Goal: Task Accomplishment & Management: Use online tool/utility

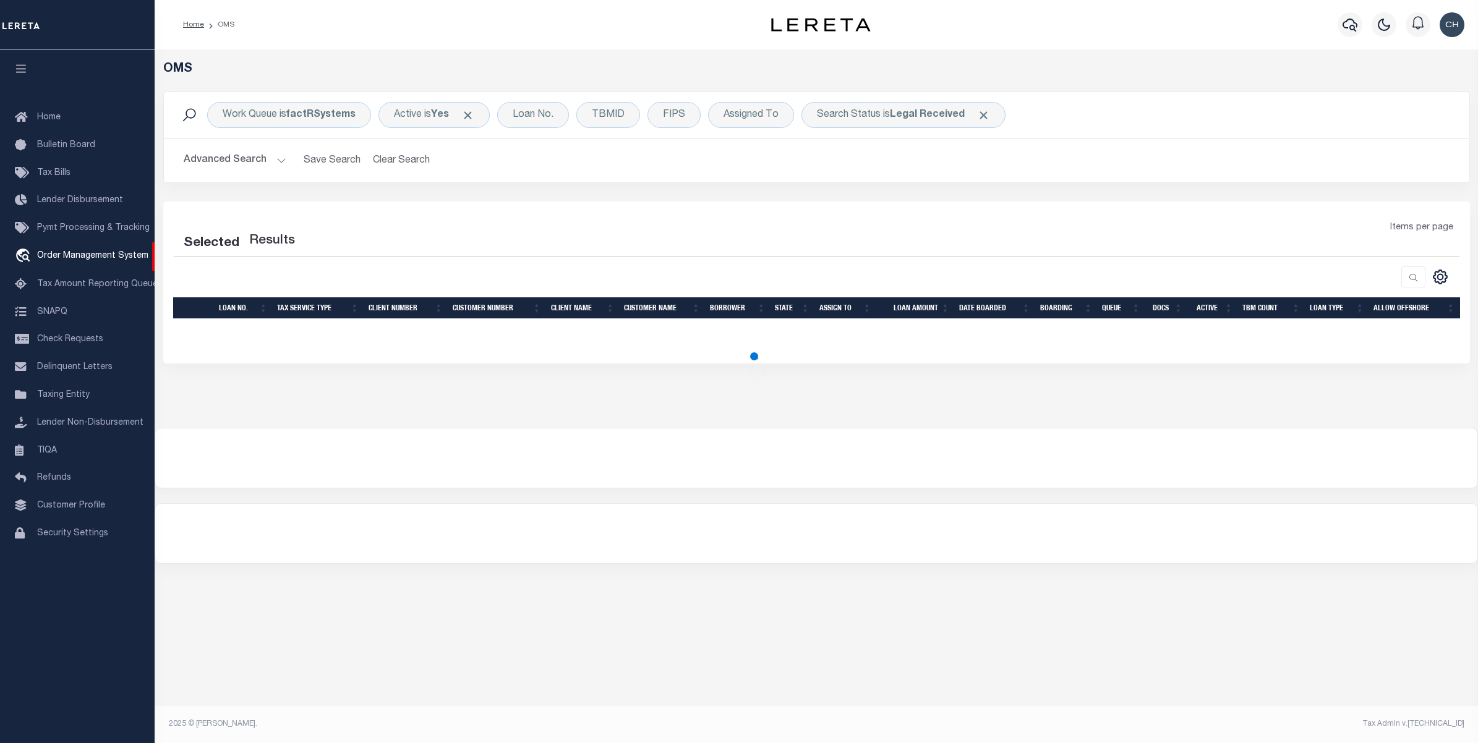
select select "200"
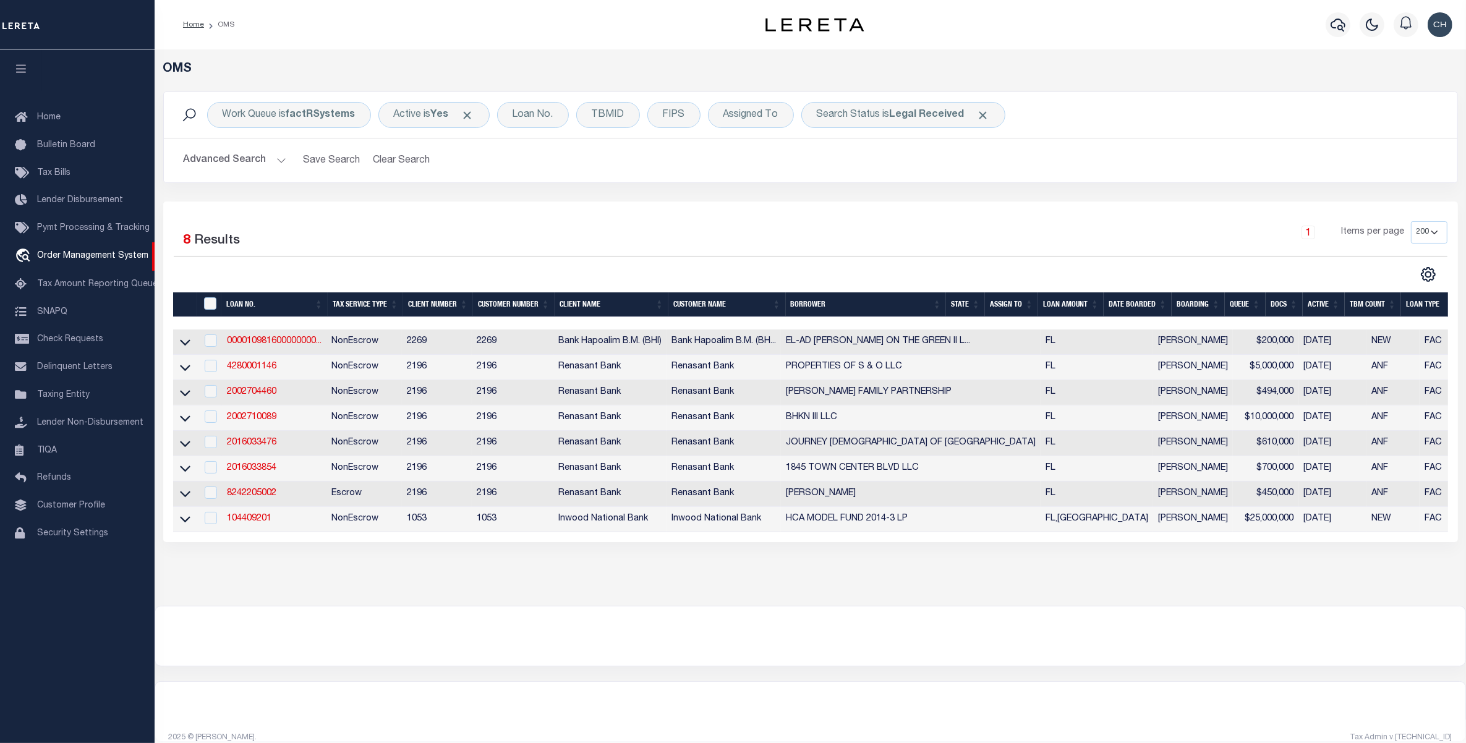
click at [258, 165] on button "Advanced Search" at bounding box center [235, 160] width 103 height 24
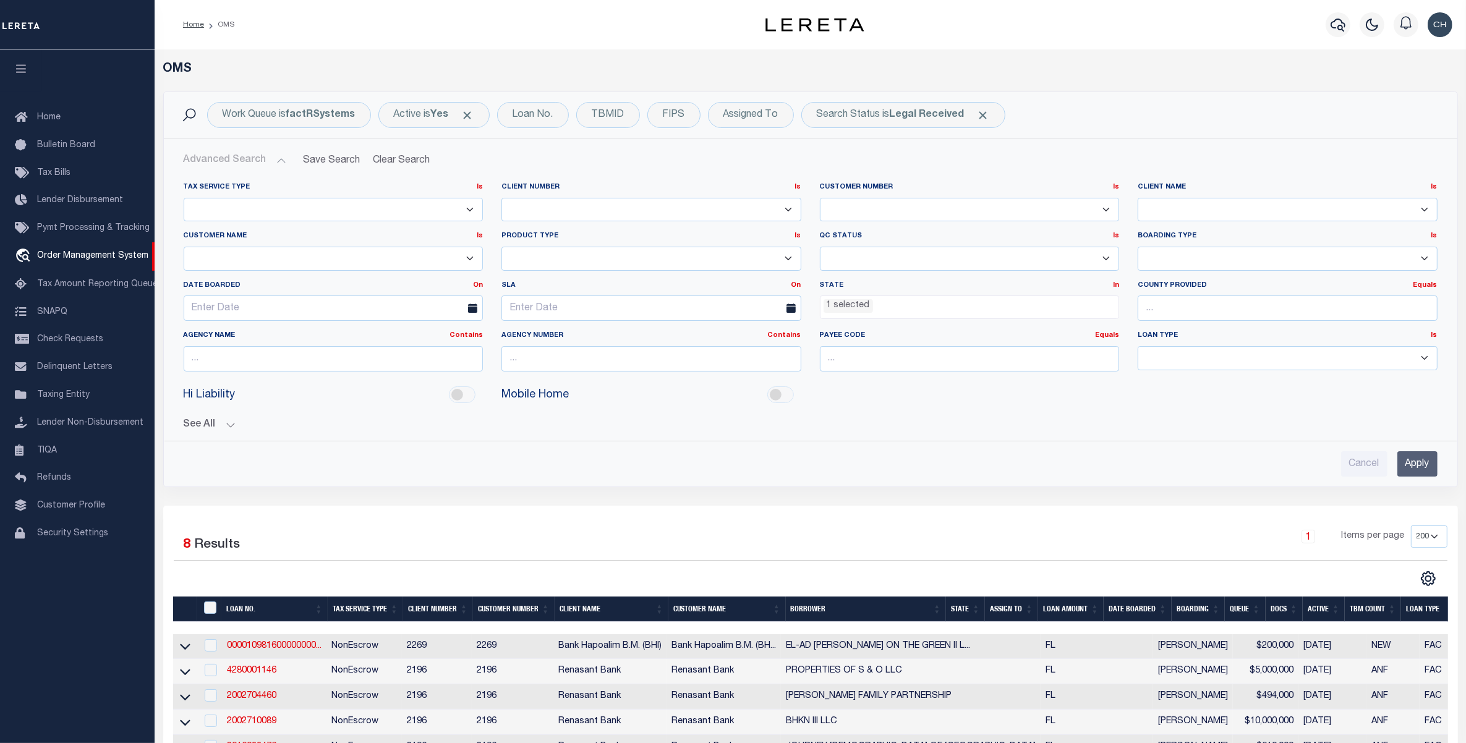
click at [910, 313] on ul "1 selected" at bounding box center [969, 304] width 299 height 17
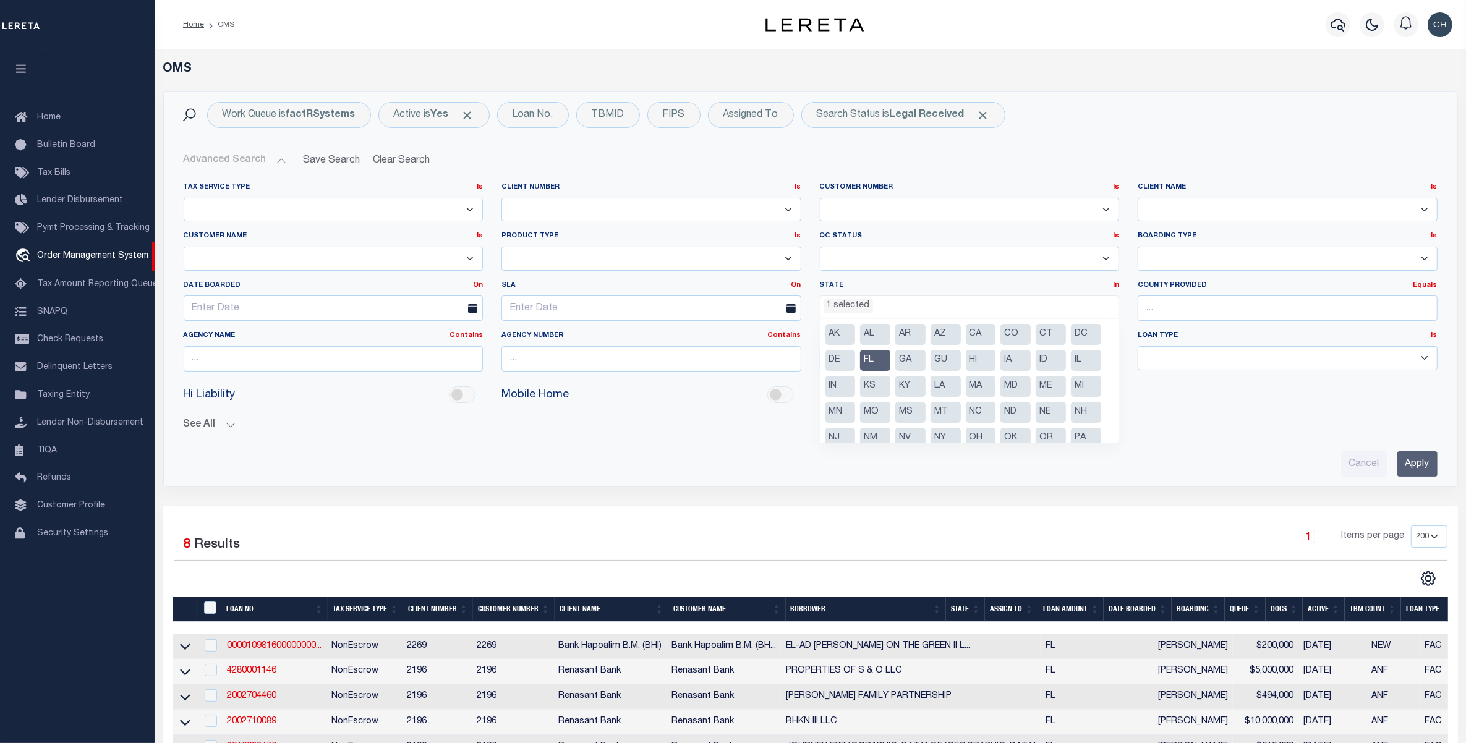
click at [877, 360] on li "FL" at bounding box center [875, 360] width 30 height 21
click at [1417, 465] on input "Apply" at bounding box center [1417, 463] width 40 height 25
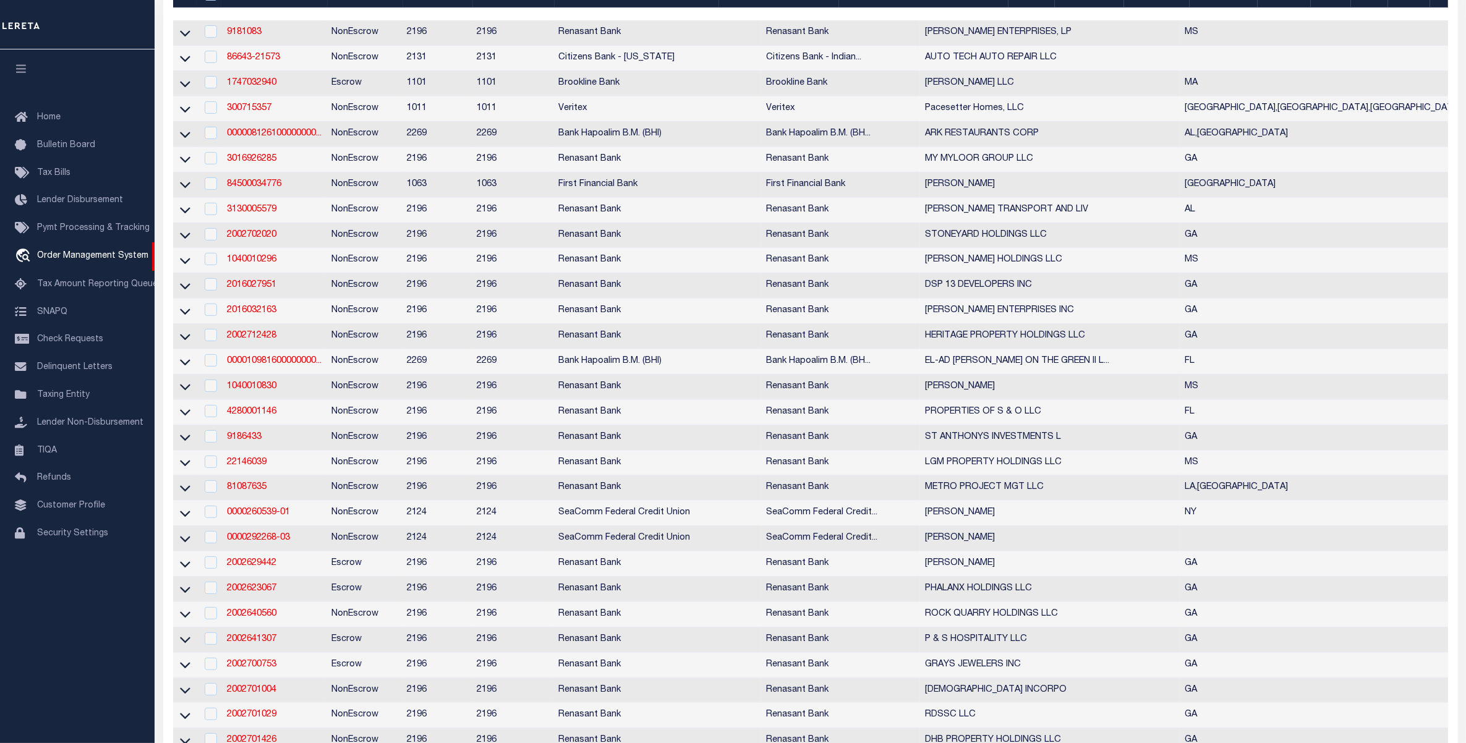
scroll to position [0, 0]
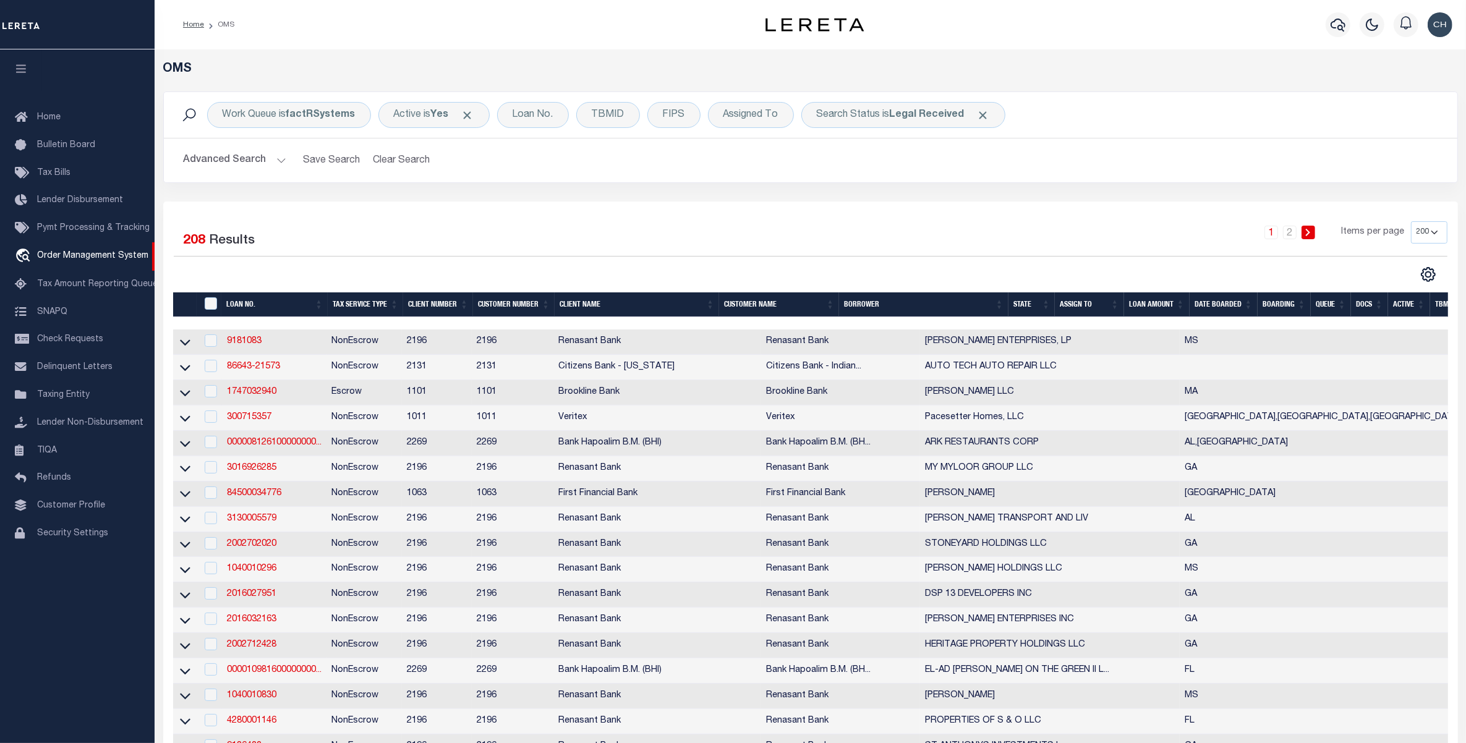
click at [221, 155] on button "Advanced Search" at bounding box center [235, 160] width 103 height 24
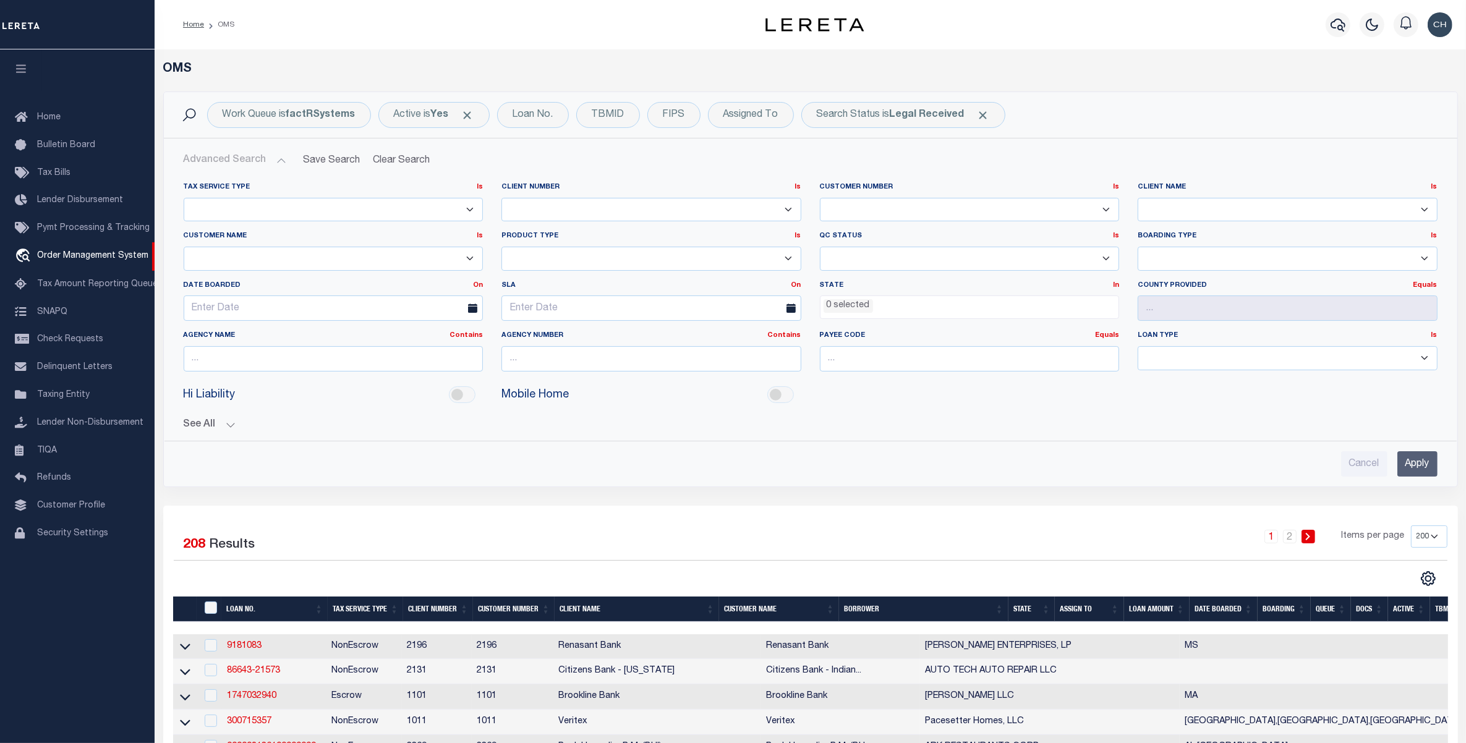
click at [895, 302] on ul "0 selected" at bounding box center [969, 304] width 299 height 17
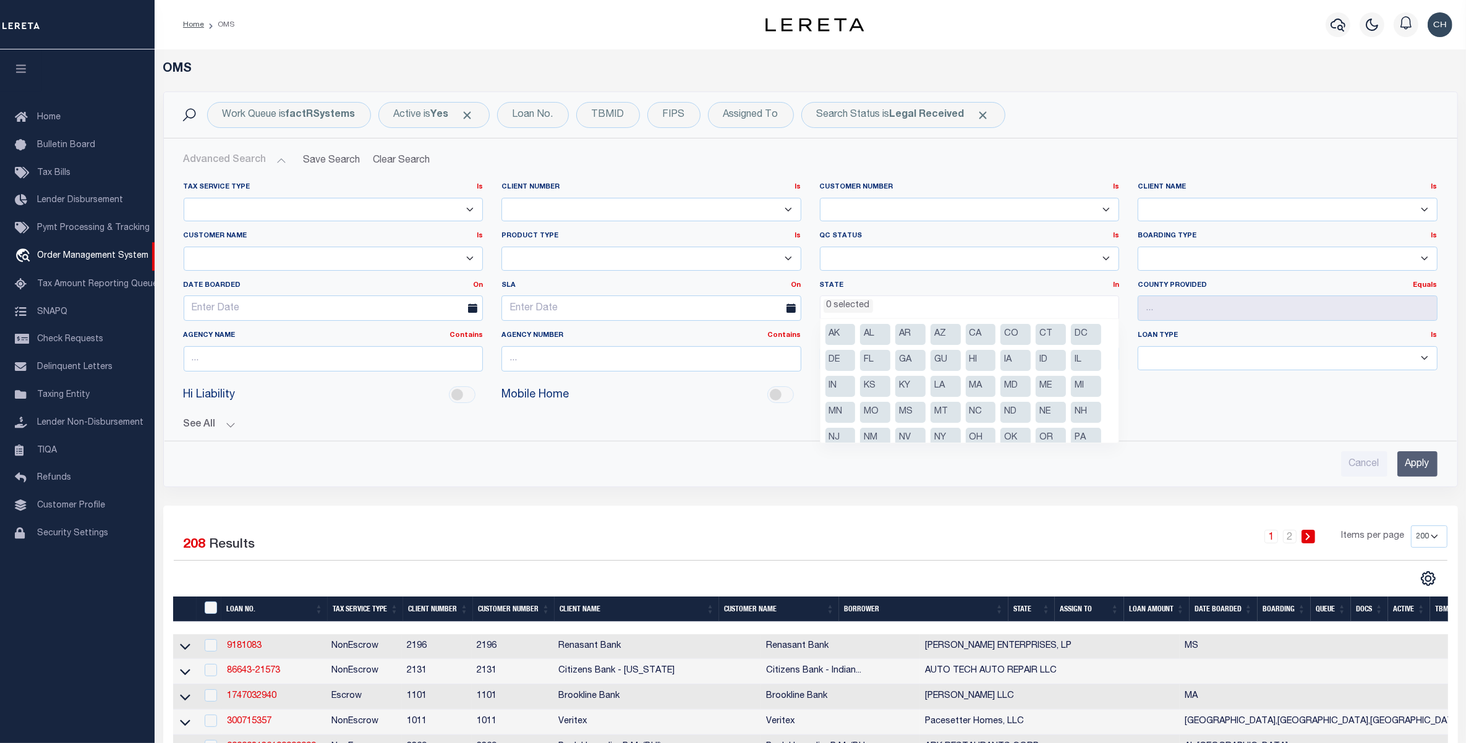
click at [911, 359] on li "GA" at bounding box center [910, 360] width 30 height 21
select select "GA"
click at [1416, 464] on input "Apply" at bounding box center [1417, 463] width 40 height 25
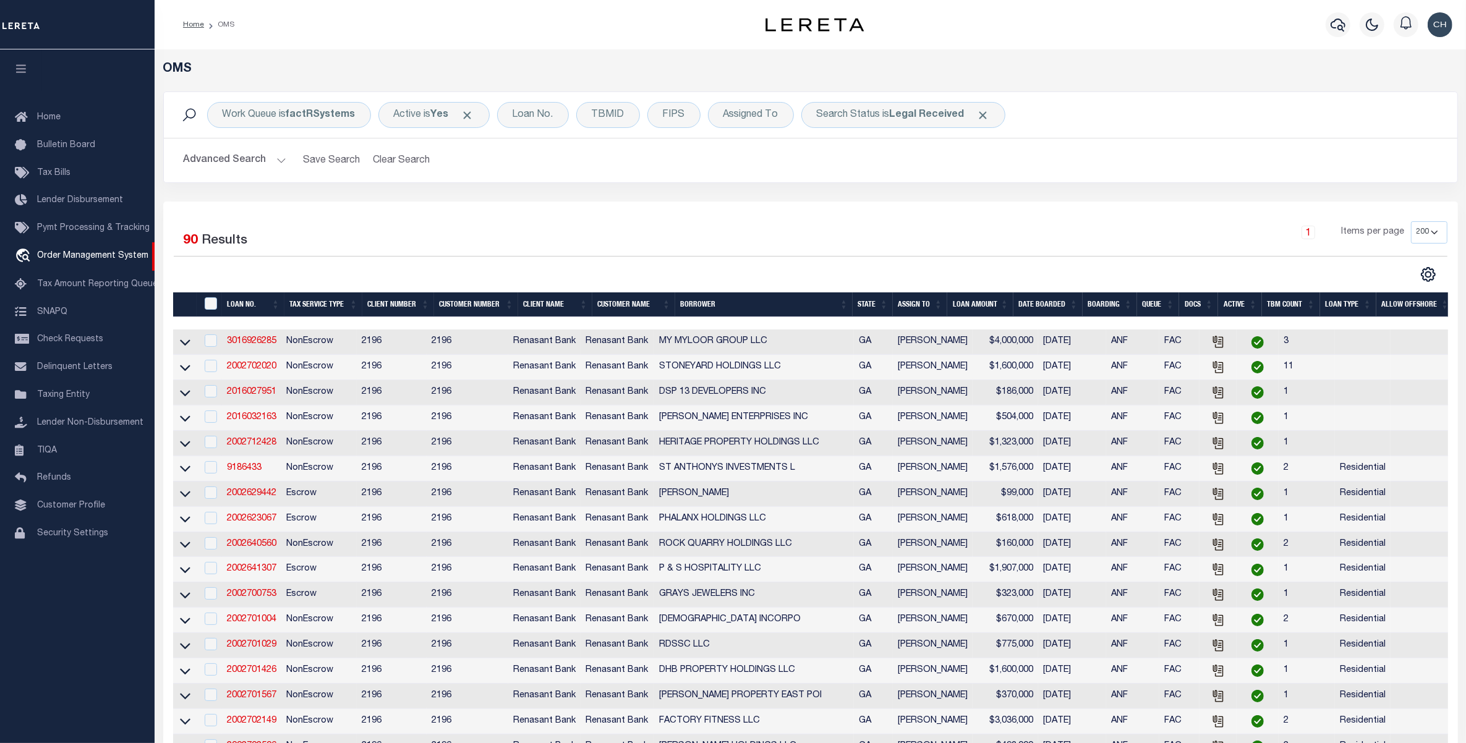
click at [983, 304] on th "LOAN AMOUNT" at bounding box center [980, 304] width 66 height 25
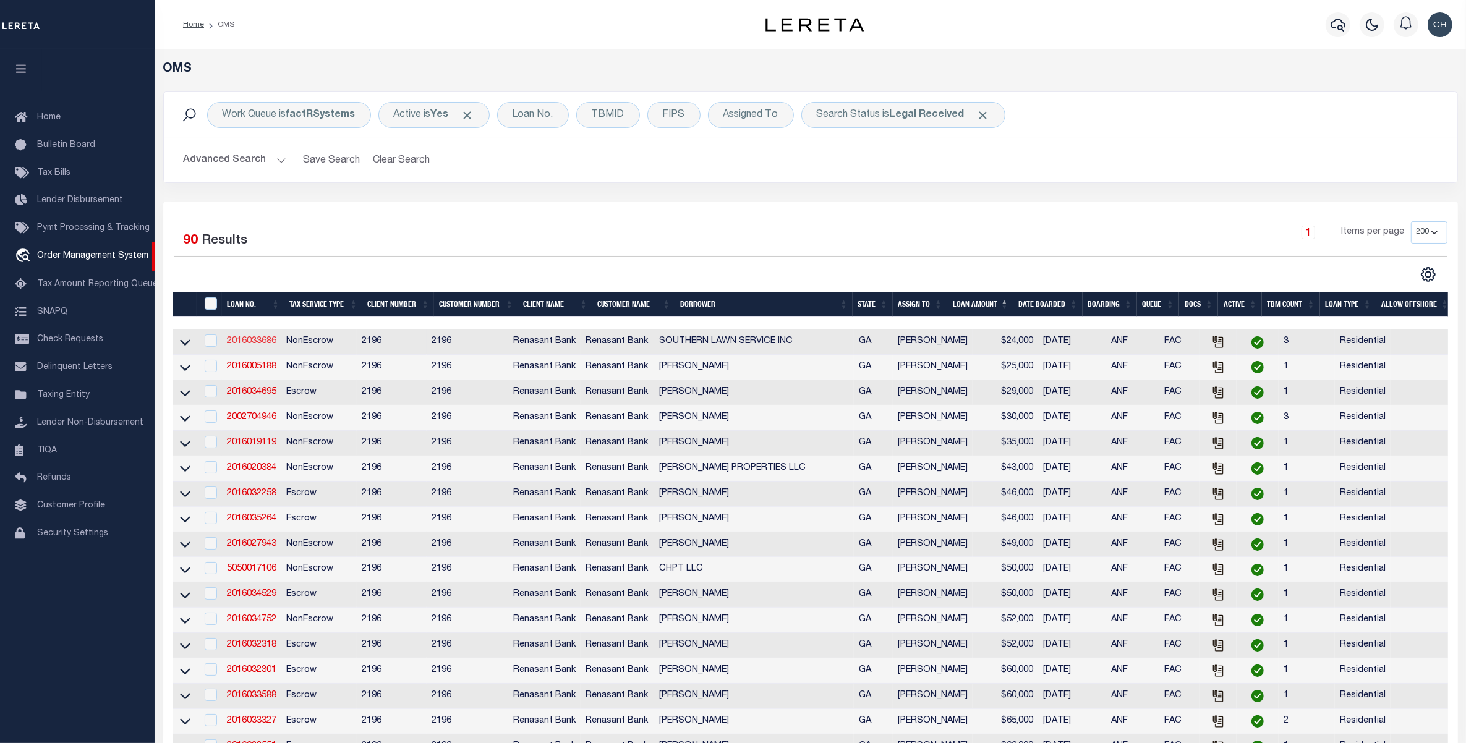
click at [240, 343] on link "2016033686" at bounding box center [251, 341] width 49 height 9
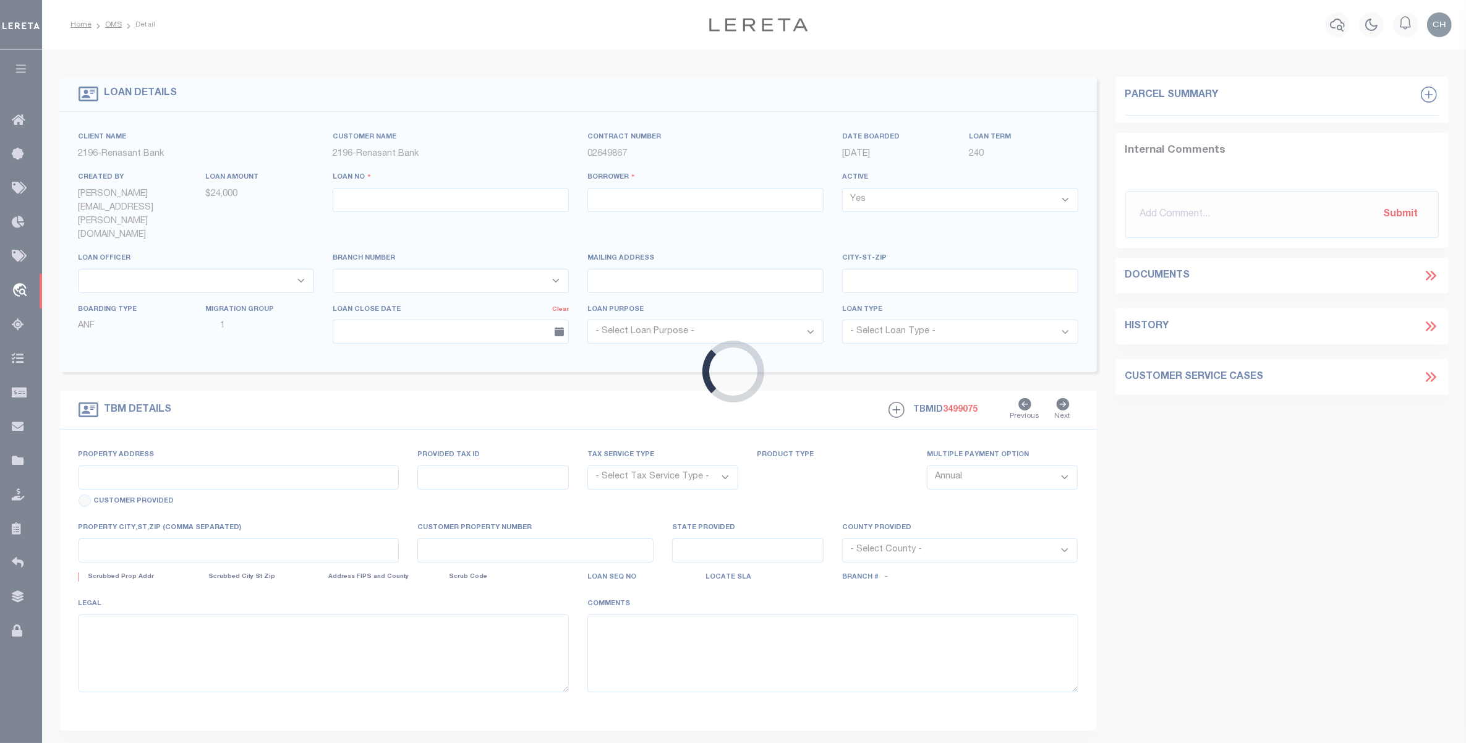
type input "2016033686"
type input "SOUTHERN LAWN SERVICE INC"
select select
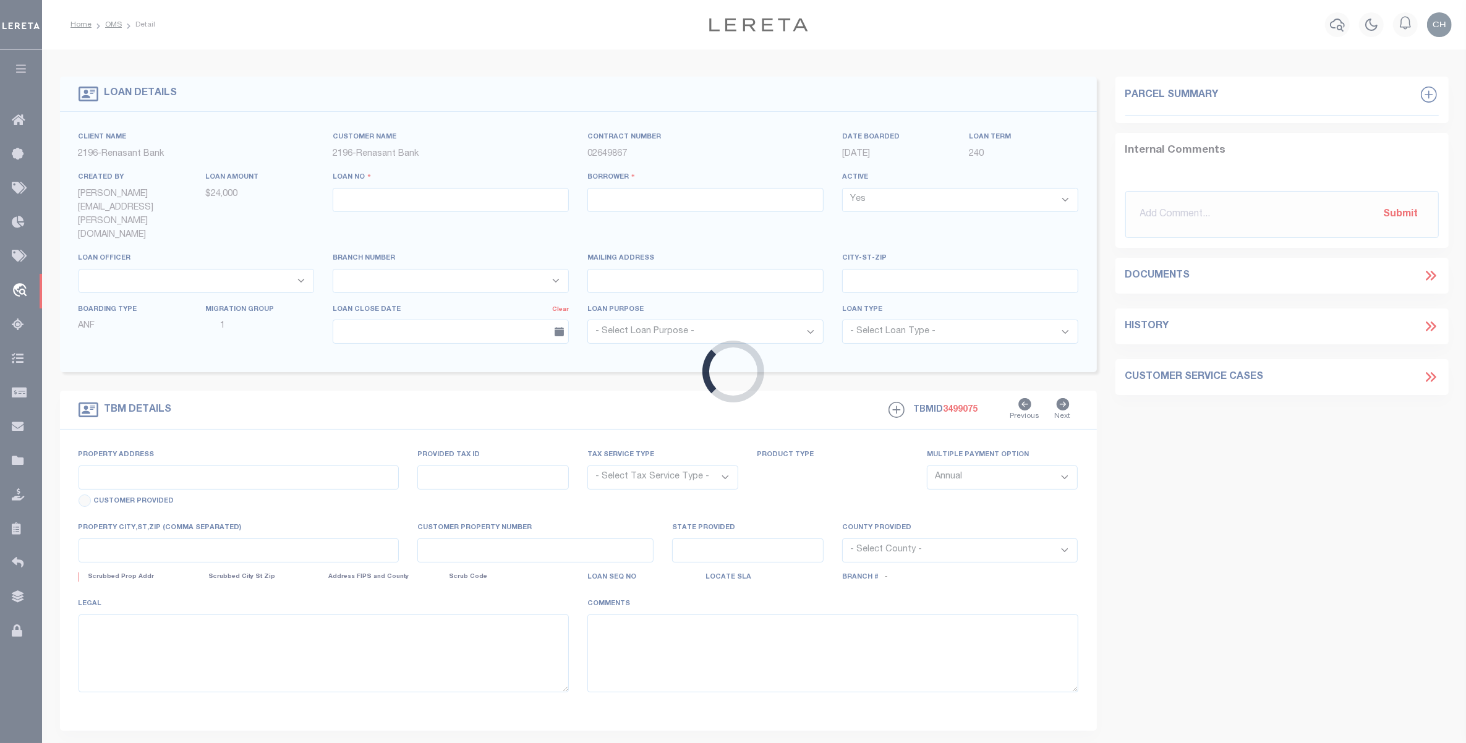
select select "10"
select select
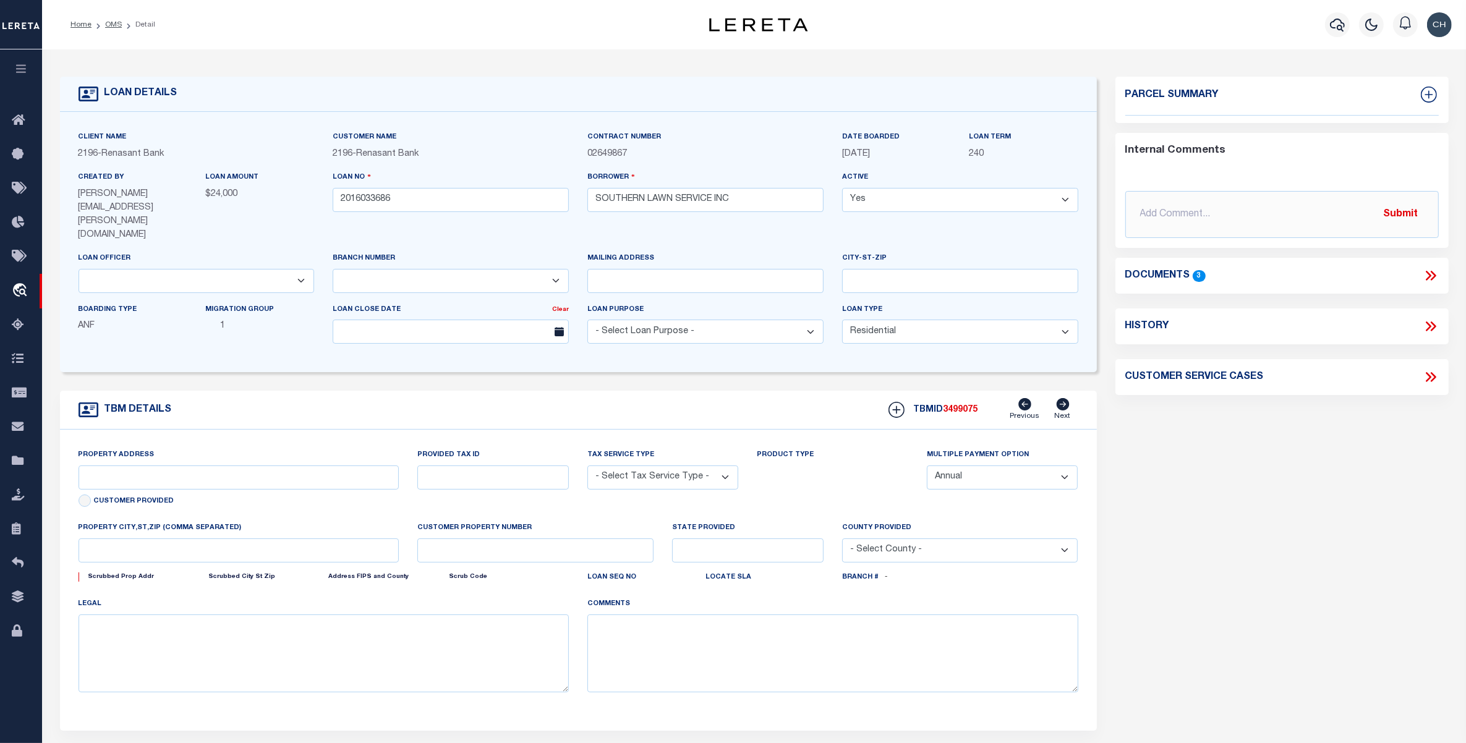
select select "4983"
type input "7.291 AC CARSON RD"
radio input "true"
select select "NonEscrow"
select select
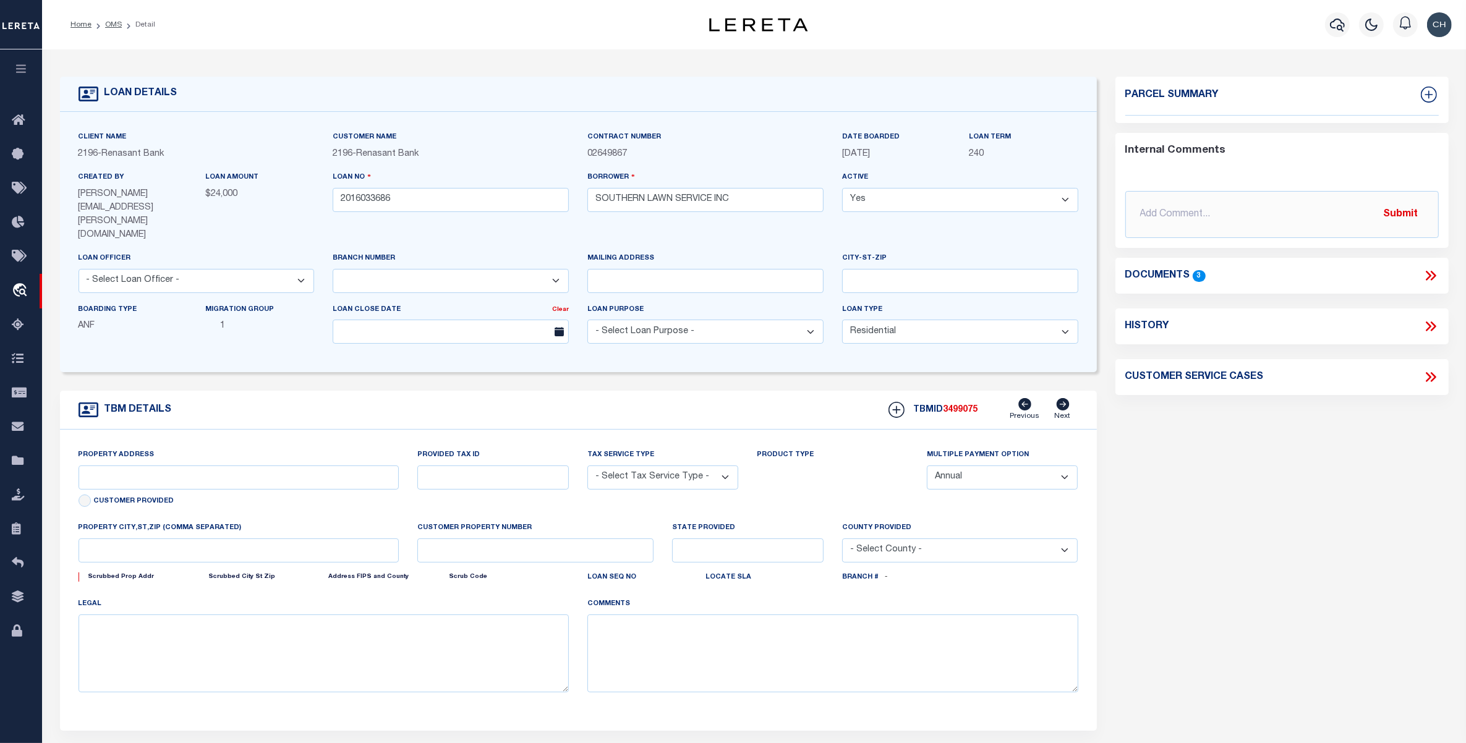
type input "[PERSON_NAME] GA 31516"
type input "2016033686"
type input "GA"
type textarea "SEE FILE1"
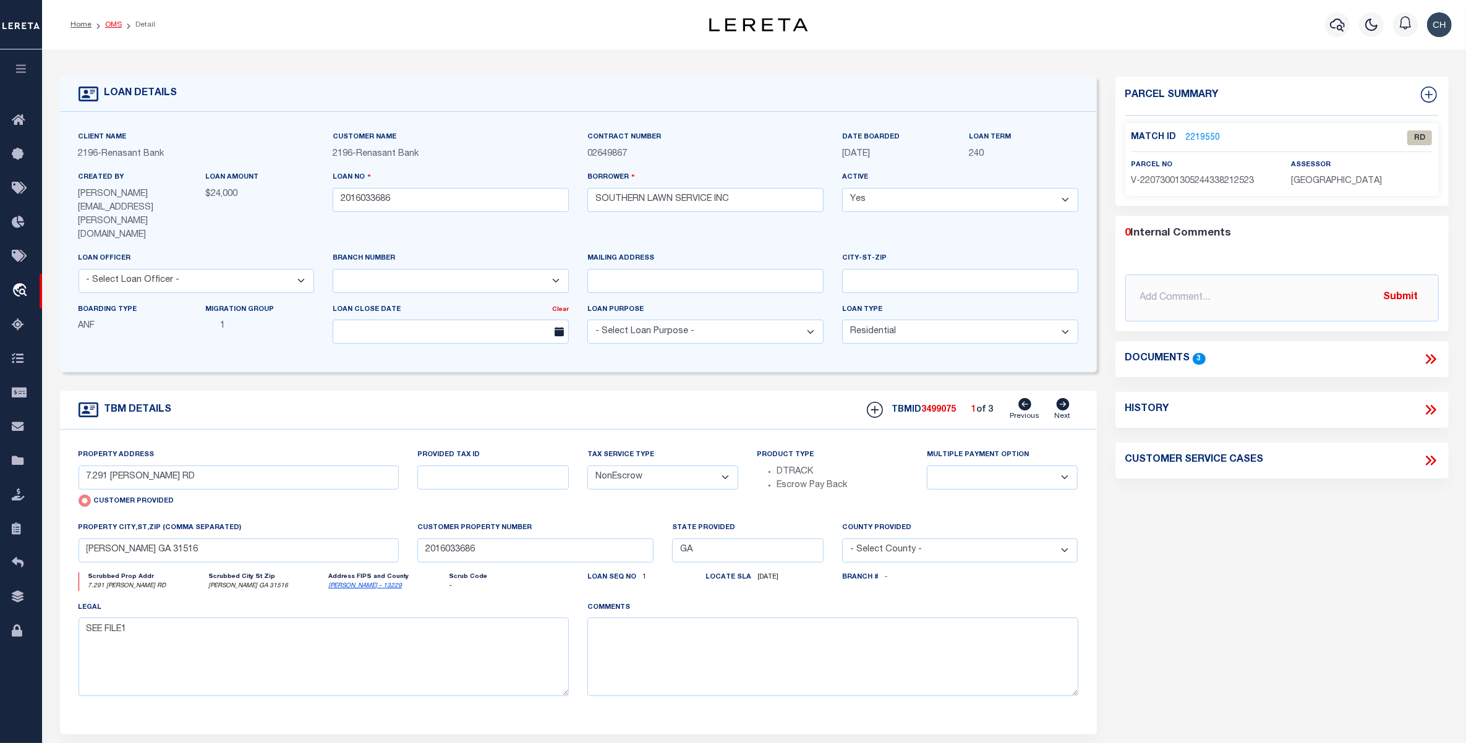
click at [115, 26] on link "OMS" at bounding box center [113, 24] width 17 height 7
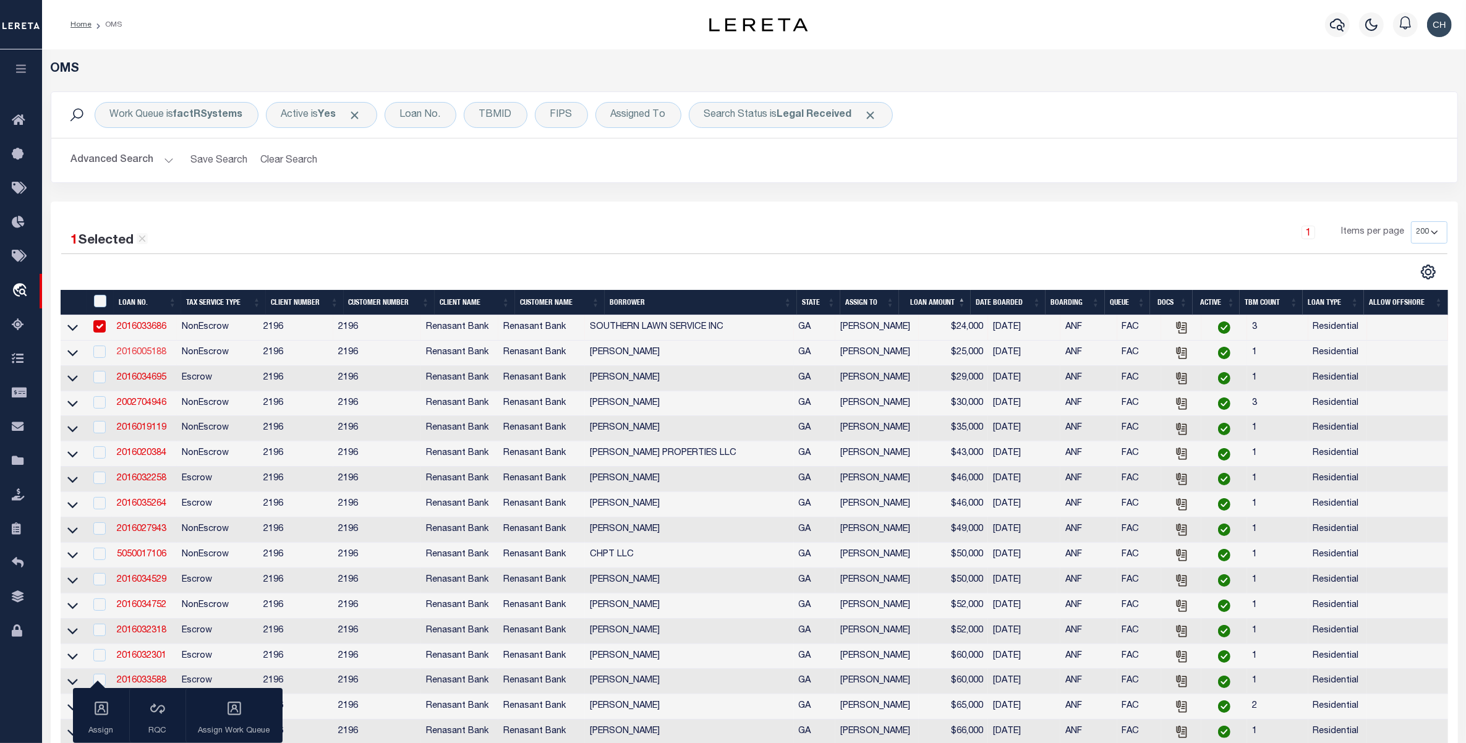
click at [145, 356] on link "2016005188" at bounding box center [141, 352] width 49 height 9
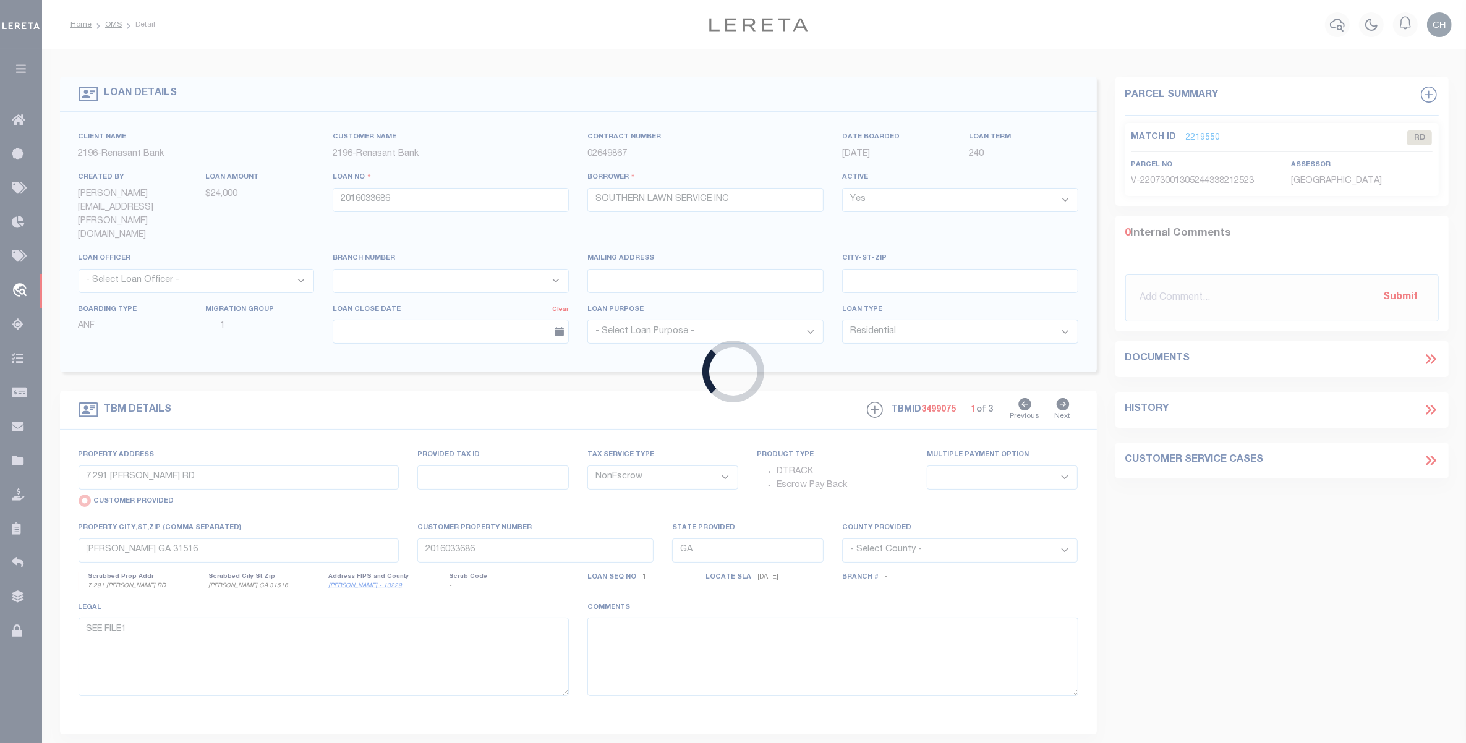
type input "2016005188"
type input "[PERSON_NAME]"
select select
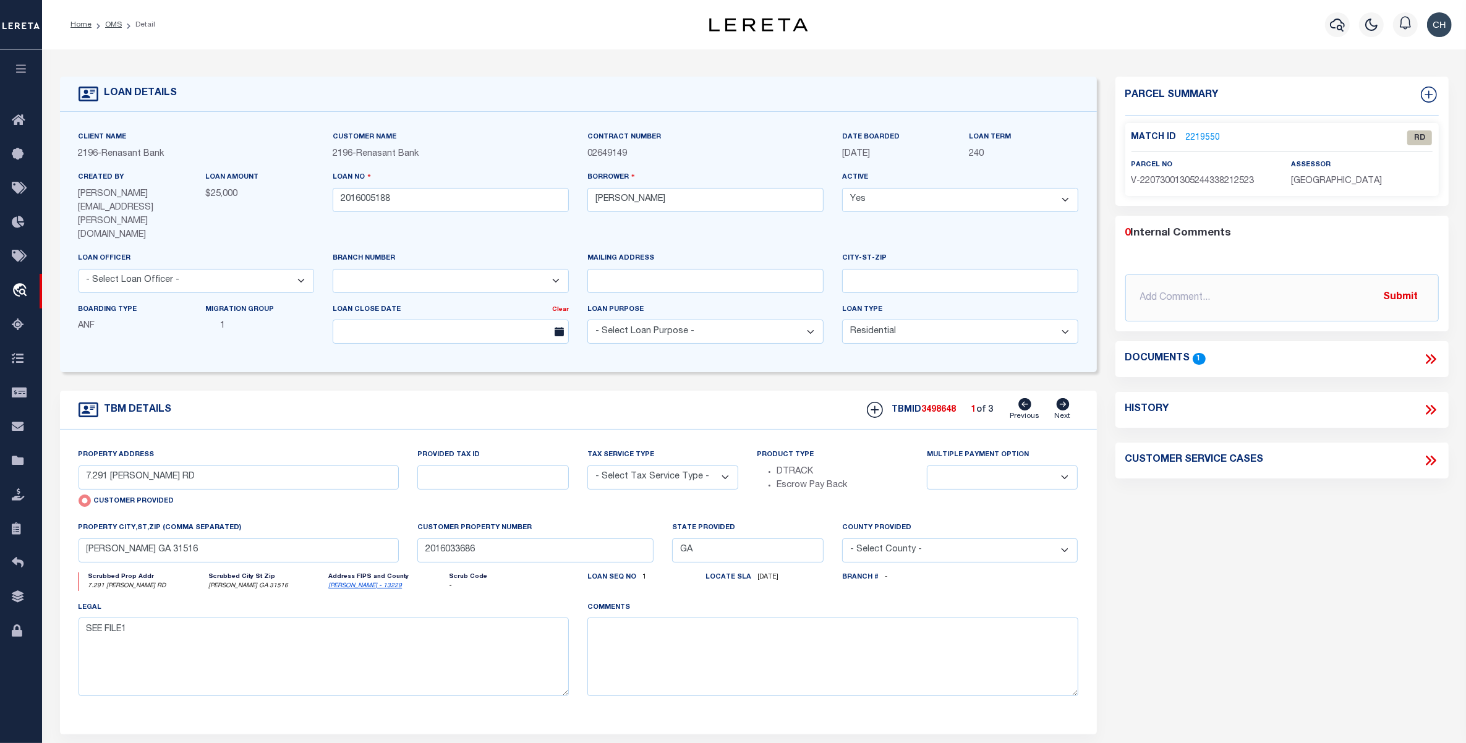
type input "9 ACRES TRACT 4 RANDALL WHEEL"
select select "NonEscrow"
select select
type input "HINESVILLE GA 31313"
type input "2016005188"
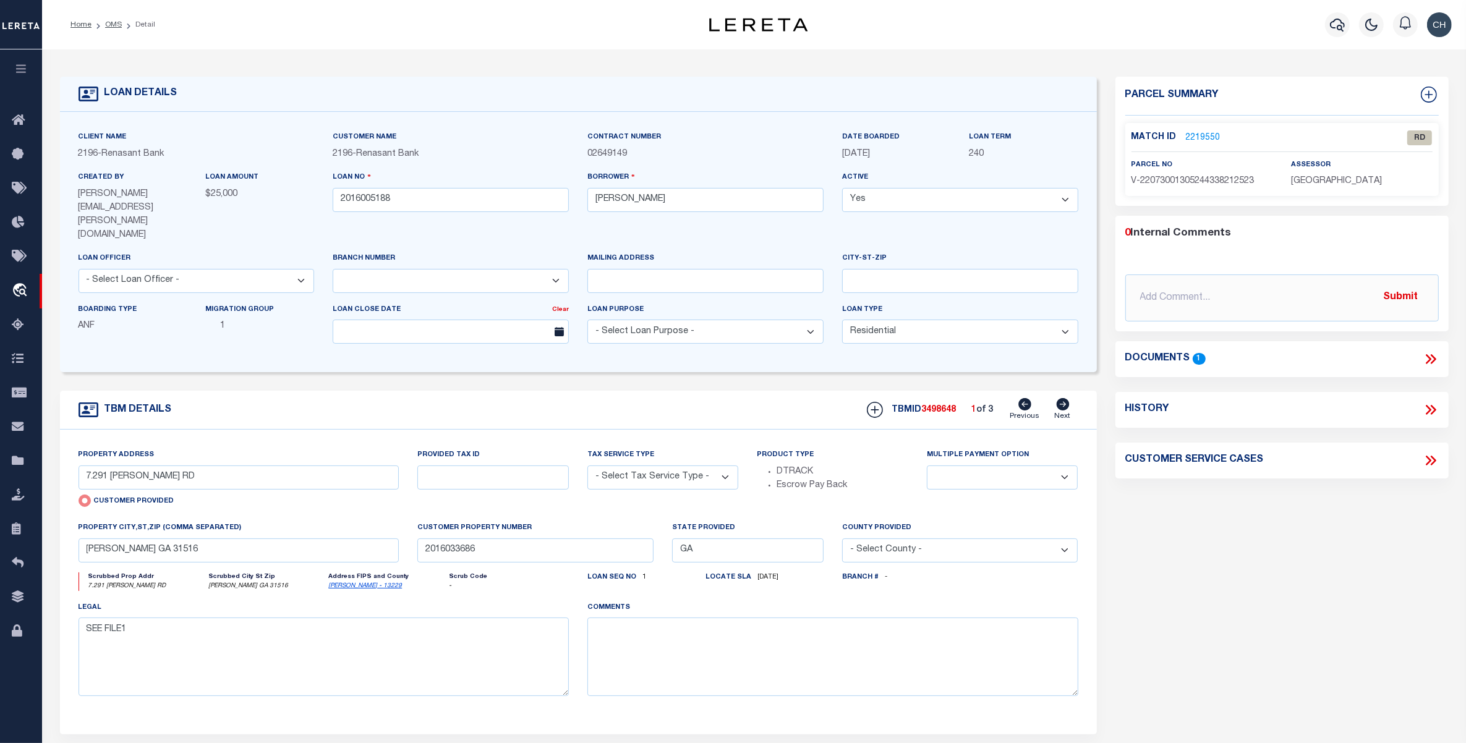
type textarea "PARCEL: 072 017 0031"
select select "4983"
click at [111, 22] on link "OMS" at bounding box center [113, 24] width 17 height 7
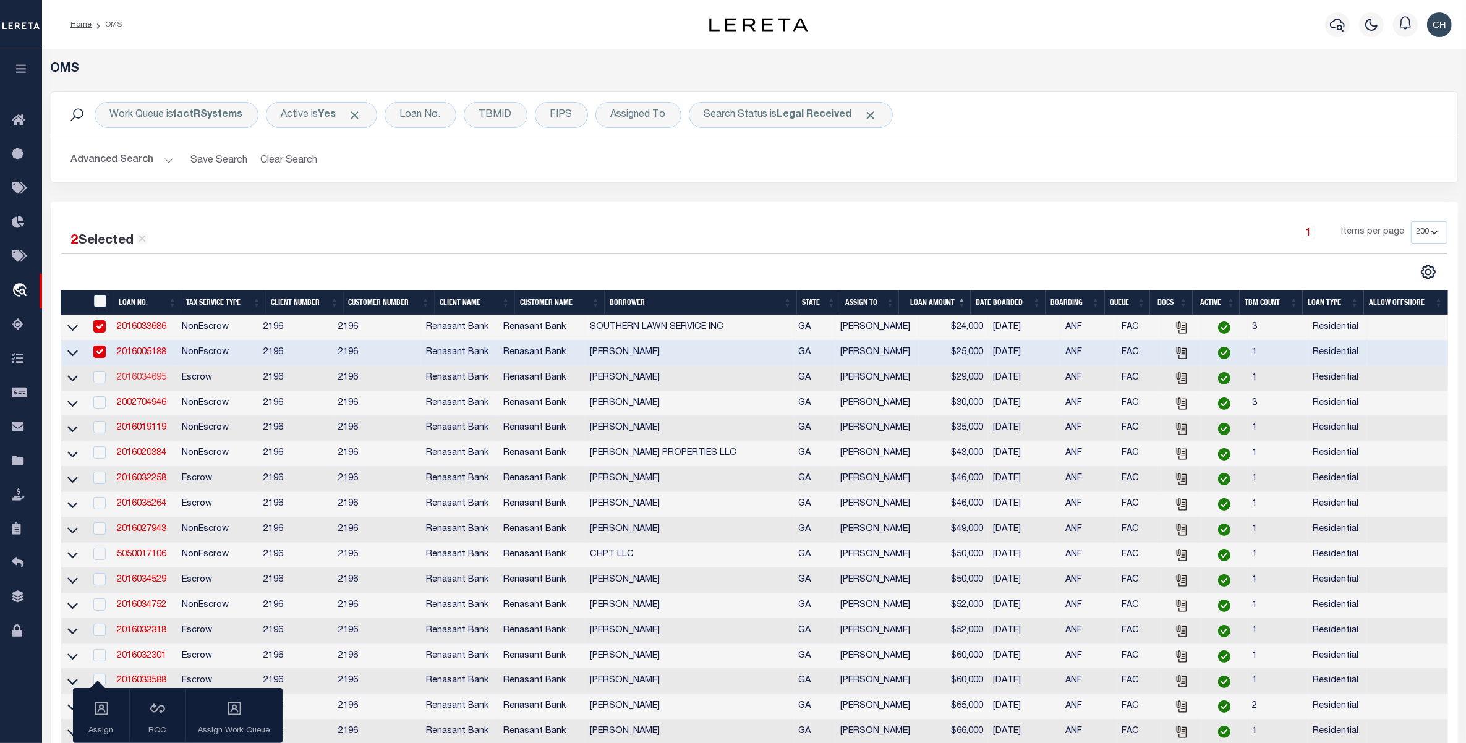
click at [147, 382] on link "2016034695" at bounding box center [141, 377] width 49 height 9
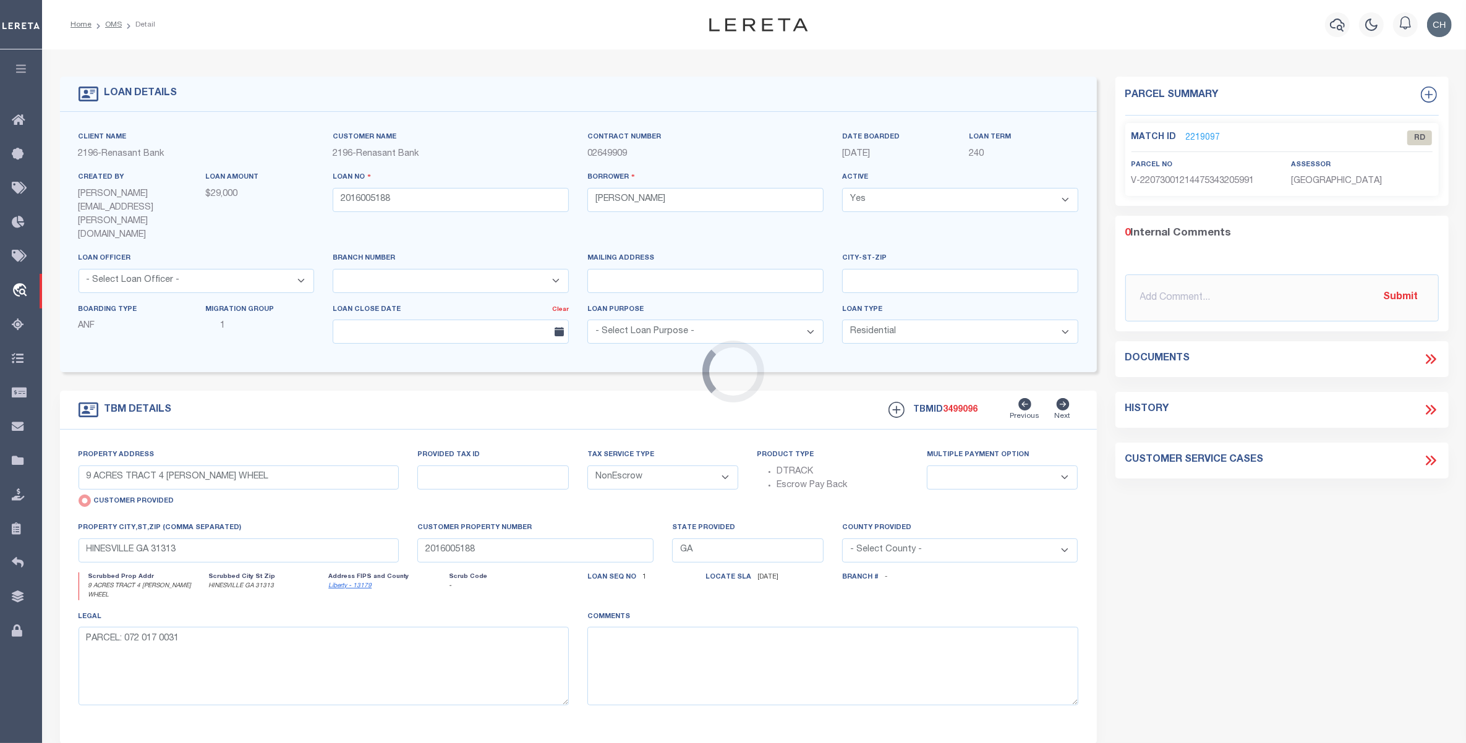
type input "2016034695"
type input "[PERSON_NAME]"
select select
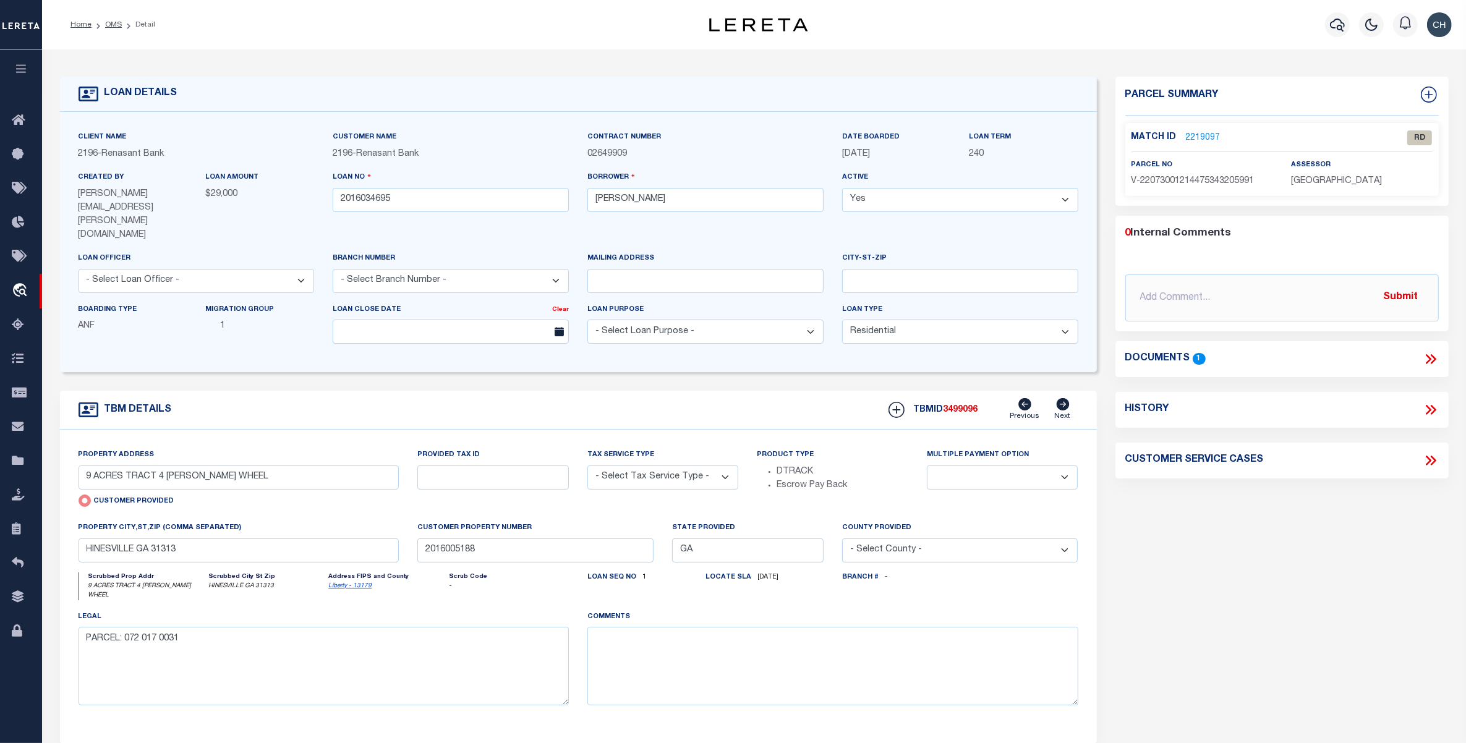
select select "4983"
type input "[STREET_ADDRESS]"
select select "Escrow"
select select
type input "[PERSON_NAME] GA 31516"
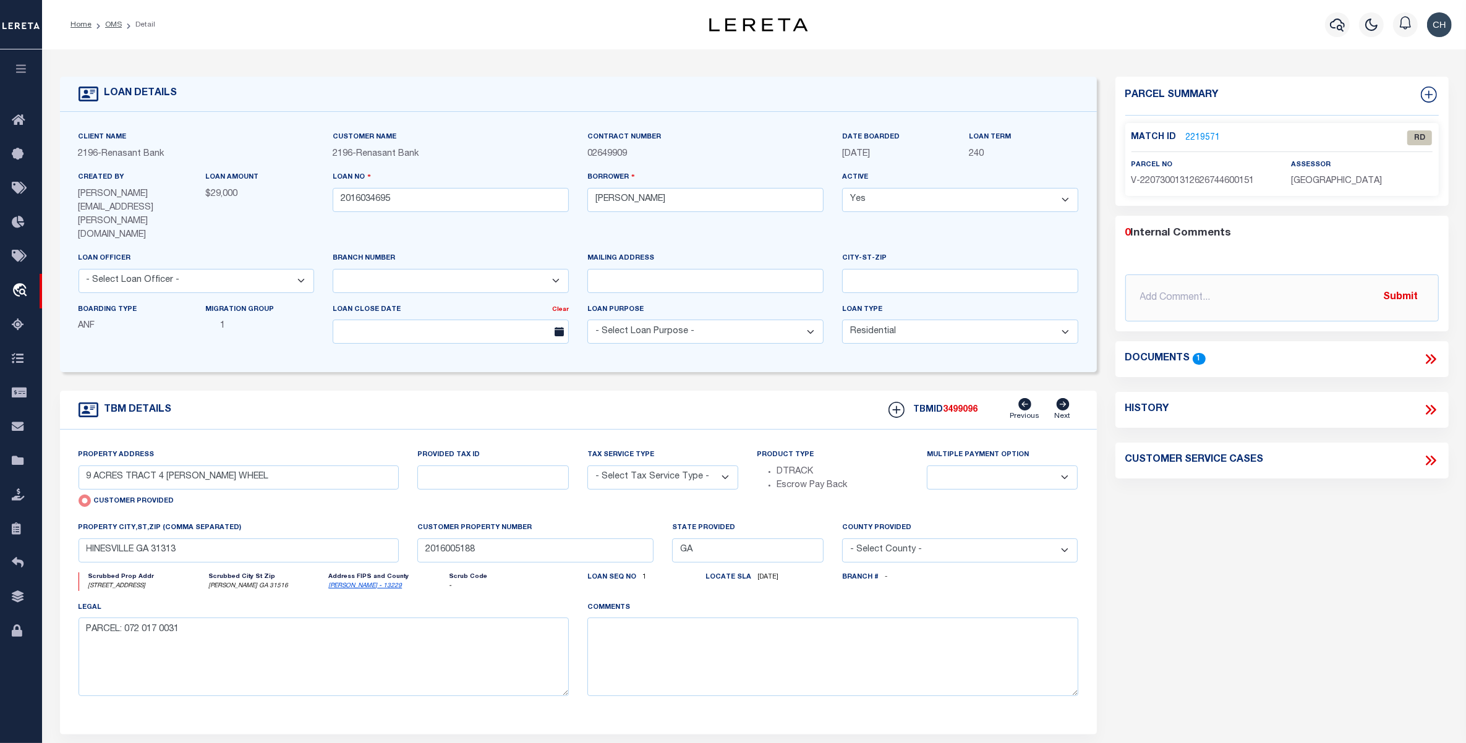
type input "2016034695"
type textarea "PARCEL: 049A 0071"
click at [338, 583] on link "[PERSON_NAME] - 13229" at bounding box center [365, 586] width 74 height 6
drag, startPoint x: 156, startPoint y: 455, endPoint x: 78, endPoint y: 453, distance: 78.5
click at [79, 466] on input "[STREET_ADDRESS]" at bounding box center [239, 478] width 321 height 24
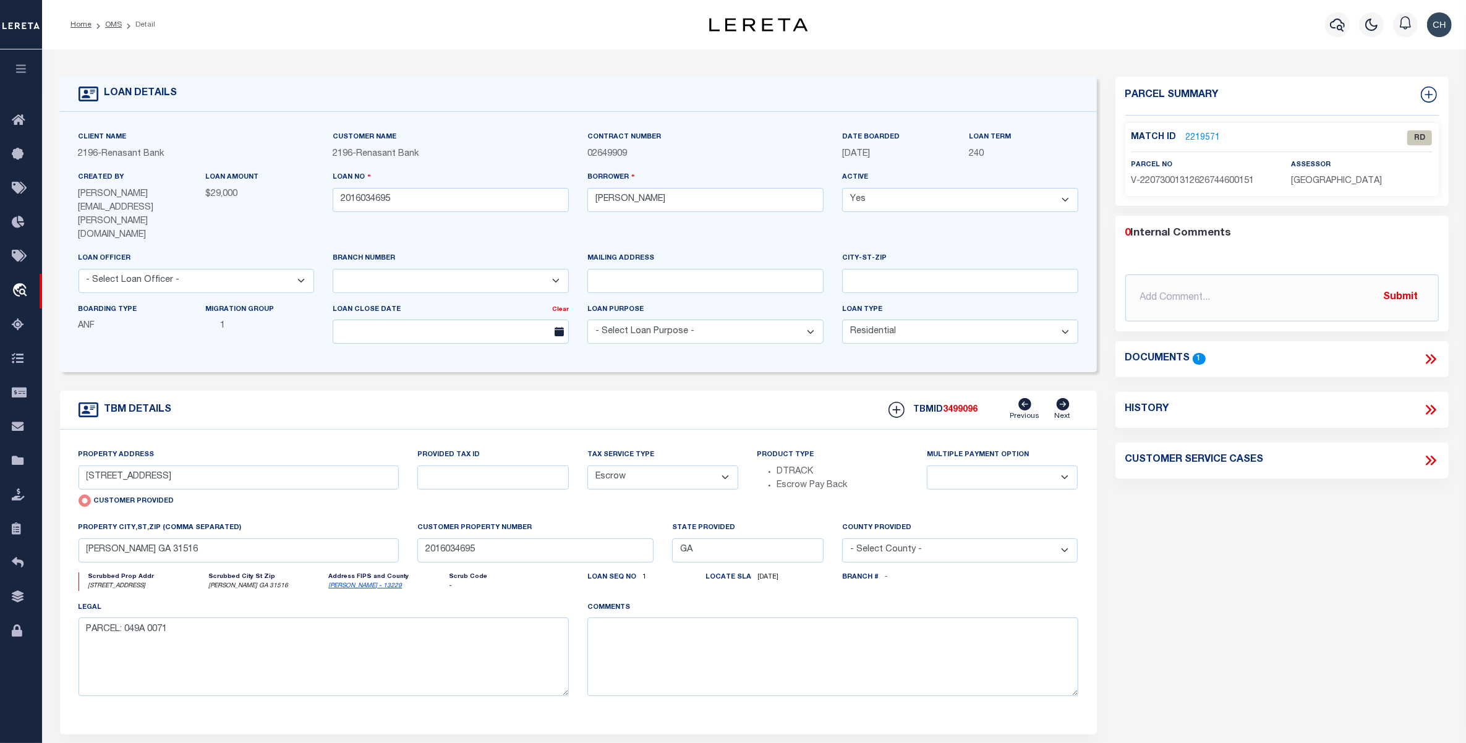
click at [1432, 354] on icon at bounding box center [1431, 359] width 16 height 16
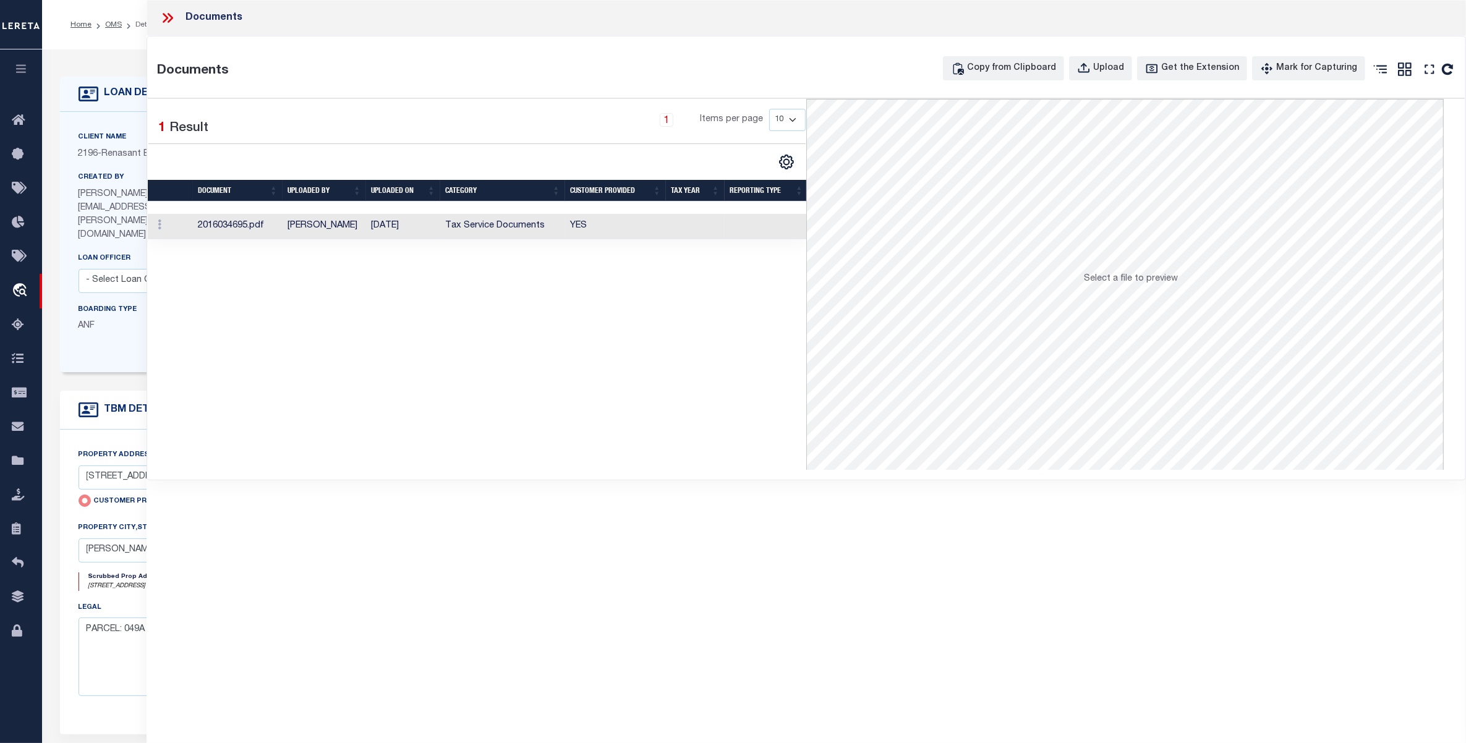
click at [473, 229] on td "Tax Service Documents" at bounding box center [502, 226] width 125 height 25
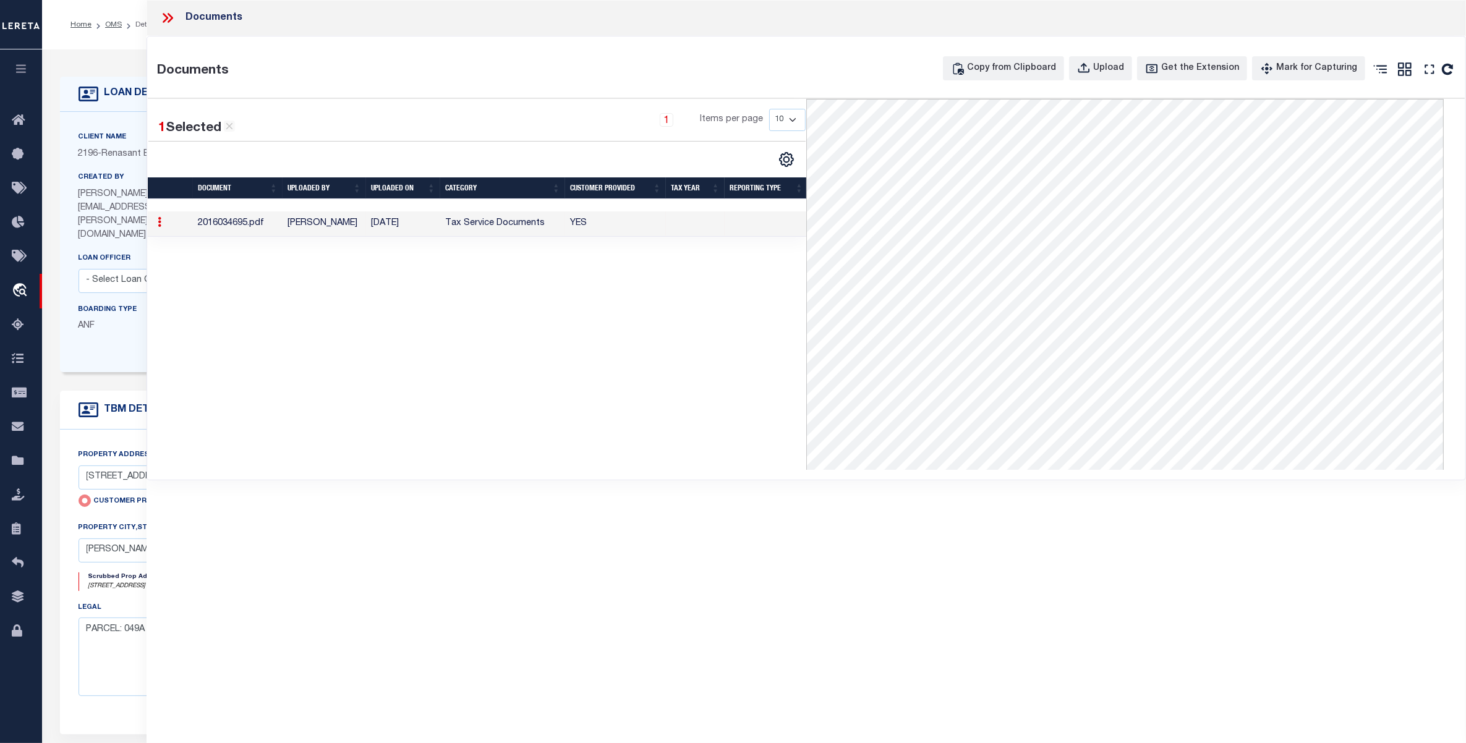
click at [162, 17] on icon at bounding box center [168, 18] width 16 height 16
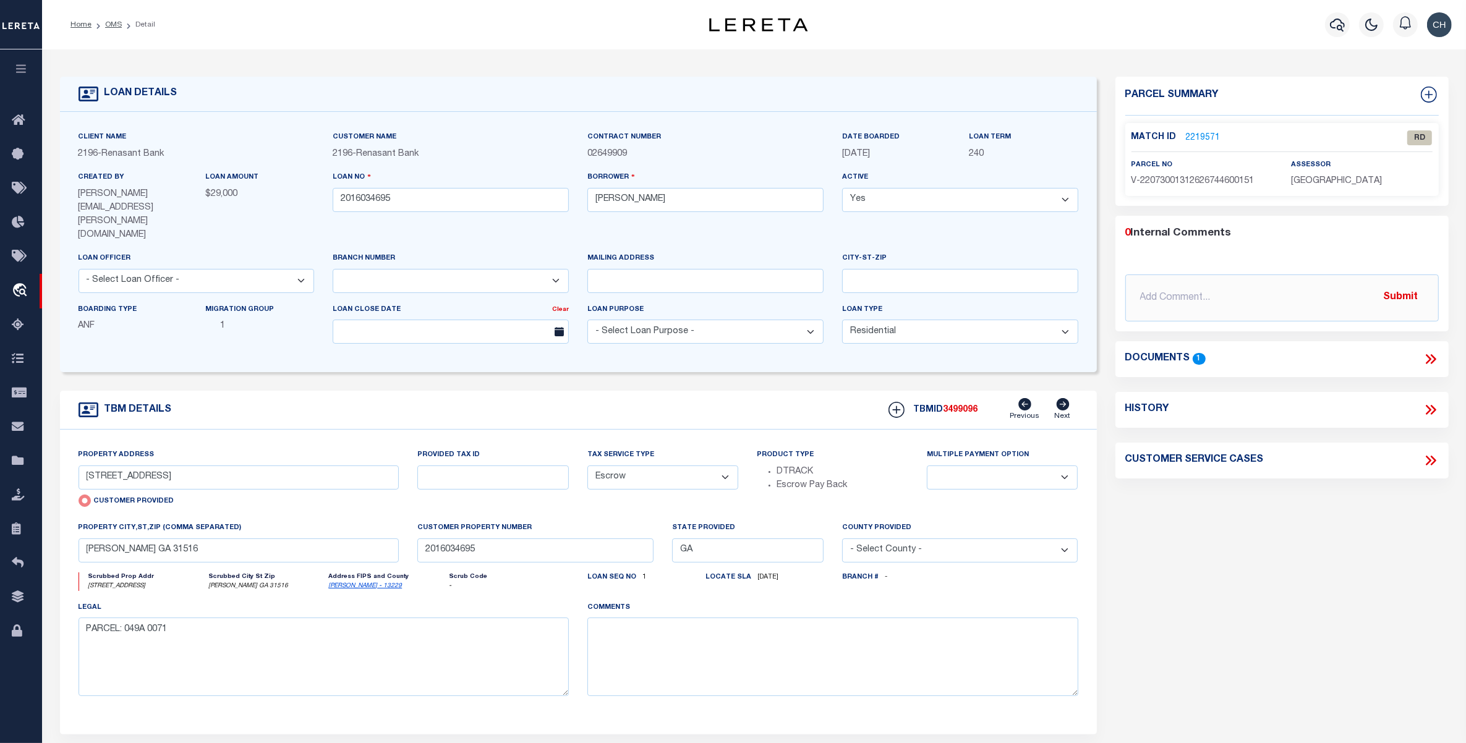
click at [1203, 133] on link "2219571" at bounding box center [1203, 138] width 35 height 13
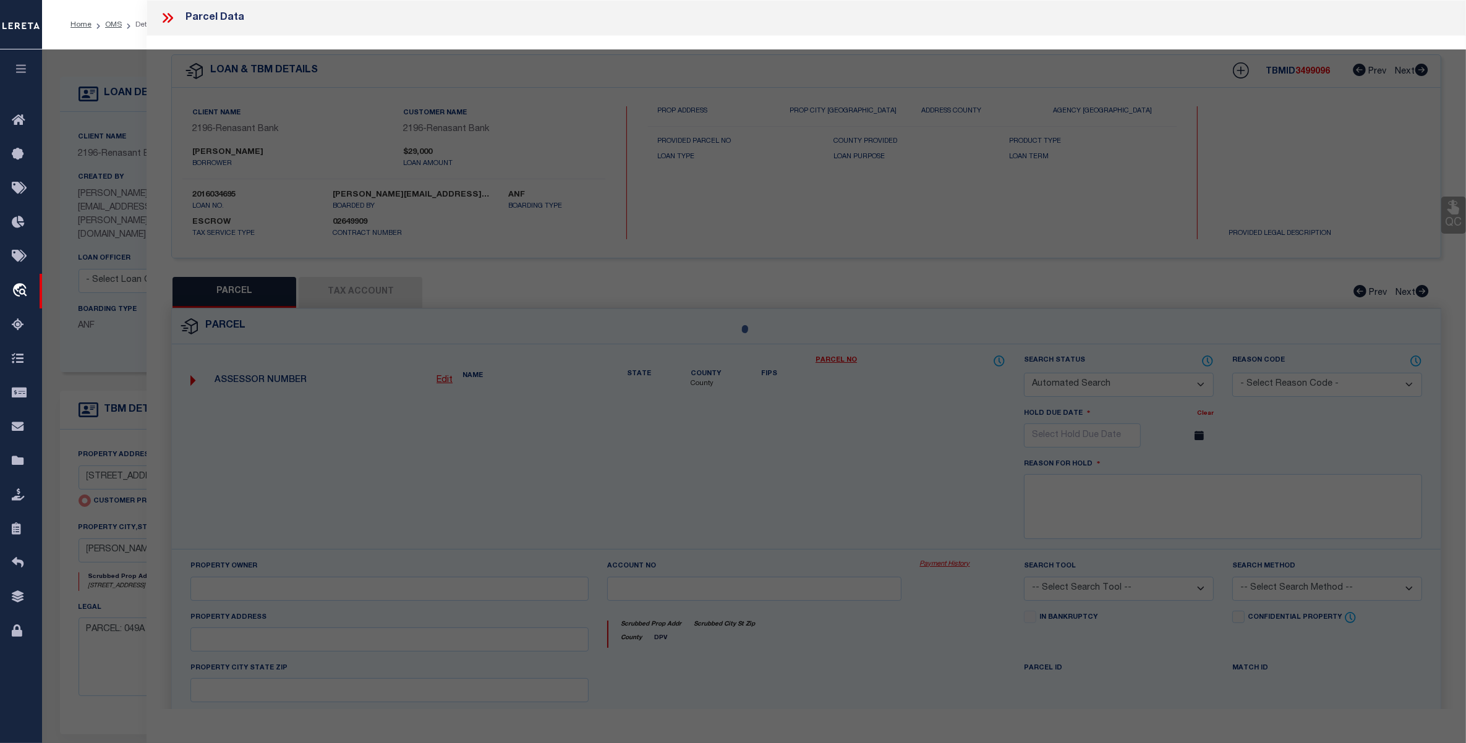
checkbox input "false"
select select "RD"
type input "[STREET_ADDRESS]"
checkbox input "false"
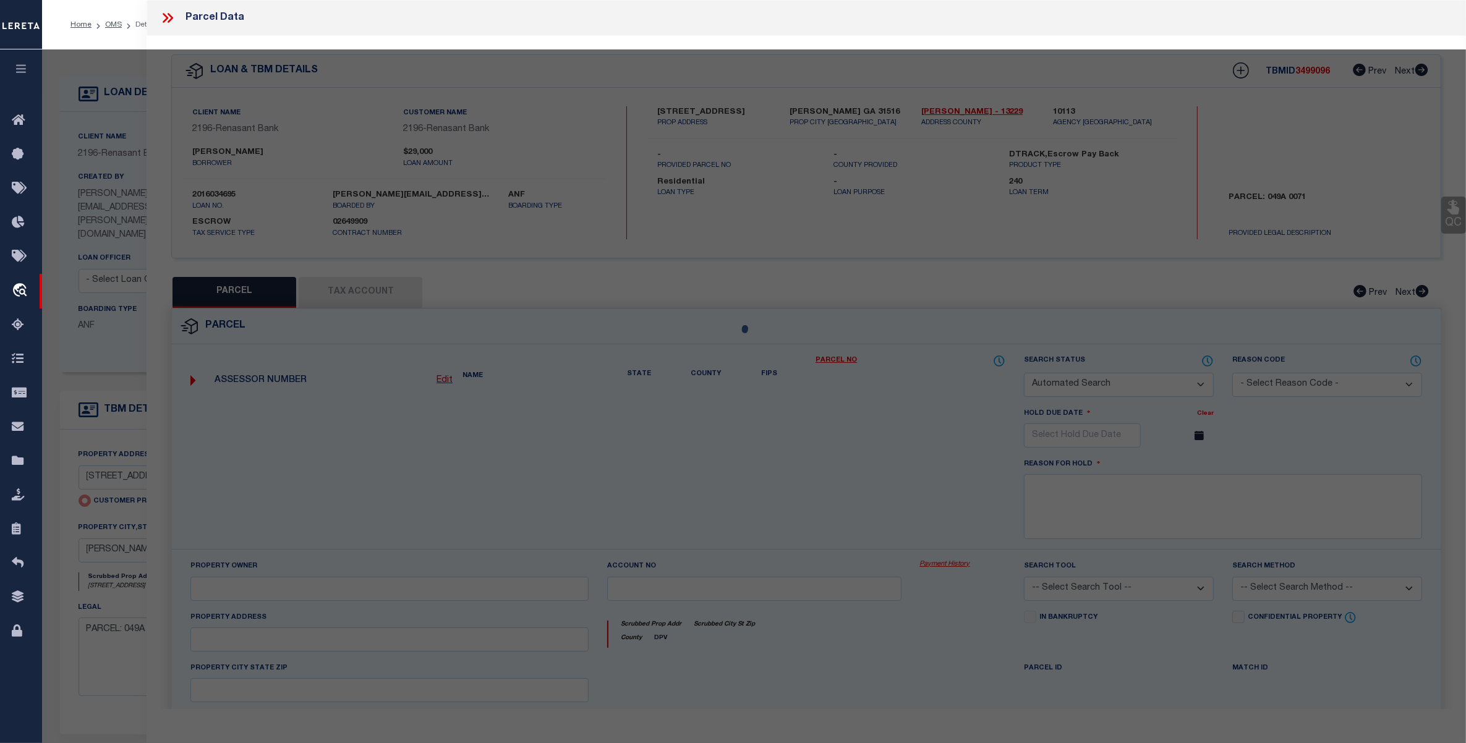
type input "[PERSON_NAME] GA 31516"
type textarea "Document uploaded that satisfies a legal requirement, changing from ND to RD"
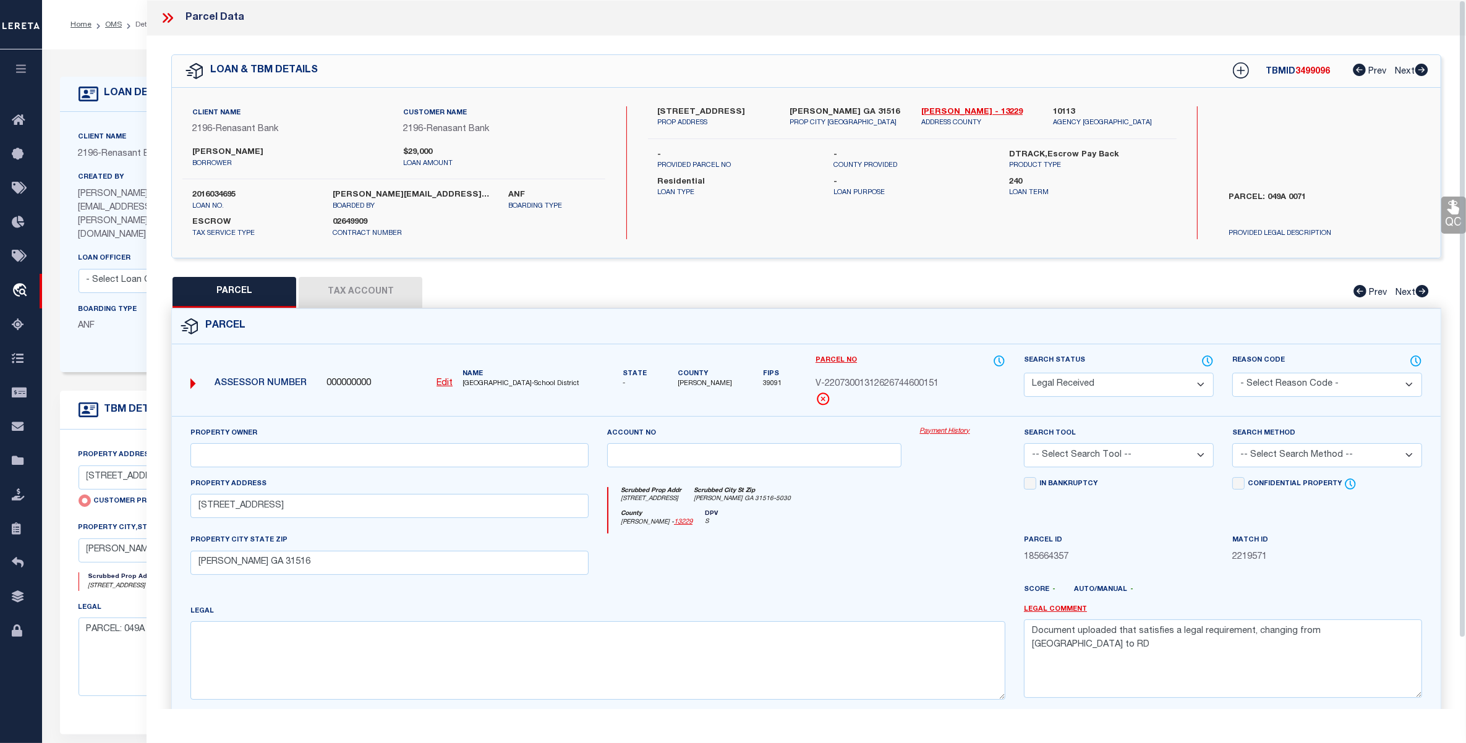
click at [438, 379] on u "Edit" at bounding box center [445, 383] width 16 height 9
type input "000000000"
type input "V-22073001312626744600151"
select select "RD"
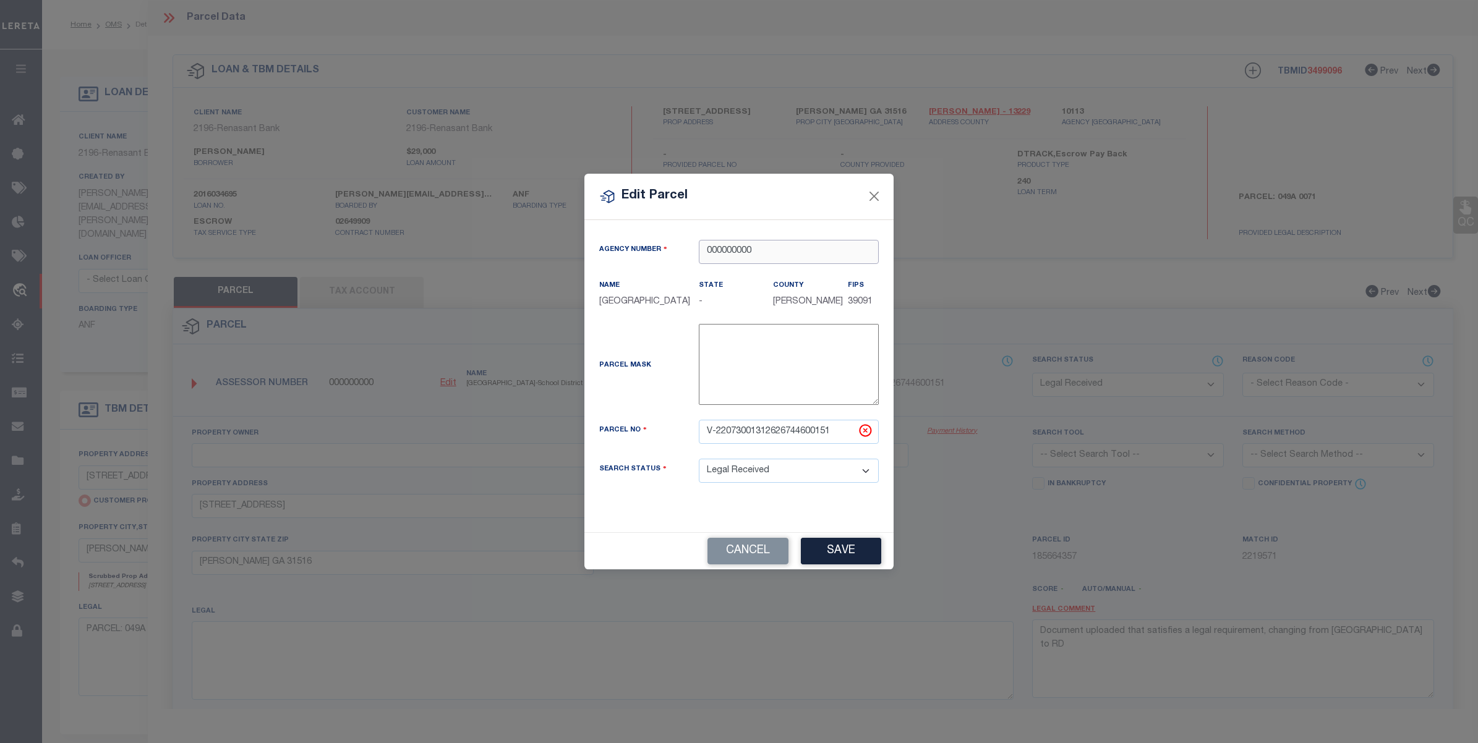
click at [728, 245] on input "000000000" at bounding box center [789, 252] width 180 height 24
click at [736, 260] on div "101130000 : PIERCE COUNTY" at bounding box center [788, 274] width 179 height 35
type input "101130000"
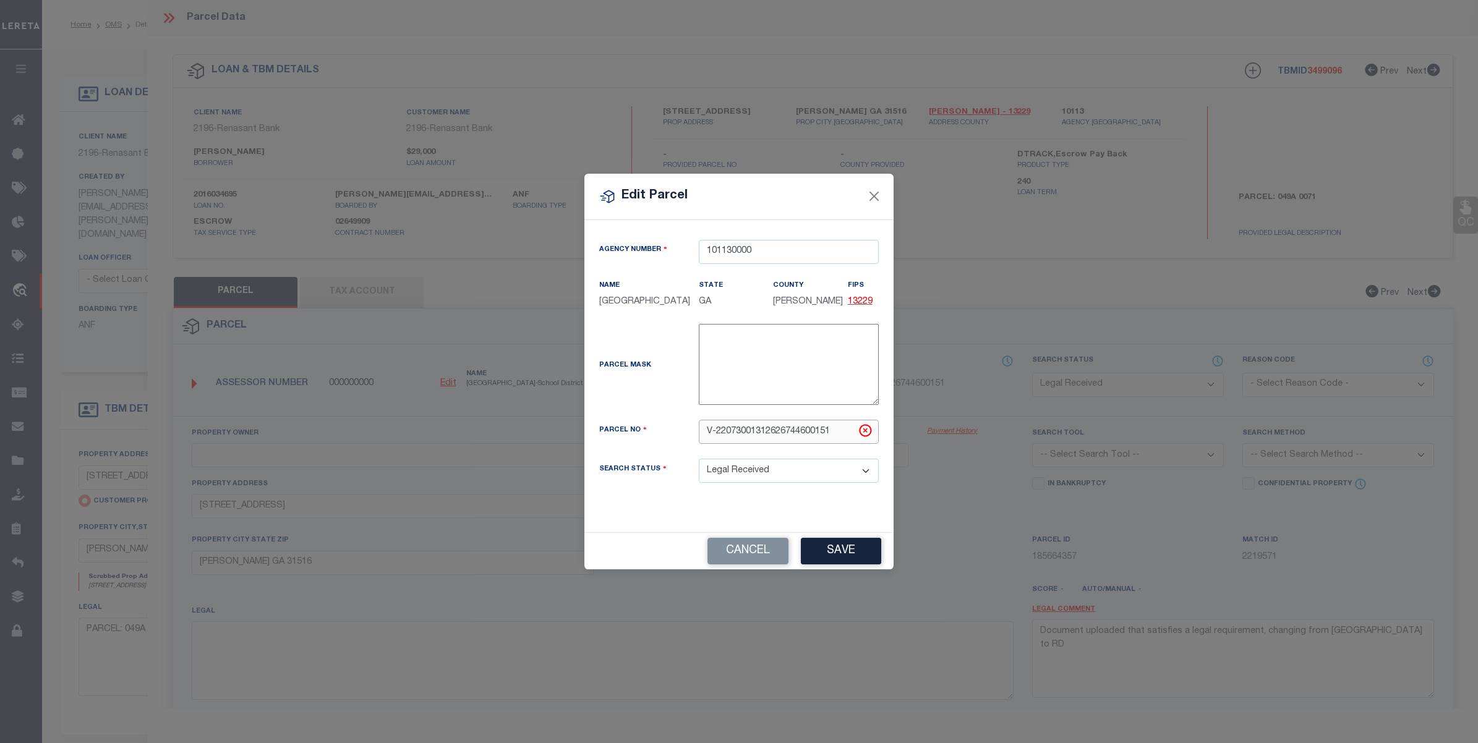
click at [745, 436] on input "V-22073001312626744600151" at bounding box center [789, 432] width 180 height 24
click at [746, 436] on input "V-22073001312626744600151" at bounding box center [789, 432] width 180 height 24
paste input "049A 007"
type input "049A 007"
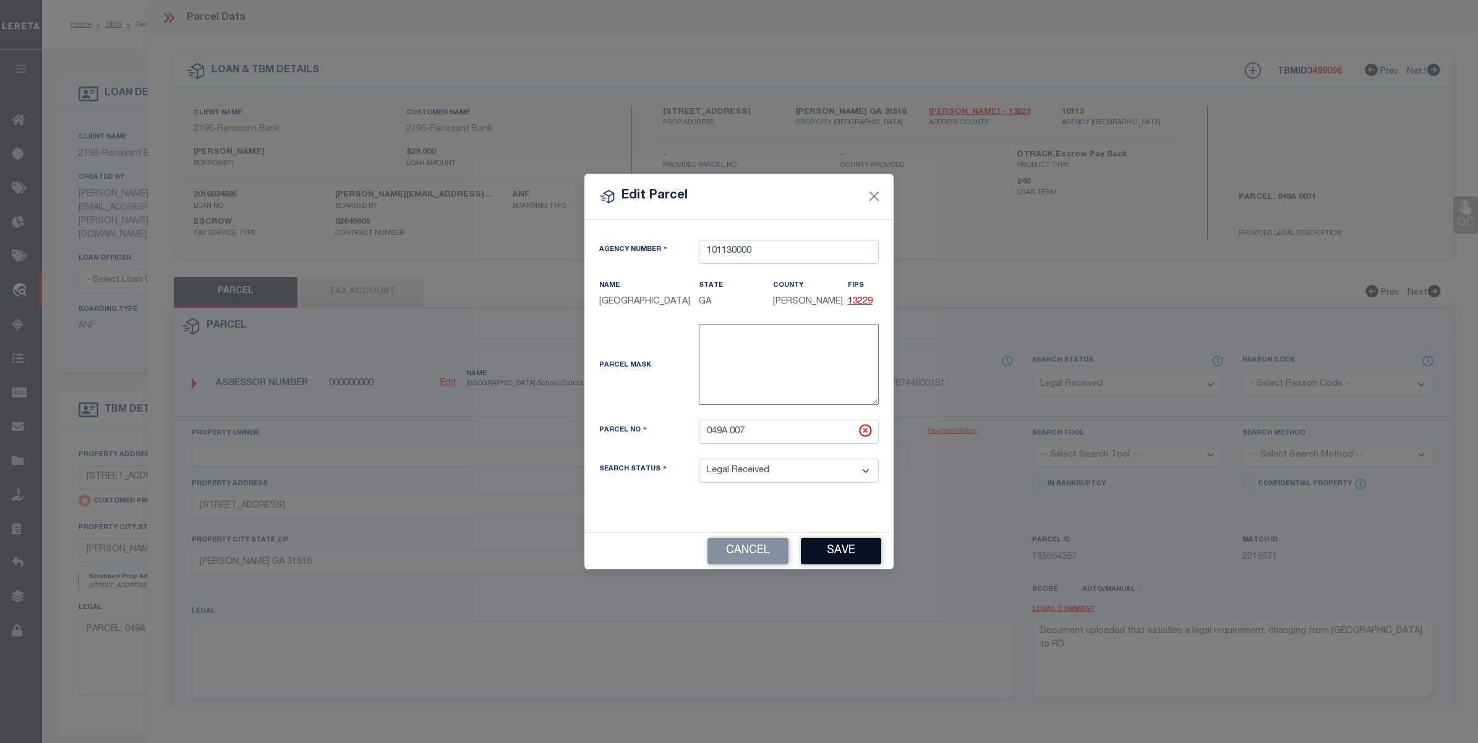
click at [821, 555] on button "Save" at bounding box center [841, 551] width 80 height 27
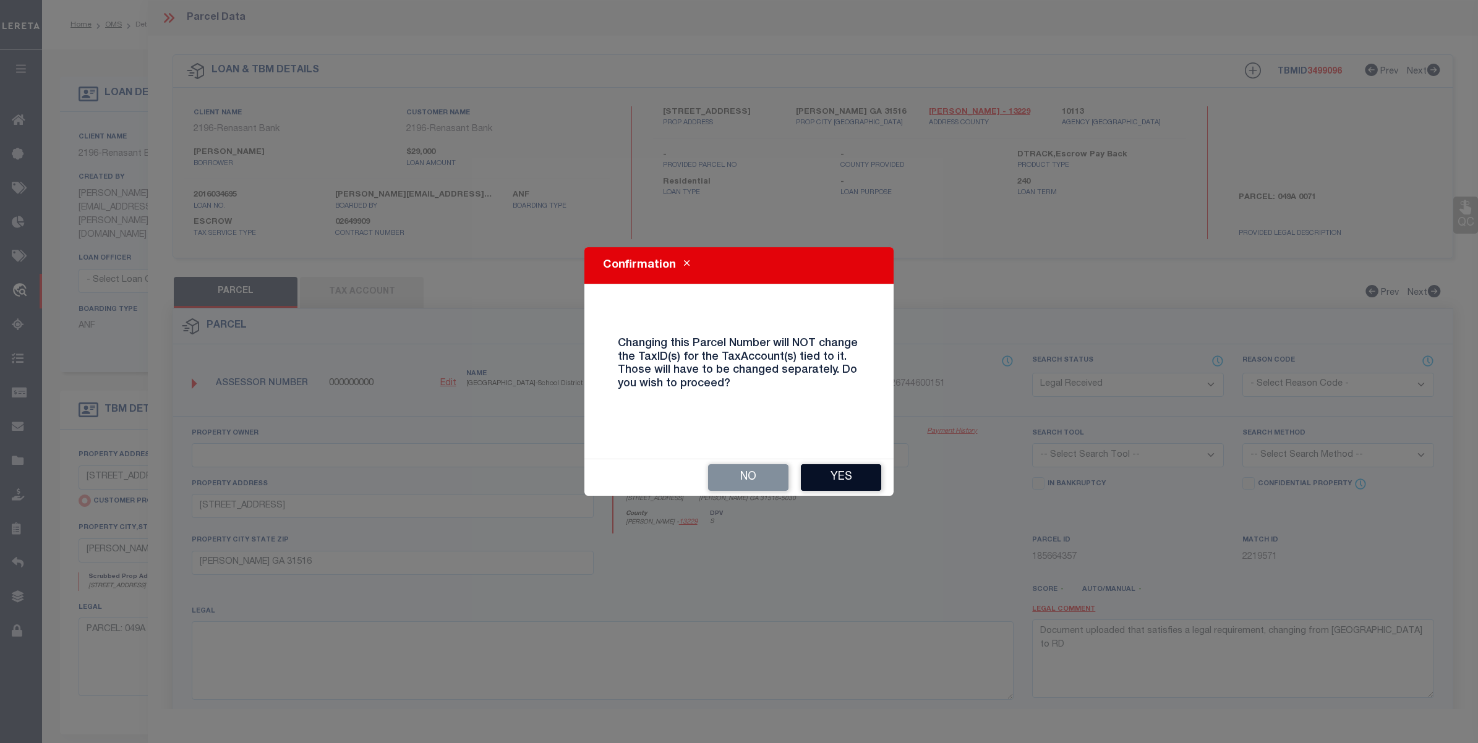
click at [848, 476] on button "Yes" at bounding box center [841, 477] width 80 height 27
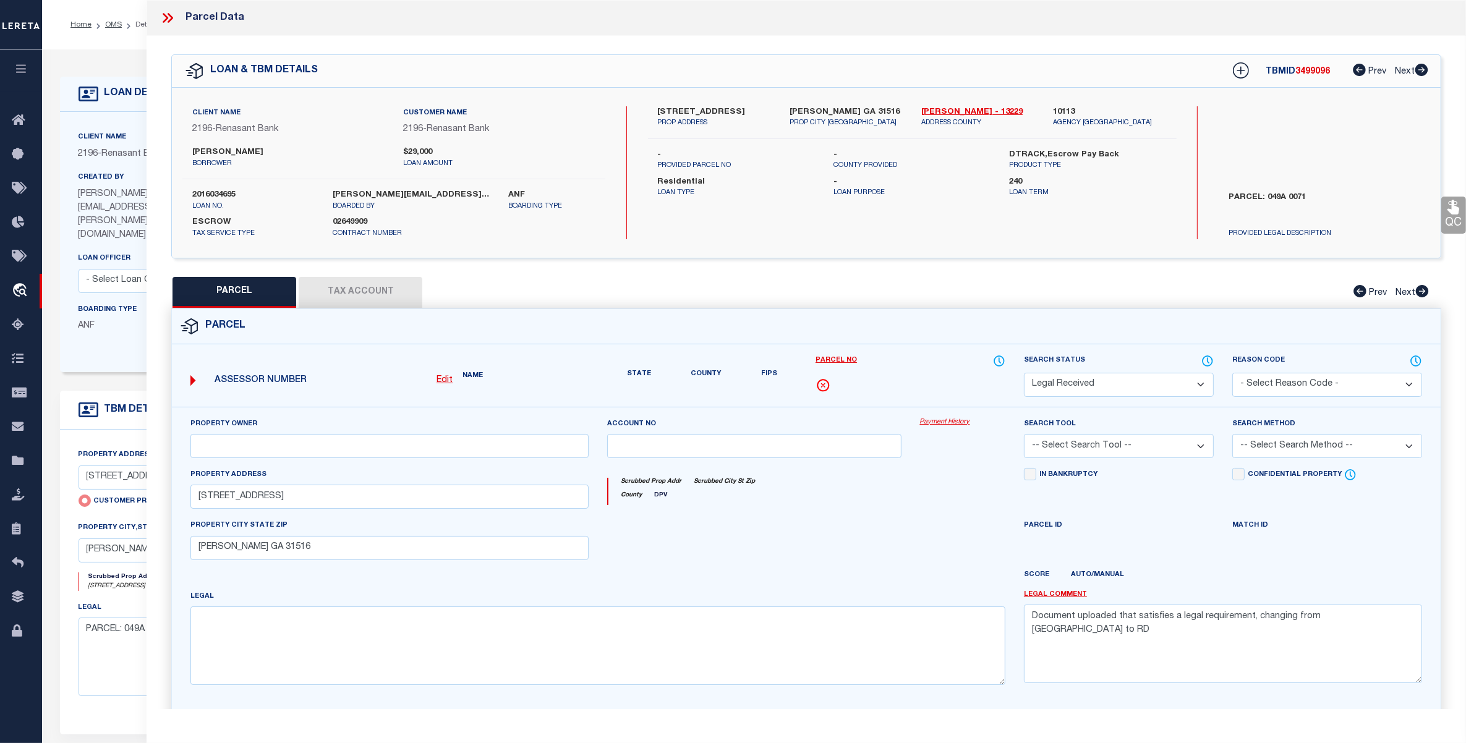
select select "RD"
checkbox input "false"
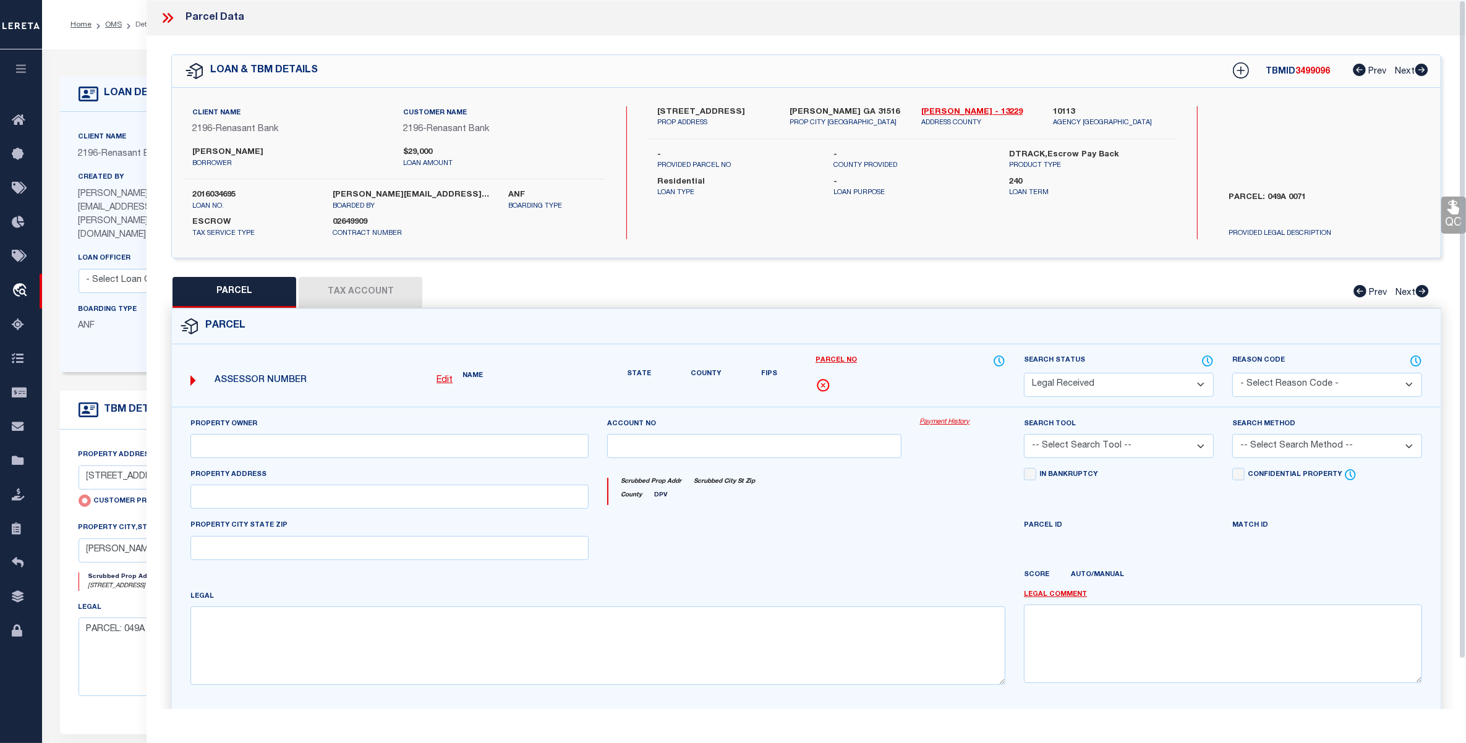
type input "[STREET_ADDRESS]"
checkbox input "false"
type input "[PERSON_NAME] GA 31516"
type textarea "Document uploaded that satisfies a legal requirement, changing from ND to RD"
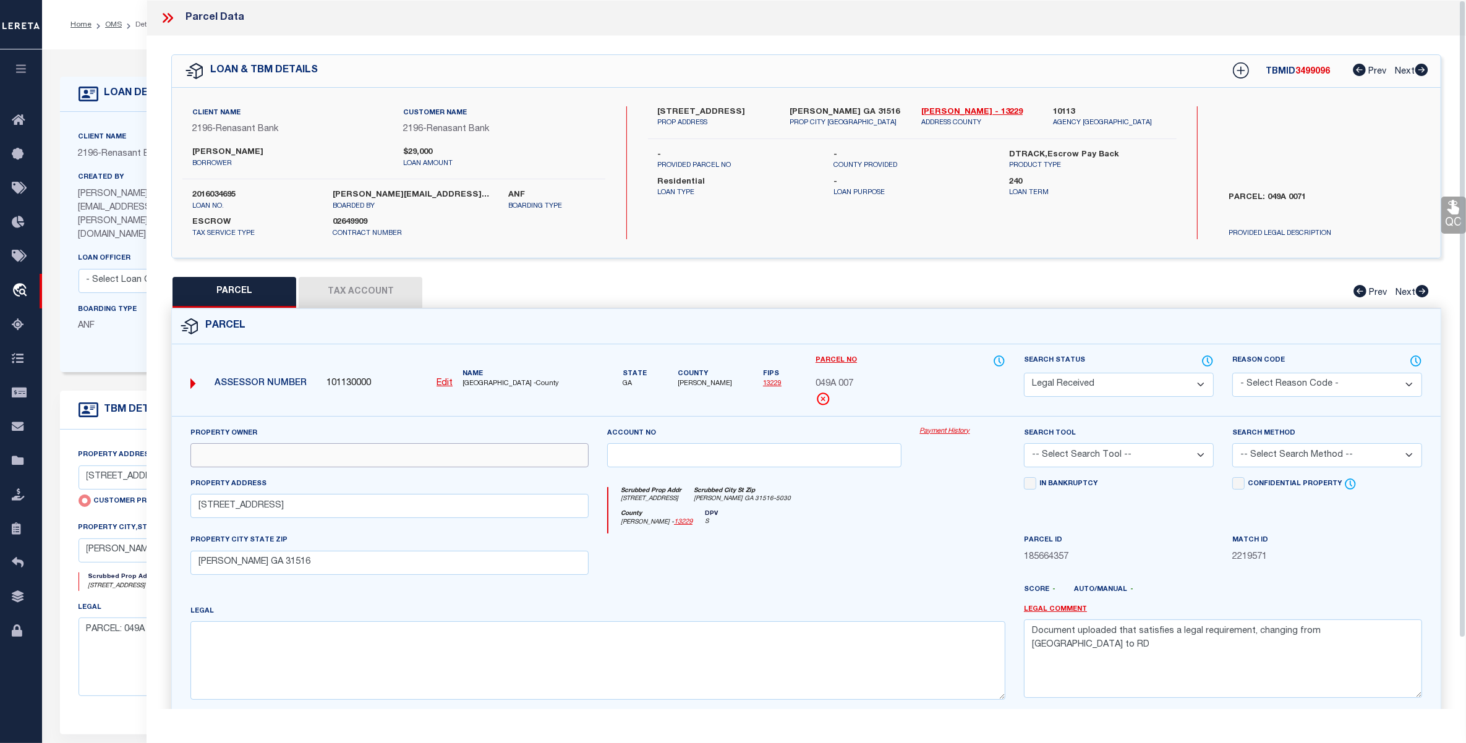
click at [312, 446] on input "text" at bounding box center [389, 455] width 398 height 24
paste input "[PERSON_NAME]"
type input "[PERSON_NAME]"
click at [369, 513] on input "[STREET_ADDRESS]" at bounding box center [389, 506] width 398 height 24
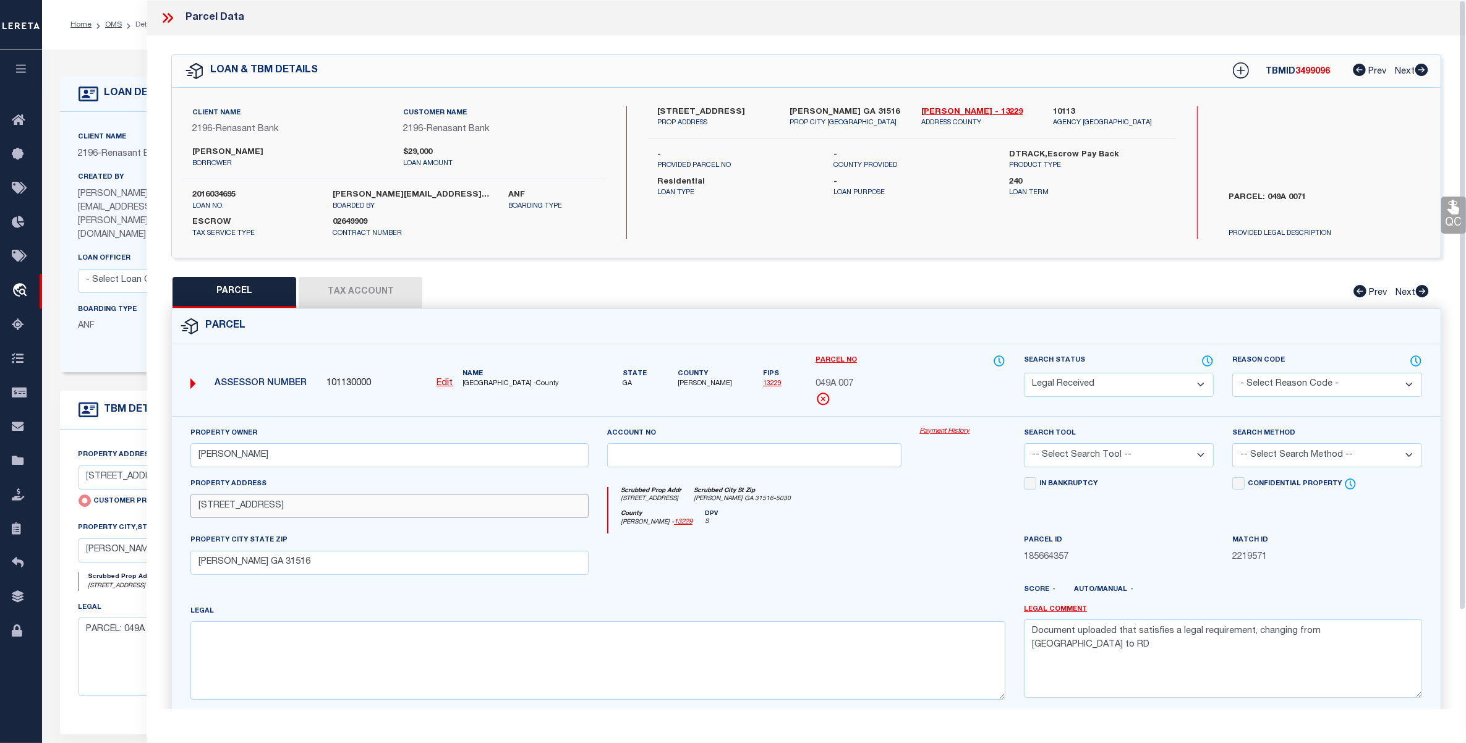
click at [369, 513] on input "[STREET_ADDRESS]" at bounding box center [389, 506] width 398 height 24
paste input "text"
type input "[STREET_ADDRESS]"
click at [280, 575] on input "[PERSON_NAME] GA 31516" at bounding box center [389, 563] width 398 height 24
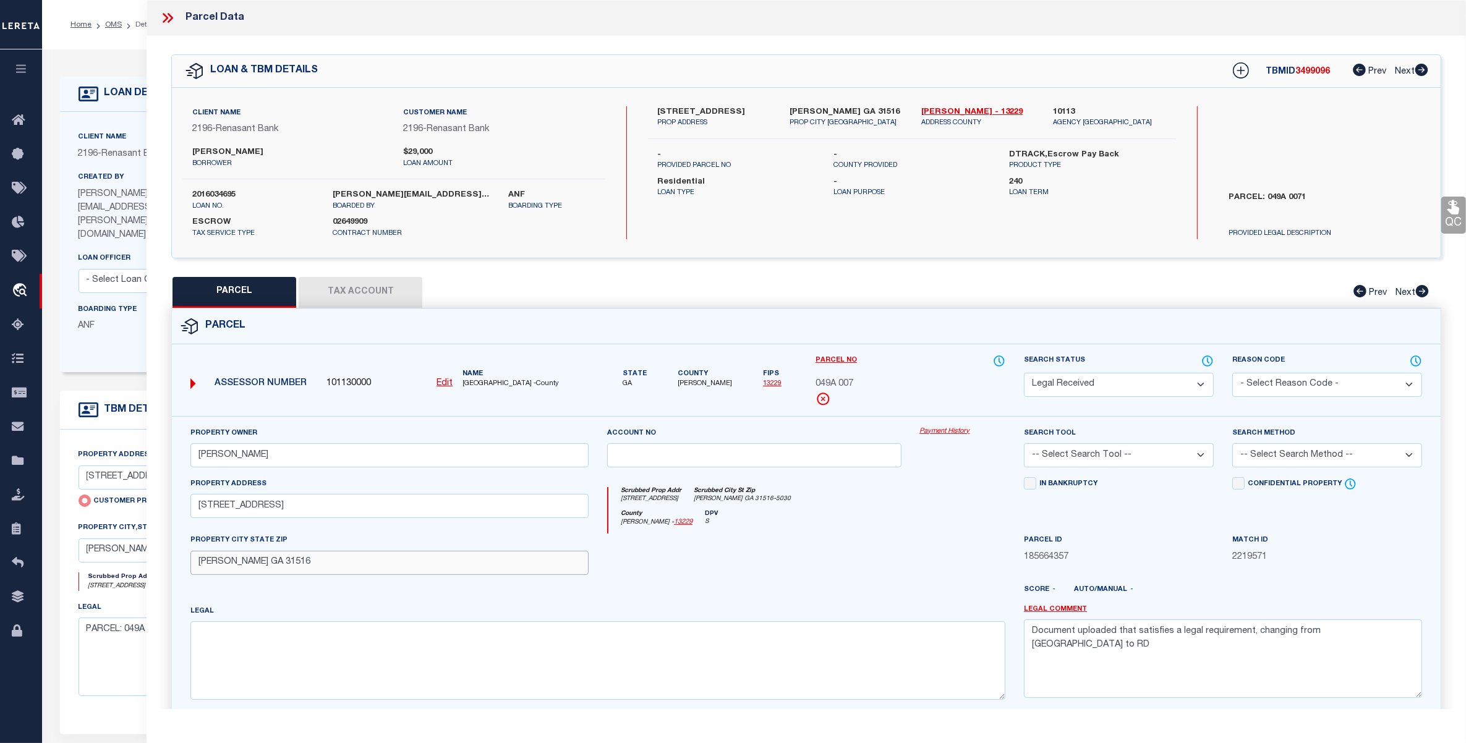
click at [280, 575] on input "[PERSON_NAME] GA 31516" at bounding box center [389, 563] width 398 height 24
paste input ", GA 31516"
type input "[PERSON_NAME], GA 31516"
click at [477, 647] on textarea at bounding box center [597, 660] width 815 height 78
paste textarea "LT20 PH 1 [GEOGRAPHIC_DATA]"
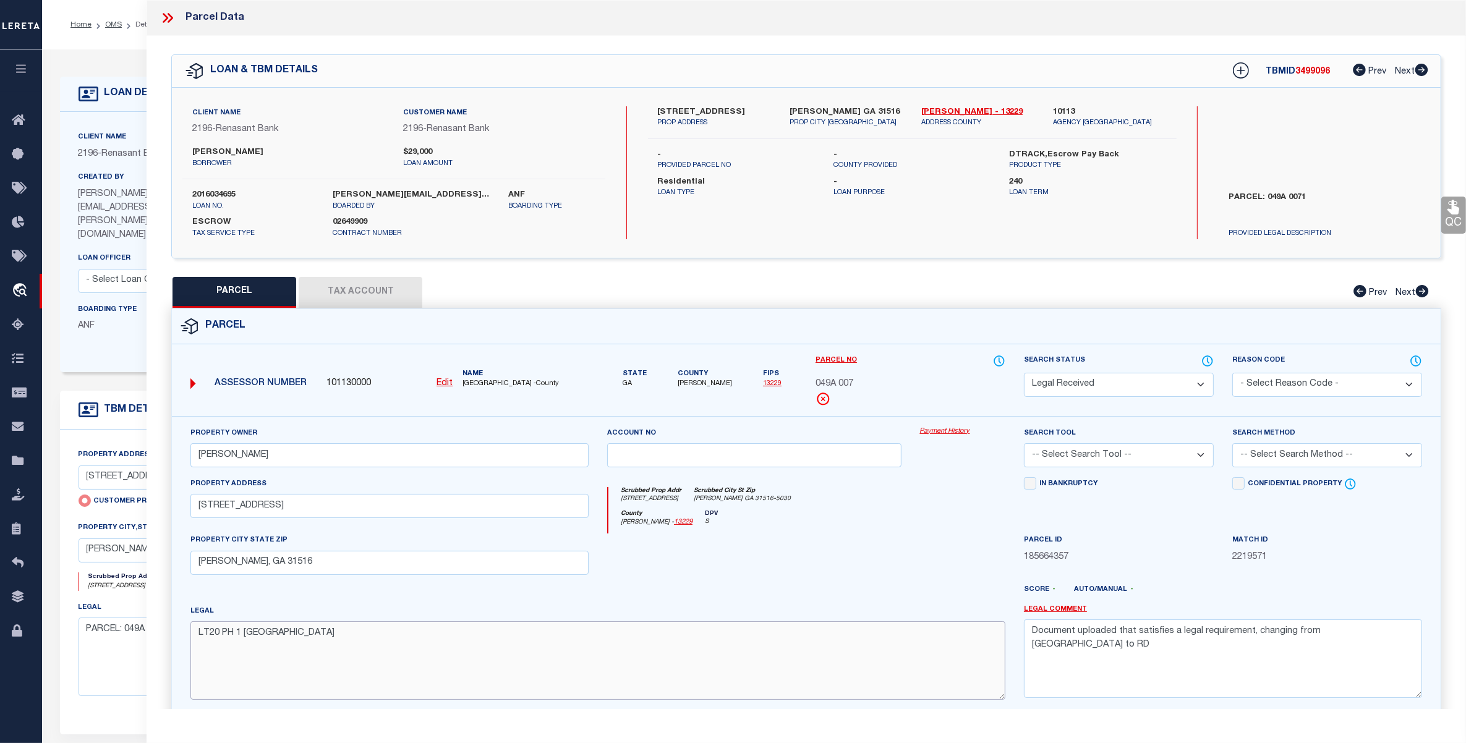
type textarea "LT20 PH 1 [GEOGRAPHIC_DATA]"
click at [1219, 633] on textarea "Document uploaded that satisfies a legal requirement, changing from ND to RD" at bounding box center [1223, 659] width 398 height 78
click at [1293, 383] on select "- Select Reason Code - 099 - Other (Provide additional detail) ACT - Agency Cha…" at bounding box center [1327, 385] width 190 height 24
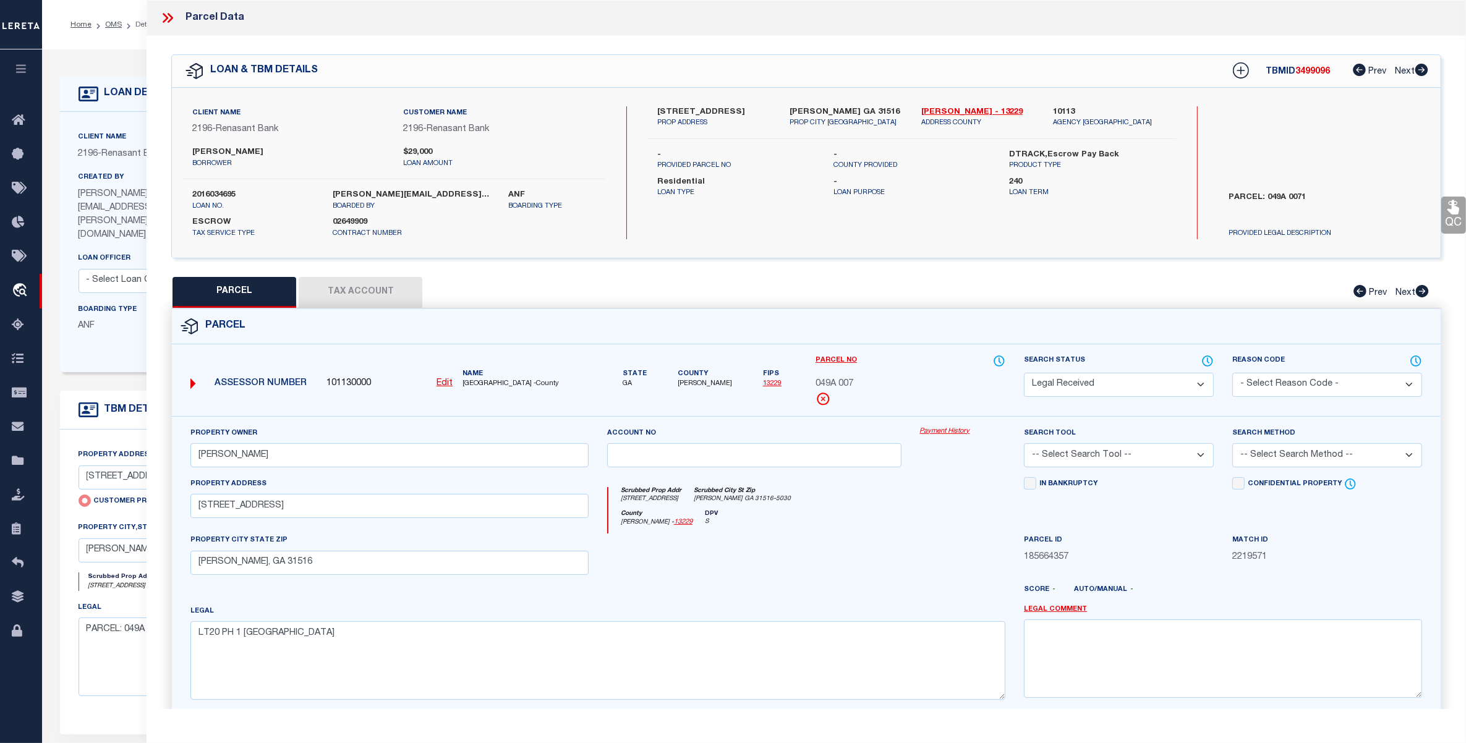
click at [1120, 387] on select "Automated Search Bad Parcel Complete Duplicate Parcel High Dollar Reporting In …" at bounding box center [1119, 385] width 190 height 24
select select "PC"
click at [1024, 373] on select "Automated Search Bad Parcel Complete Duplicate Parcel High Dollar Reporting In …" at bounding box center [1119, 385] width 190 height 24
click at [1096, 455] on select "-- Select Search Tool -- 3rd Party Website Agency File Agency Website ATLS CNV-…" at bounding box center [1119, 455] width 190 height 24
select select "AGW"
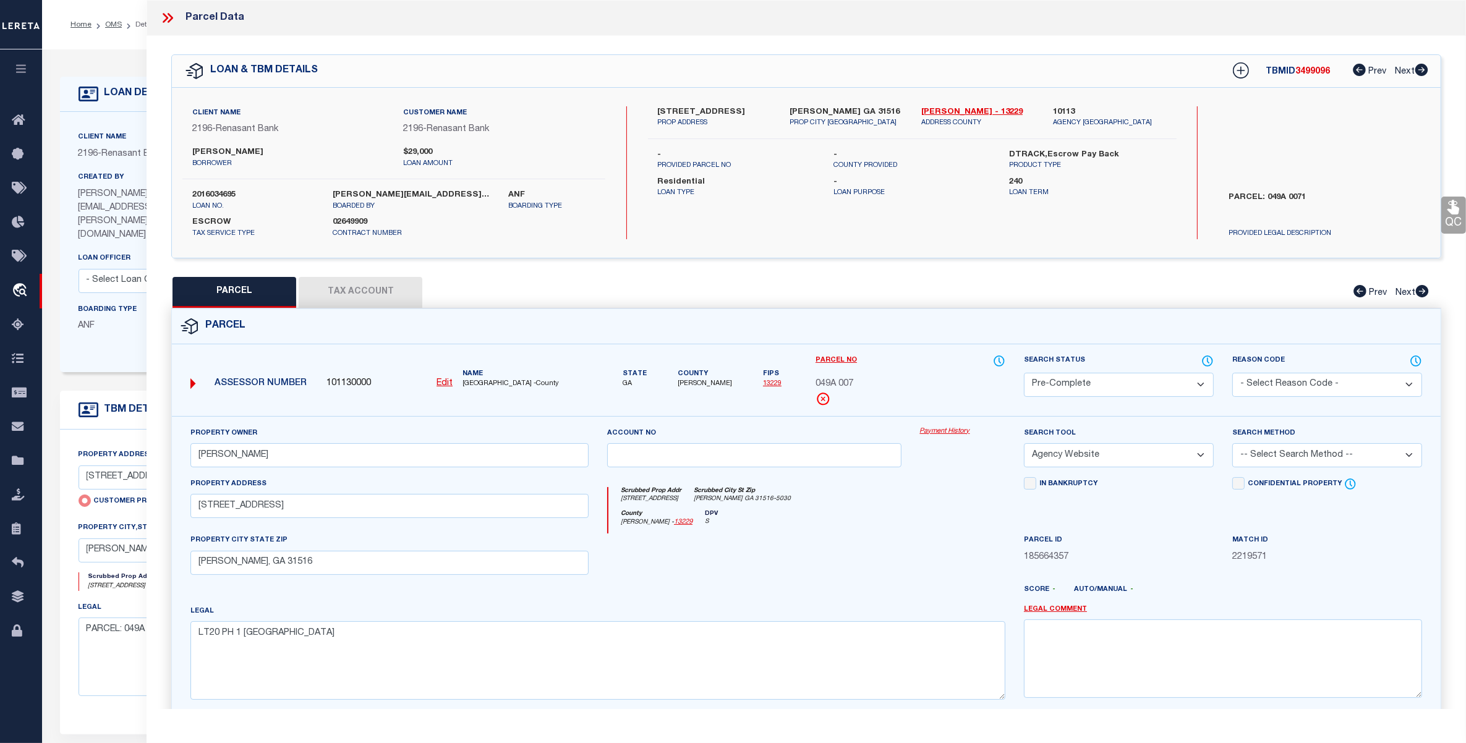
click at [1024, 445] on select "-- Select Search Tool -- 3rd Party Website Agency File Agency Website ATLS CNV-…" at bounding box center [1119, 455] width 190 height 24
click at [1262, 452] on select "-- Select Search Method -- Property Address Legal Liability Info Provided" at bounding box center [1327, 455] width 190 height 24
select select "LEG"
click at [1232, 445] on select "-- Select Search Method -- Property Address Legal Liability Info Provided" at bounding box center [1327, 455] width 190 height 24
click at [364, 291] on button "Tax Account" at bounding box center [361, 292] width 124 height 31
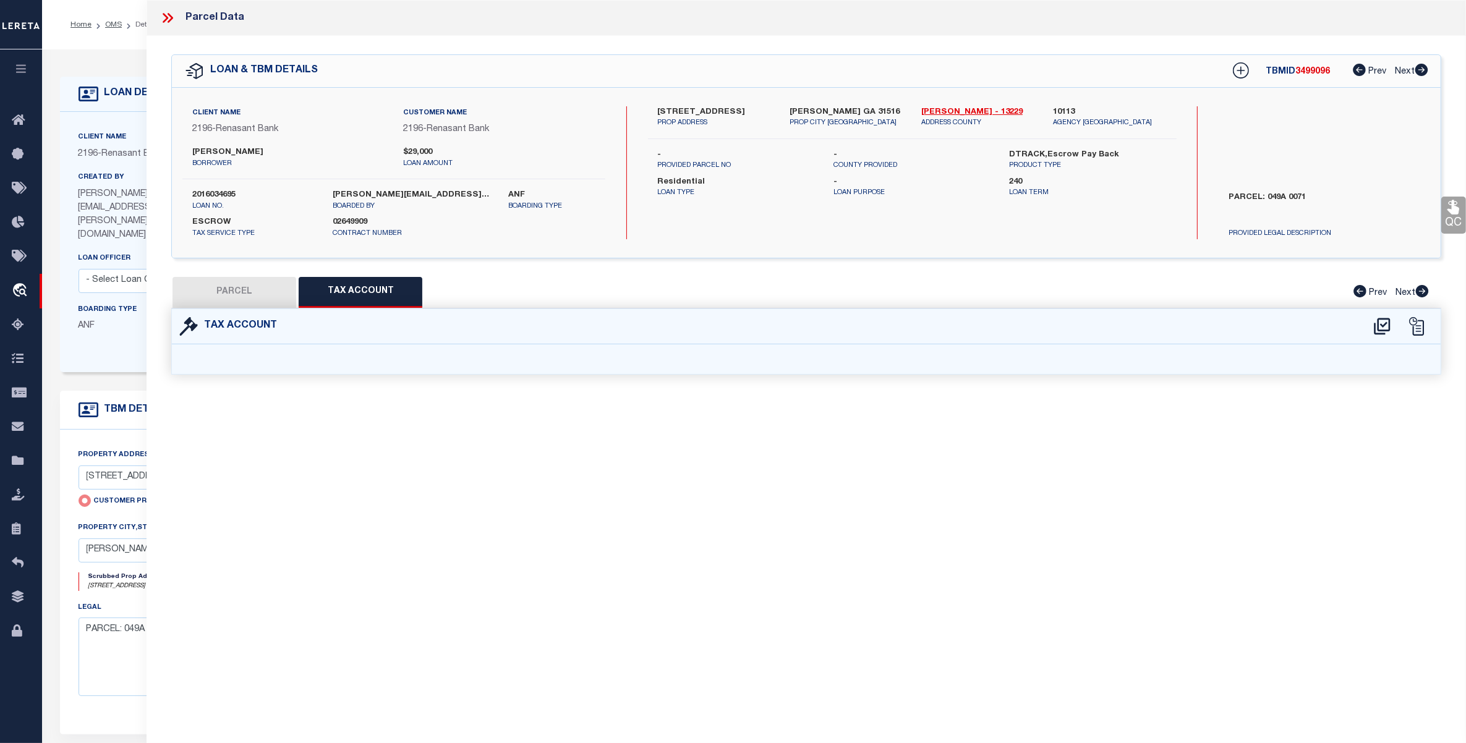
select select "100"
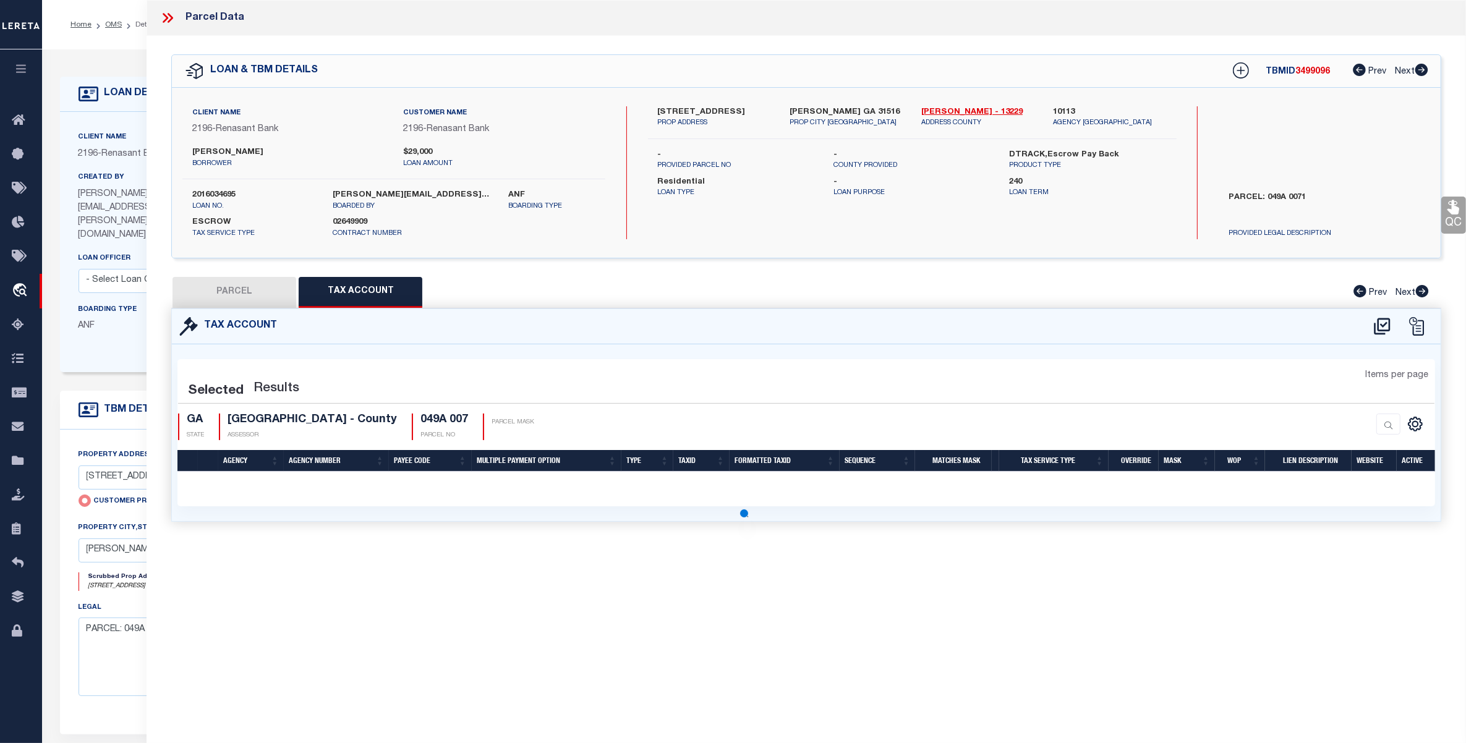
select select "100"
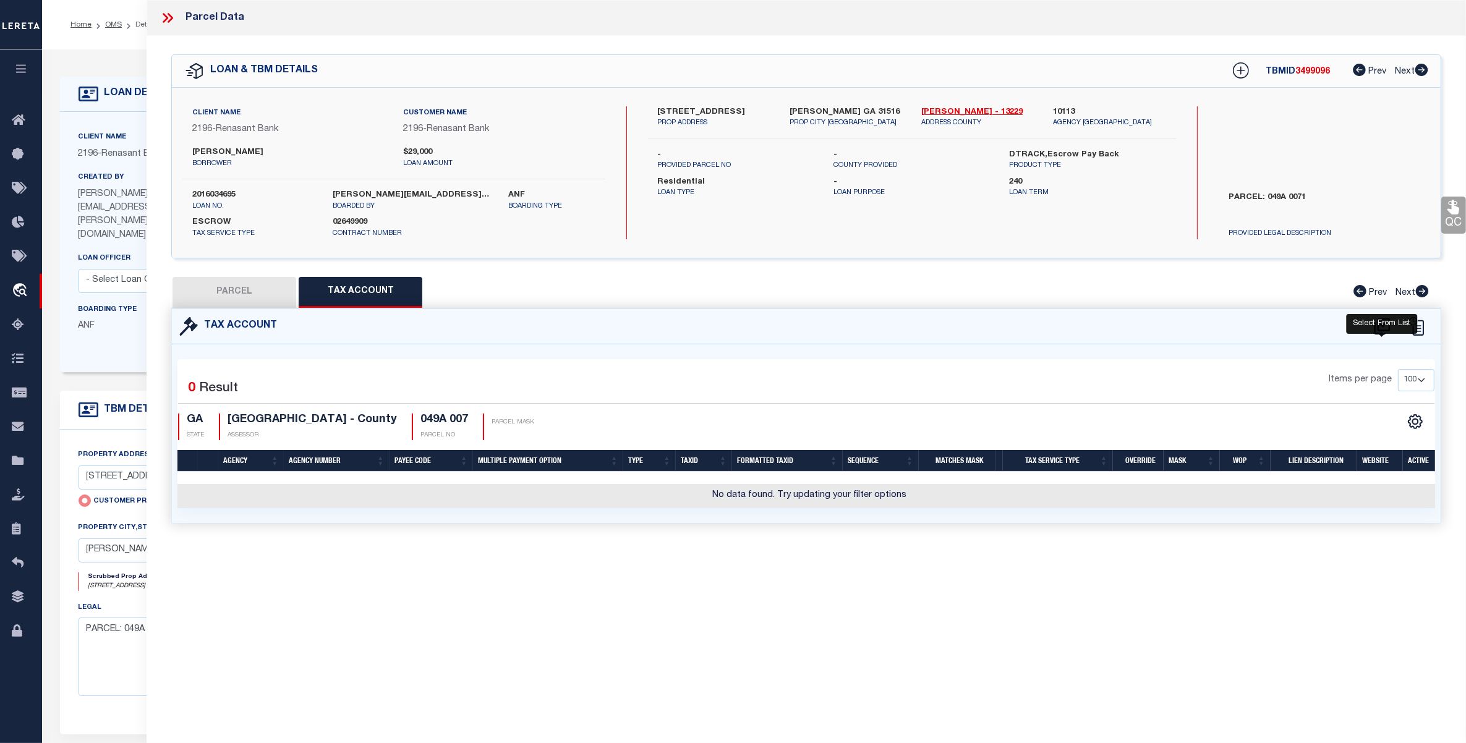
click at [1380, 325] on icon at bounding box center [1382, 327] width 20 height 20
select select "100"
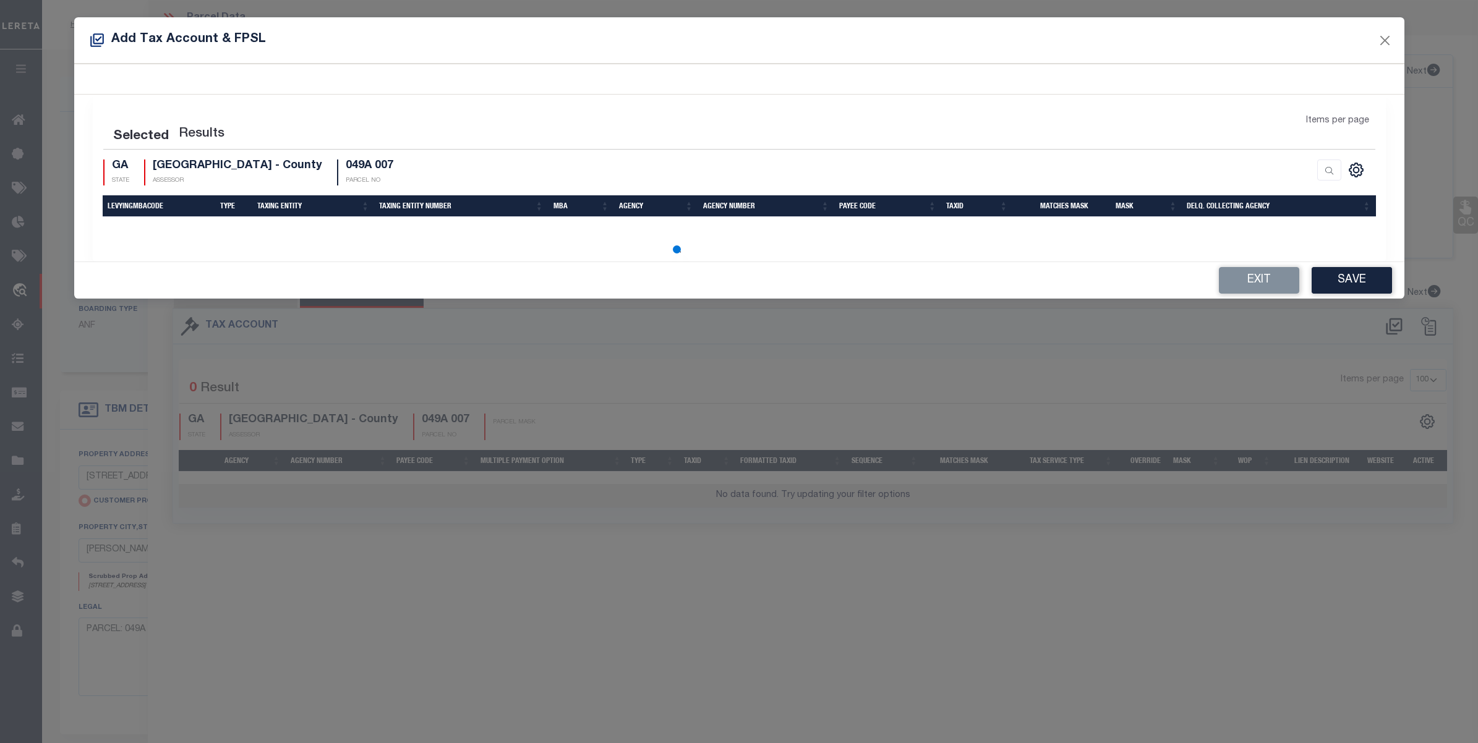
select select "100"
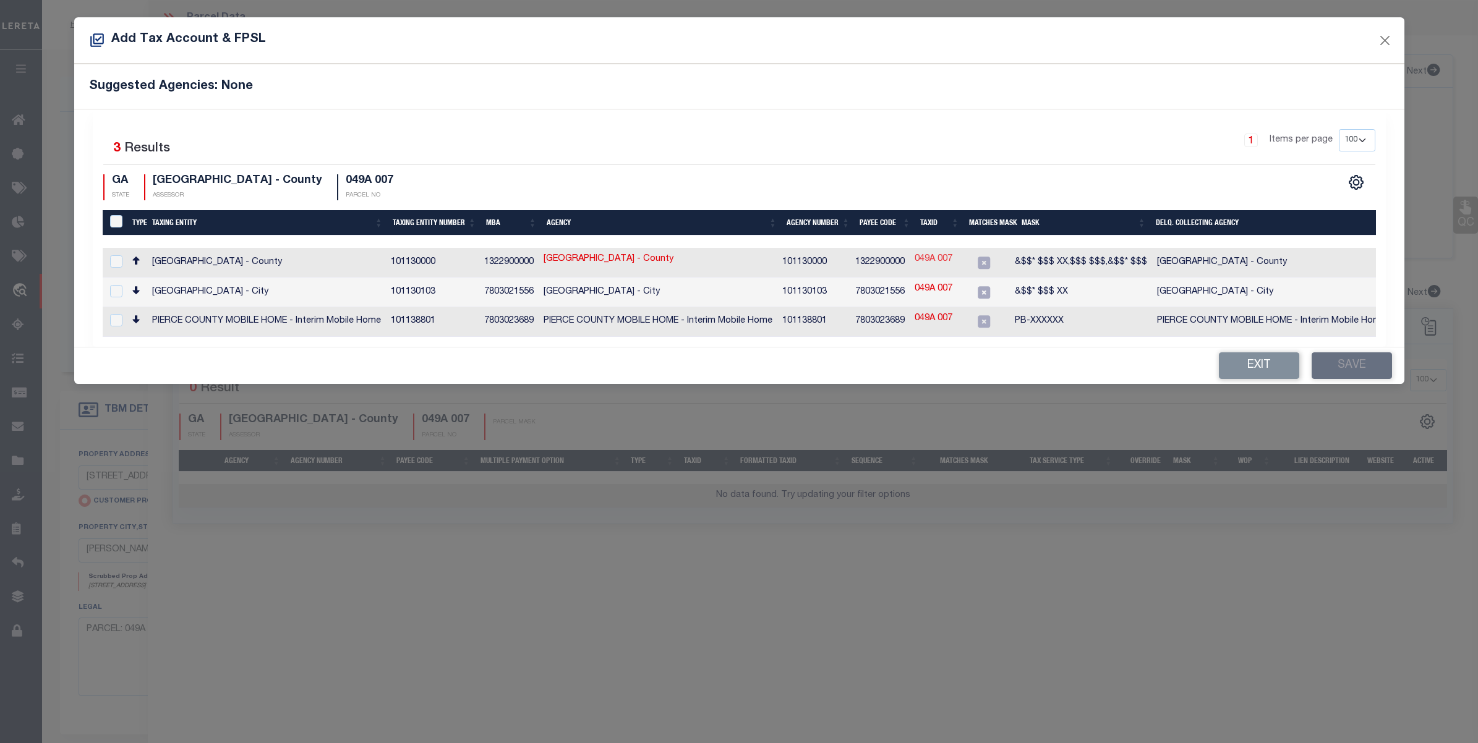
click at [937, 260] on link "049A 007" at bounding box center [933, 260] width 38 height 14
type input "049A 007"
type textarea "&$$* $$$ XX,$$$ $$$,&$$* $$$"
checkbox input "true"
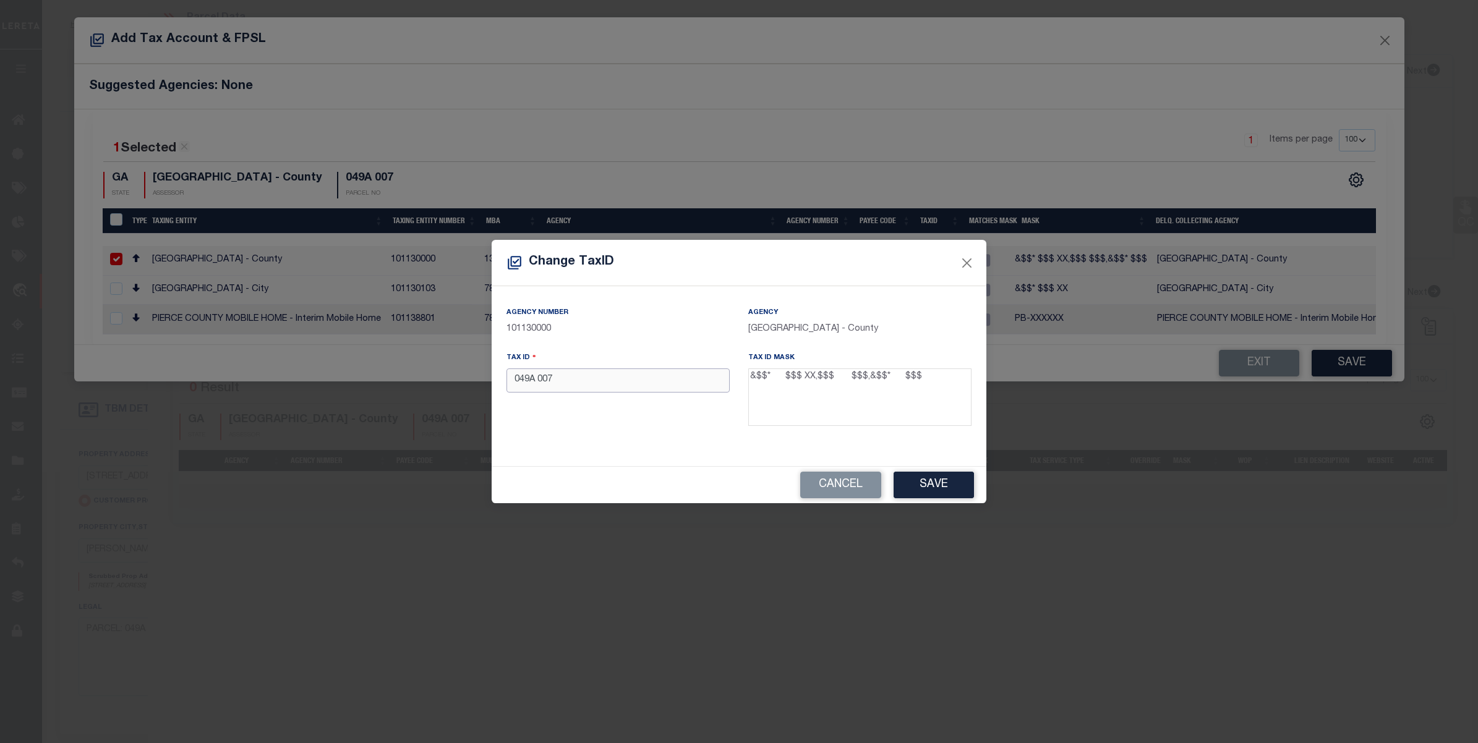
click at [537, 382] on input "049A 007" at bounding box center [617, 381] width 223 height 24
click at [918, 487] on button "Save" at bounding box center [933, 485] width 80 height 27
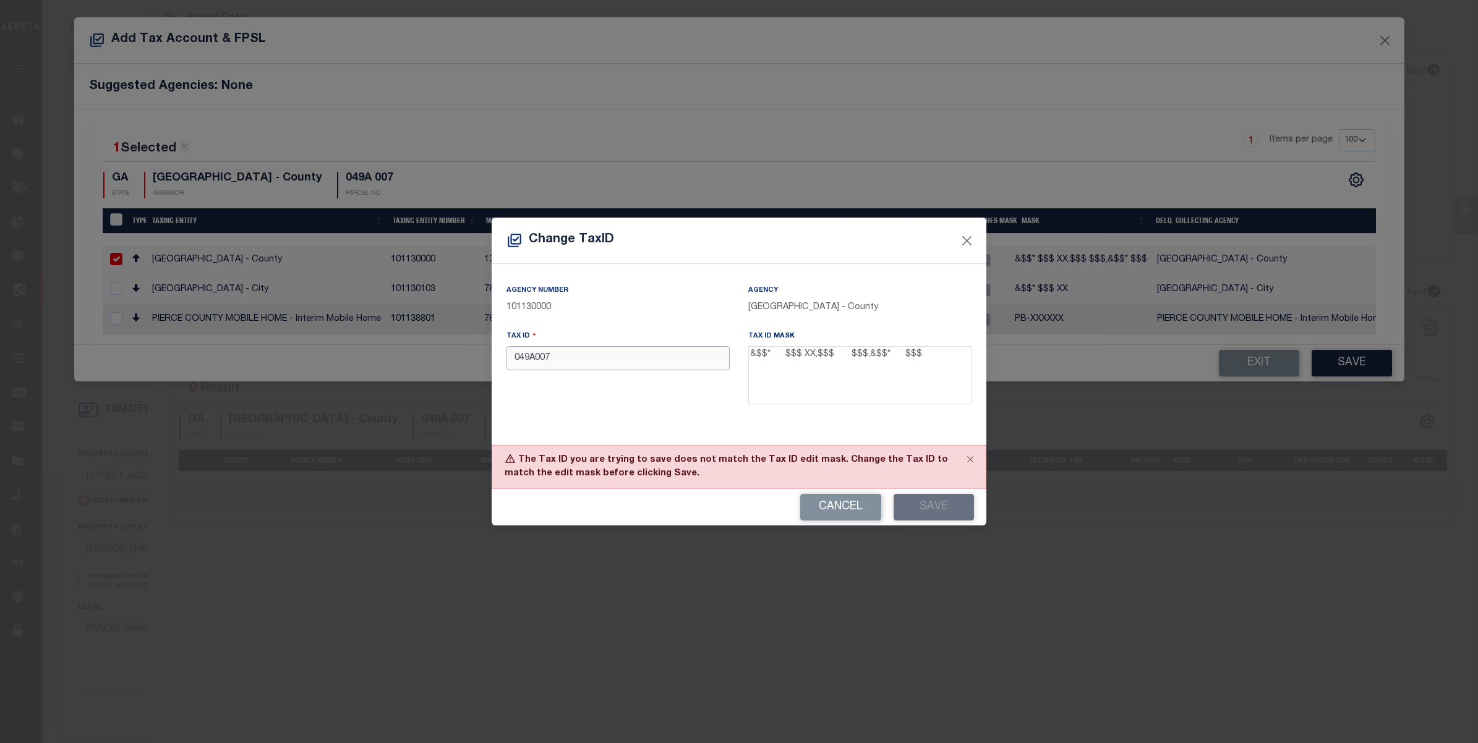
click at [536, 364] on input "049A007" at bounding box center [617, 358] width 223 height 24
click at [926, 507] on button "Save" at bounding box center [933, 507] width 80 height 27
click at [536, 365] on input "049A 007" at bounding box center [617, 358] width 223 height 24
drag, startPoint x: 569, startPoint y: 364, endPoint x: 493, endPoint y: 356, distance: 77.0
click at [490, 356] on div "Change TaxID Agency Number 101130000 Agency PIERCE COUNTY - County Tax ID 049A …" at bounding box center [739, 371] width 1478 height 743
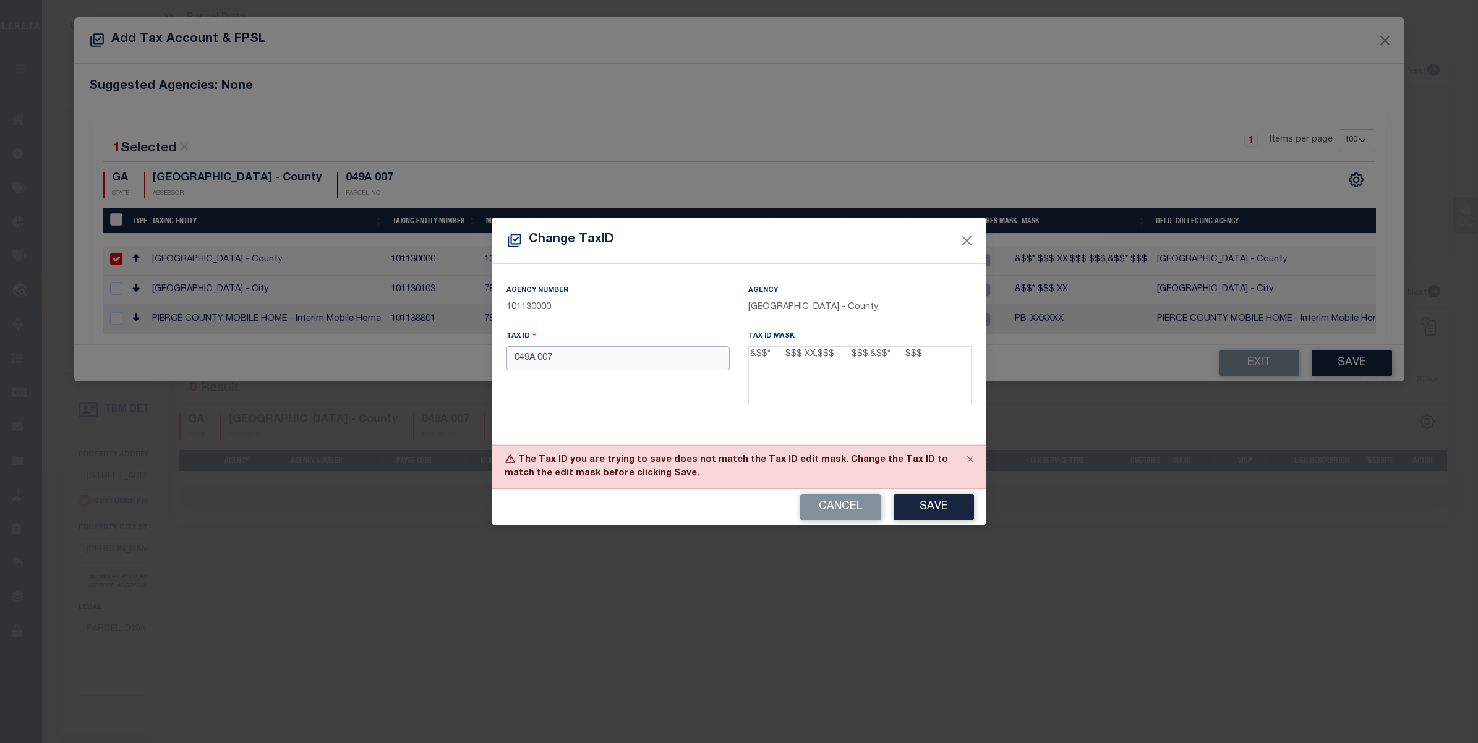
click at [592, 362] on input "049A 007" at bounding box center [617, 358] width 223 height 24
click at [916, 511] on button "Save" at bounding box center [933, 507] width 80 height 27
click at [568, 360] on input "049A 007" at bounding box center [617, 358] width 223 height 24
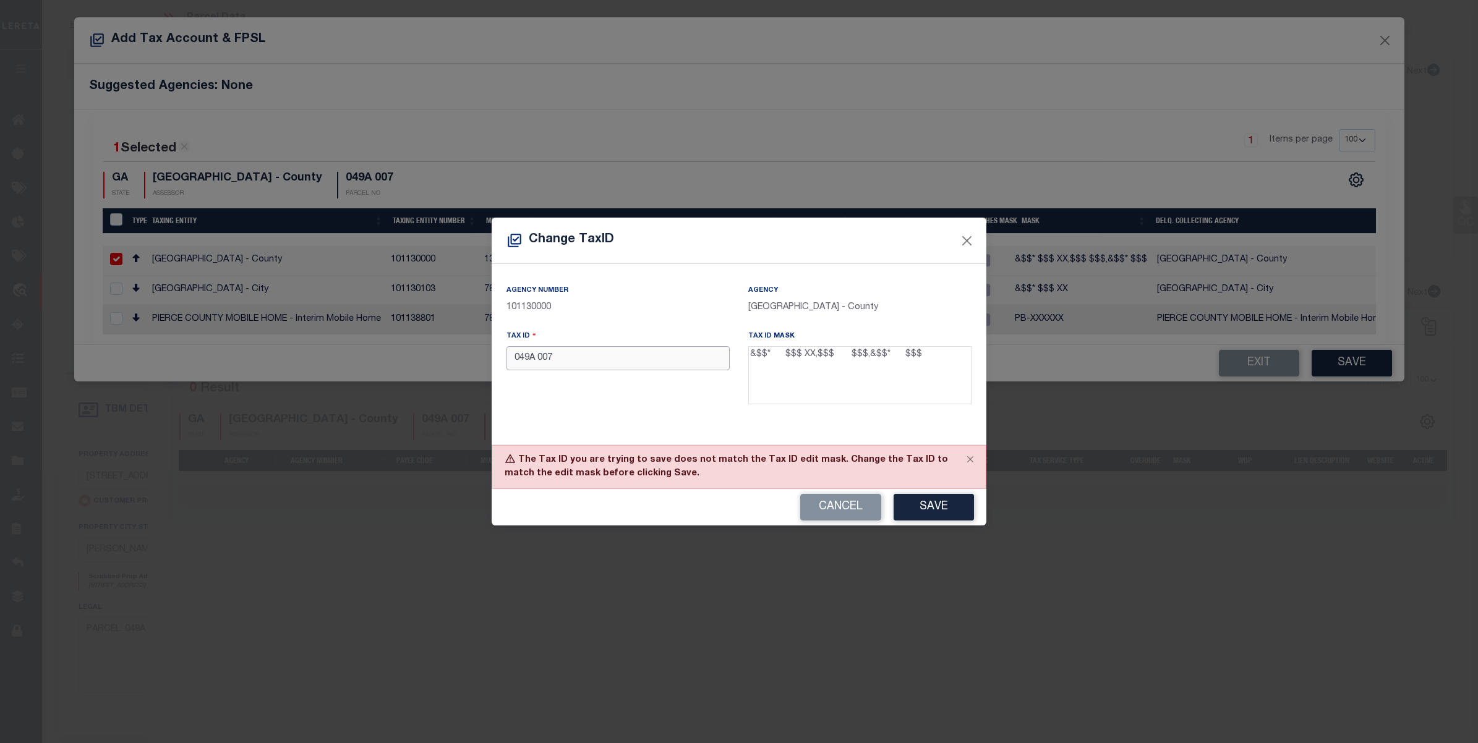
click at [568, 360] on input "049A 007" at bounding box center [617, 358] width 223 height 24
paste input "7852R"
click at [927, 507] on button "Save" at bounding box center [933, 507] width 80 height 27
click at [576, 356] on input "7852R" at bounding box center [617, 358] width 223 height 24
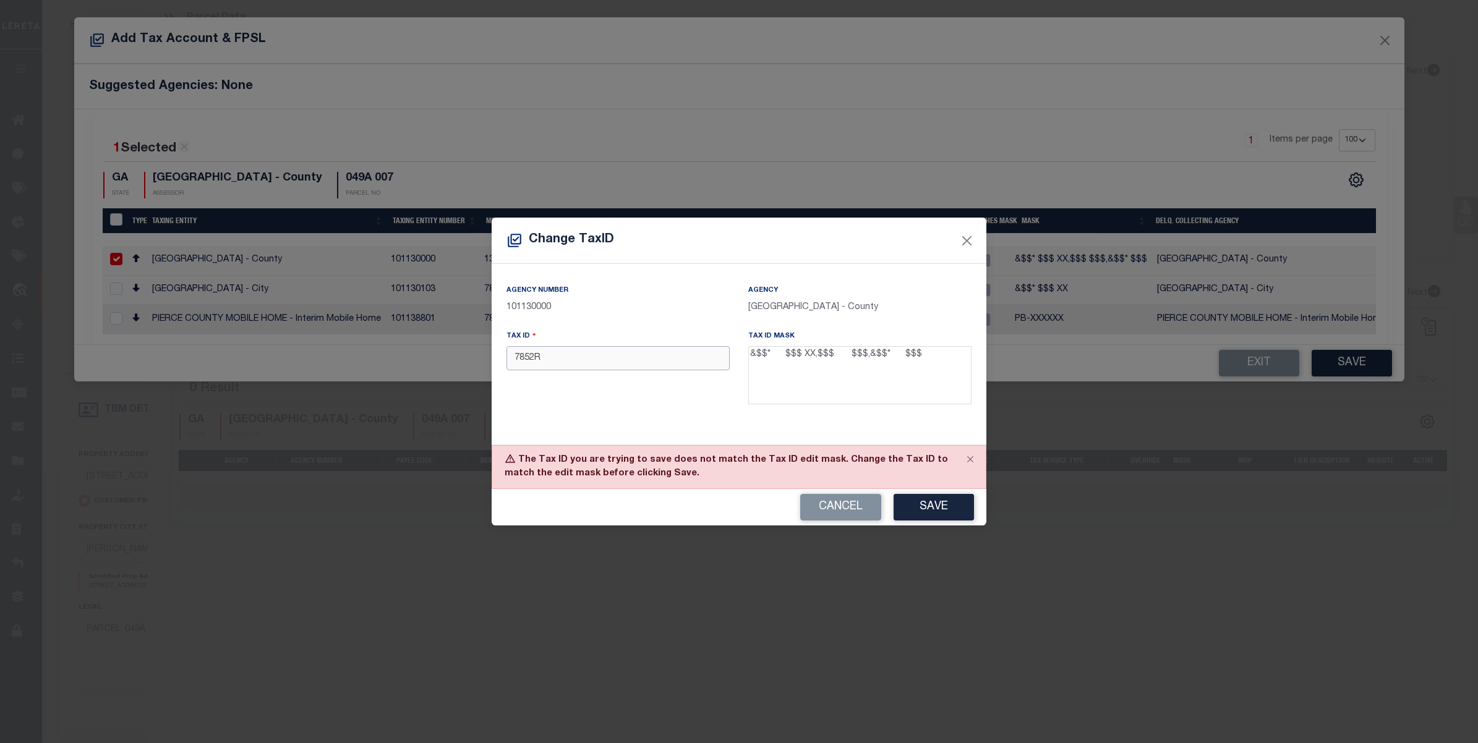
click at [576, 356] on input "7852R" at bounding box center [617, 358] width 223 height 24
paste input "049A 007"
type input "049A 007"
click at [927, 501] on button "Save" at bounding box center [933, 507] width 80 height 27
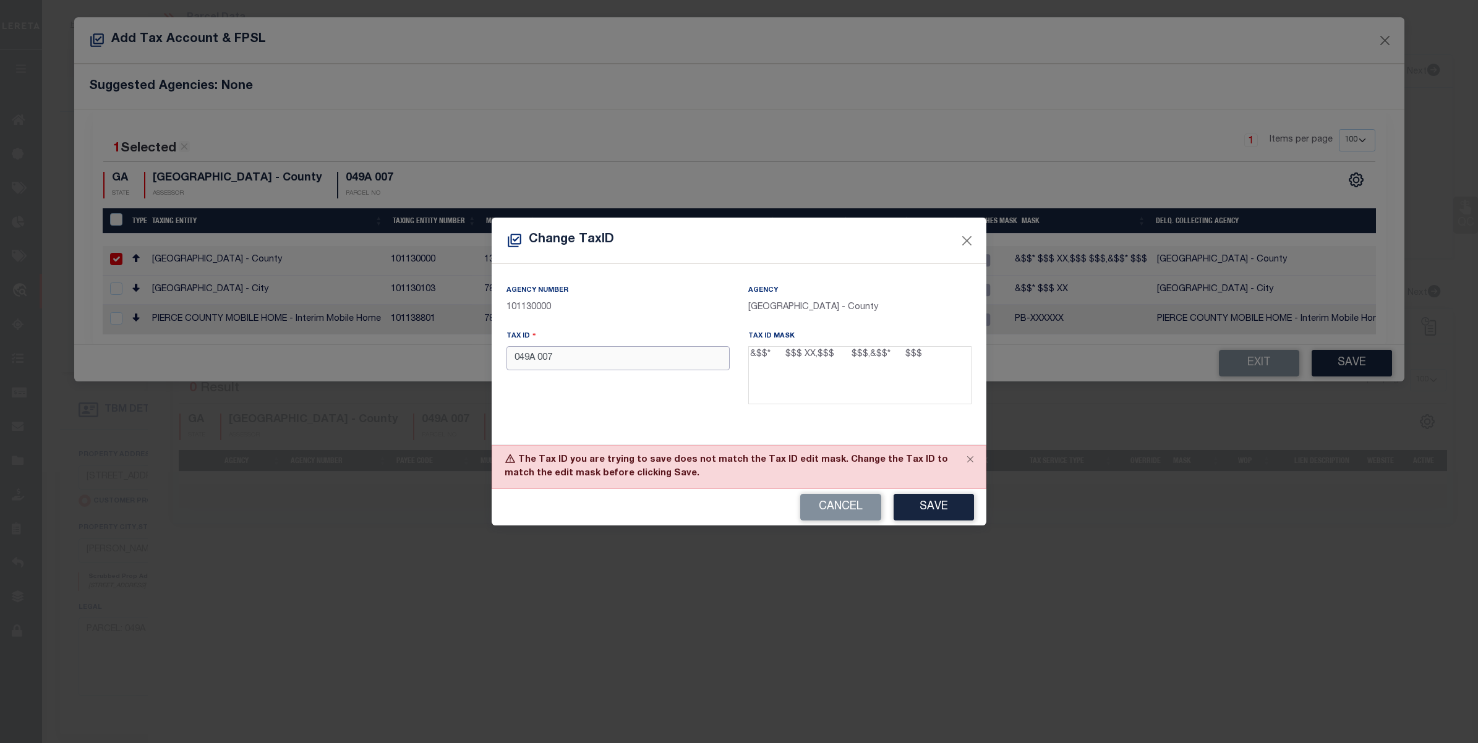
drag, startPoint x: 537, startPoint y: 359, endPoint x: 550, endPoint y: 367, distance: 15.5
click at [537, 359] on input "049A 007" at bounding box center [617, 358] width 223 height 24
click at [841, 514] on button "Cancel" at bounding box center [840, 507] width 81 height 27
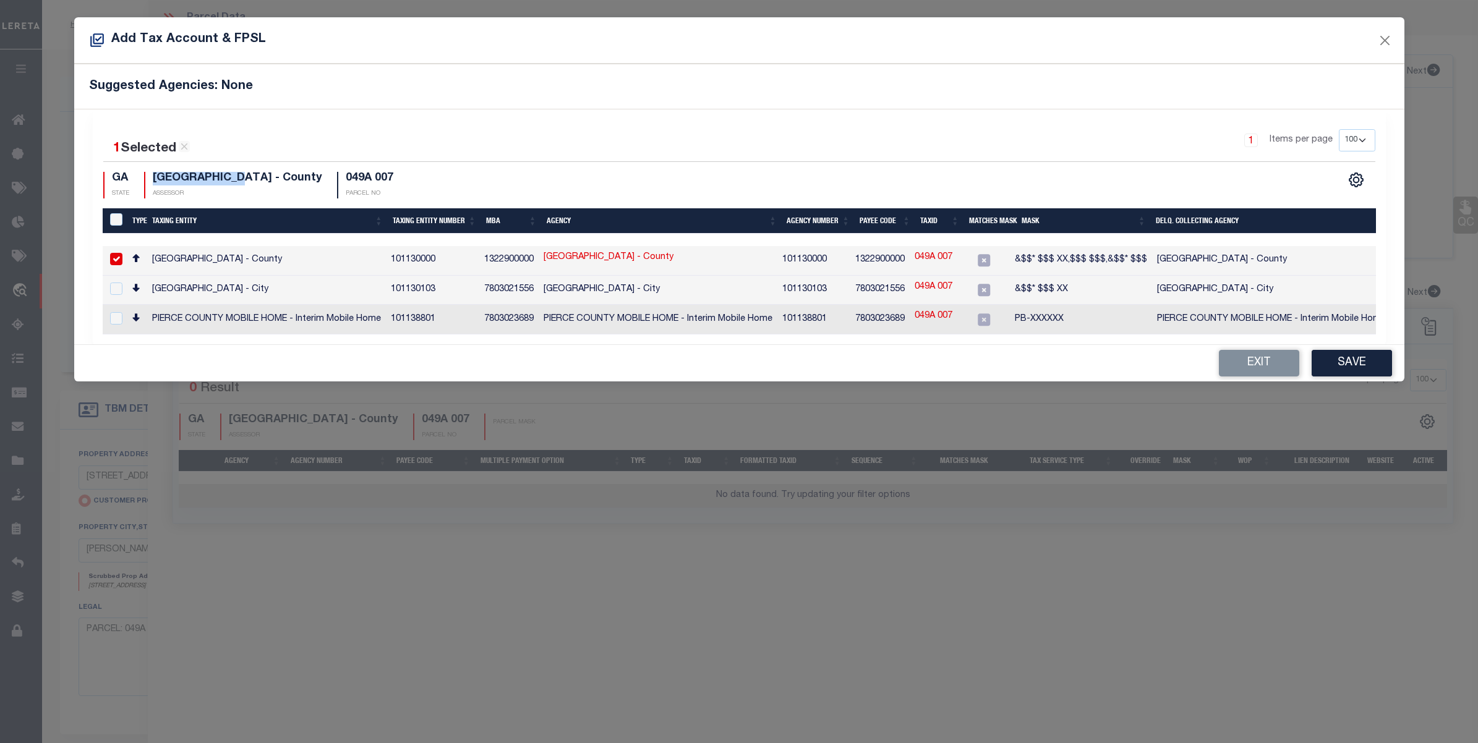
drag, startPoint x: 243, startPoint y: 177, endPoint x: 156, endPoint y: 180, distance: 87.2
click at [156, 180] on h4 "PIERCE COUNTY - County" at bounding box center [237, 179] width 169 height 14
copy h4 "[GEOGRAPHIC_DATA]"
click at [119, 263] on input "checkbox" at bounding box center [116, 259] width 12 height 12
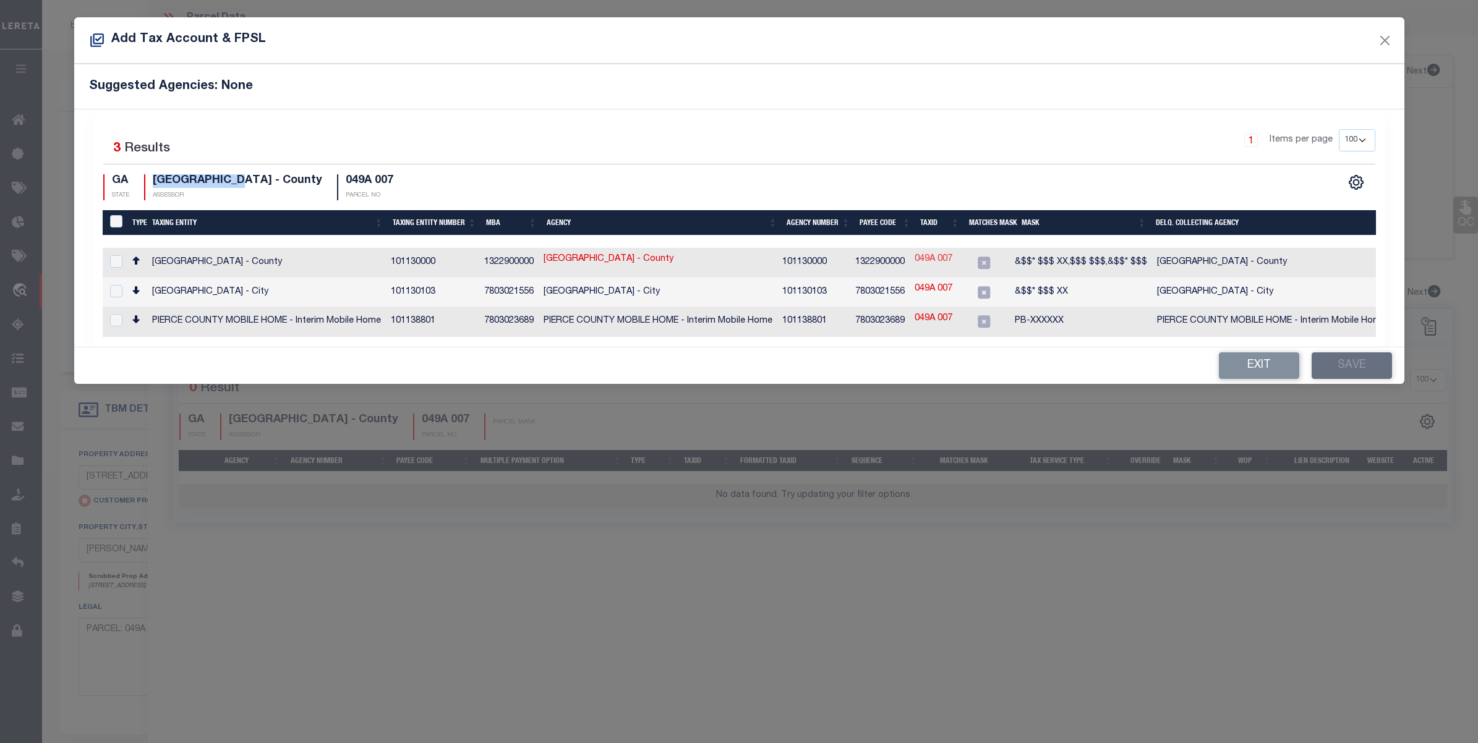
click at [948, 260] on link "049A 007" at bounding box center [933, 260] width 38 height 14
checkbox input "true"
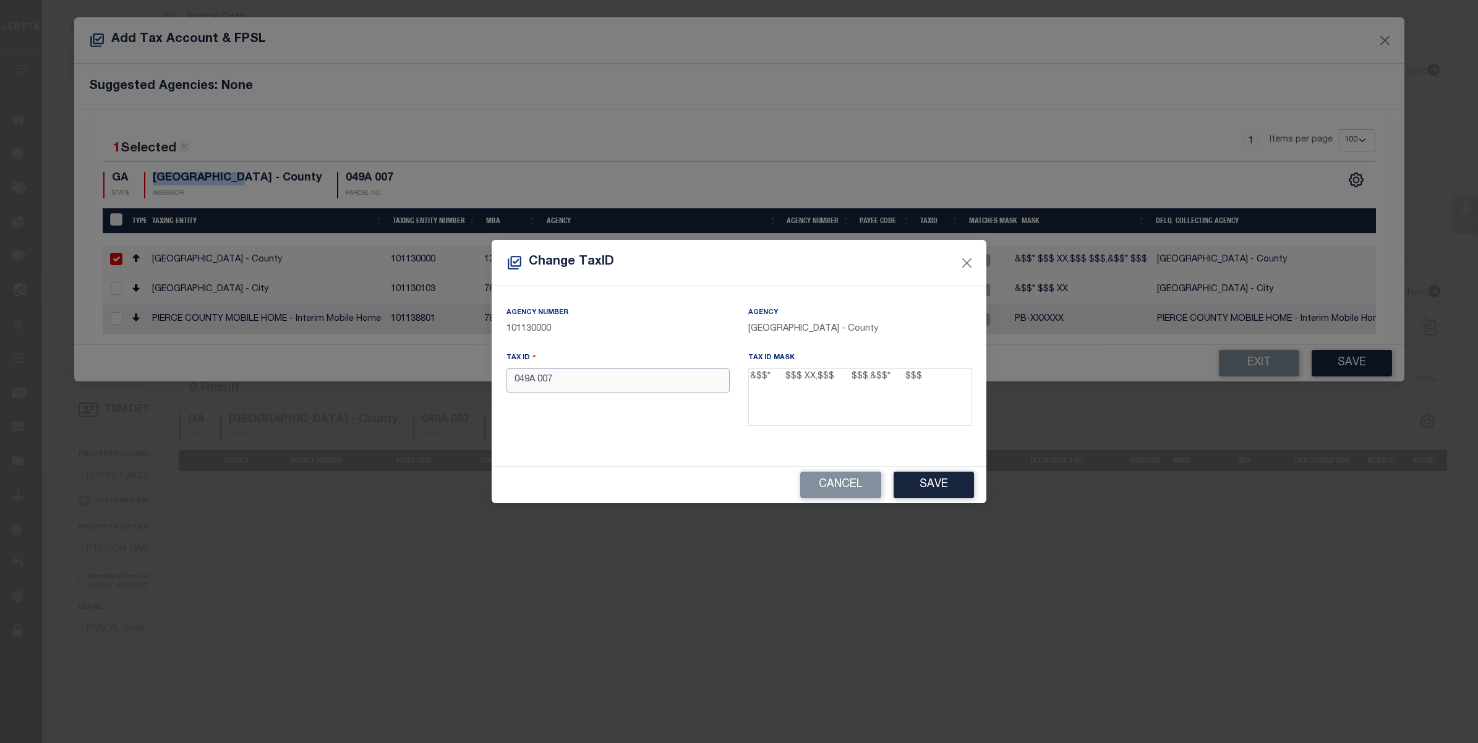
click at [527, 384] on input "049A 007" at bounding box center [617, 381] width 223 height 24
drag, startPoint x: 563, startPoint y: 383, endPoint x: 394, endPoint y: 383, distance: 168.8
click at [394, 383] on div "Change TaxID Agency Number 101130000 Agency PIERCE COUNTY - County Tax ID 049 A…" at bounding box center [739, 371] width 1478 height 743
click at [589, 383] on input "049 A 007" at bounding box center [617, 381] width 223 height 24
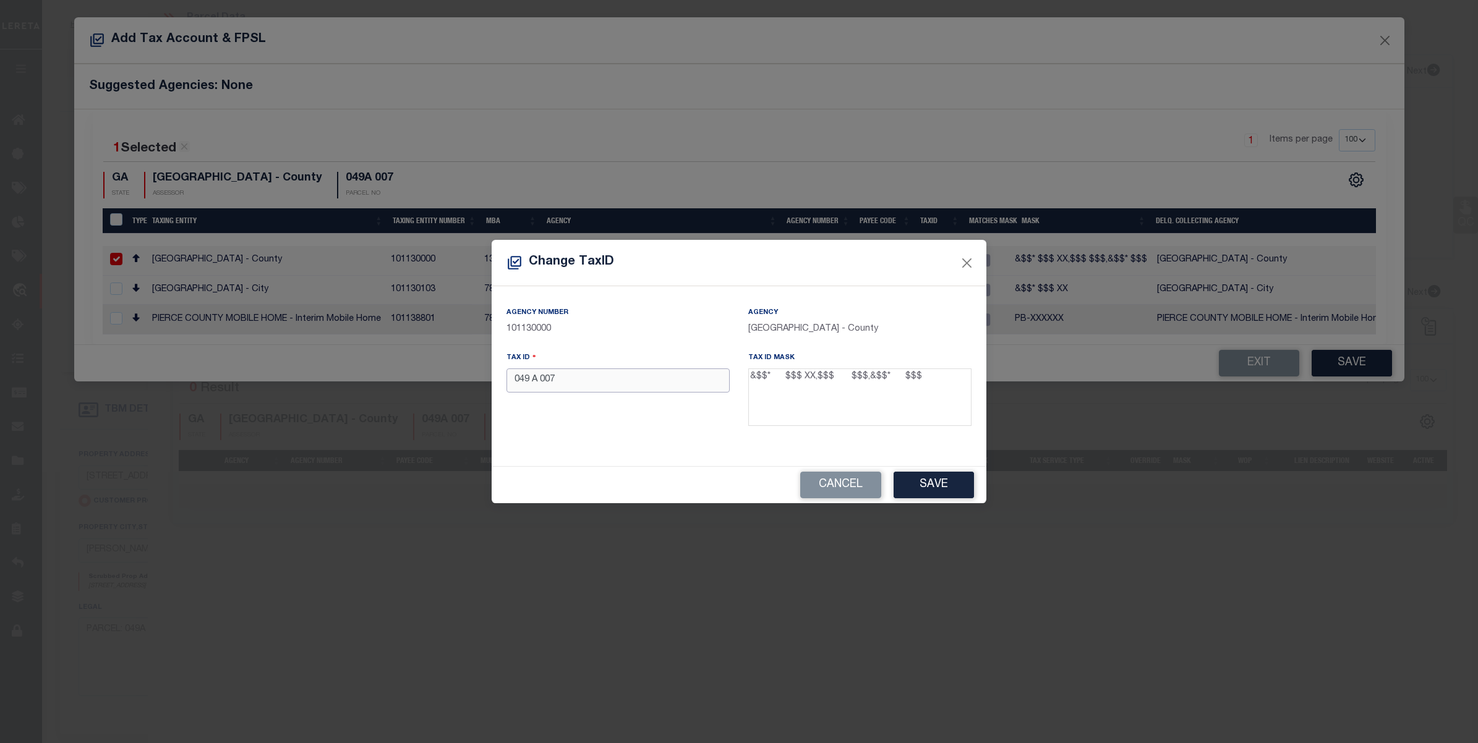
click at [589, 383] on input "049 A 007" at bounding box center [617, 381] width 223 height 24
paste input "A"
click at [938, 482] on button "Save" at bounding box center [933, 485] width 80 height 27
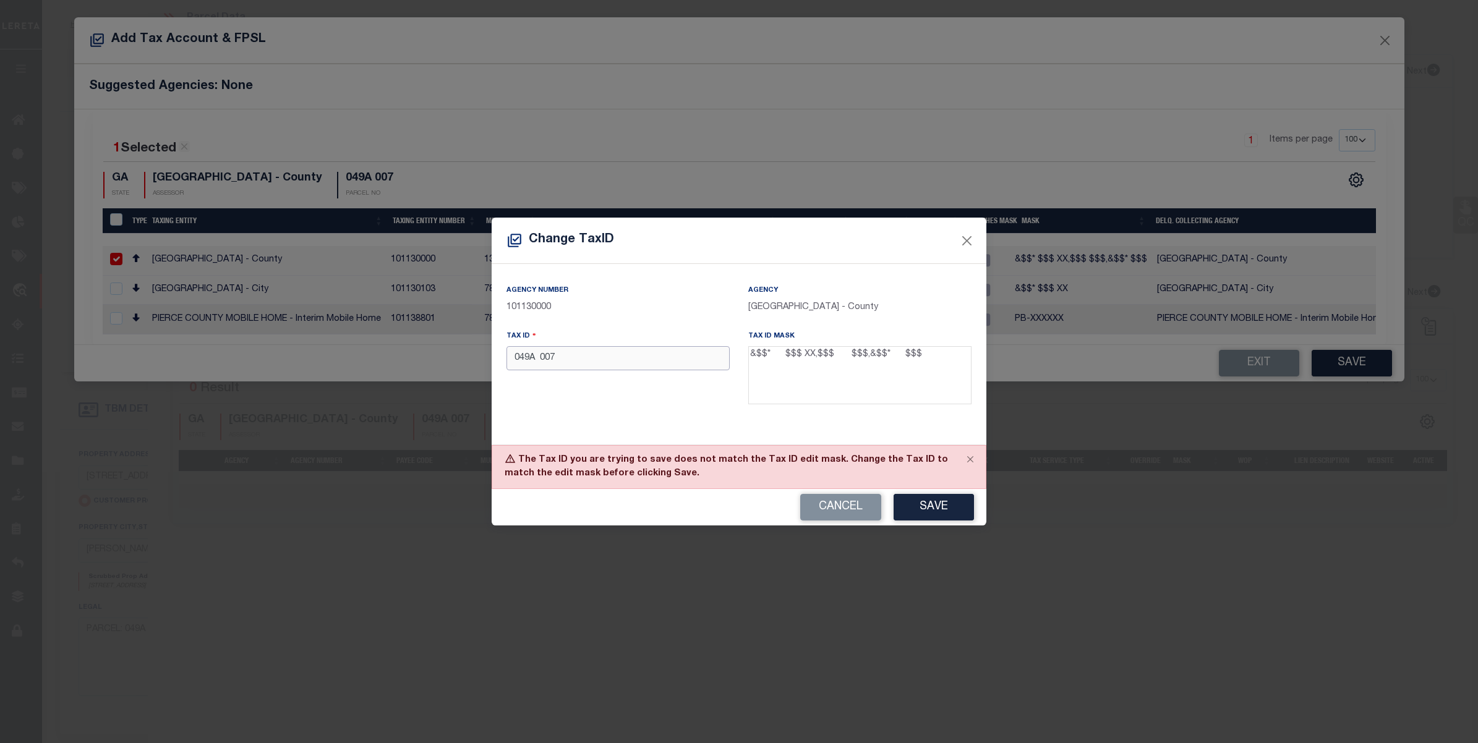
click at [536, 362] on input "049A 007" at bounding box center [617, 358] width 223 height 24
click at [934, 504] on button "Save" at bounding box center [933, 507] width 80 height 27
click at [536, 363] on input "049A 007" at bounding box center [617, 358] width 223 height 24
click at [954, 505] on button "Save" at bounding box center [933, 507] width 80 height 27
click at [534, 362] on input "049A007" at bounding box center [617, 358] width 223 height 24
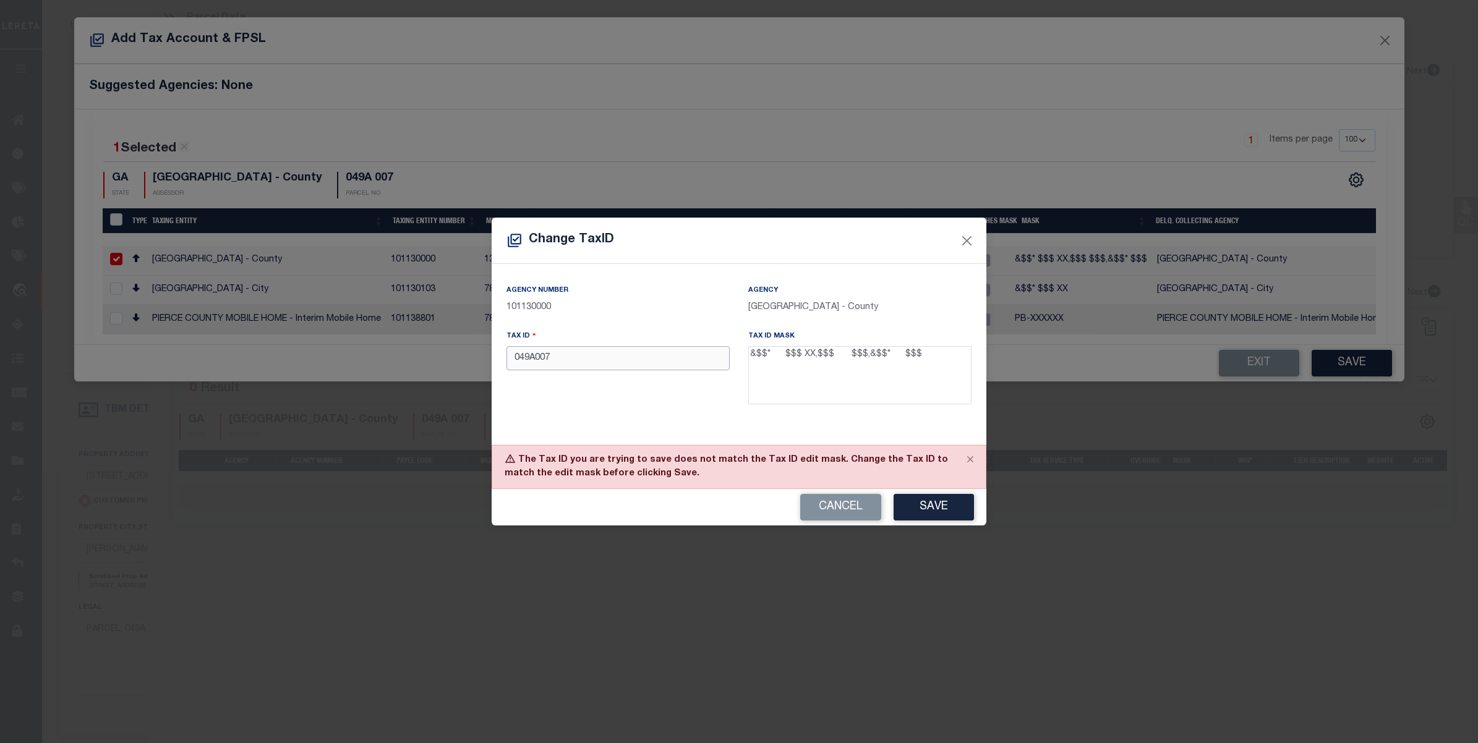
click at [563, 359] on input "049A007" at bounding box center [617, 358] width 223 height 24
paste input "text"
click at [916, 500] on button "Save" at bounding box center [933, 507] width 80 height 27
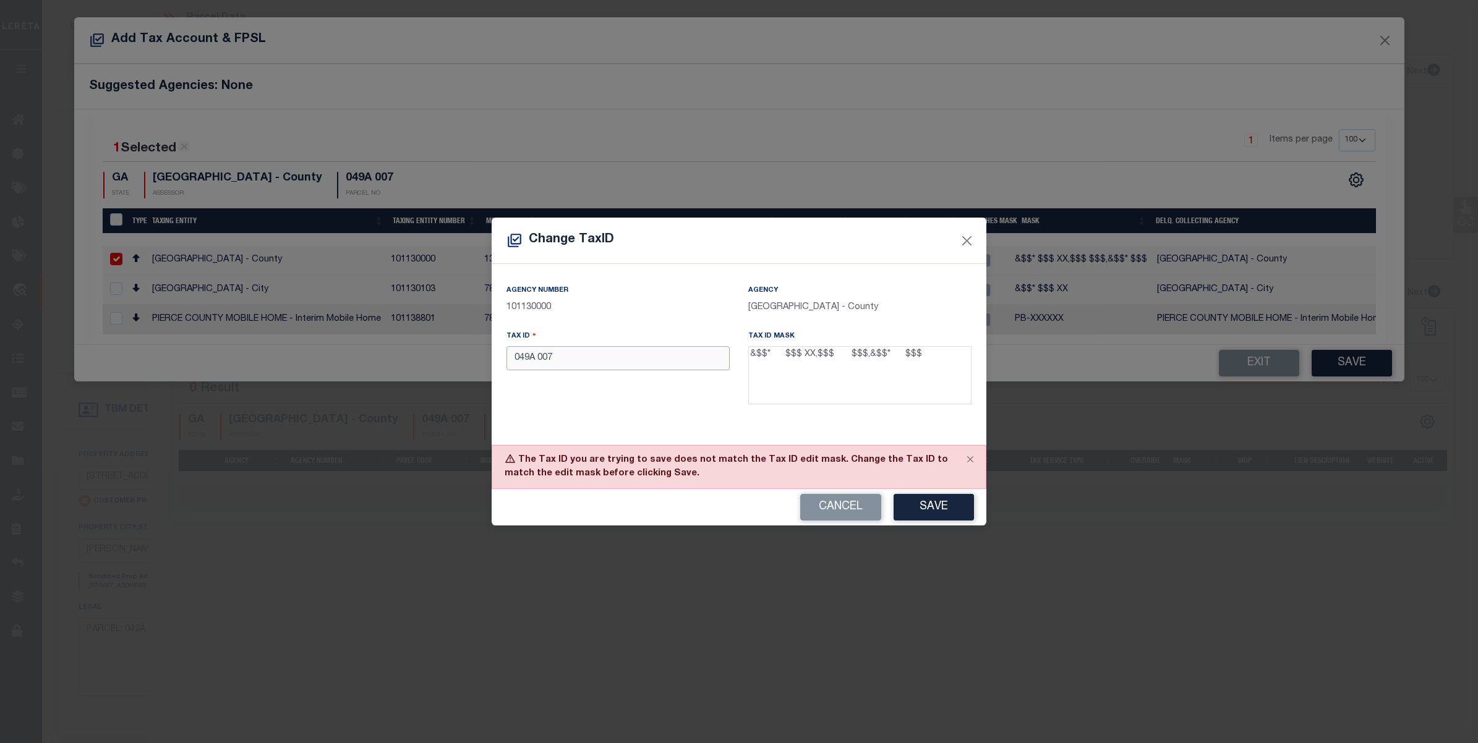
click at [535, 363] on input "049A 007" at bounding box center [617, 358] width 223 height 24
click at [953, 508] on button "Save" at bounding box center [933, 507] width 80 height 27
drag, startPoint x: 916, startPoint y: 362, endPoint x: 727, endPoint y: 359, distance: 189.2
click at [727, 359] on div "Agency Number 101130000 Agency PIERCE COUNTY - County Tax ID 049A 007 Tax ID Ma…" at bounding box center [739, 349] width 484 height 130
click at [540, 363] on input "049A 007" at bounding box center [617, 358] width 223 height 24
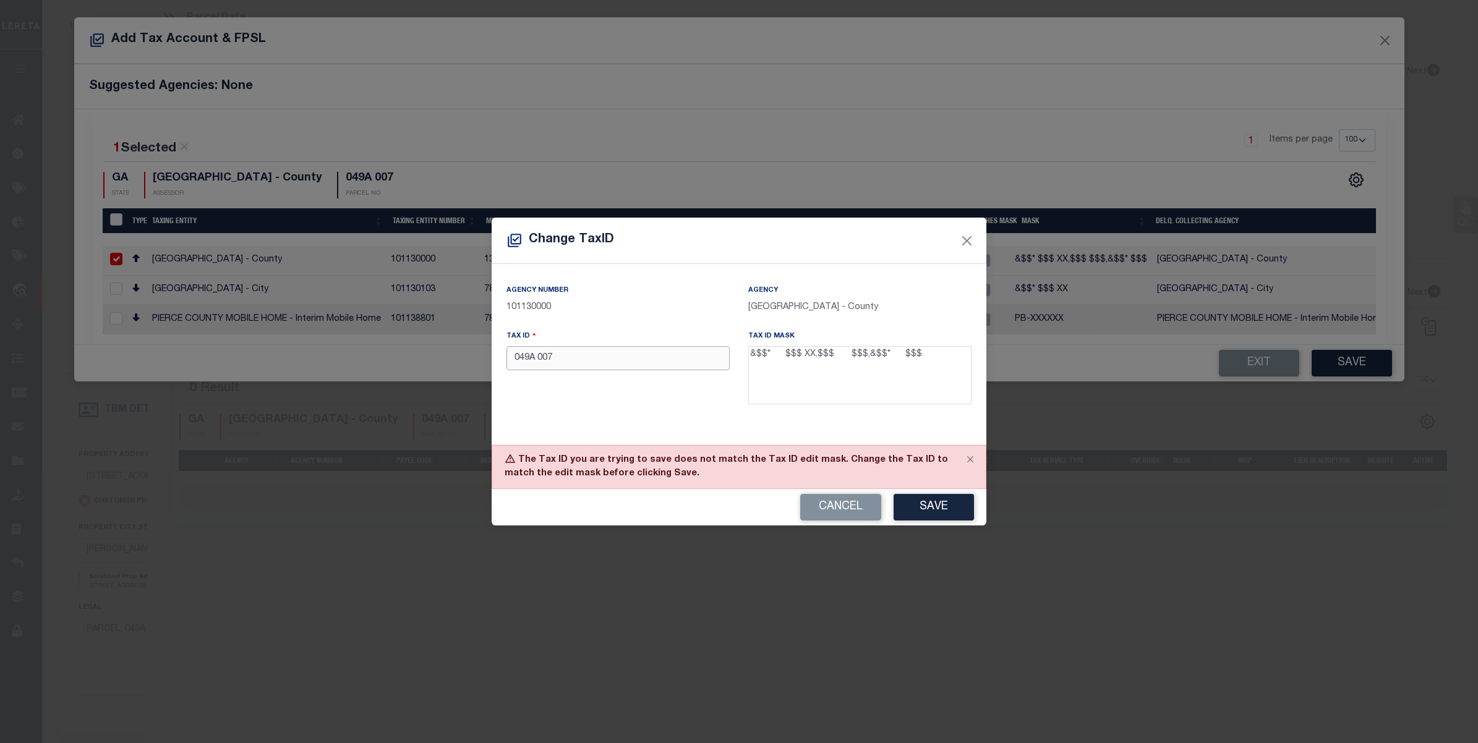
drag, startPoint x: 569, startPoint y: 360, endPoint x: 317, endPoint y: 362, distance: 252.3
click at [317, 362] on div "Change TaxID Agency Number 101130000 Agency PIERCE COUNTY - County Tax ID 049A …" at bounding box center [739, 371] width 1478 height 743
drag, startPoint x: 818, startPoint y: 310, endPoint x: 746, endPoint y: 309, distance: 72.4
click at [746, 309] on div "Agency PIERCE COUNTY - County" at bounding box center [860, 306] width 242 height 45
copy p "[GEOGRAPHIC_DATA]"
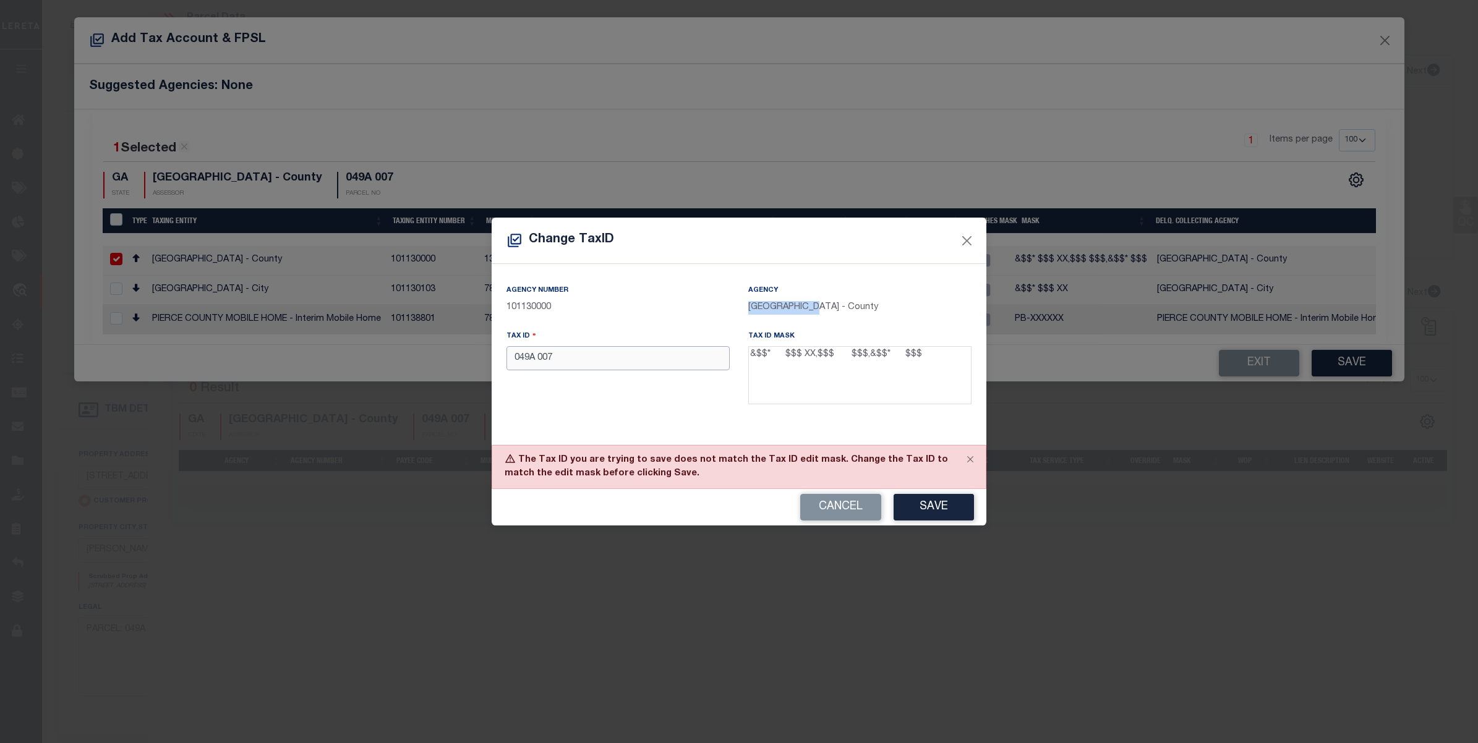
click at [540, 365] on input "049A 007" at bounding box center [617, 358] width 223 height 24
click at [913, 502] on button "Save" at bounding box center [933, 507] width 80 height 27
click at [532, 362] on input "049A-007" at bounding box center [617, 358] width 223 height 24
click at [531, 365] on input "049A 007" at bounding box center [617, 358] width 223 height 24
click at [539, 364] on input "049 A 007" at bounding box center [617, 358] width 223 height 24
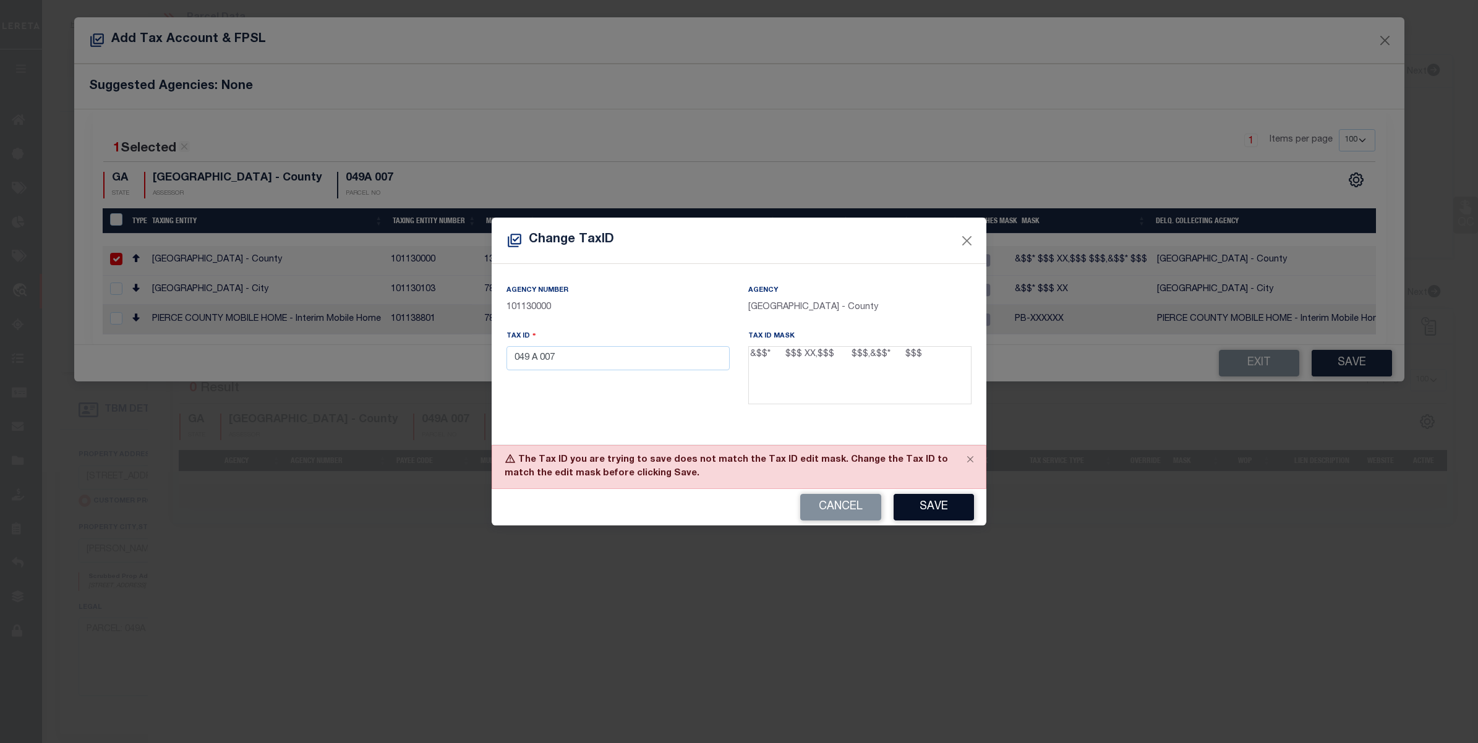
click at [904, 511] on button "Save" at bounding box center [933, 507] width 80 height 27
click at [540, 360] on input "049 A 007" at bounding box center [617, 358] width 223 height 24
click at [940, 503] on button "Save" at bounding box center [933, 507] width 80 height 27
click at [533, 362] on input "049 A007" at bounding box center [617, 358] width 223 height 24
click at [536, 362] on input "049A007" at bounding box center [617, 358] width 223 height 24
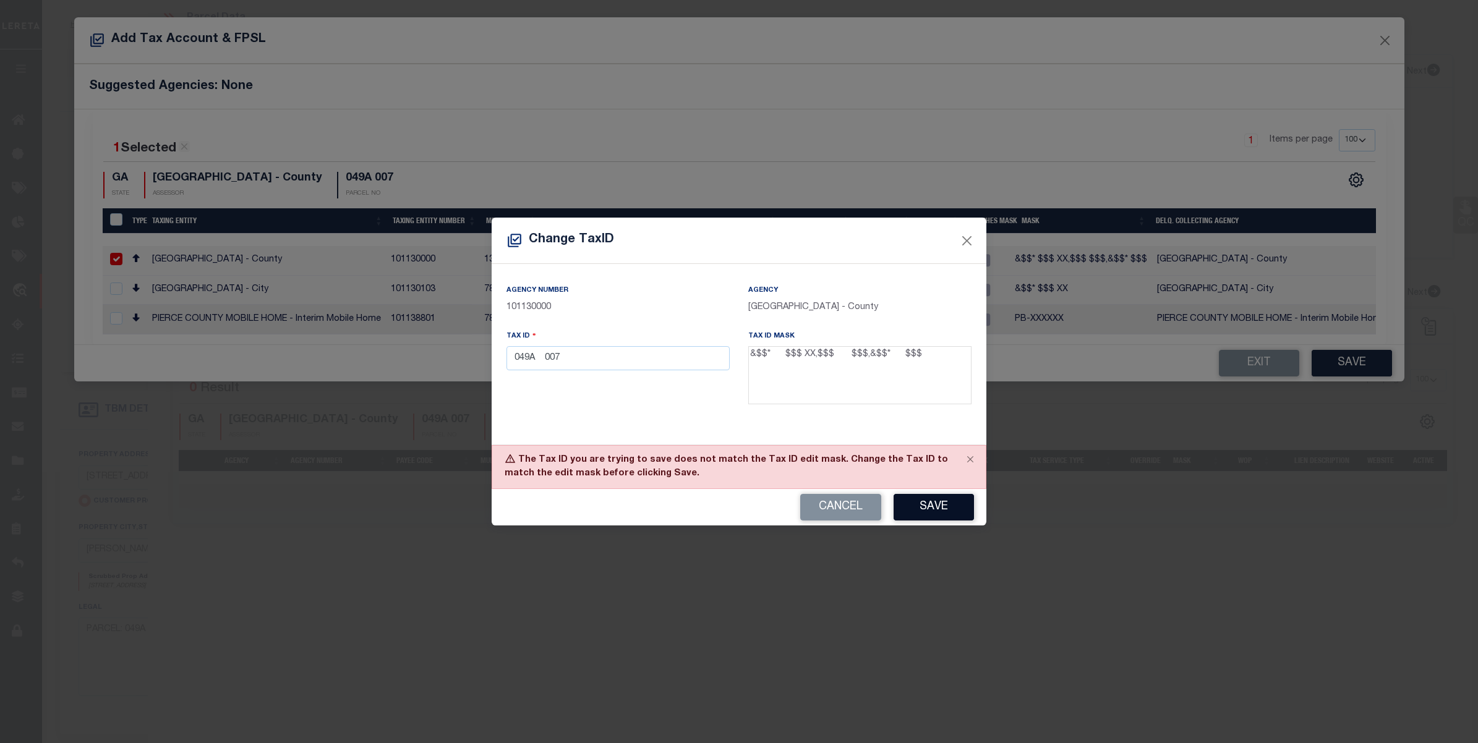
click at [945, 508] on button "Save" at bounding box center [933, 507] width 80 height 27
click at [537, 357] on input "049A 007" at bounding box center [617, 358] width 223 height 24
click at [929, 499] on button "Save" at bounding box center [933, 507] width 80 height 27
click at [542, 362] on input "049A 007" at bounding box center [617, 358] width 223 height 24
click at [961, 516] on button "Save" at bounding box center [933, 507] width 80 height 27
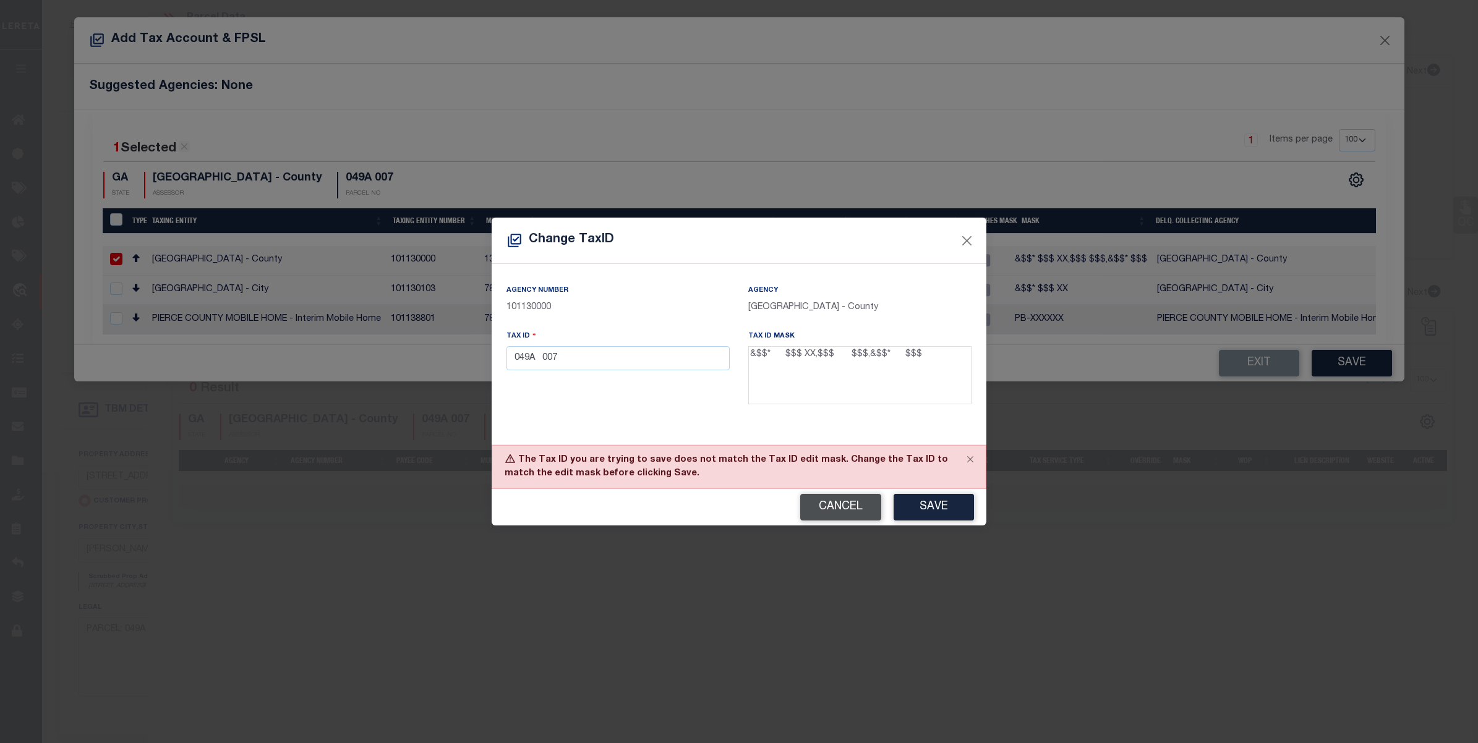
click at [866, 501] on button "Cancel" at bounding box center [840, 507] width 81 height 27
type input "049A 007"
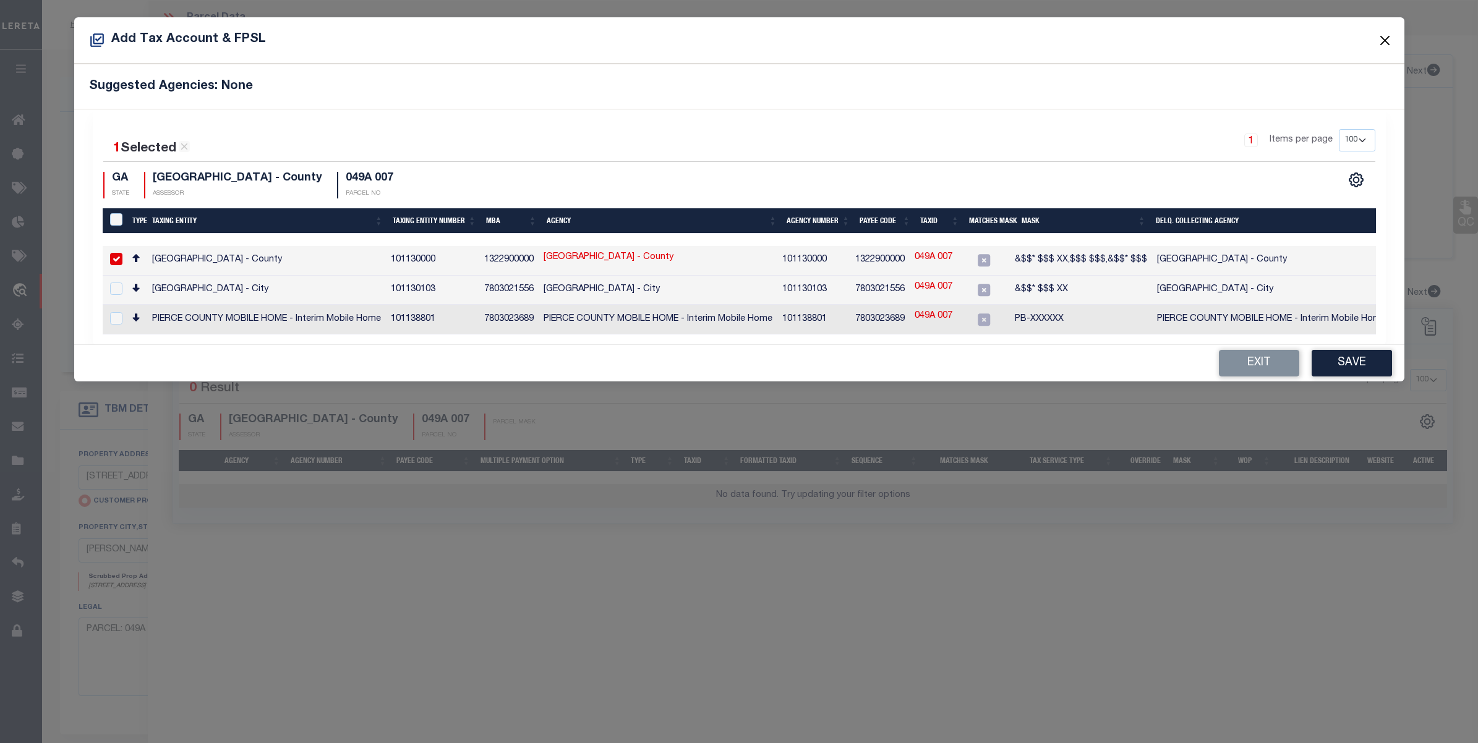
click at [1389, 41] on button "Close" at bounding box center [1384, 40] width 16 height 16
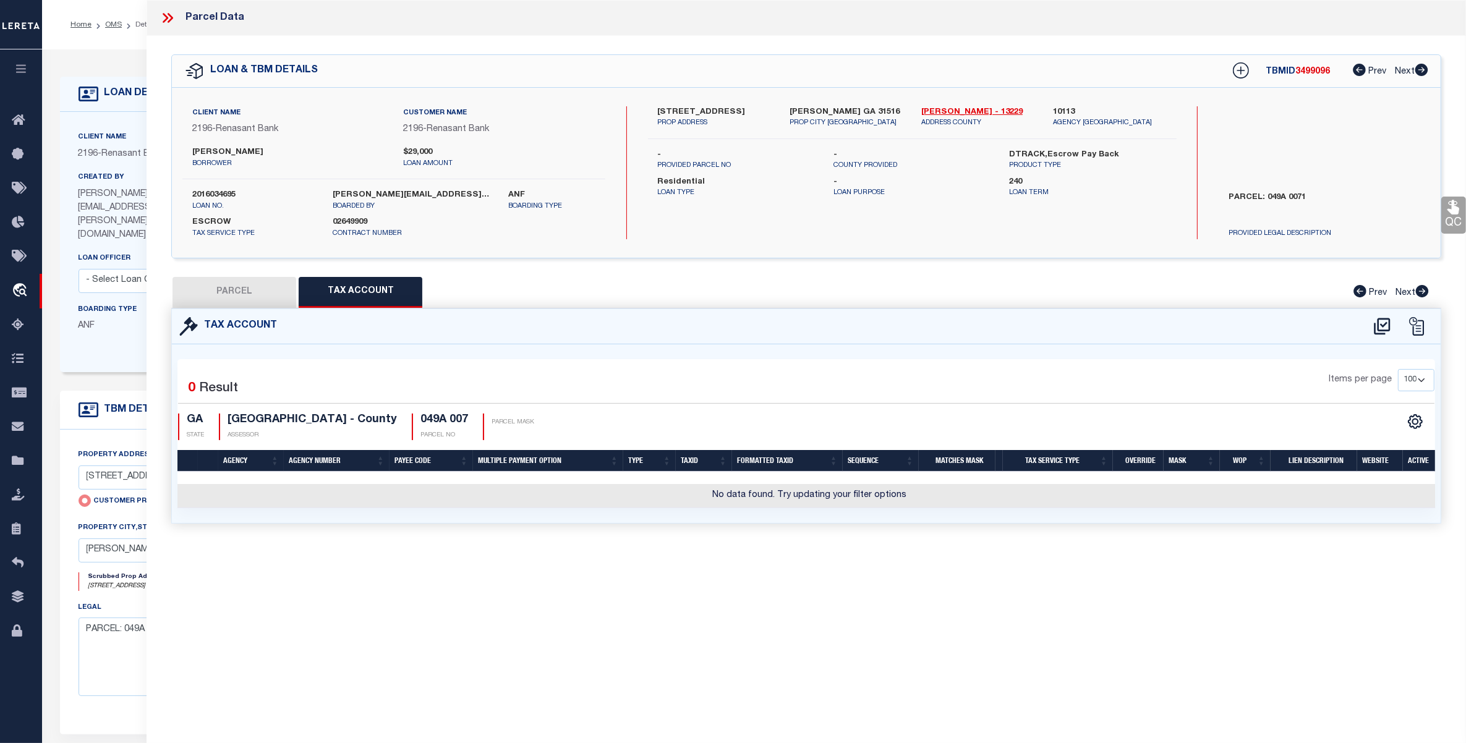
click at [210, 194] on label "2016034695" at bounding box center [253, 195] width 122 height 12
click at [211, 194] on label "2016034695" at bounding box center [253, 195] width 122 height 12
copy div "2016034695"
click at [168, 17] on icon at bounding box center [166, 18] width 6 height 10
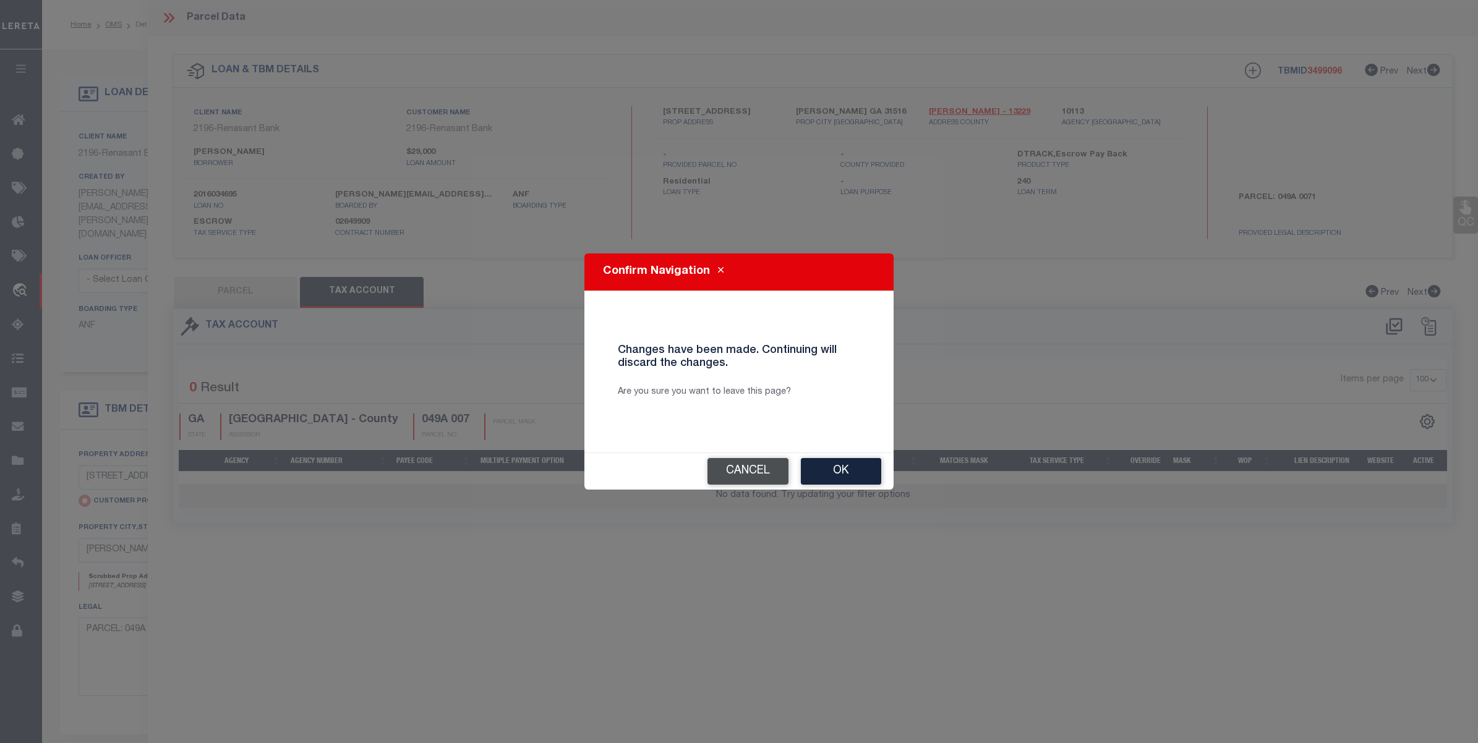
click at [764, 471] on button "Cancel" at bounding box center [747, 471] width 81 height 27
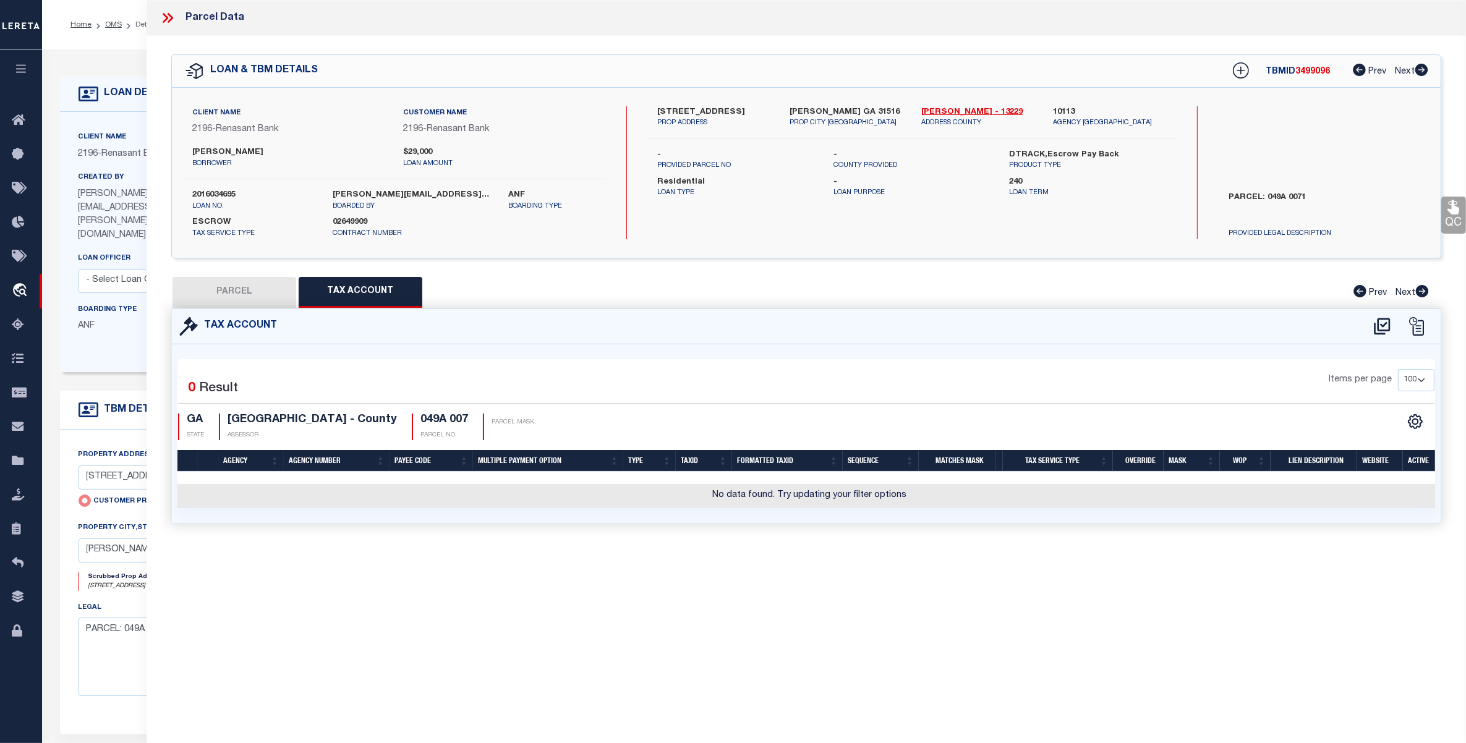
click at [249, 289] on button "PARCEL" at bounding box center [235, 292] width 124 height 31
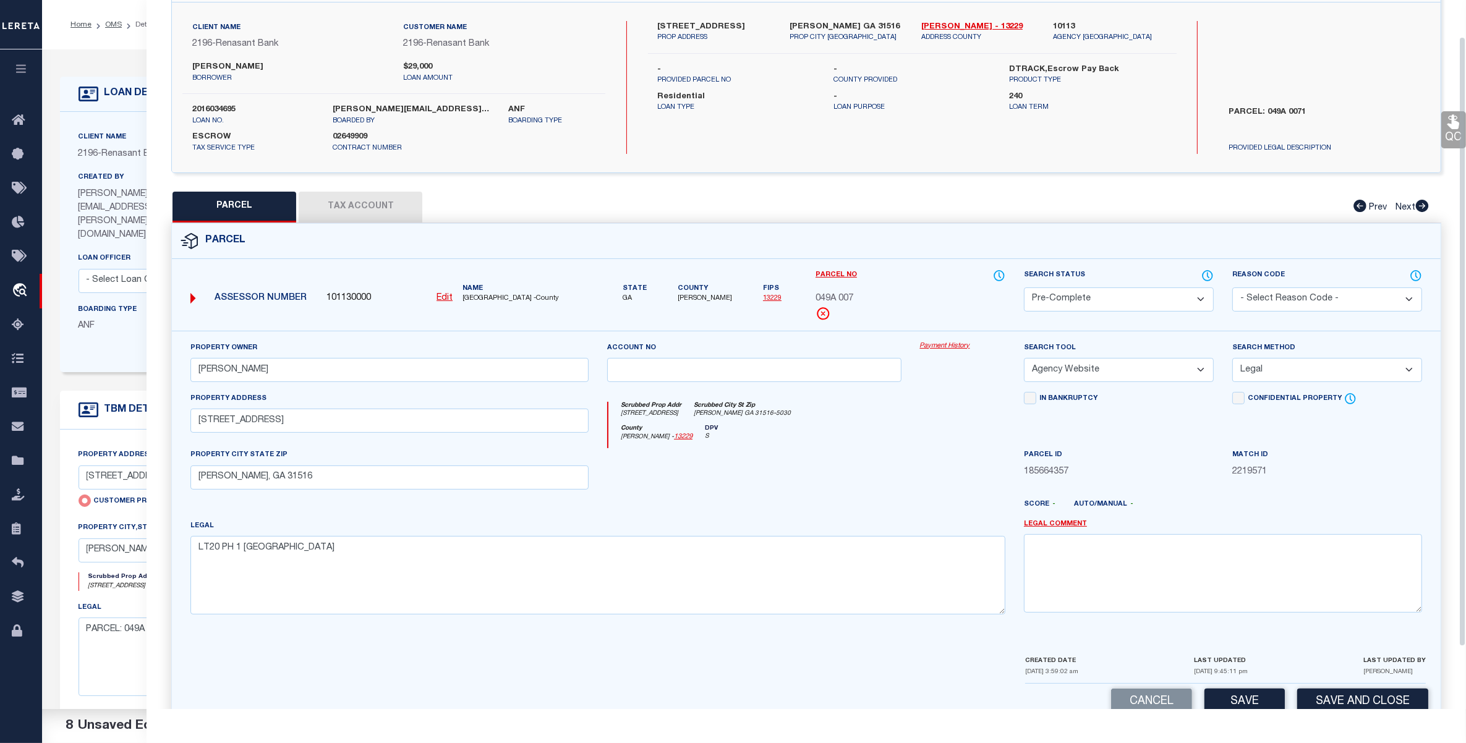
scroll to position [115, 0]
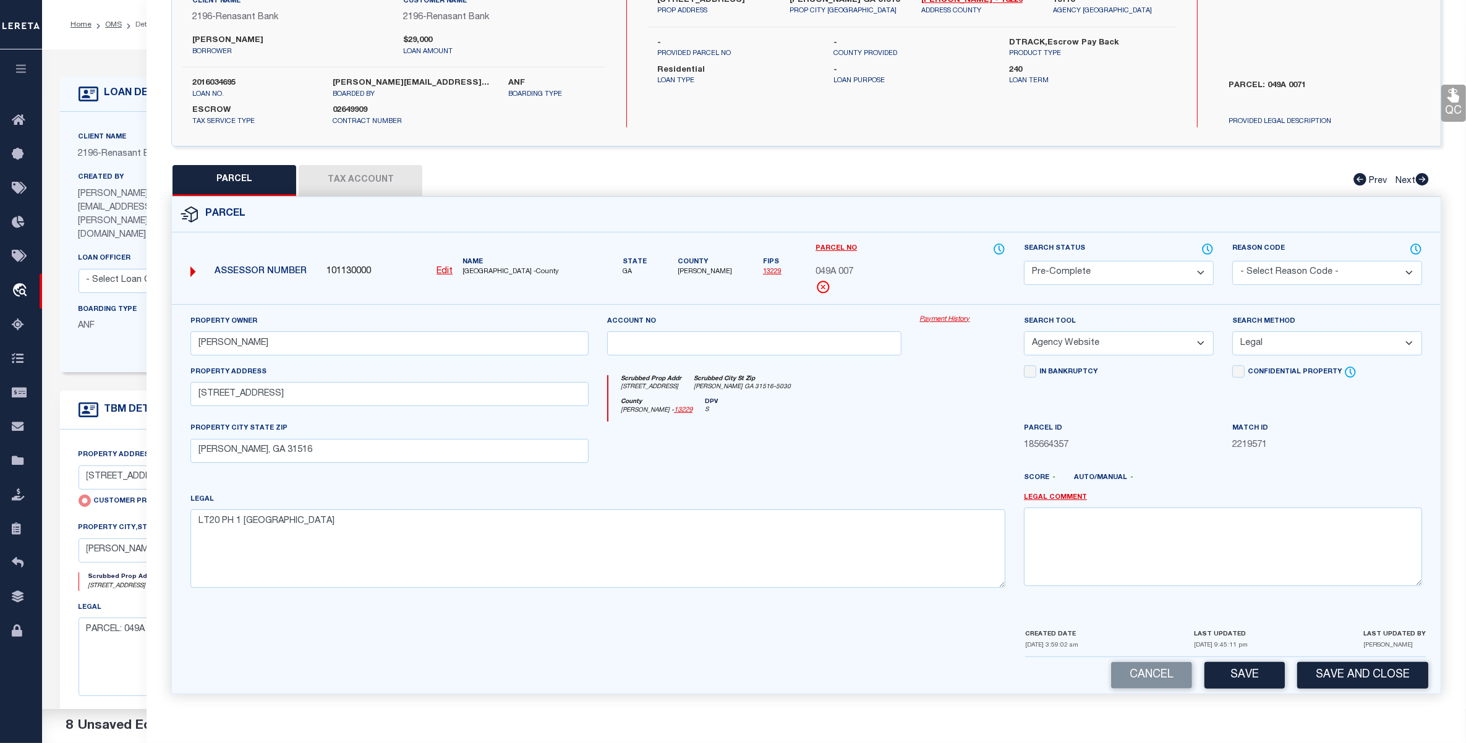
click at [1112, 269] on select "Automated Search Bad Parcel Complete Duplicate Parcel High Dollar Reporting In …" at bounding box center [1119, 273] width 190 height 24
click at [1024, 261] on select "Automated Search Bad Parcel Complete Duplicate Parcel High Dollar Reporting In …" at bounding box center [1119, 273] width 190 height 24
click at [1255, 678] on button "Save" at bounding box center [1244, 675] width 80 height 27
select select "AS"
select select
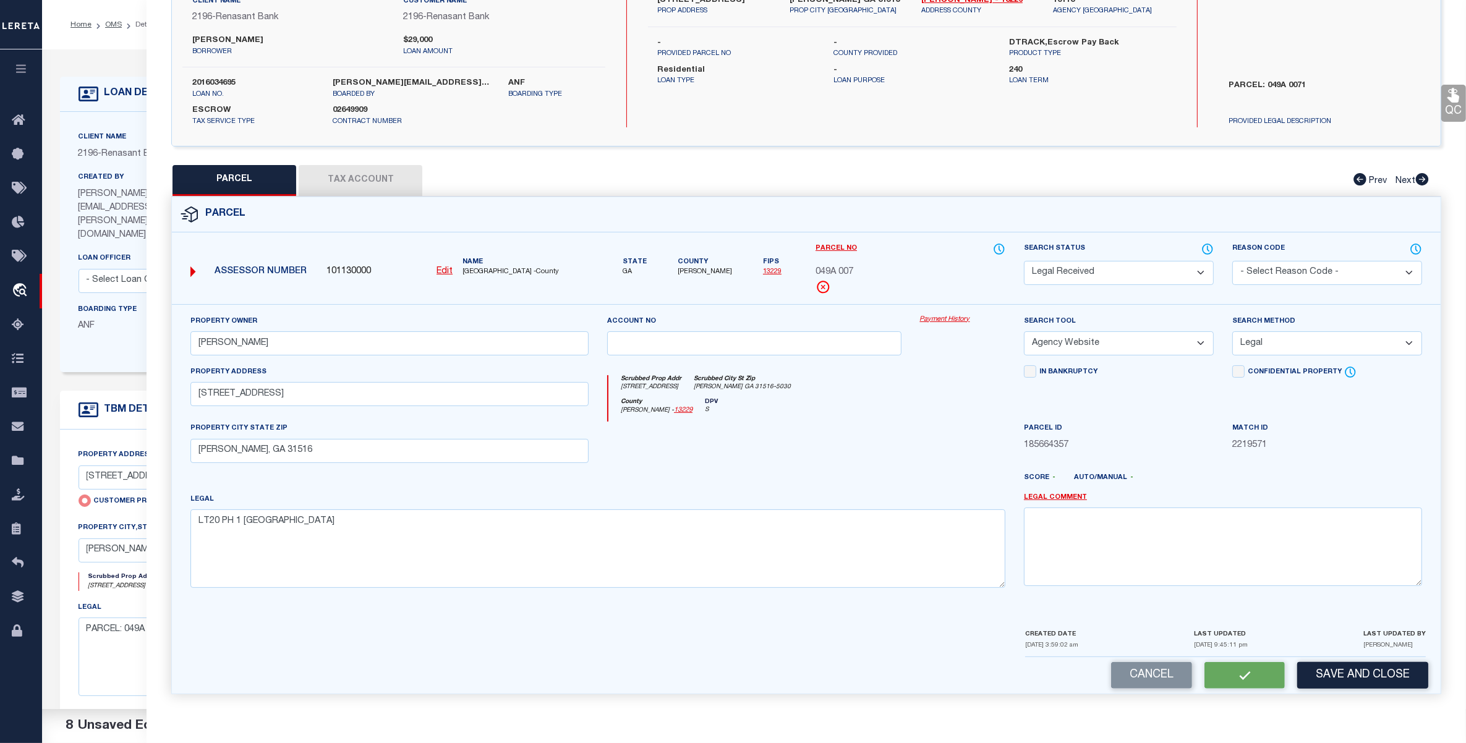
select select
checkbox input "false"
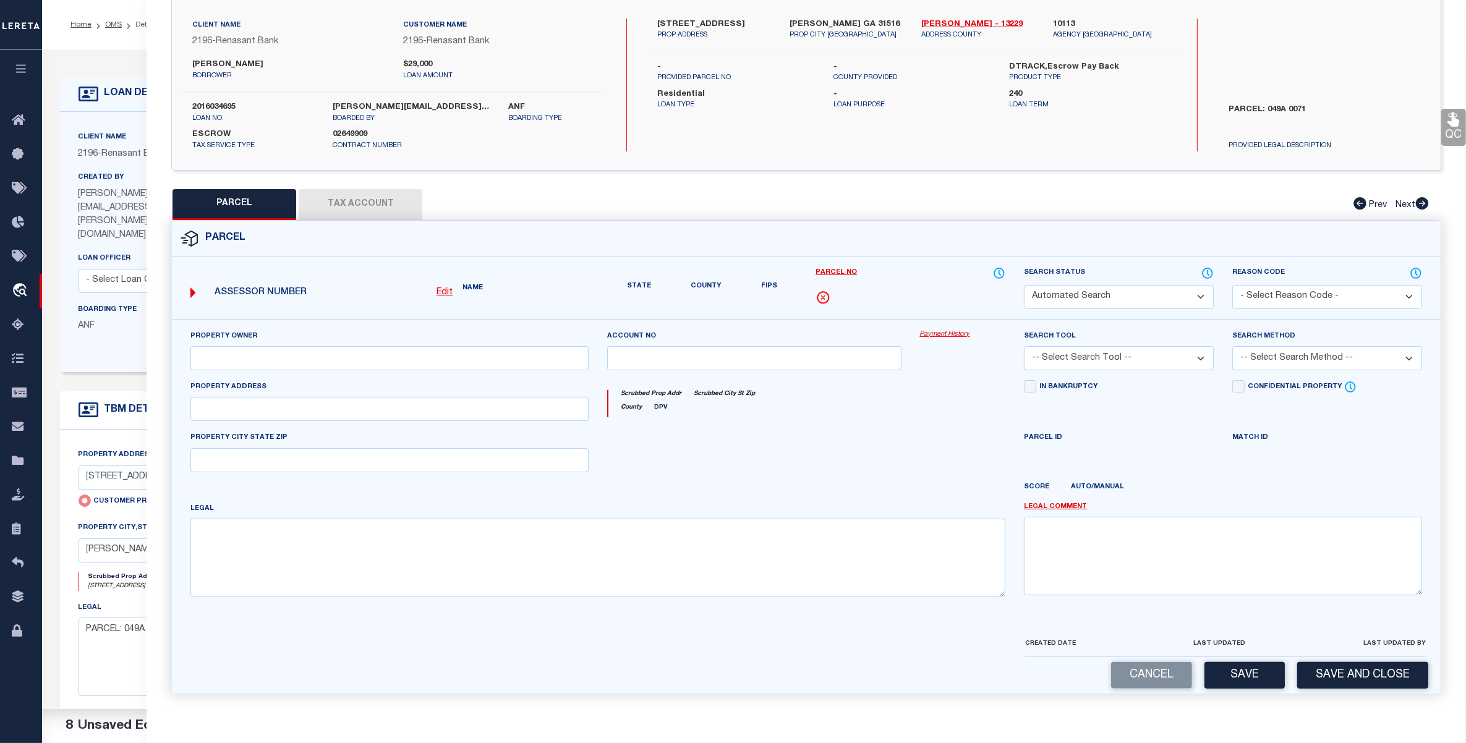
select select "RD"
type input "[PERSON_NAME]"
select select "AGW"
select select "LEG"
type input "[STREET_ADDRESS]"
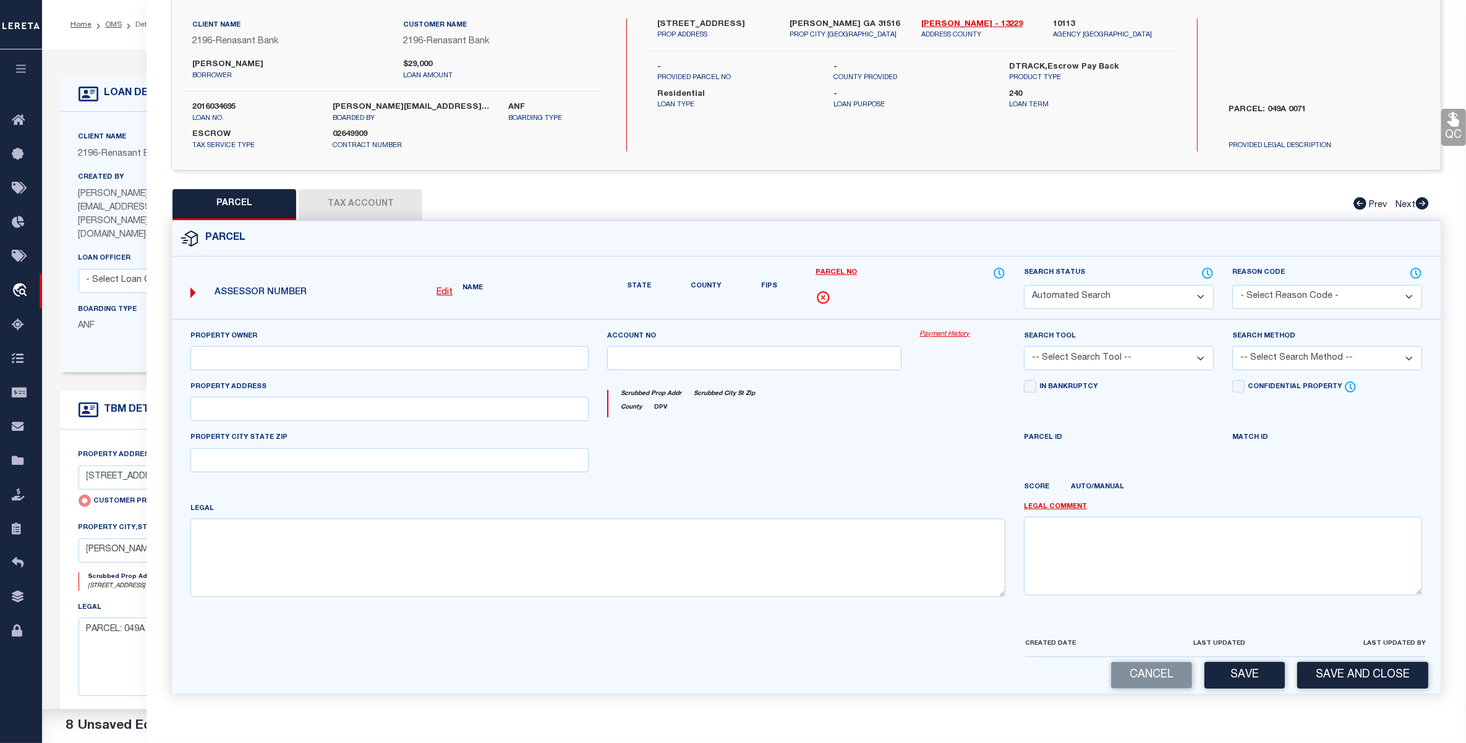
type input "[PERSON_NAME], GA 31516"
type textarea "LT20 PH 1 [GEOGRAPHIC_DATA]"
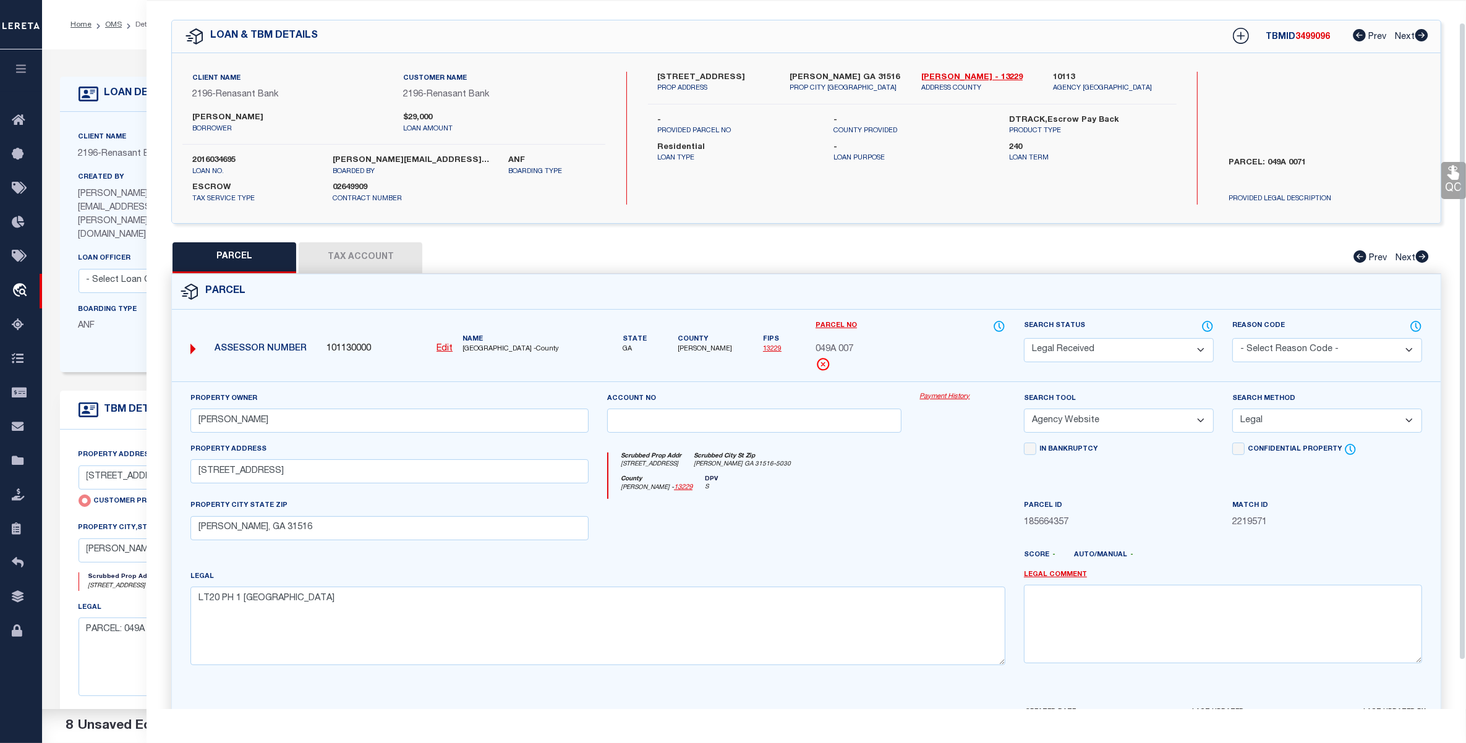
scroll to position [0, 0]
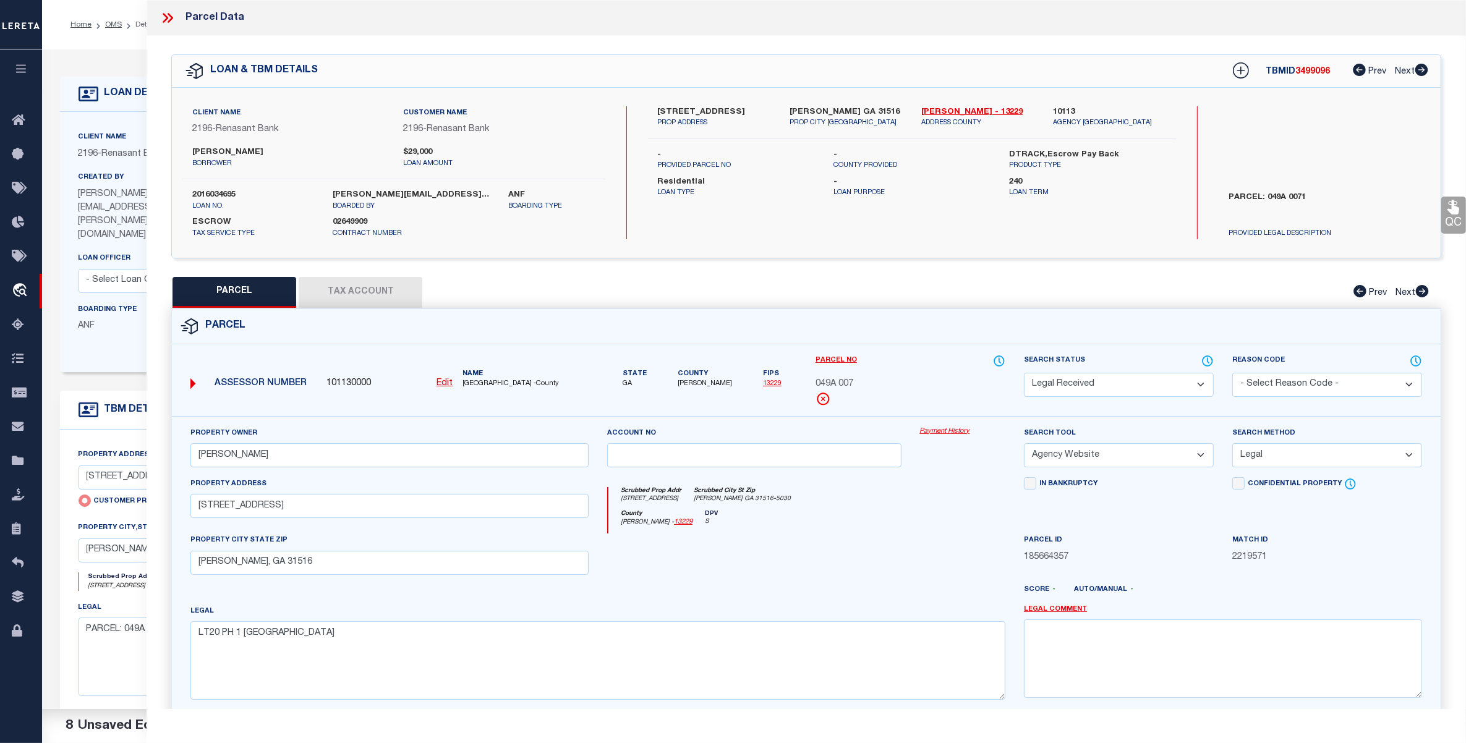
click at [171, 19] on icon at bounding box center [171, 18] width 6 height 10
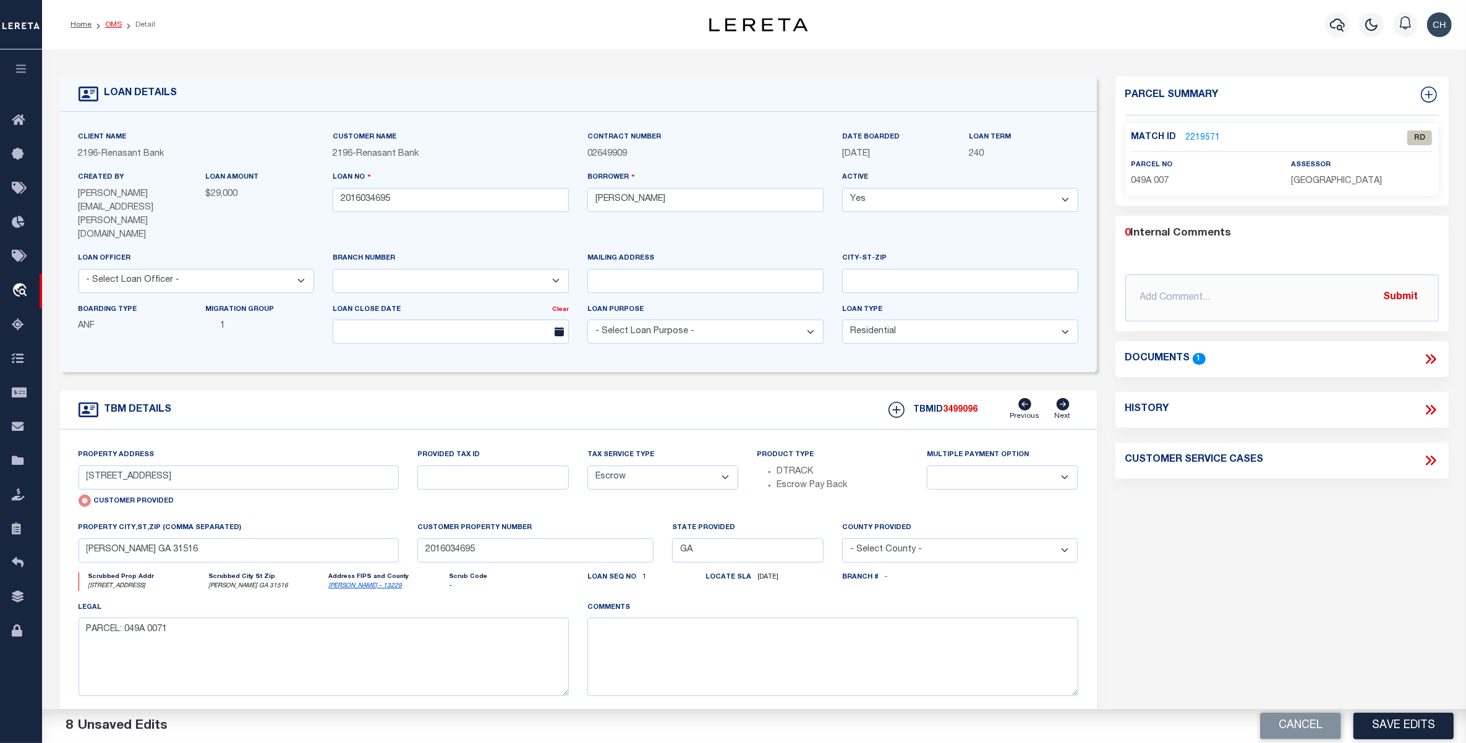
click at [109, 27] on link "OMS" at bounding box center [113, 24] width 17 height 7
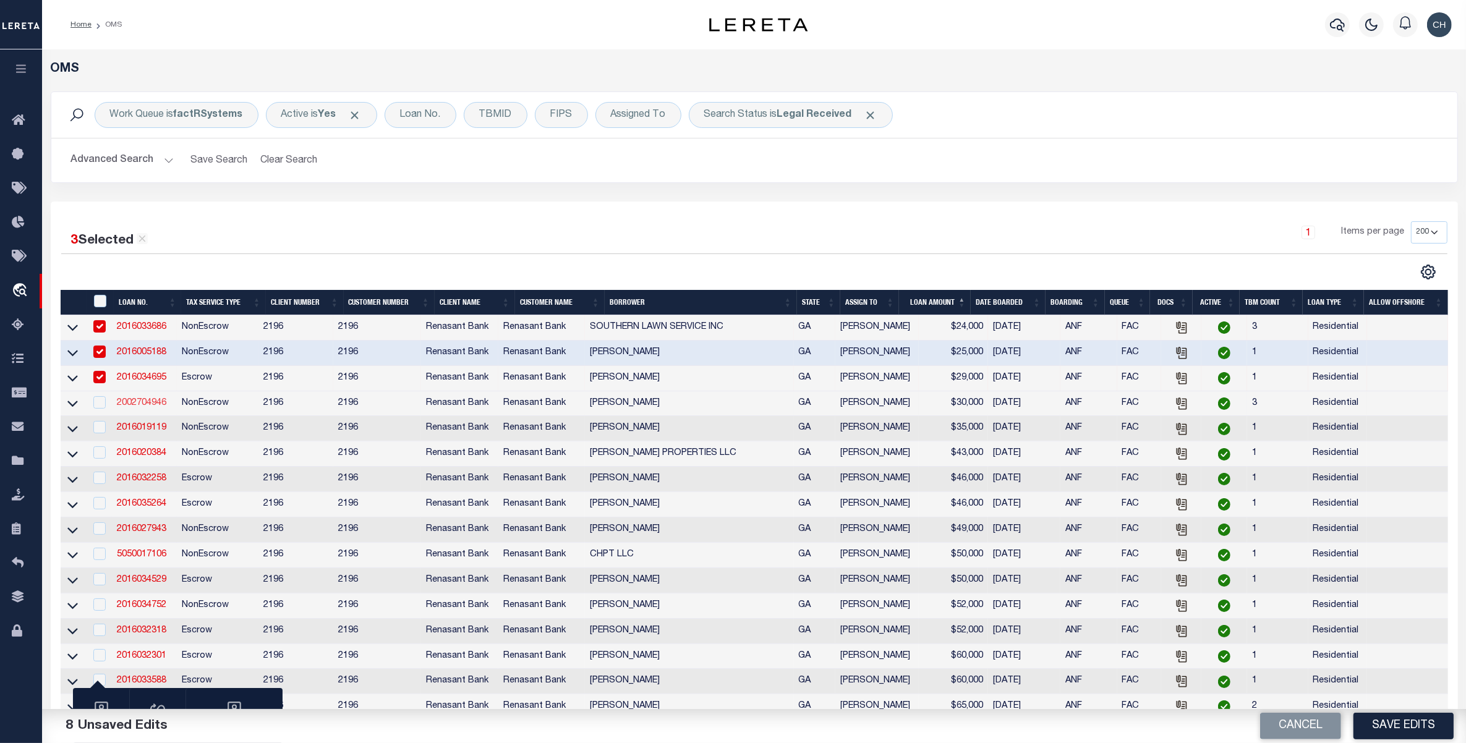
click at [142, 406] on link "2002704946" at bounding box center [141, 403] width 49 height 9
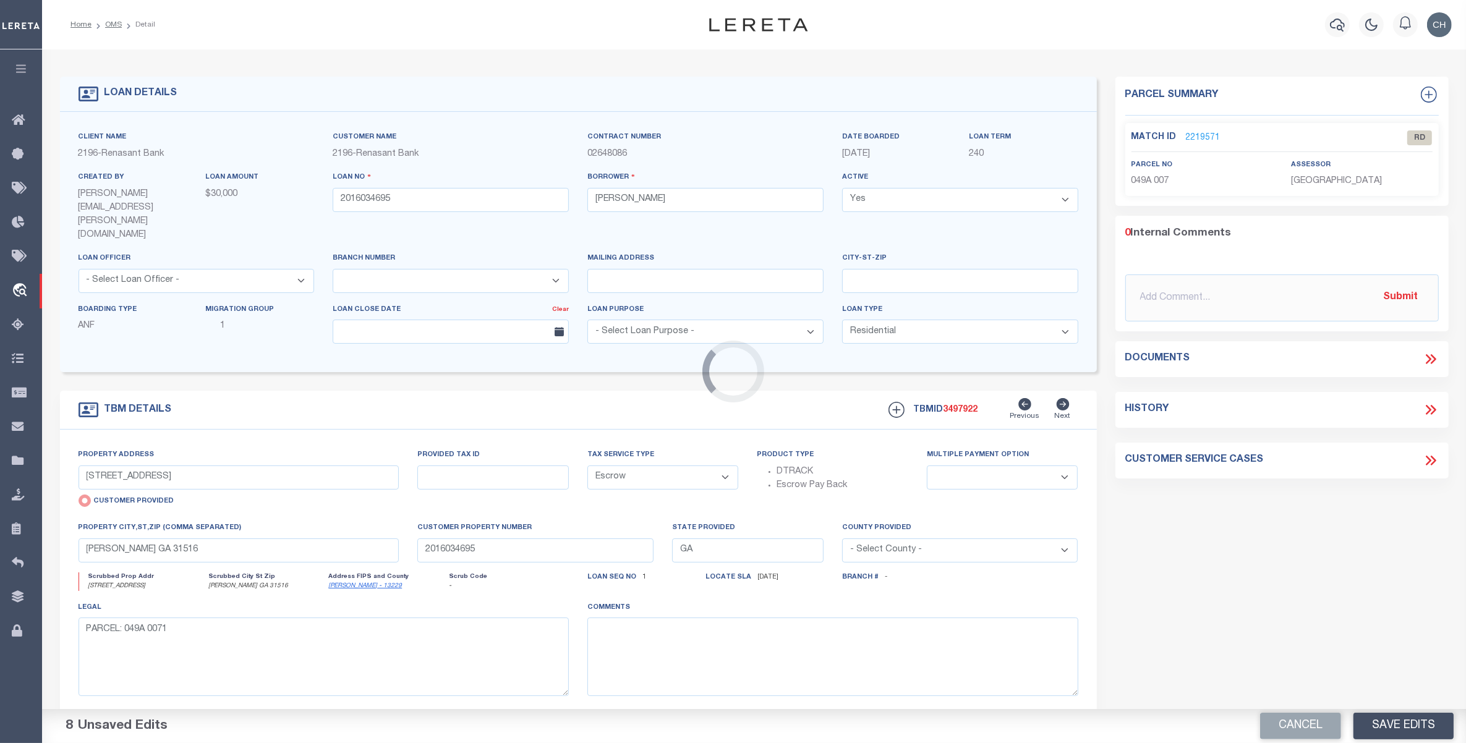
type input "2002704946"
type input "[PERSON_NAME]"
select select
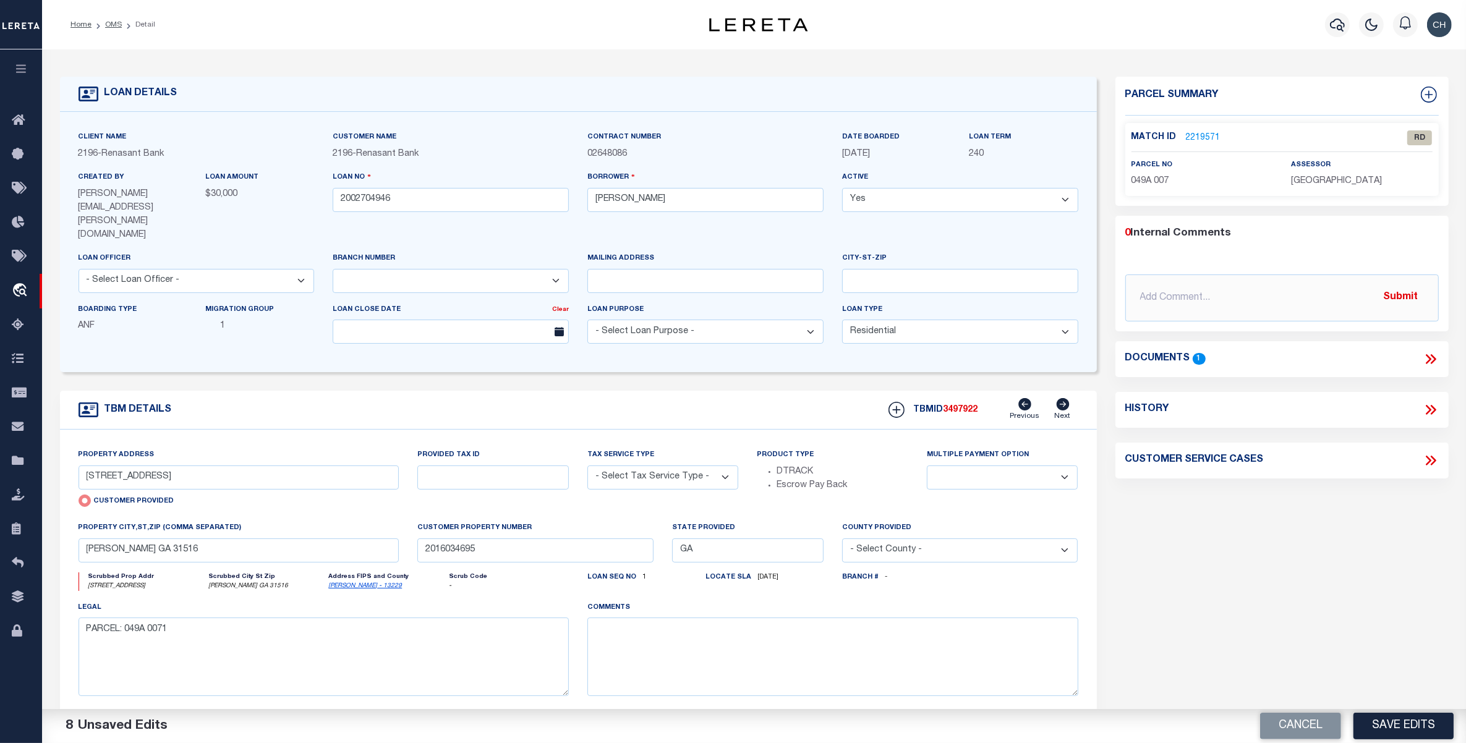
type input "145 ACRES AT 4791 RIVERSIDE R"
select select "NonEscrow"
select select
type input "NAHUNTA GA 31553"
type input "2002704946"
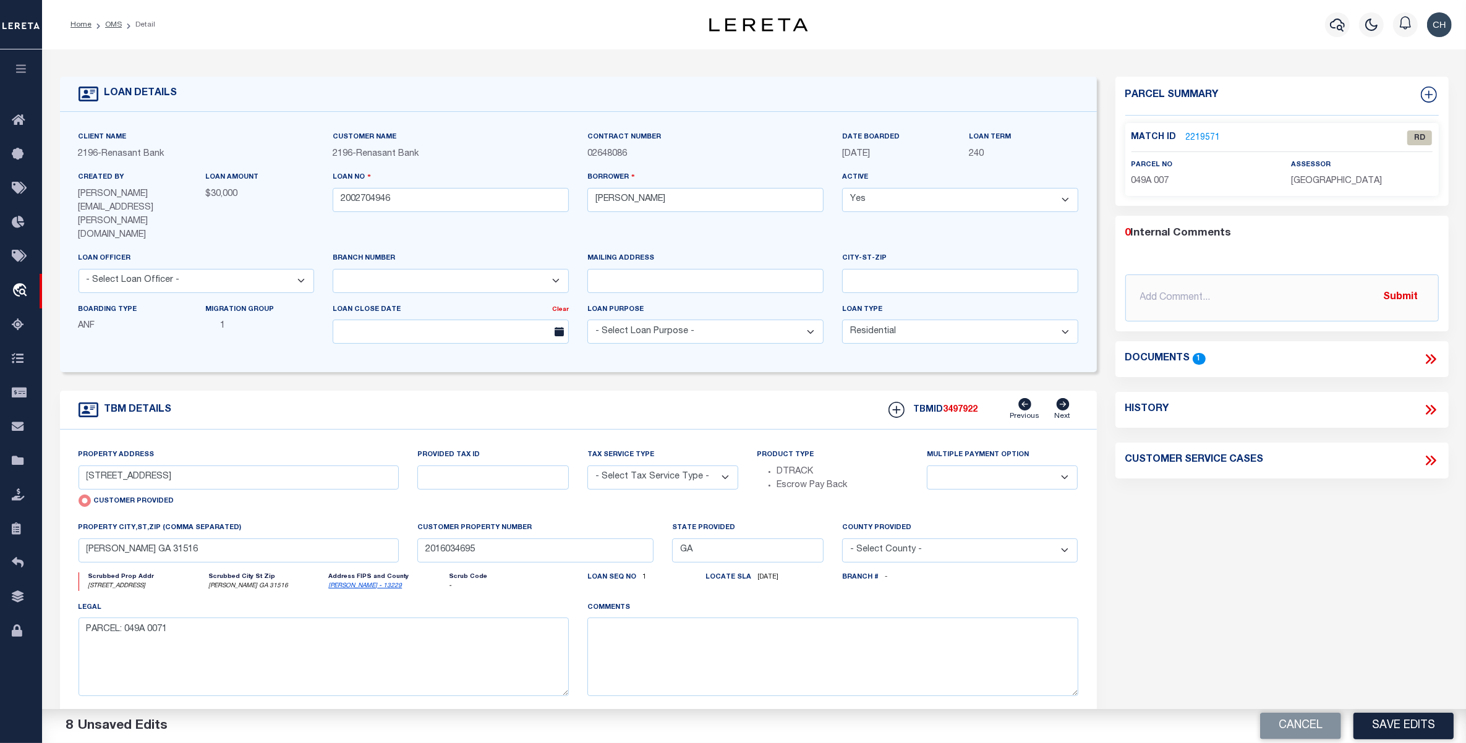
type textarea "PARCEL: B051 0501"
select select "4983"
click at [119, 22] on link "OMS" at bounding box center [113, 24] width 17 height 7
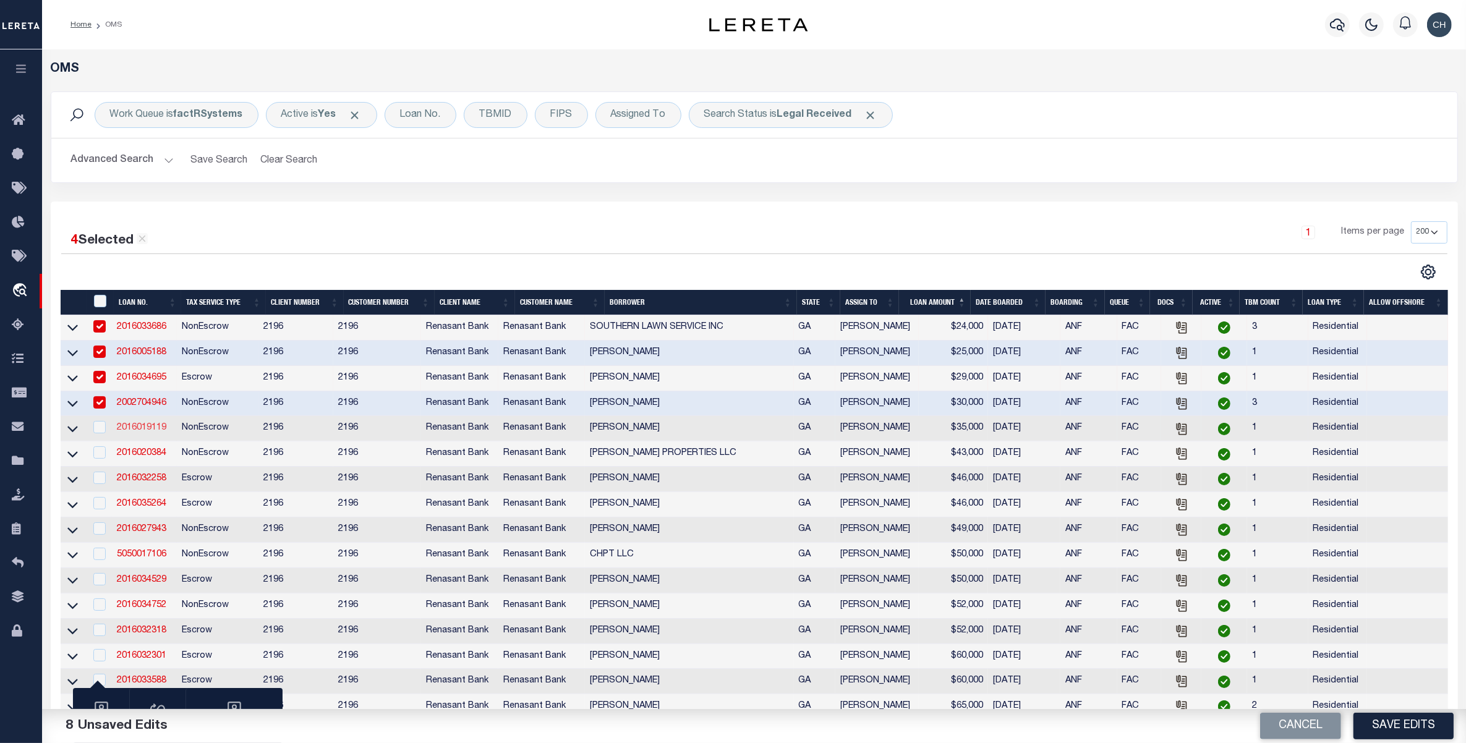
click at [136, 432] on link "2016019119" at bounding box center [141, 428] width 49 height 9
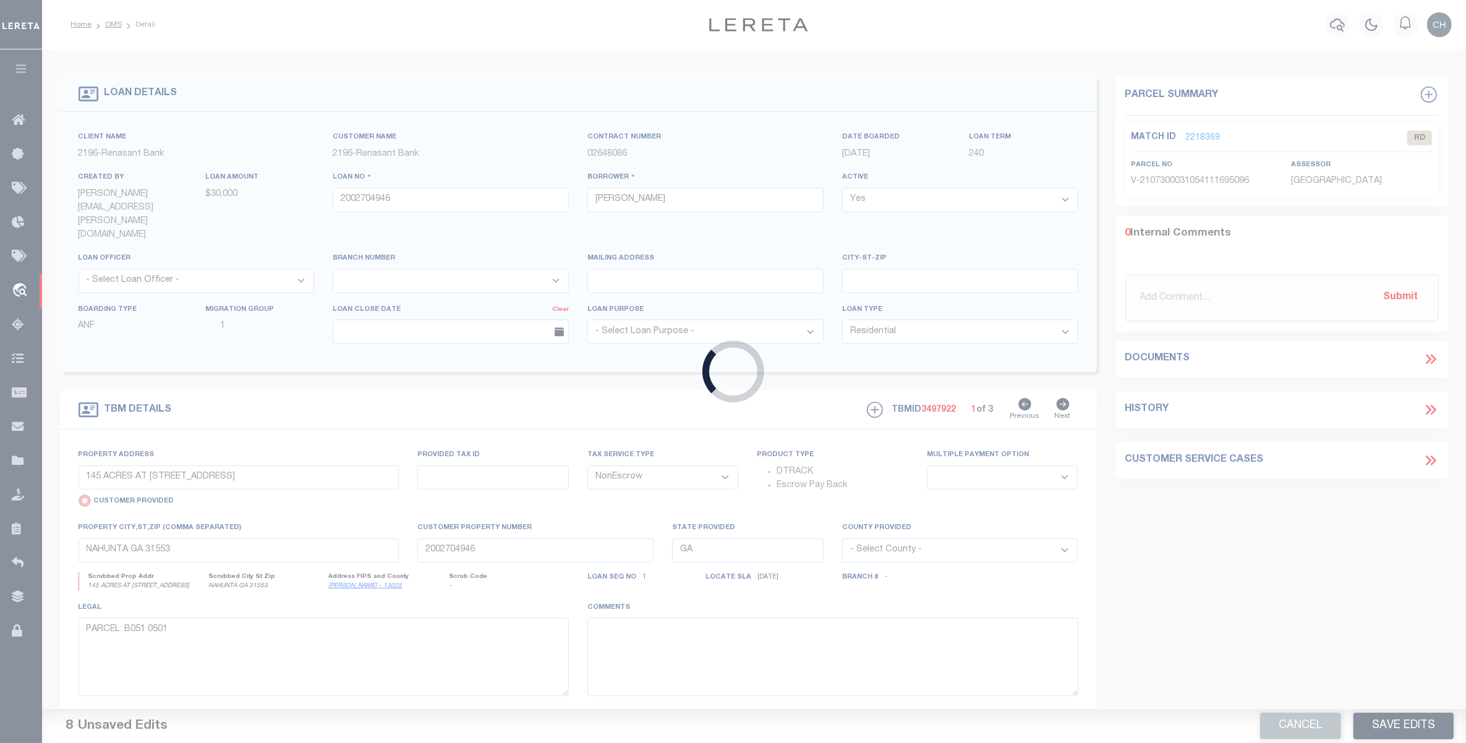
type input "2016019119"
type input "[PERSON_NAME]"
select select
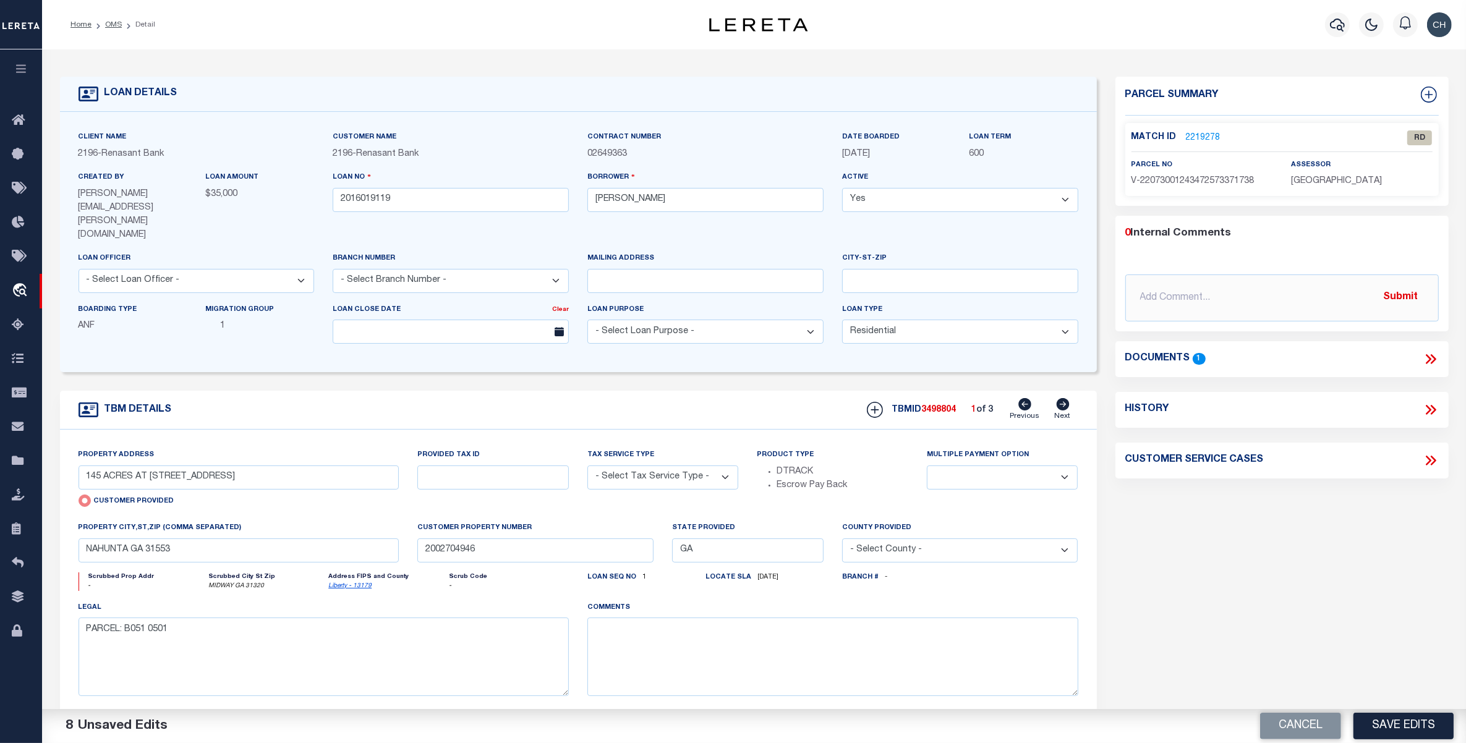
select select "4983"
select select "NonEscrow"
select select
type input "MIDWAY GA 31320"
type input "2016019119"
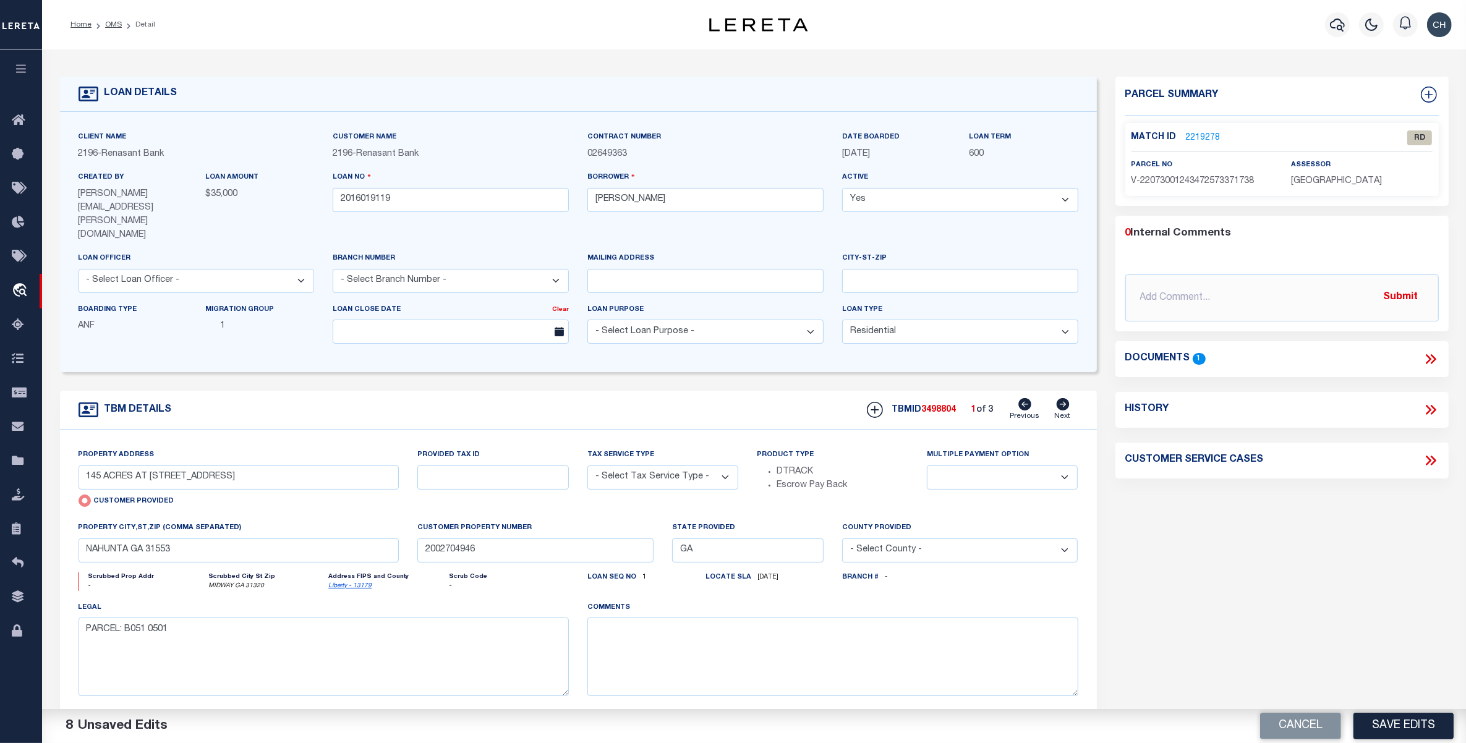
type textarea "PARCEL: 243B 0191"
click at [113, 21] on link "OMS" at bounding box center [113, 24] width 17 height 7
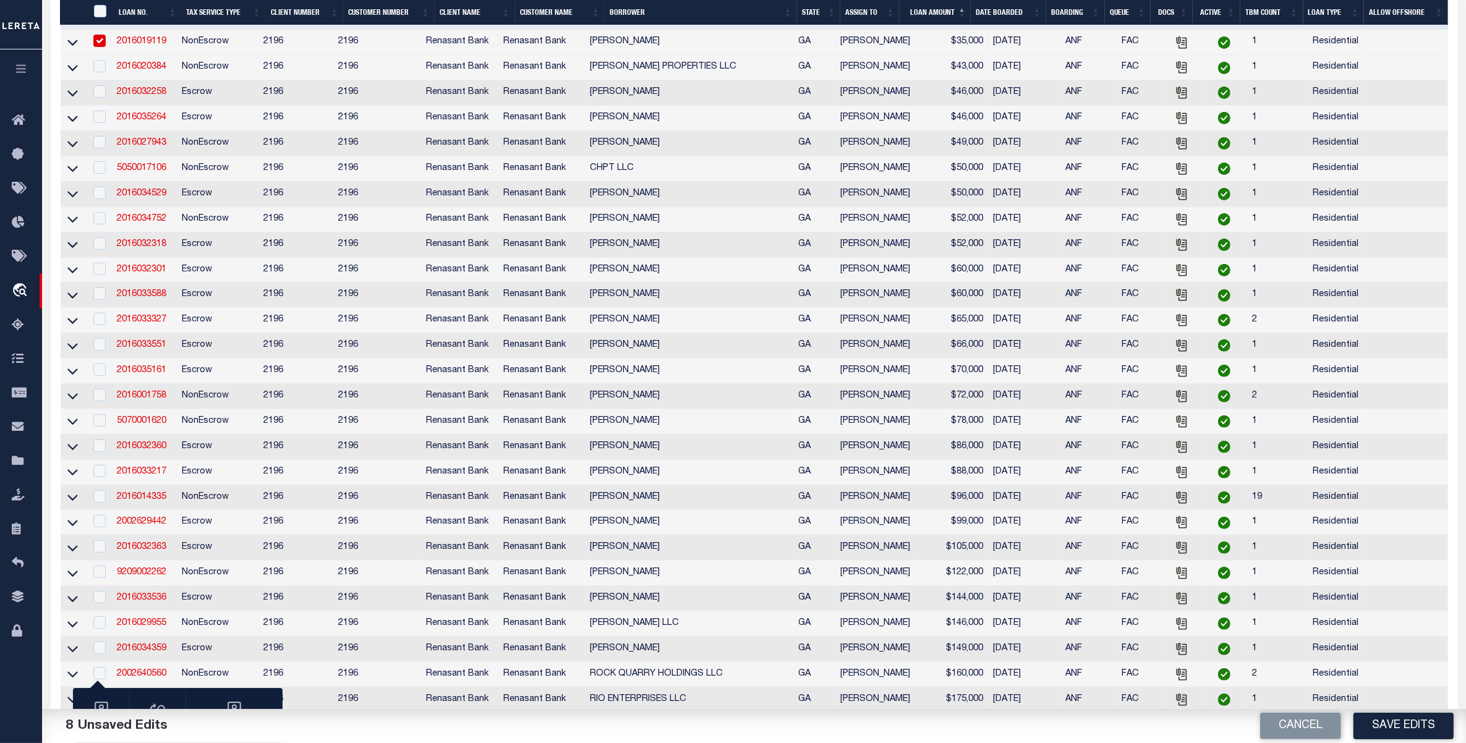
scroll to position [618, 0]
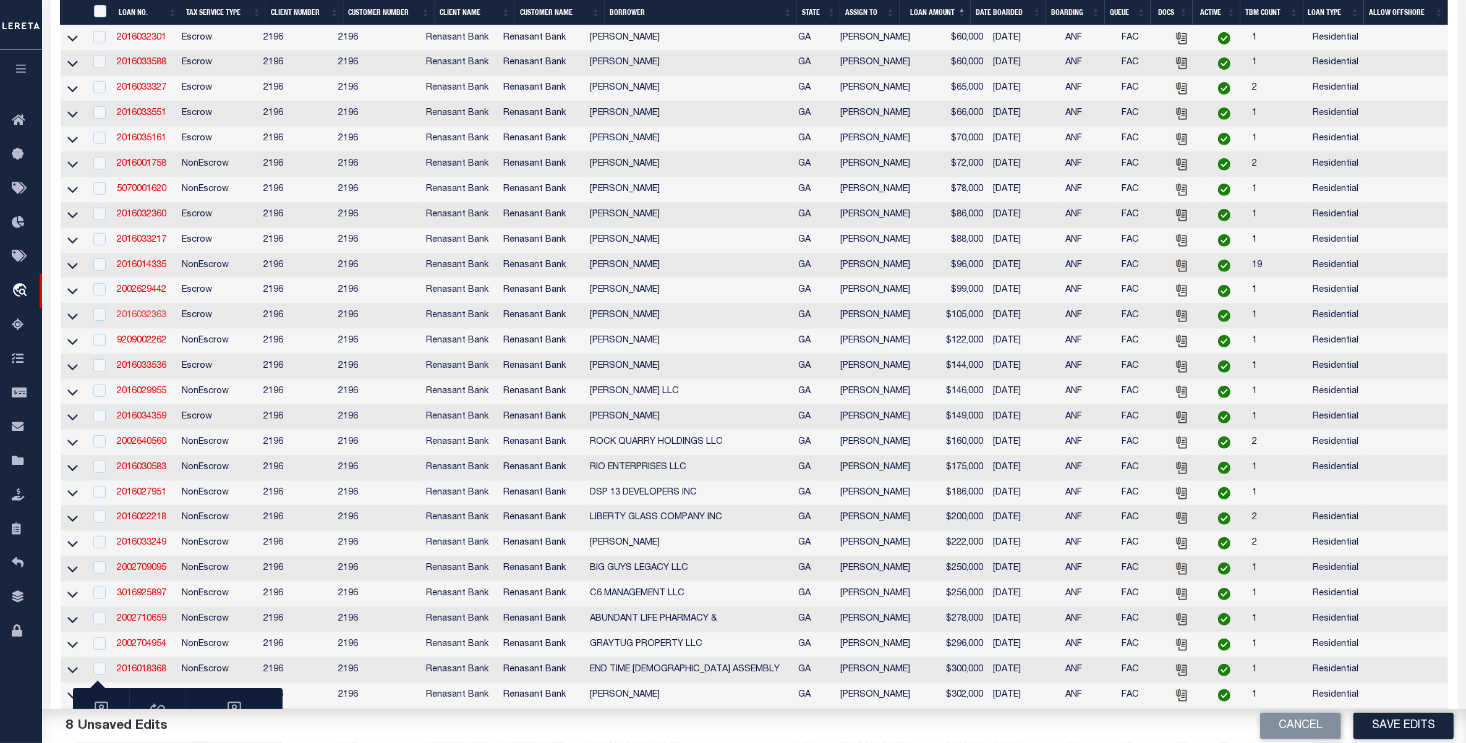
click at [144, 320] on link "2016032363" at bounding box center [141, 315] width 49 height 9
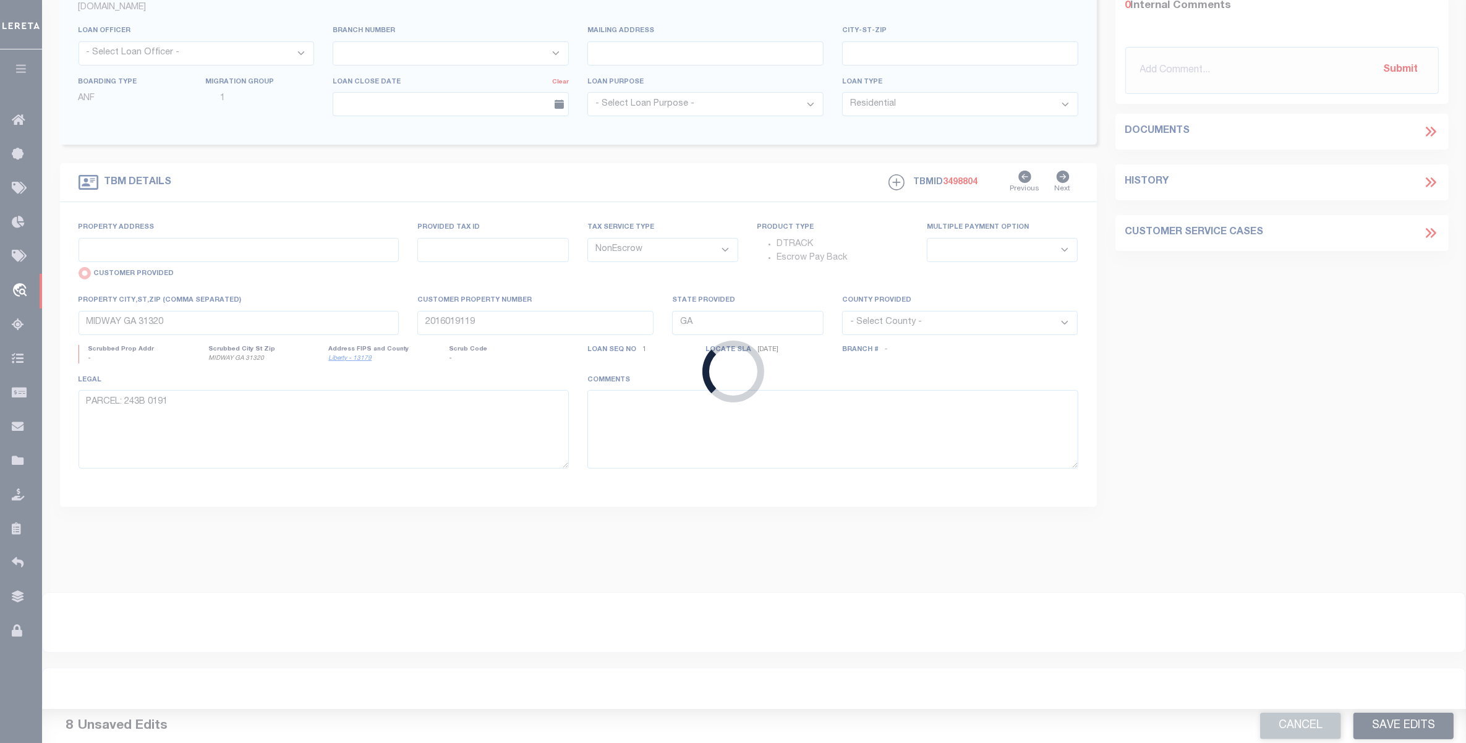
scroll to position [205, 0]
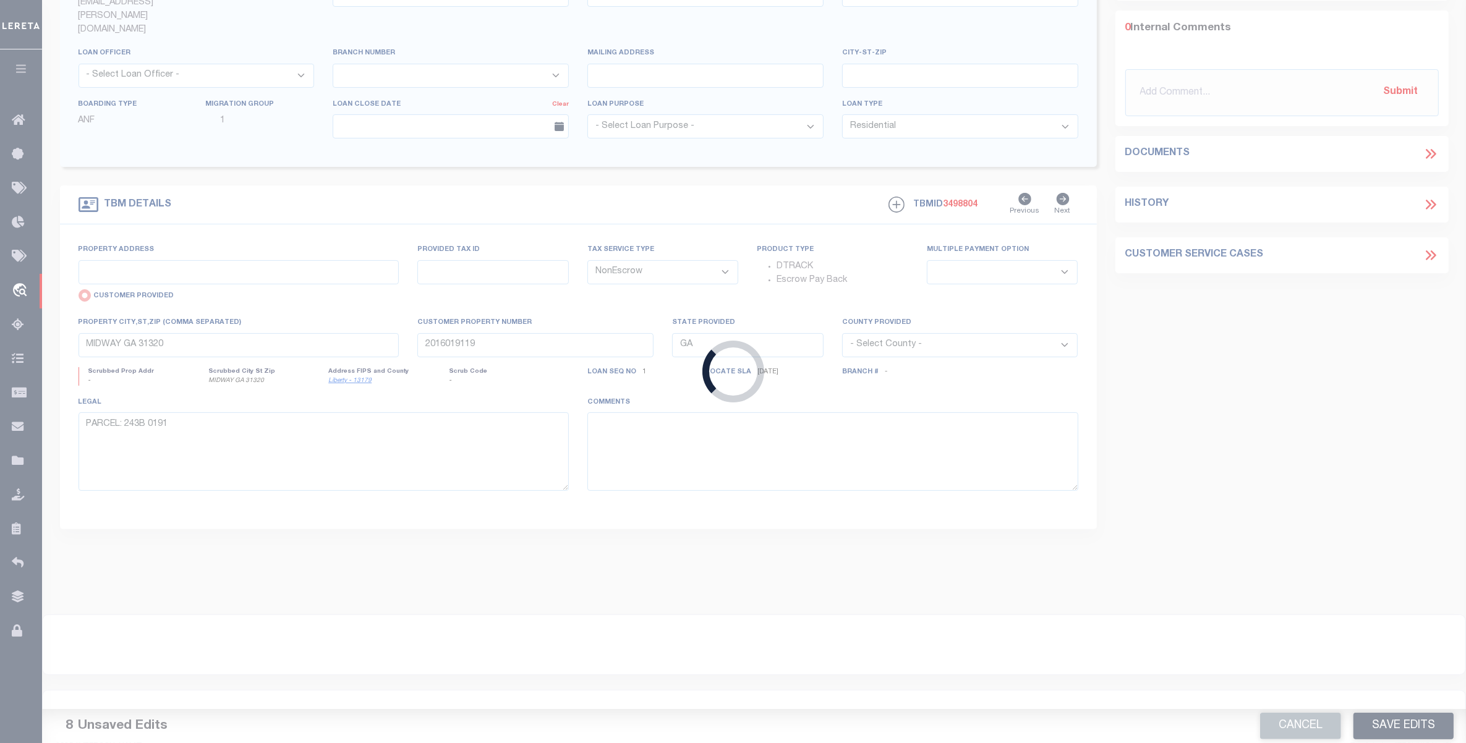
type input "2016032363"
type input "[PERSON_NAME]"
select select
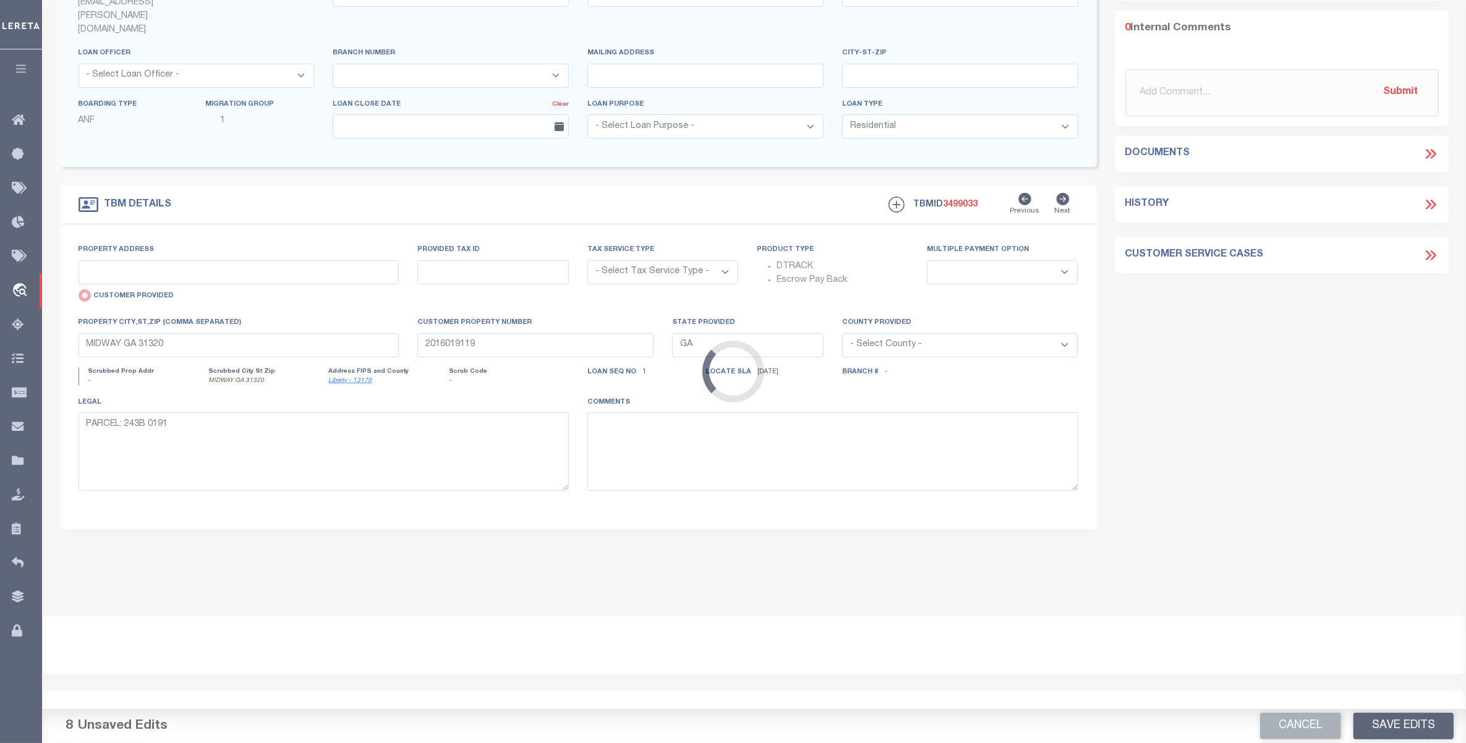
scroll to position [0, 0]
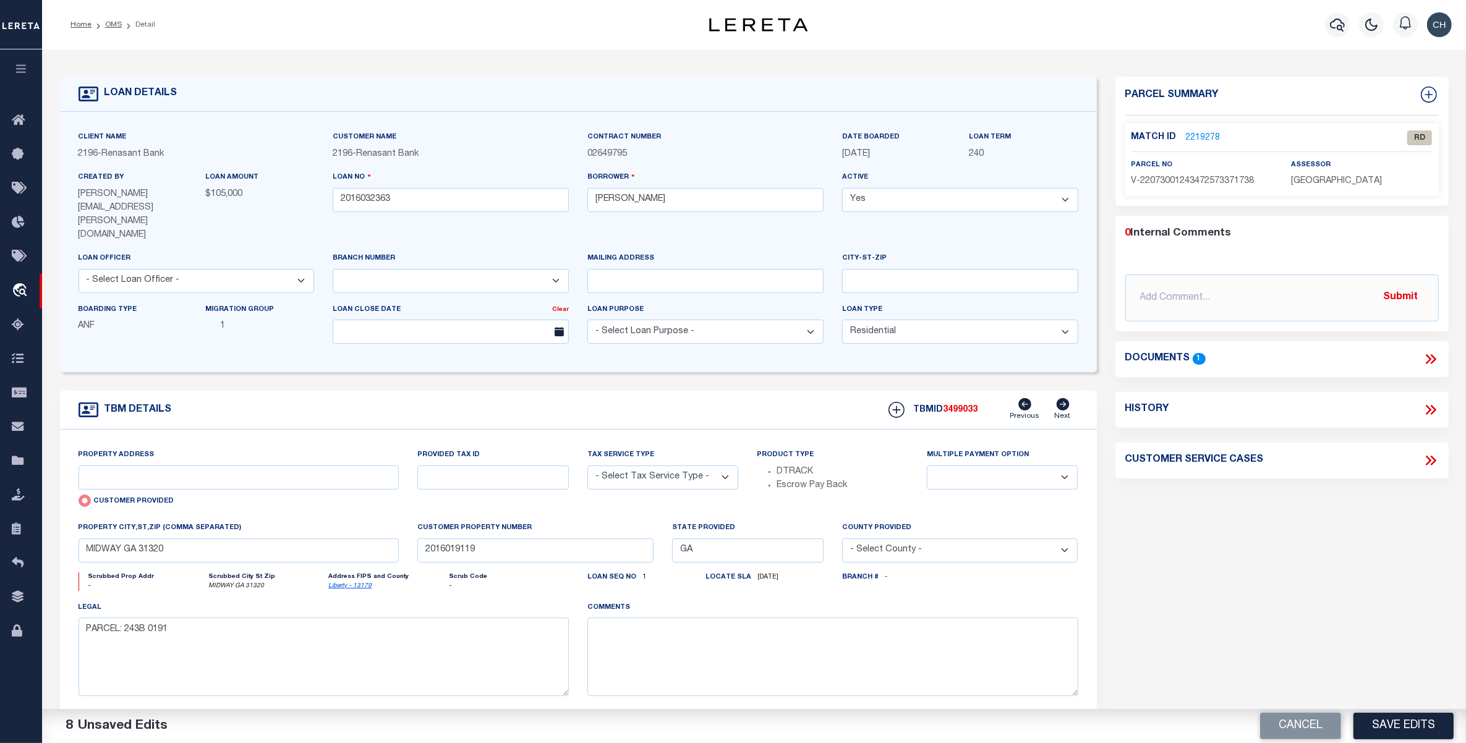
type input "4732 OTTER CREEK CIRCLE"
select select "Escrow"
select select
type input "[PERSON_NAME] GA 31516"
type input "2016032363"
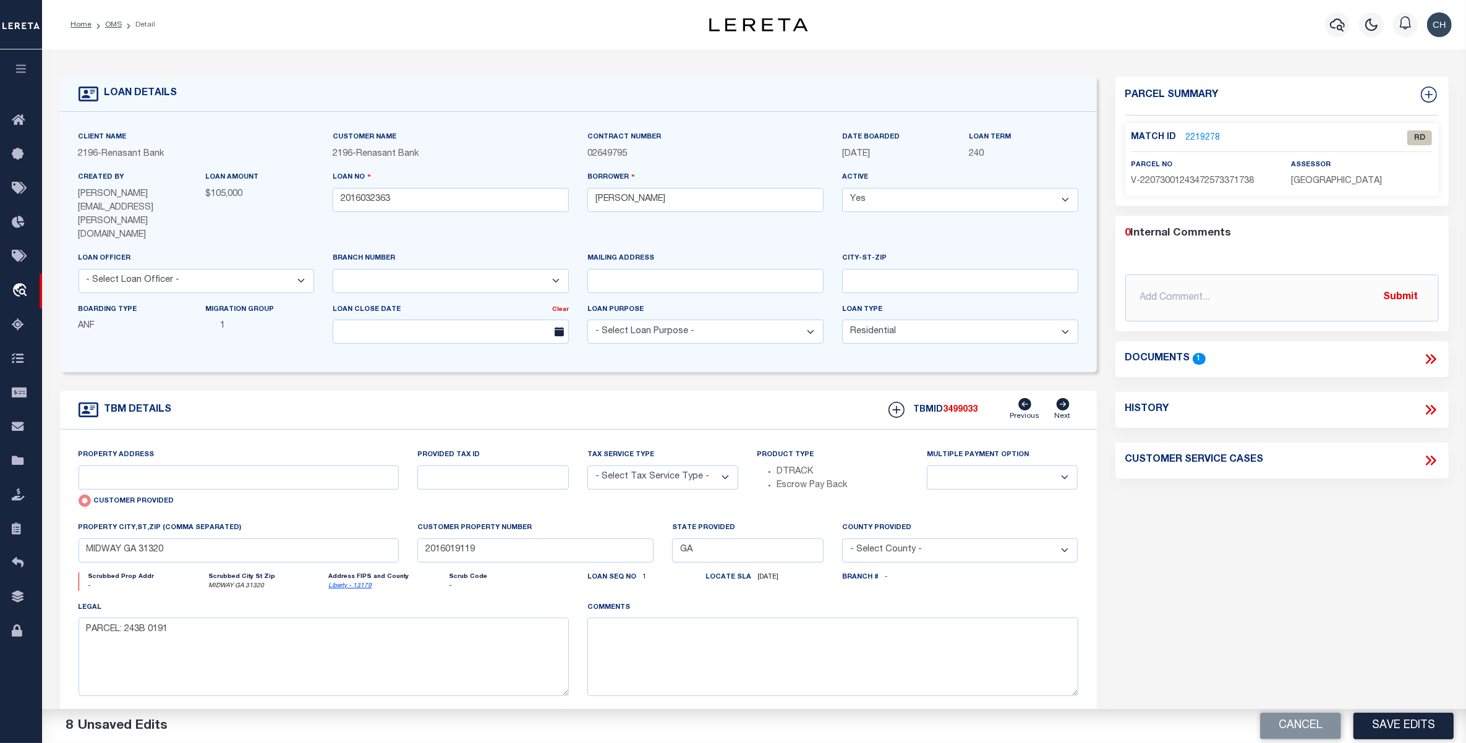
type textarea "PARCEL: 057 0911"
select select "4983"
click at [114, 26] on link "OMS" at bounding box center [113, 24] width 17 height 7
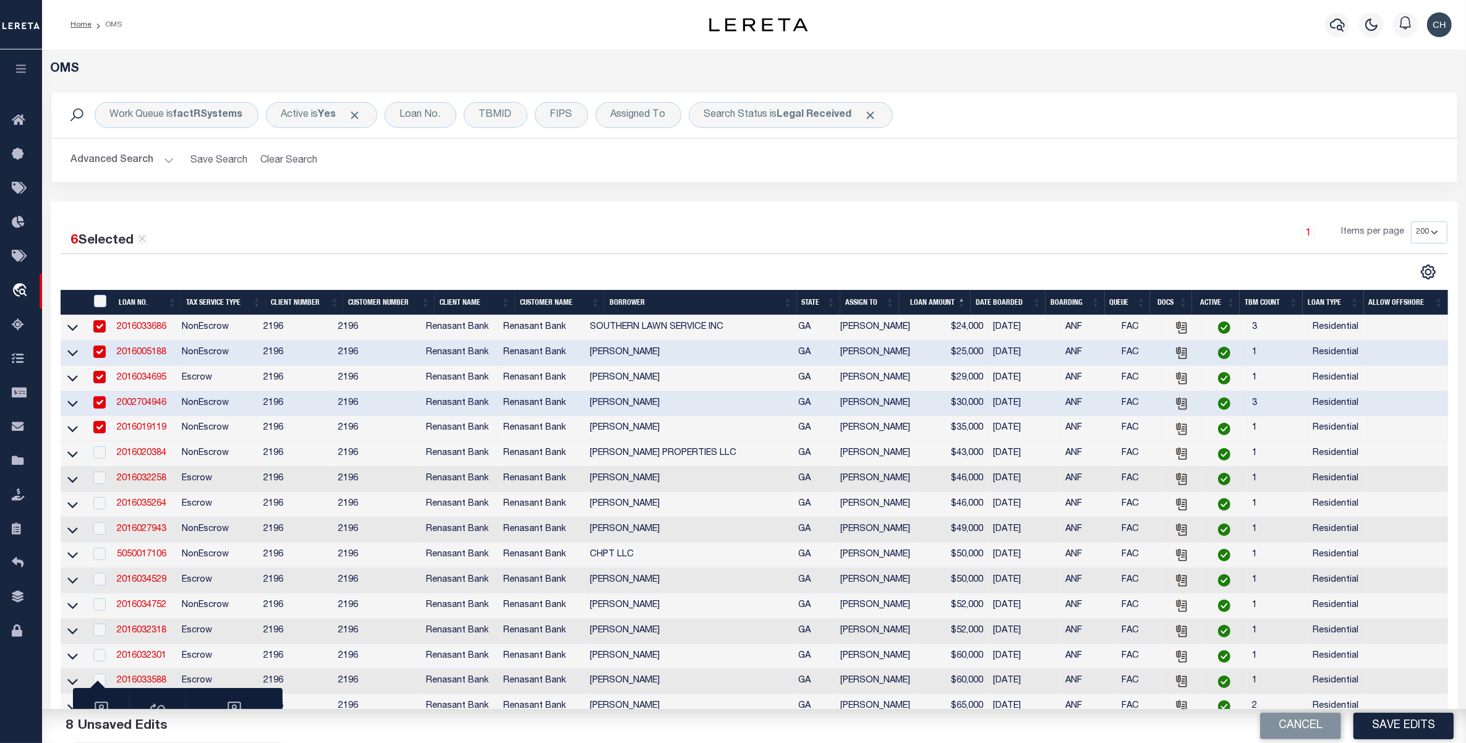
click at [134, 160] on button "Advanced Search" at bounding box center [122, 160] width 103 height 24
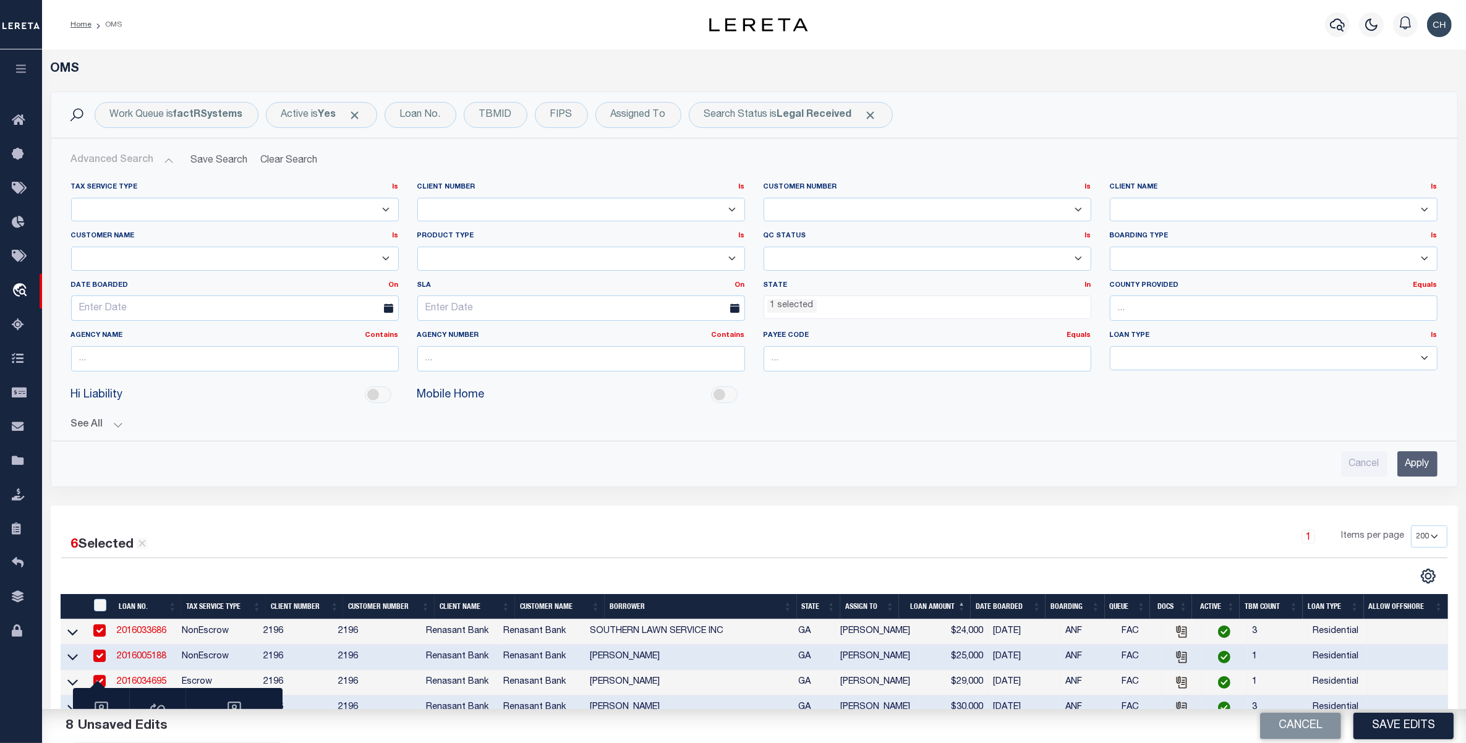
click at [1411, 466] on input "Apply" at bounding box center [1417, 463] width 40 height 25
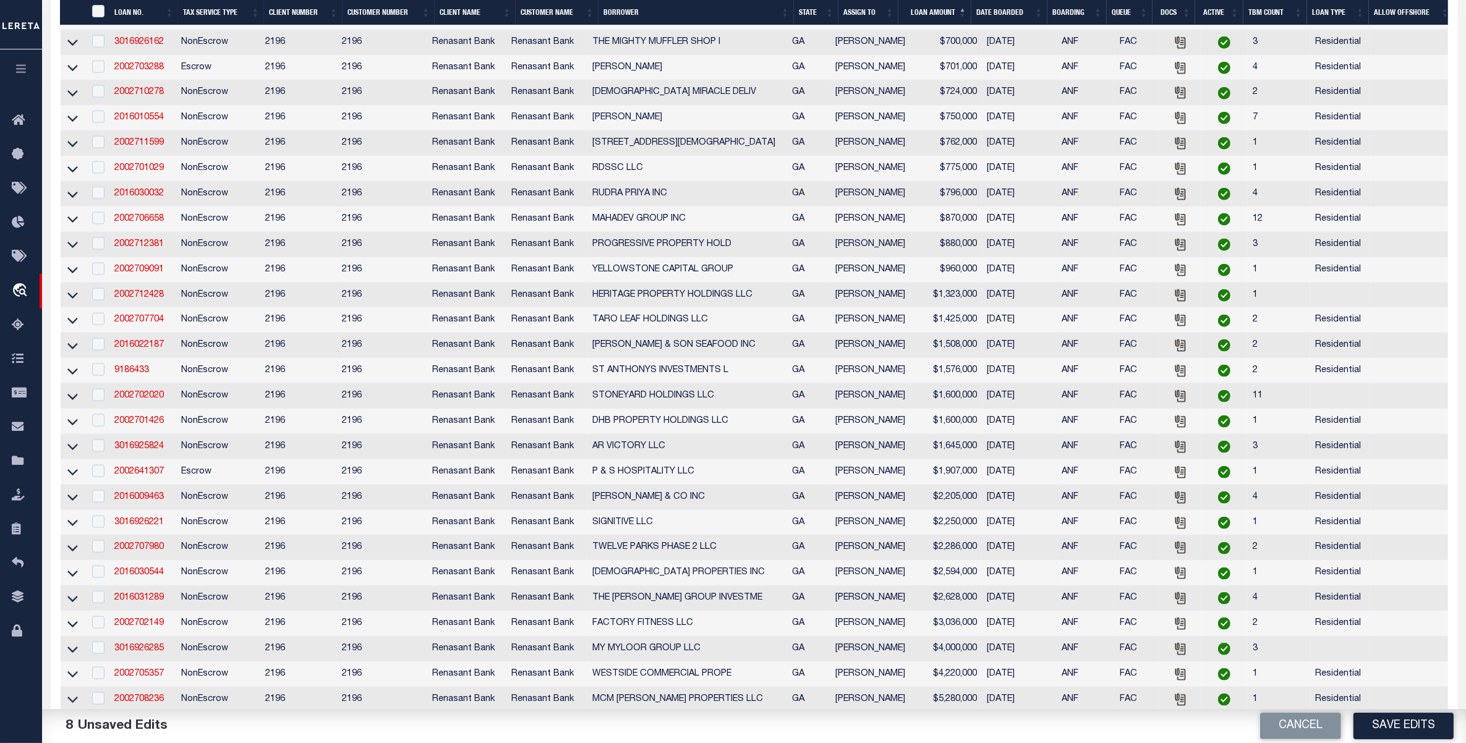
scroll to position [1932, 0]
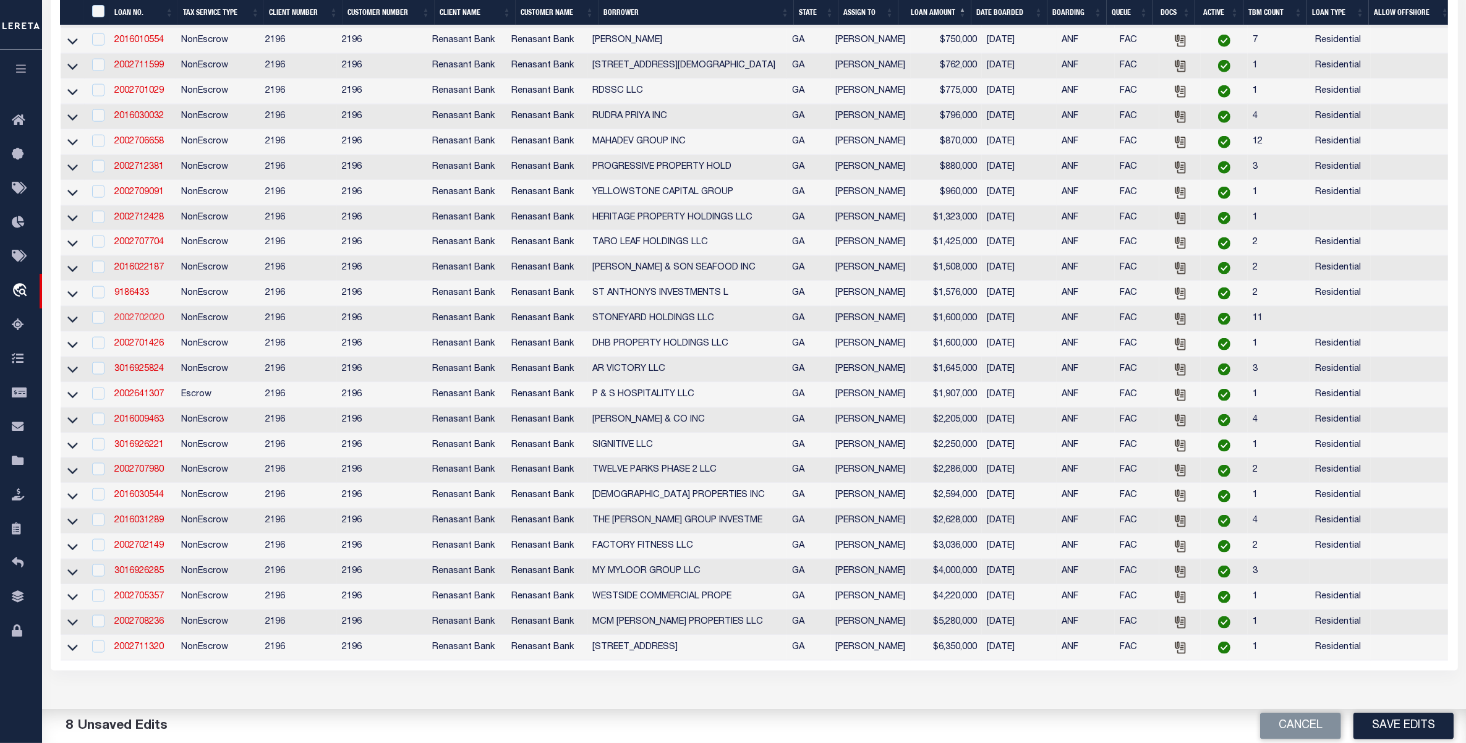
click at [147, 323] on link "2002702020" at bounding box center [138, 318] width 49 height 9
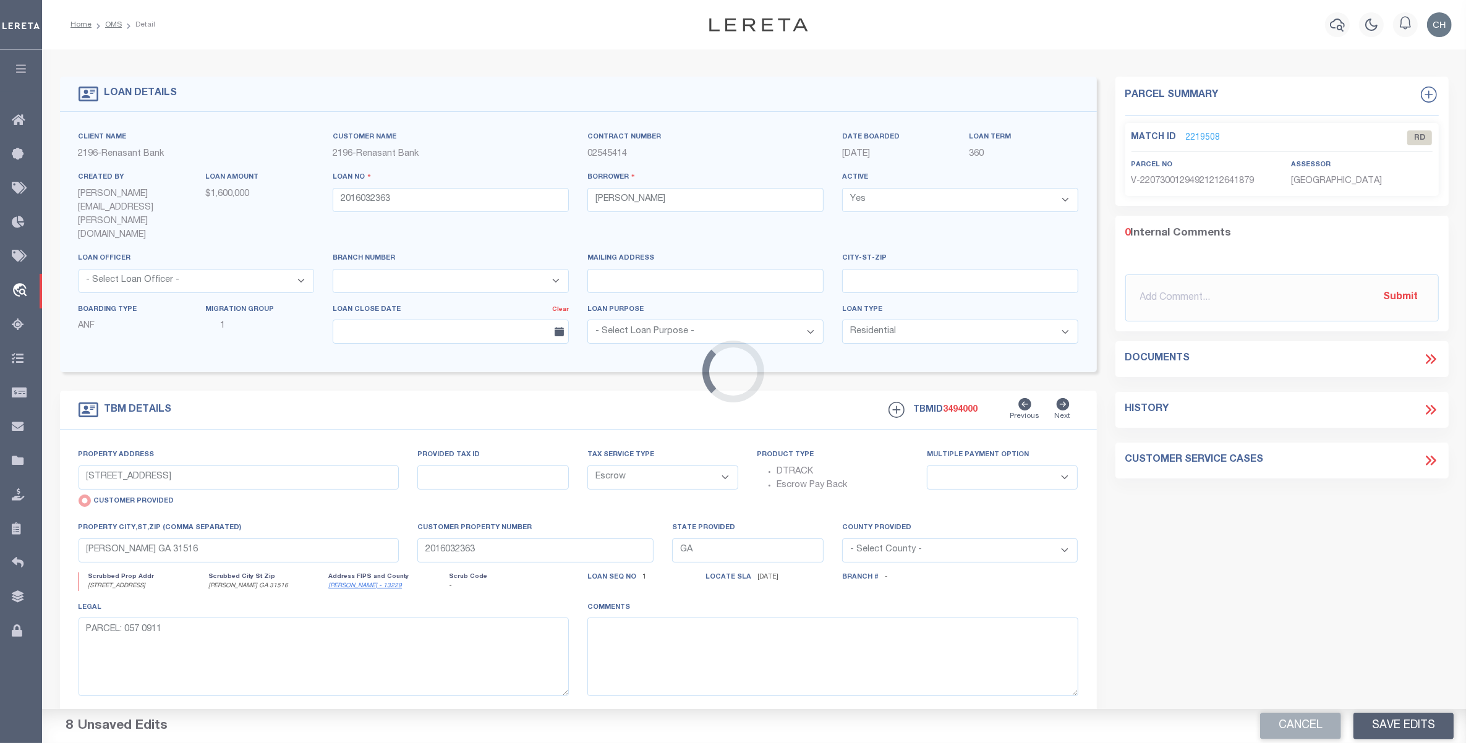
type input "2002702020"
type input "STONEYARD HOLDINGS LLC"
select select
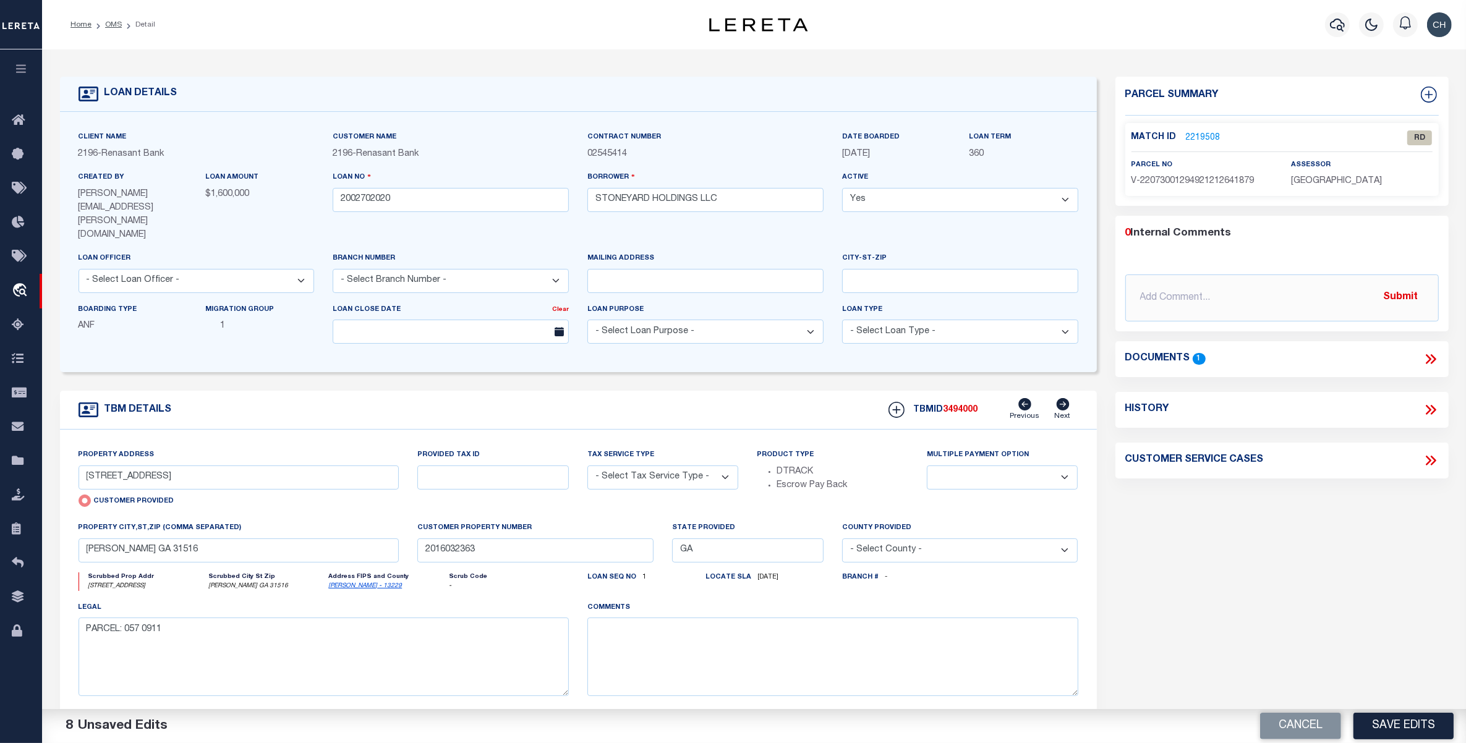
select select "4983"
type input "113 HIGHLAND CROSSING"
select select "NonEscrow"
select select
type input "ELIJAH GA 30540"
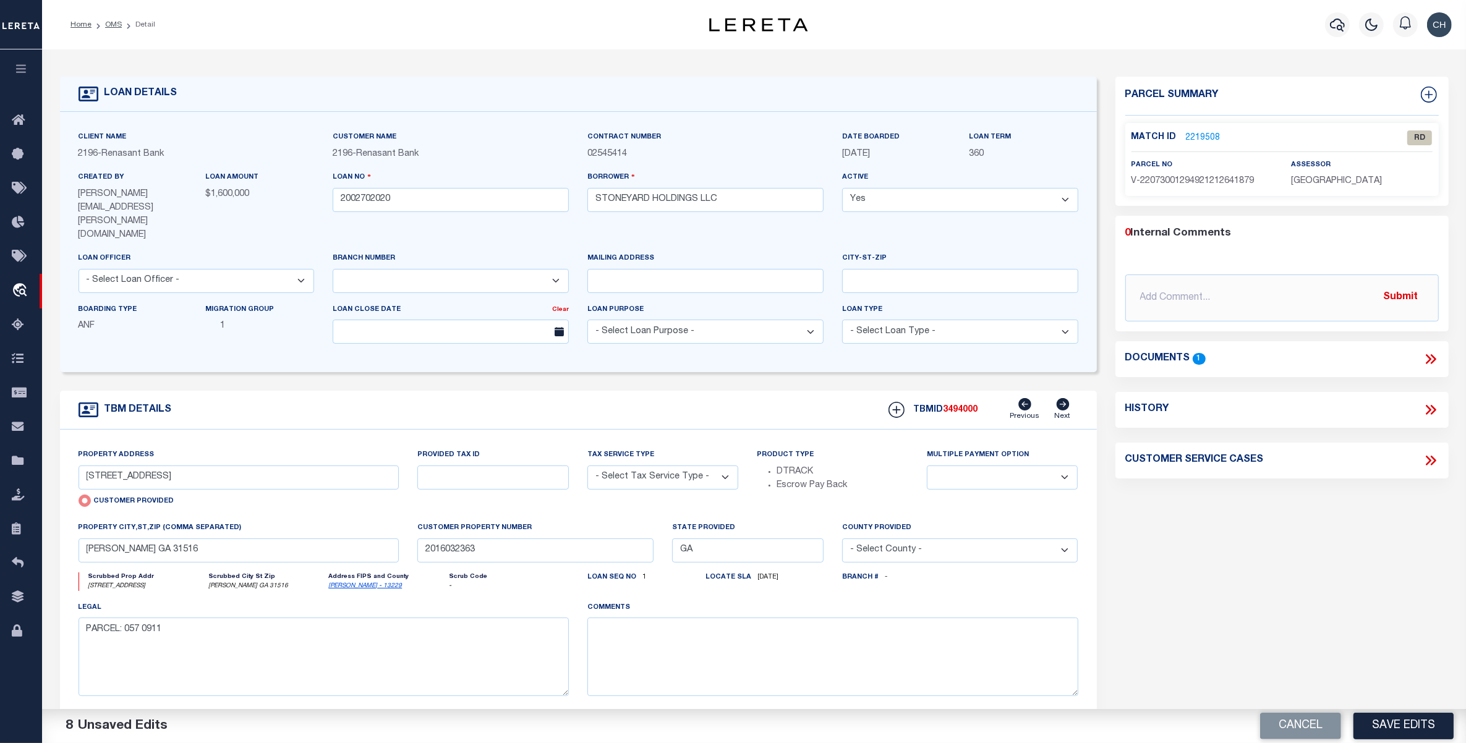
type input "2002702020"
type textarea "SEE FILE10061 1APL"
click at [1067, 398] on icon at bounding box center [1062, 404] width 13 height 12
type input "24 ACRES ON 911 APPALACHIAN HW"
radio input "false"
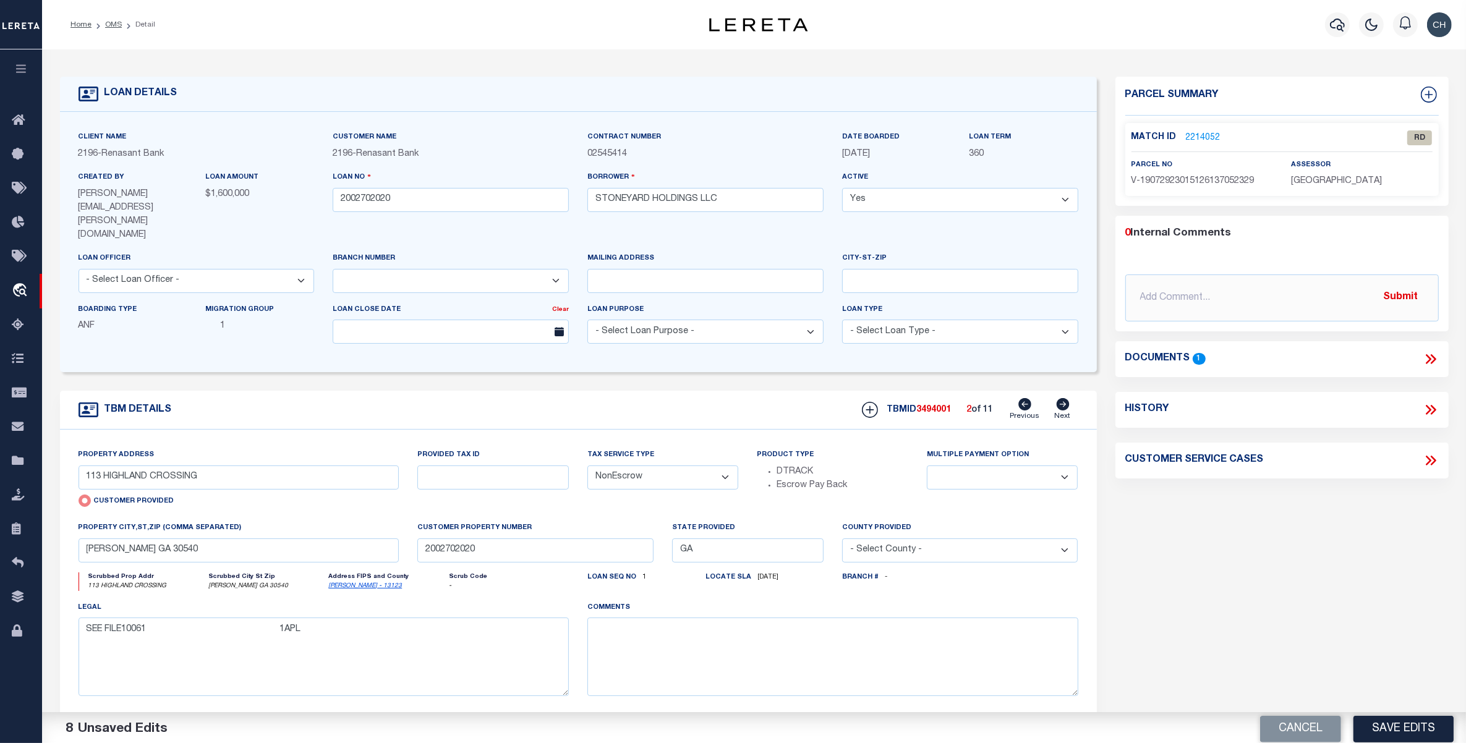
select select
type input "BLUE RIDGE GA 30513"
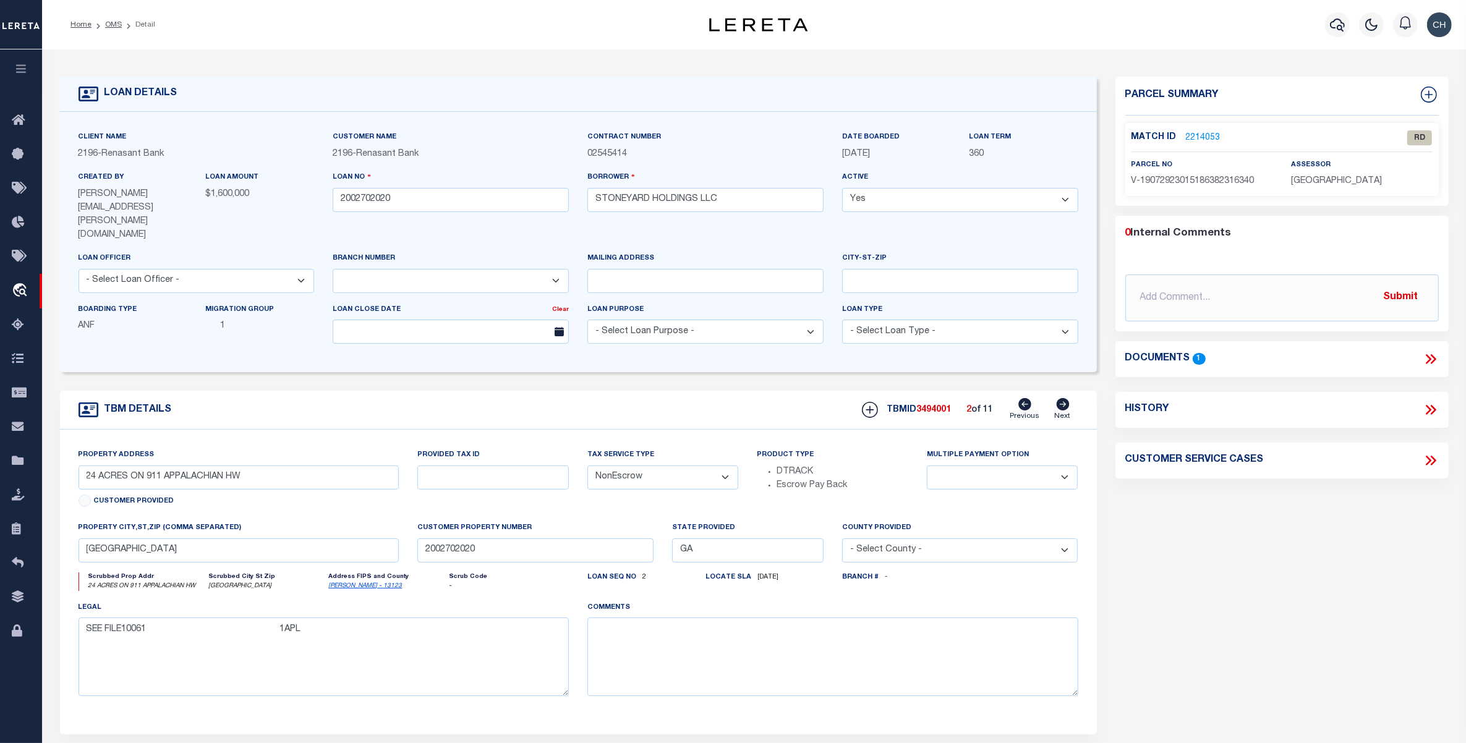
click at [1068, 398] on icon at bounding box center [1062, 404] width 13 height 12
click at [1067, 398] on icon at bounding box center [1062, 404] width 13 height 12
select select
click at [1433, 359] on icon at bounding box center [1431, 359] width 16 height 16
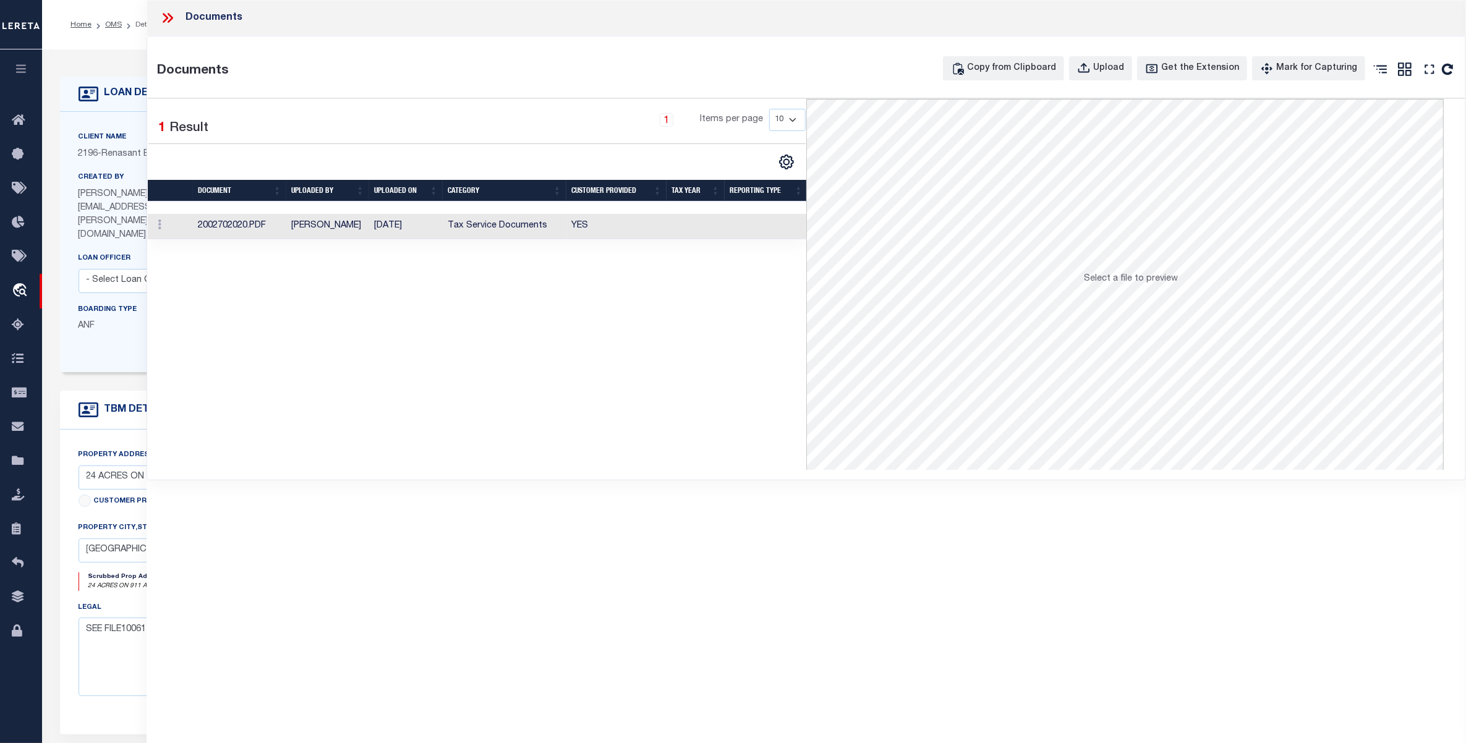
click at [510, 231] on td "Tax Service Documents" at bounding box center [505, 226] width 124 height 25
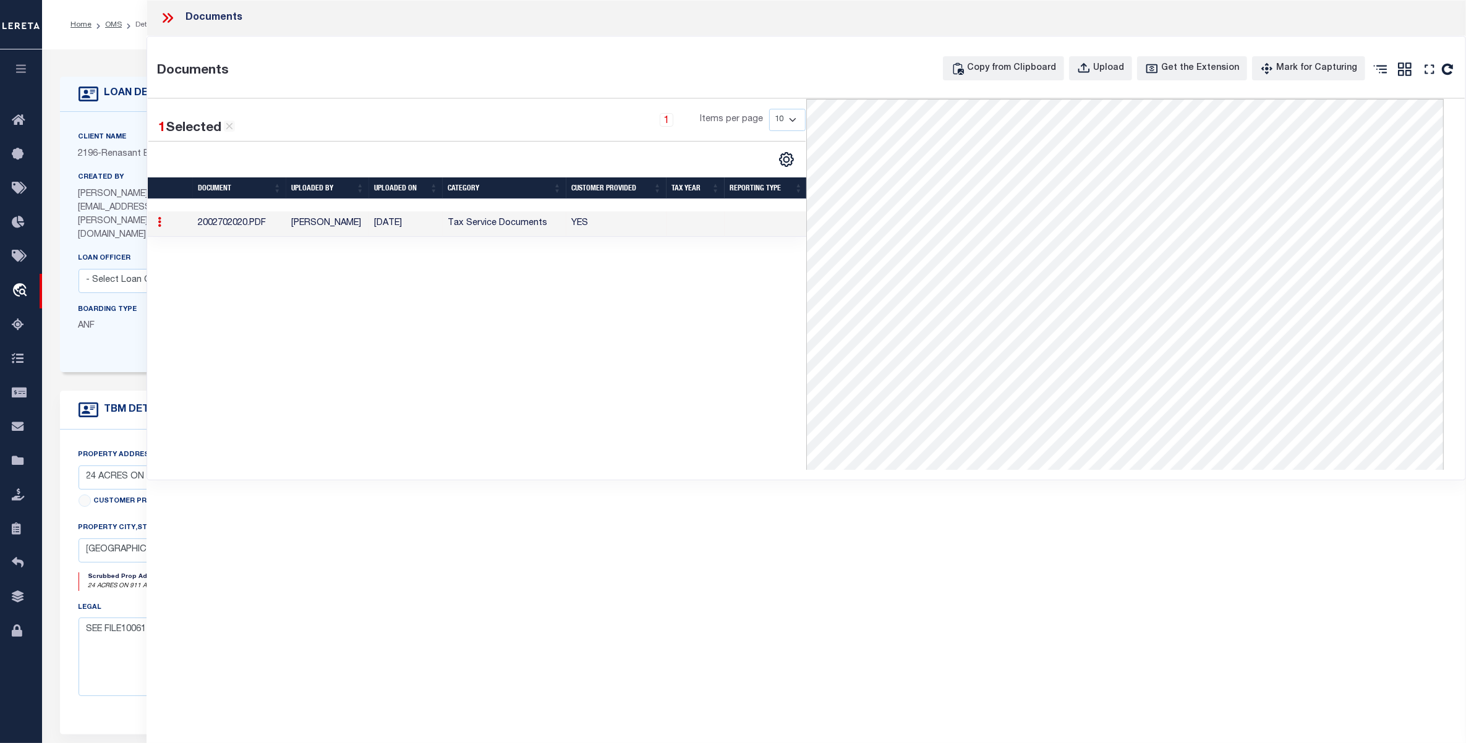
click at [166, 20] on icon at bounding box center [168, 18] width 16 height 16
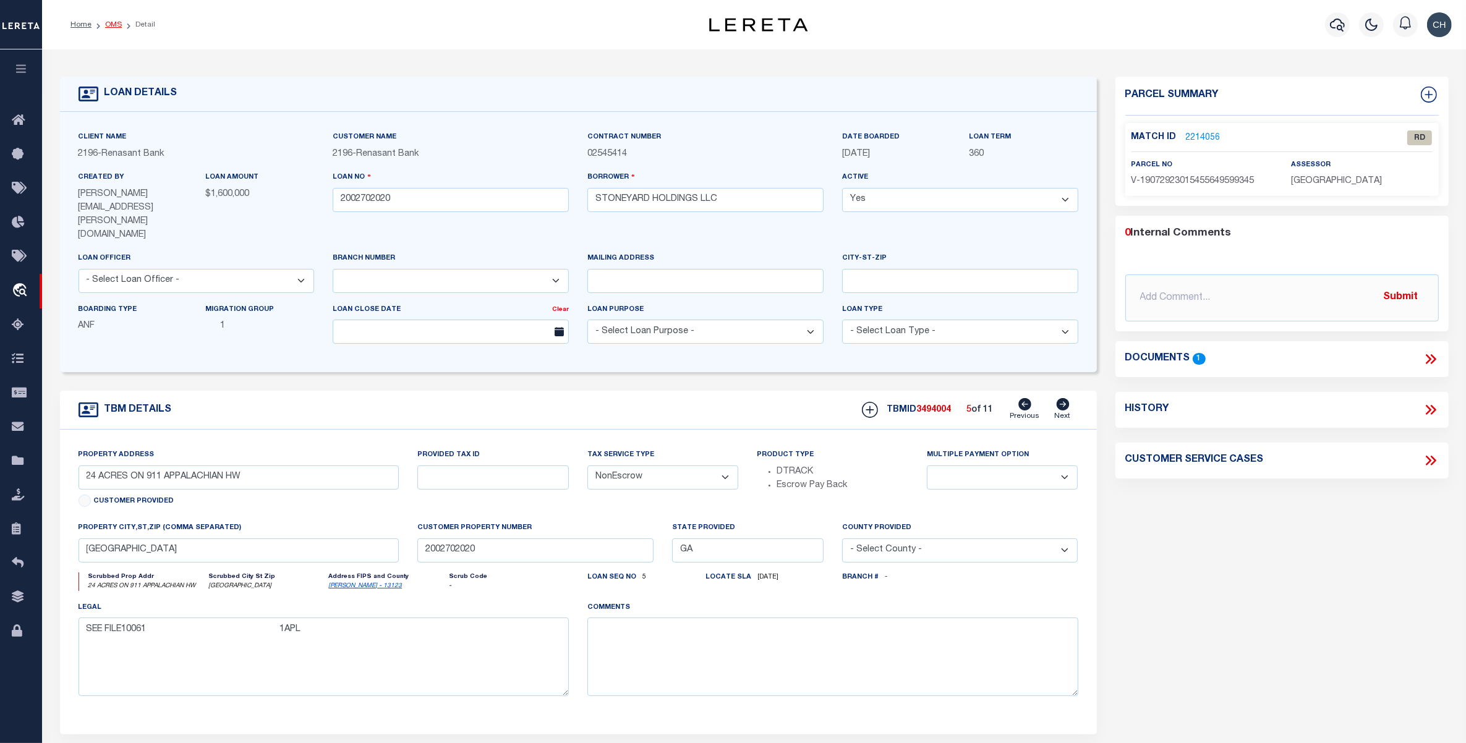
click at [116, 22] on link "OMS" at bounding box center [113, 24] width 17 height 7
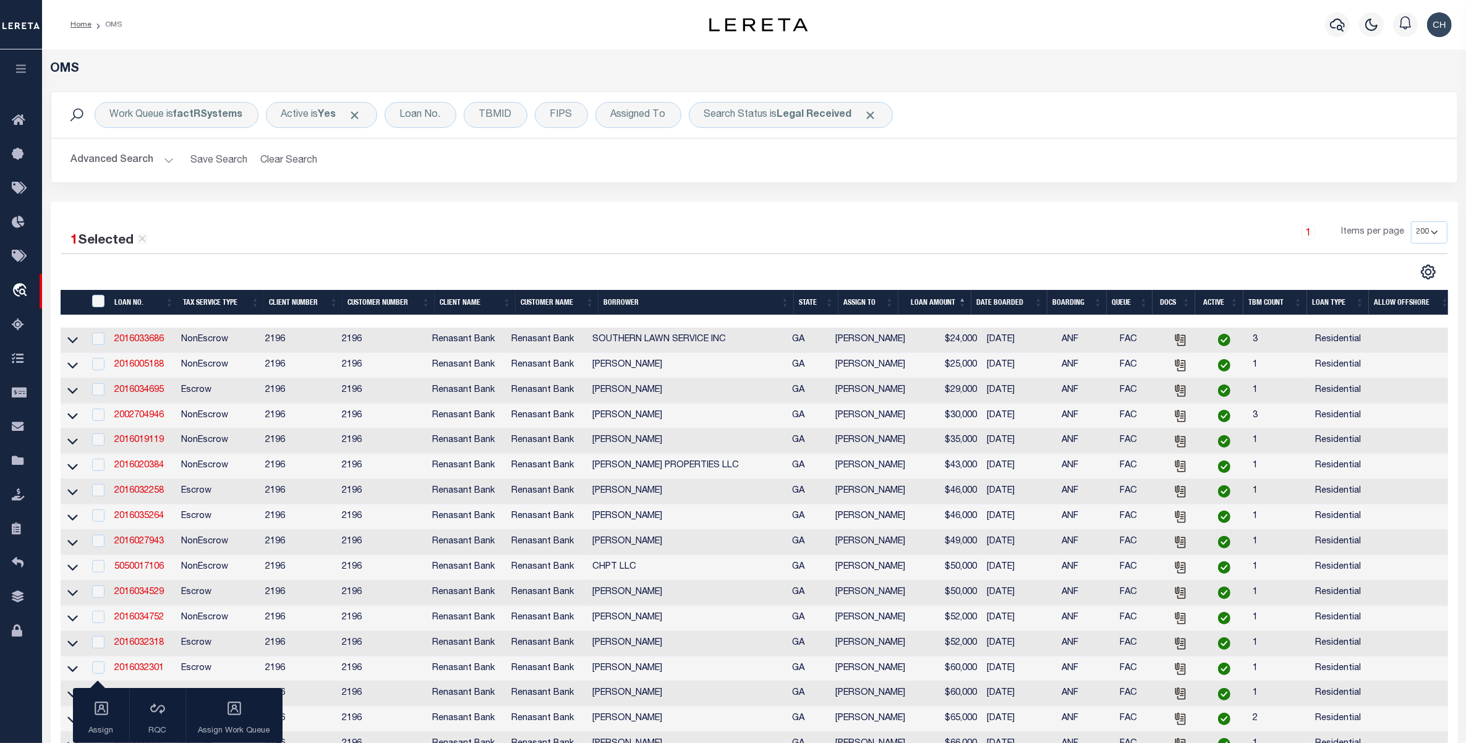
scroll to position [309, 0]
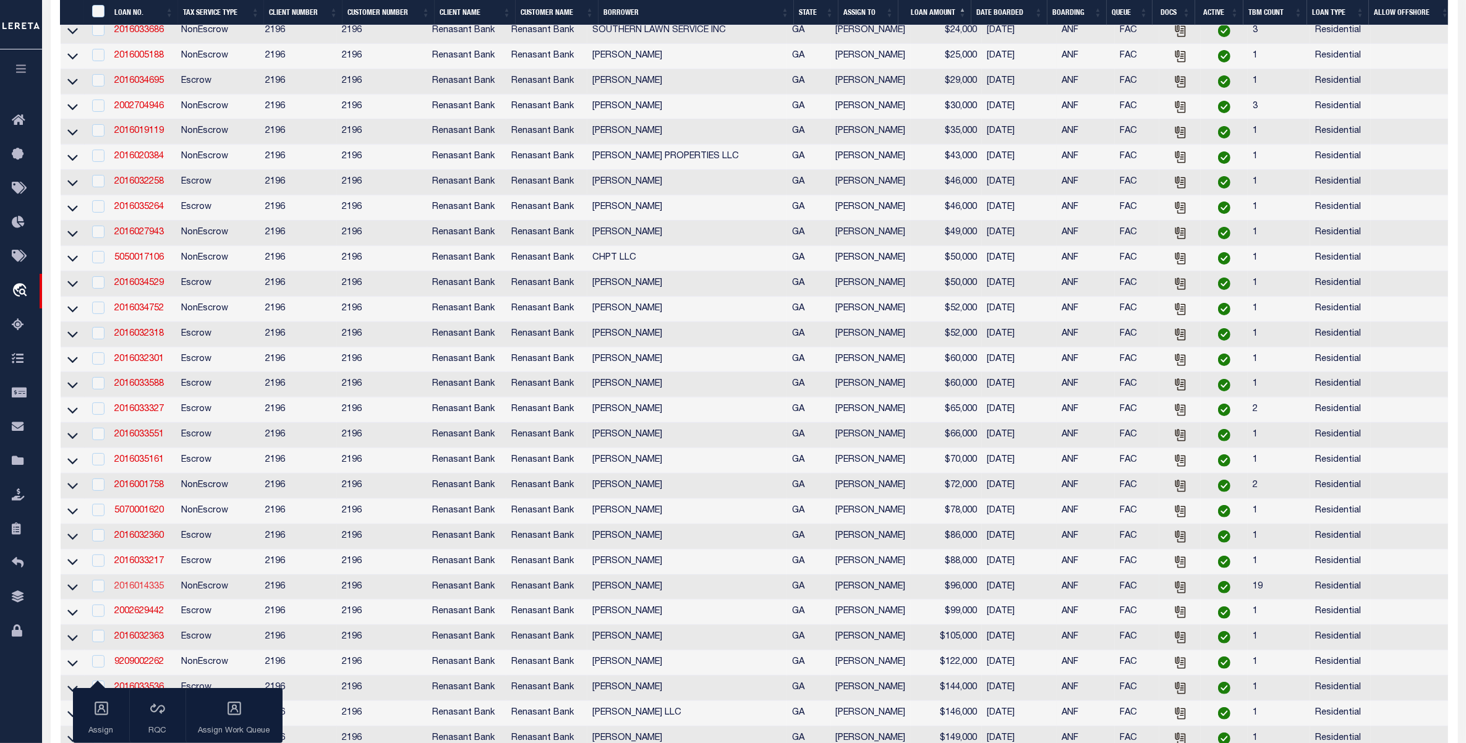
click at [155, 591] on link "2016014335" at bounding box center [138, 586] width 49 height 9
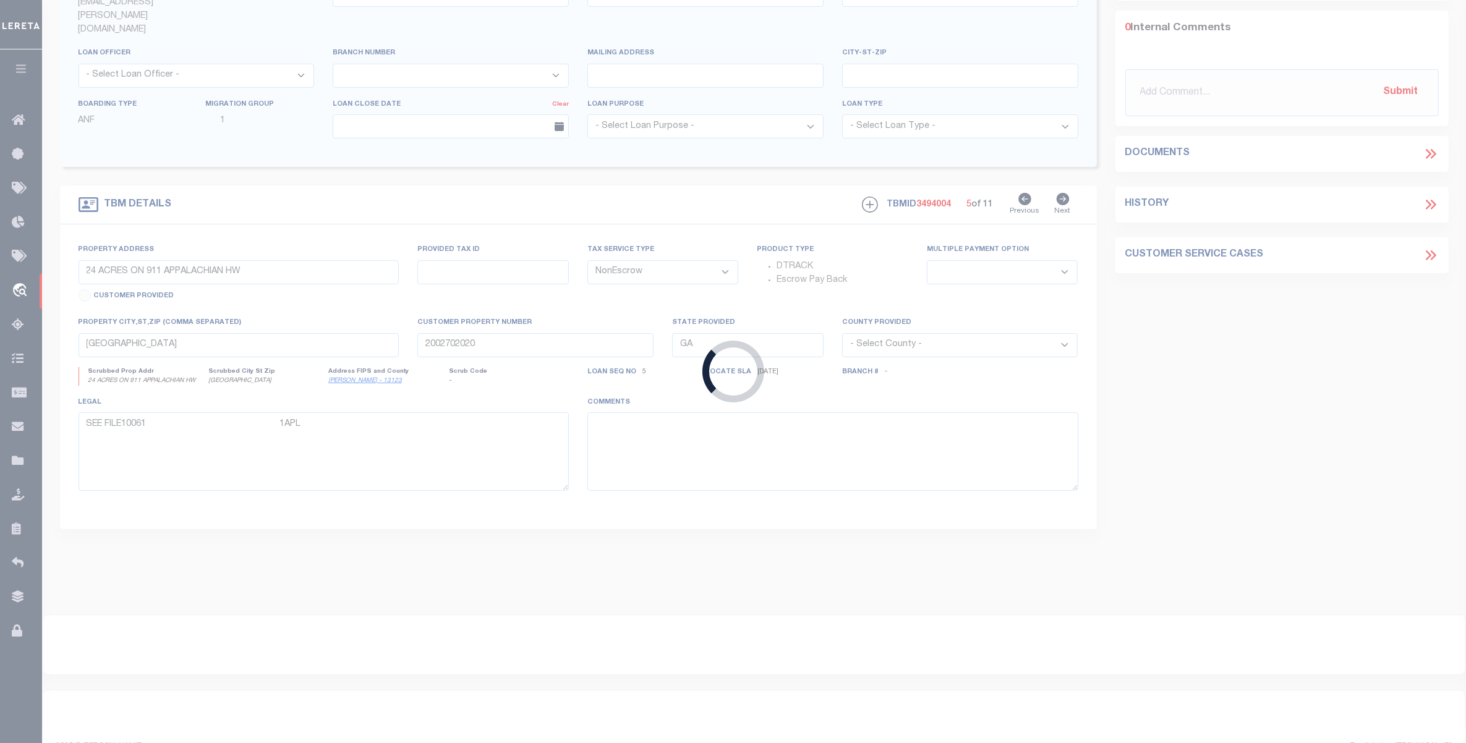
type input "2016014335"
type input "[PERSON_NAME]"
select select
select select "10"
select select
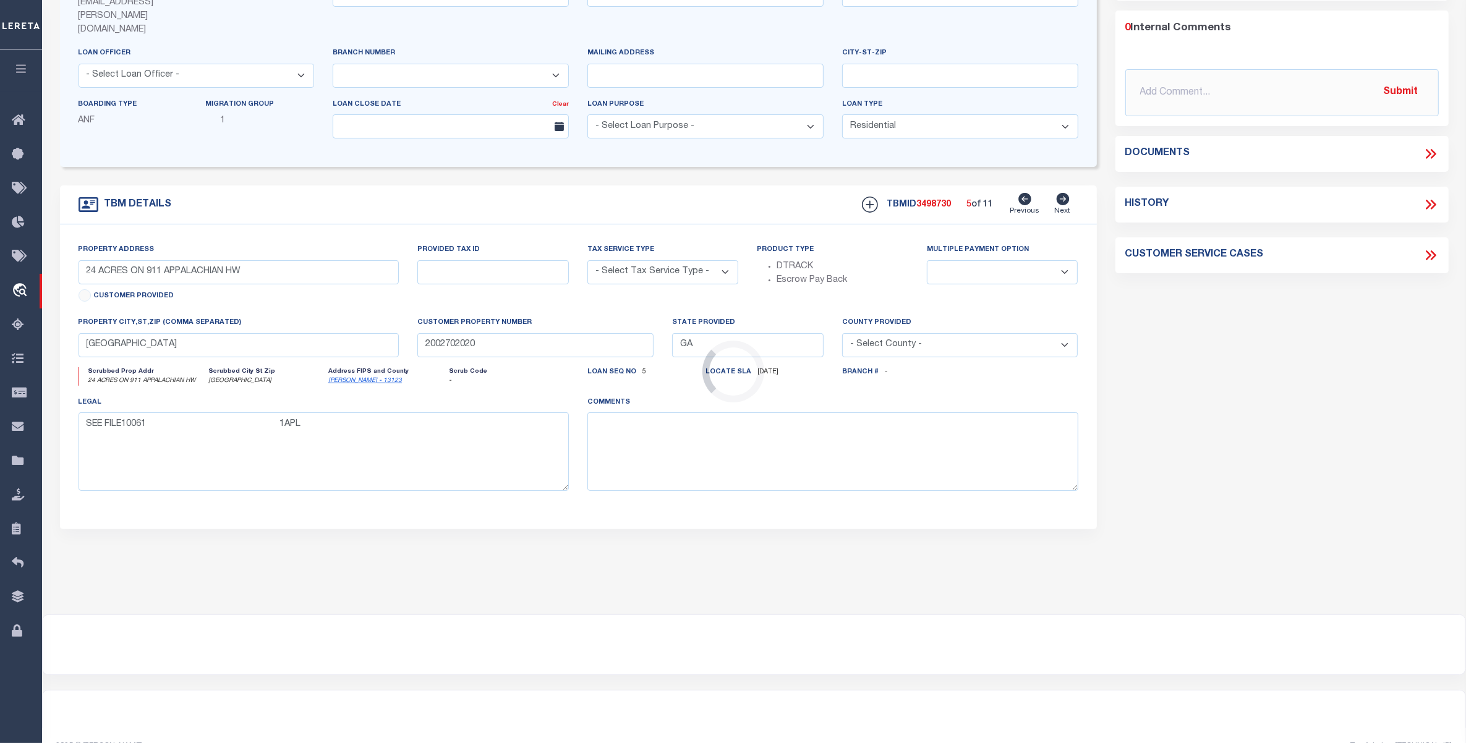
scroll to position [0, 0]
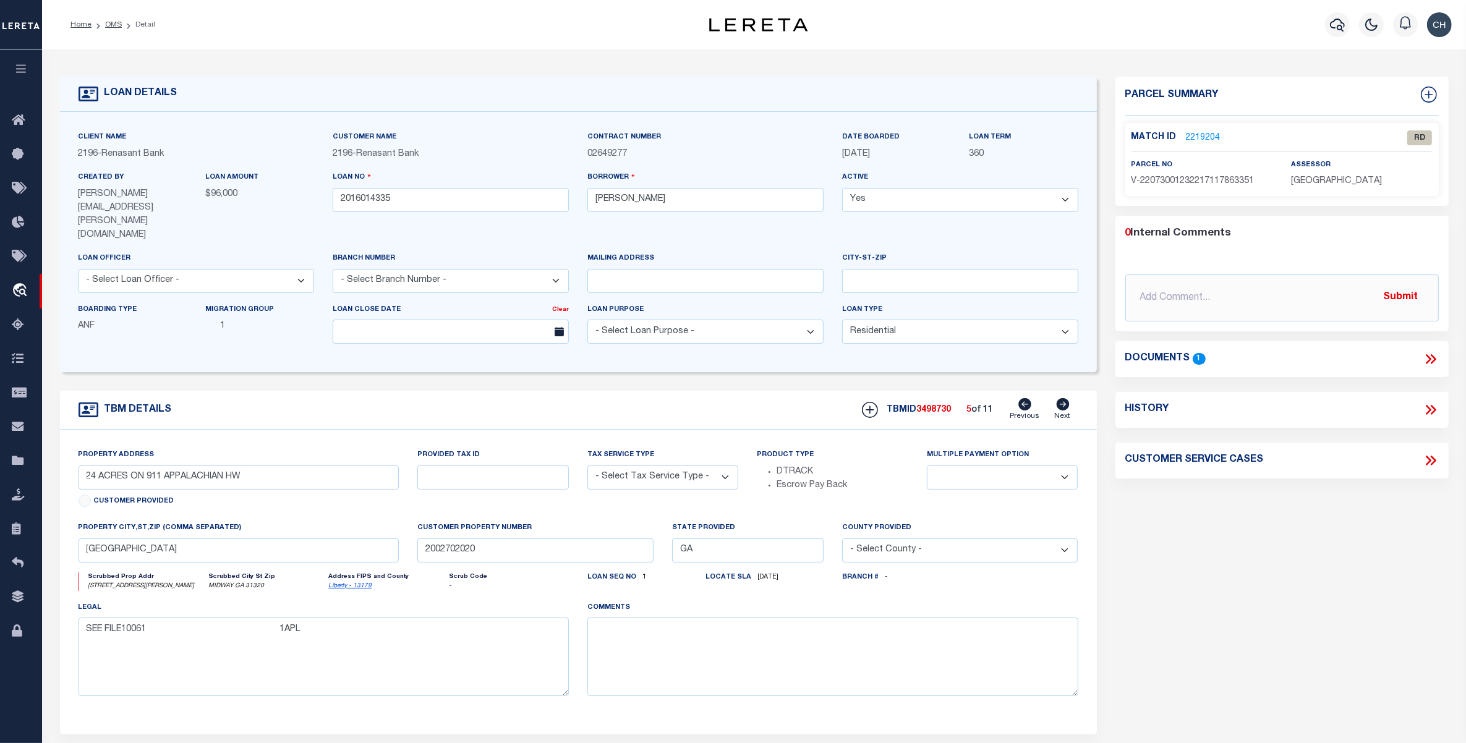
select select "4983"
type input "LOT 45A HOLLINGSWORTH BLVD"
radio input "true"
select select "NonEscrow"
select select
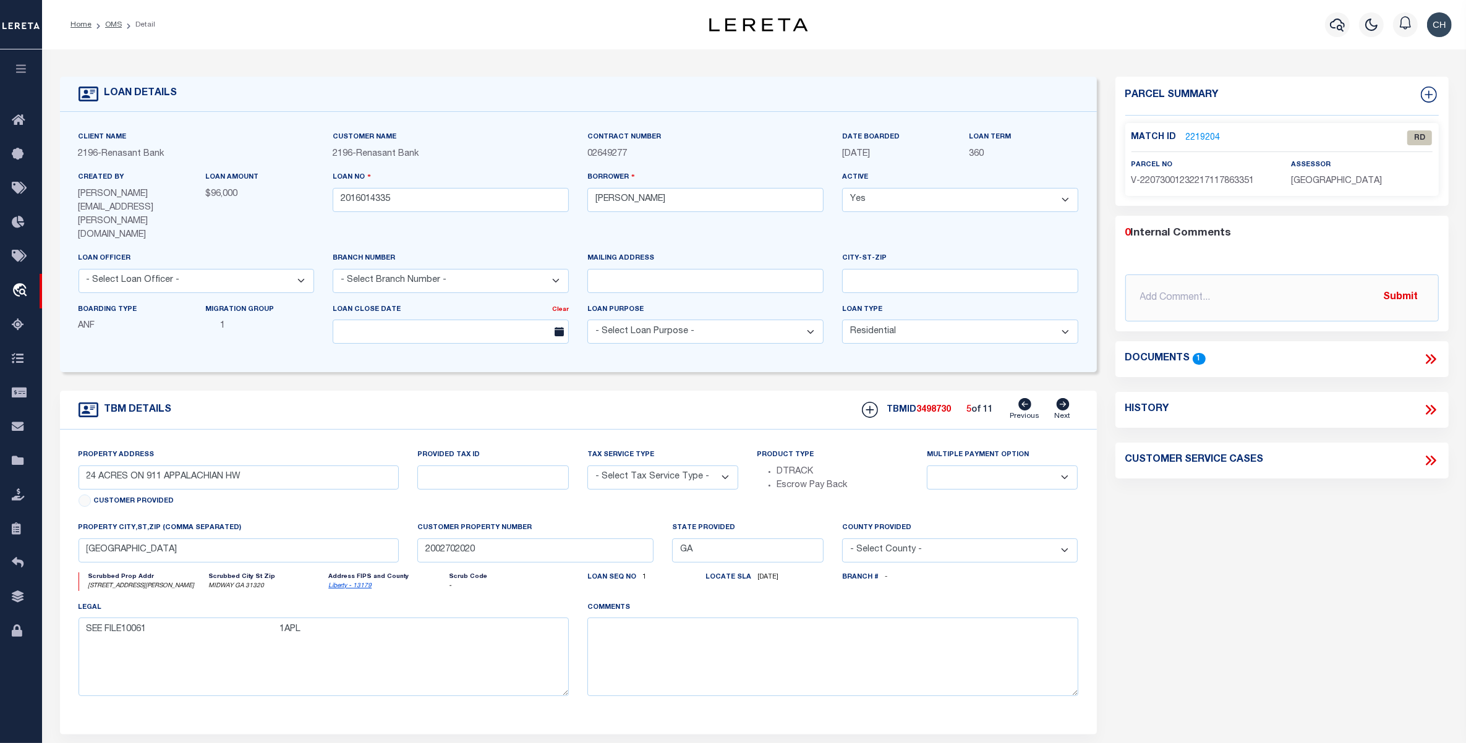
type input "MIDWAY GA 31320"
type input "2016014335"
type textarea "PARCEL: 212D 0041"
click at [1061, 398] on icon at bounding box center [1062, 404] width 13 height 12
type input "204 HOLLINGSWORTH BLVD"
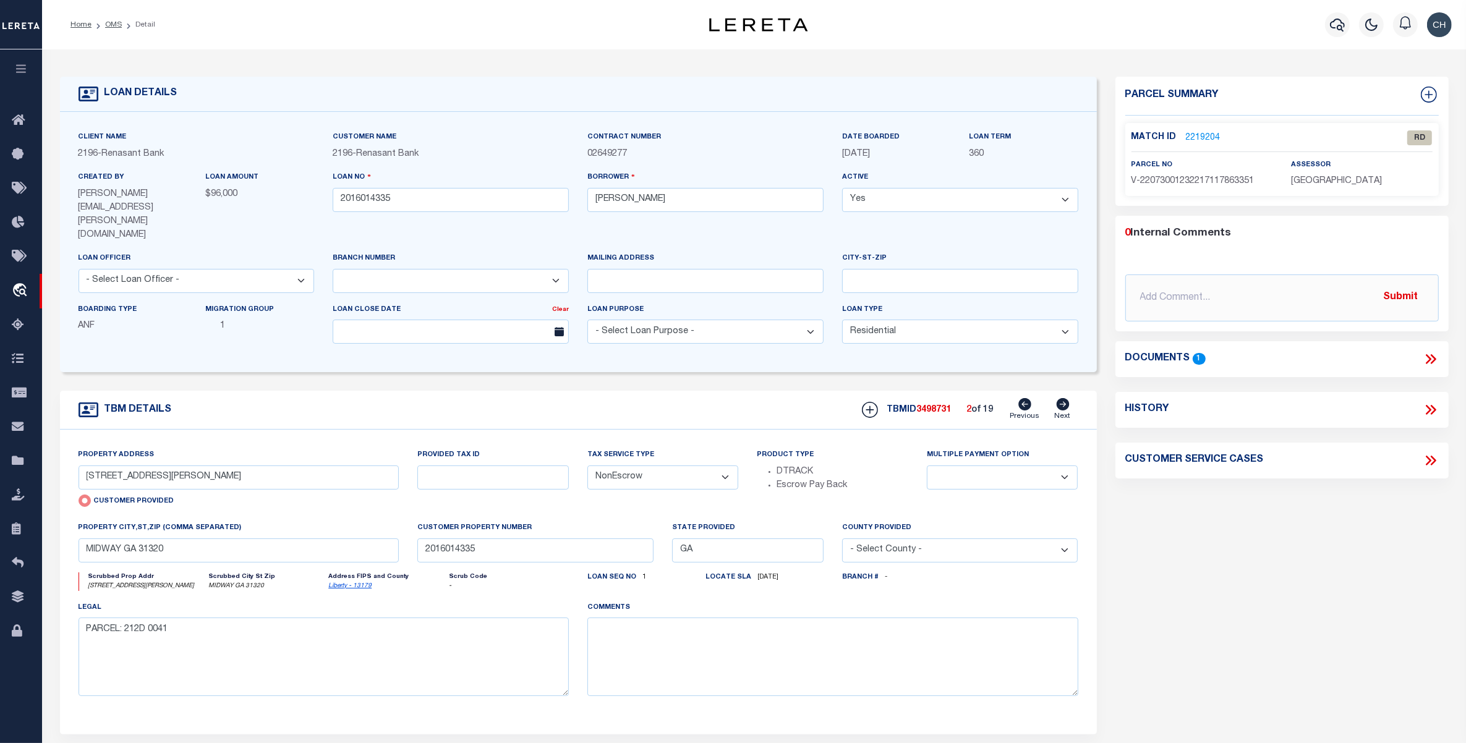
radio input "false"
select select
click at [1061, 398] on icon at bounding box center [1062, 404] width 13 height 12
type input "LOT 28 BARTRAM AVE"
select select
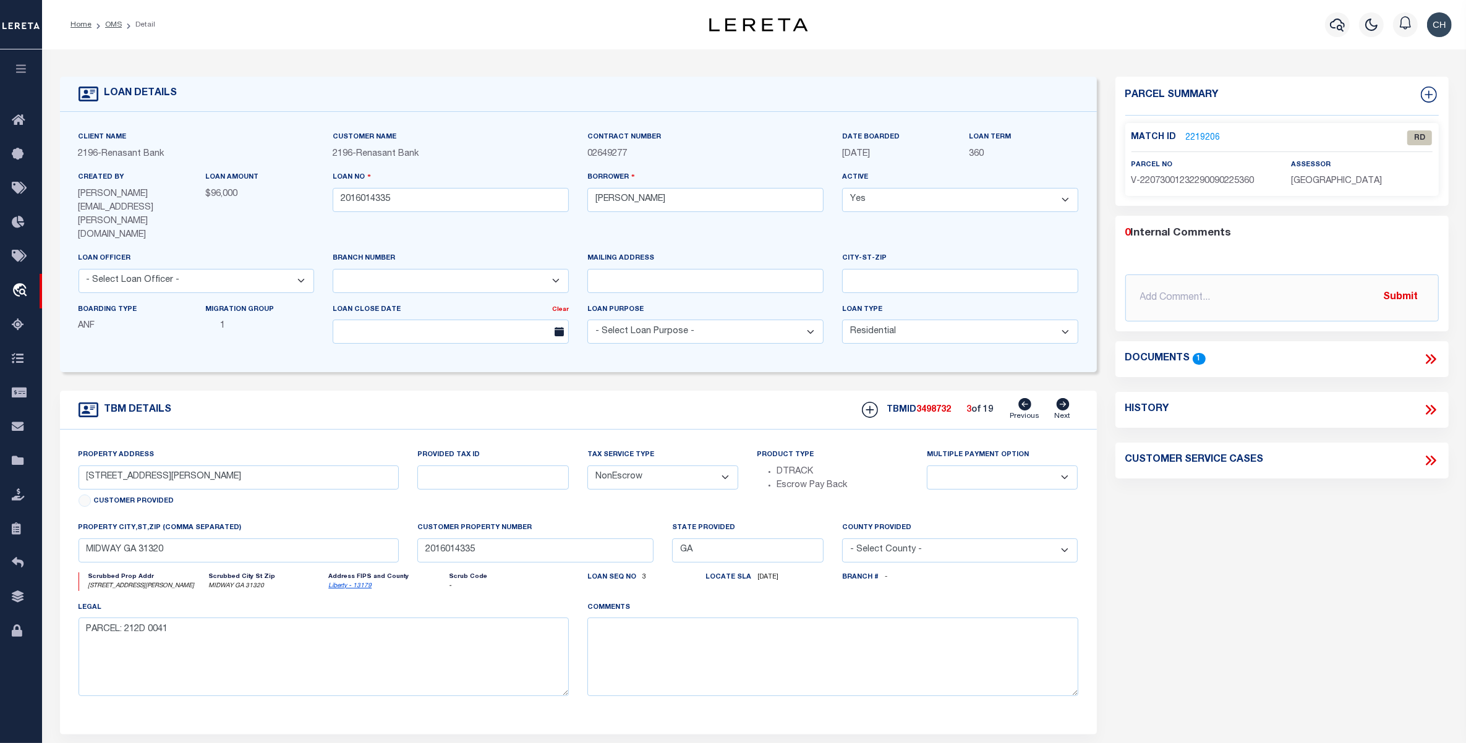
click at [1061, 398] on icon at bounding box center [1062, 404] width 13 height 12
type input "127 SAINT CATHERINE ST"
select select
click at [1061, 398] on icon at bounding box center [1062, 404] width 13 height 12
type input "LT 11 BUTTON GWINNET AVE"
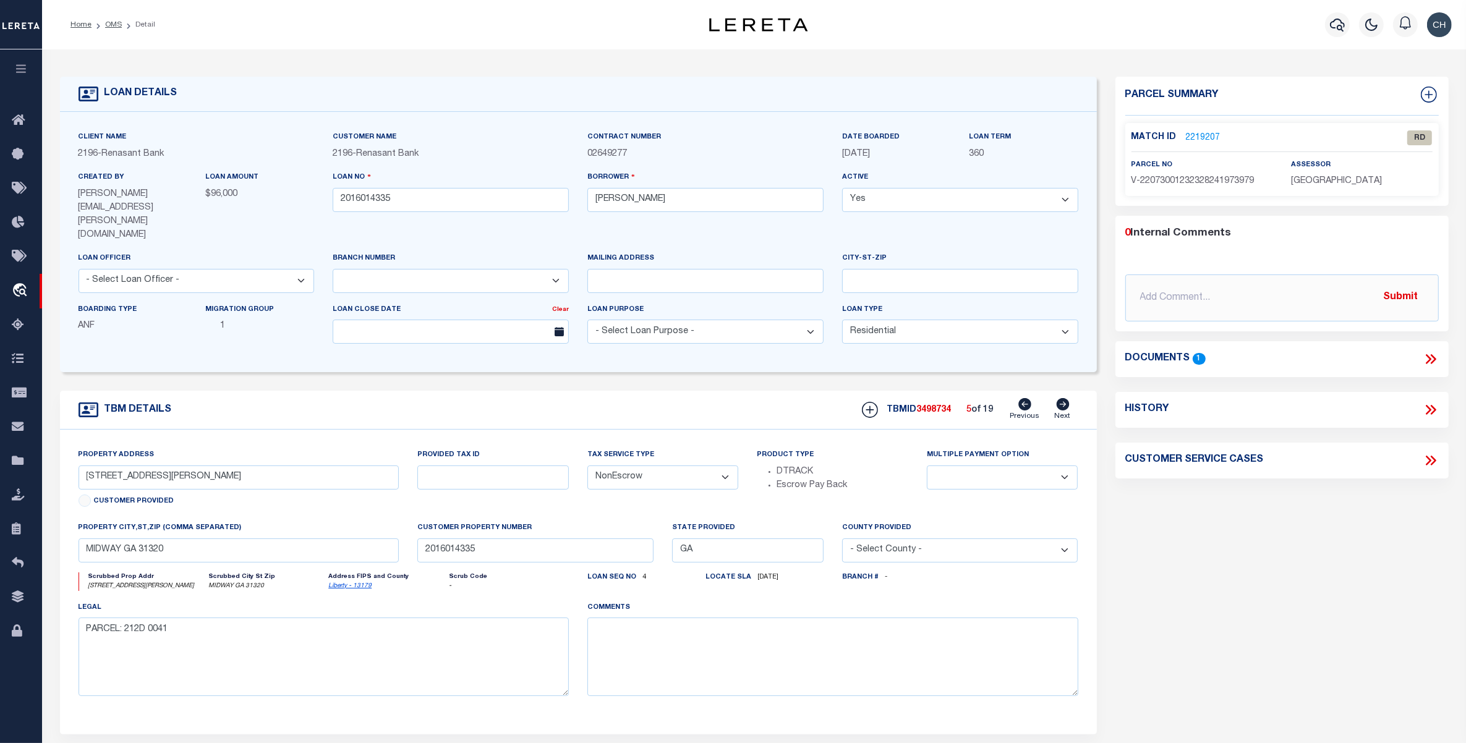
select select
click at [1061, 398] on icon at bounding box center [1062, 404] width 13 height 12
type input "LOT 10 MARIE AVE"
select select
click at [1061, 398] on icon at bounding box center [1062, 404] width 13 height 12
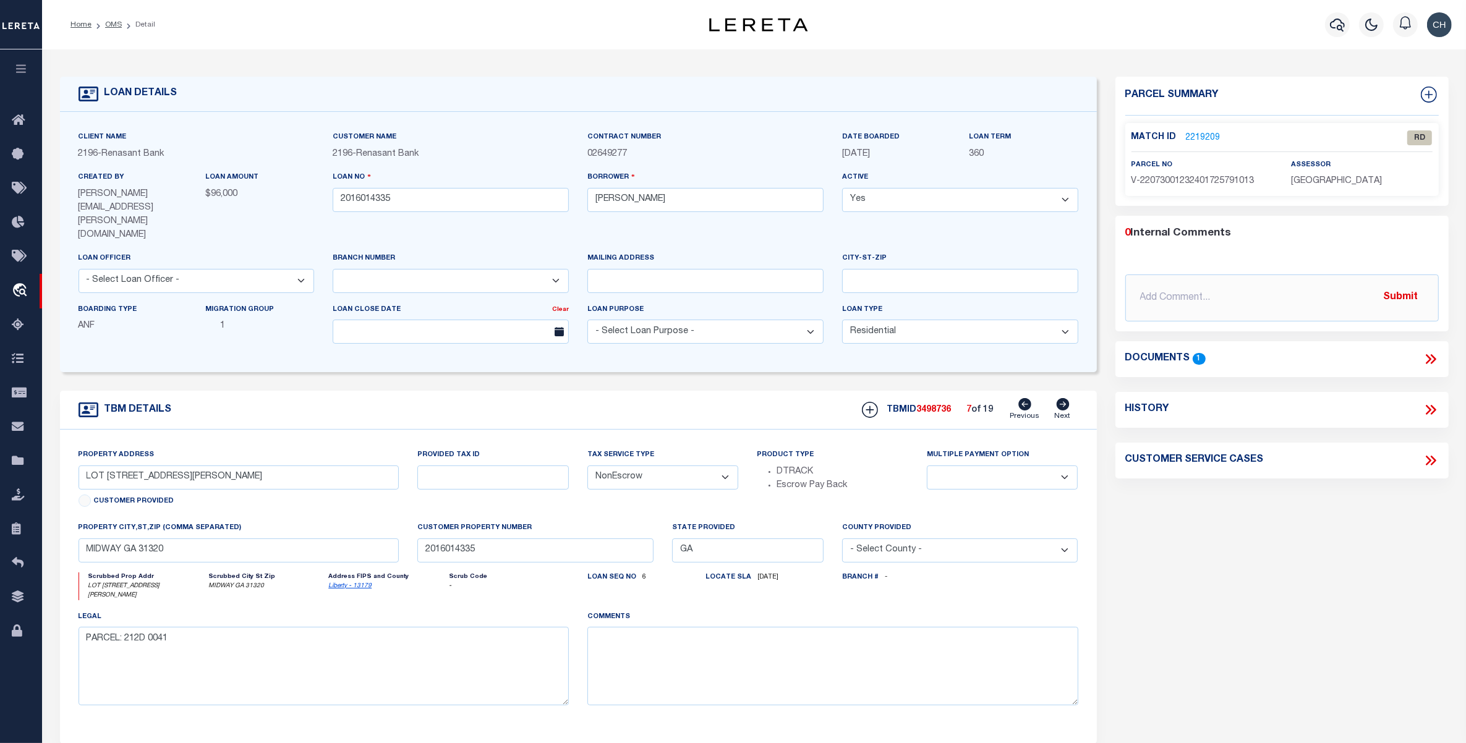
type input "123 SAINT CATHERINE ST"
select select
click at [1061, 398] on icon at bounding box center [1062, 404] width 13 height 12
type input "151 HOLLINGSWORTH BLVD"
select select
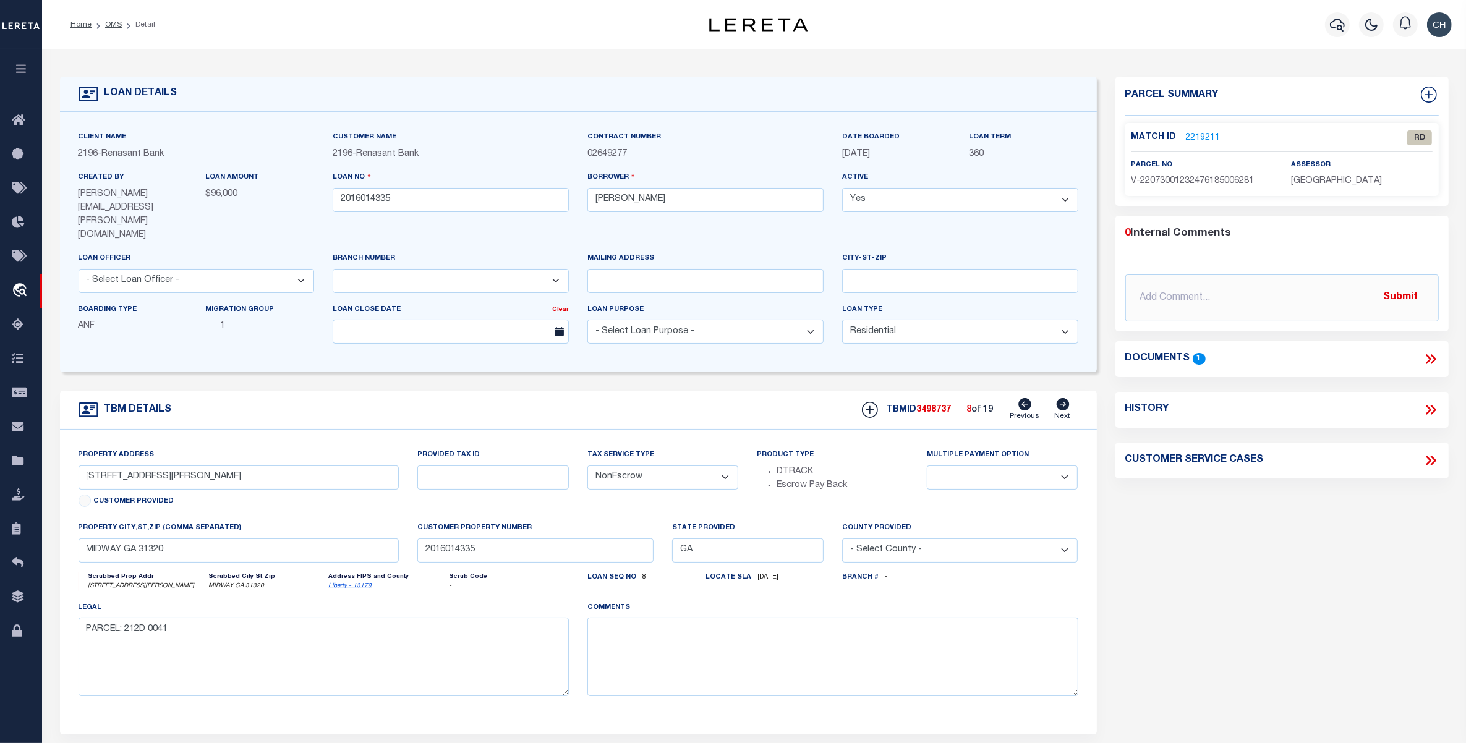
click at [1061, 398] on icon at bounding box center [1062, 404] width 13 height 12
type input "LOT 25 MARIE AVE"
select select
click at [1061, 398] on icon at bounding box center [1062, 404] width 13 height 12
type input "LOT 2 MARIE AVE"
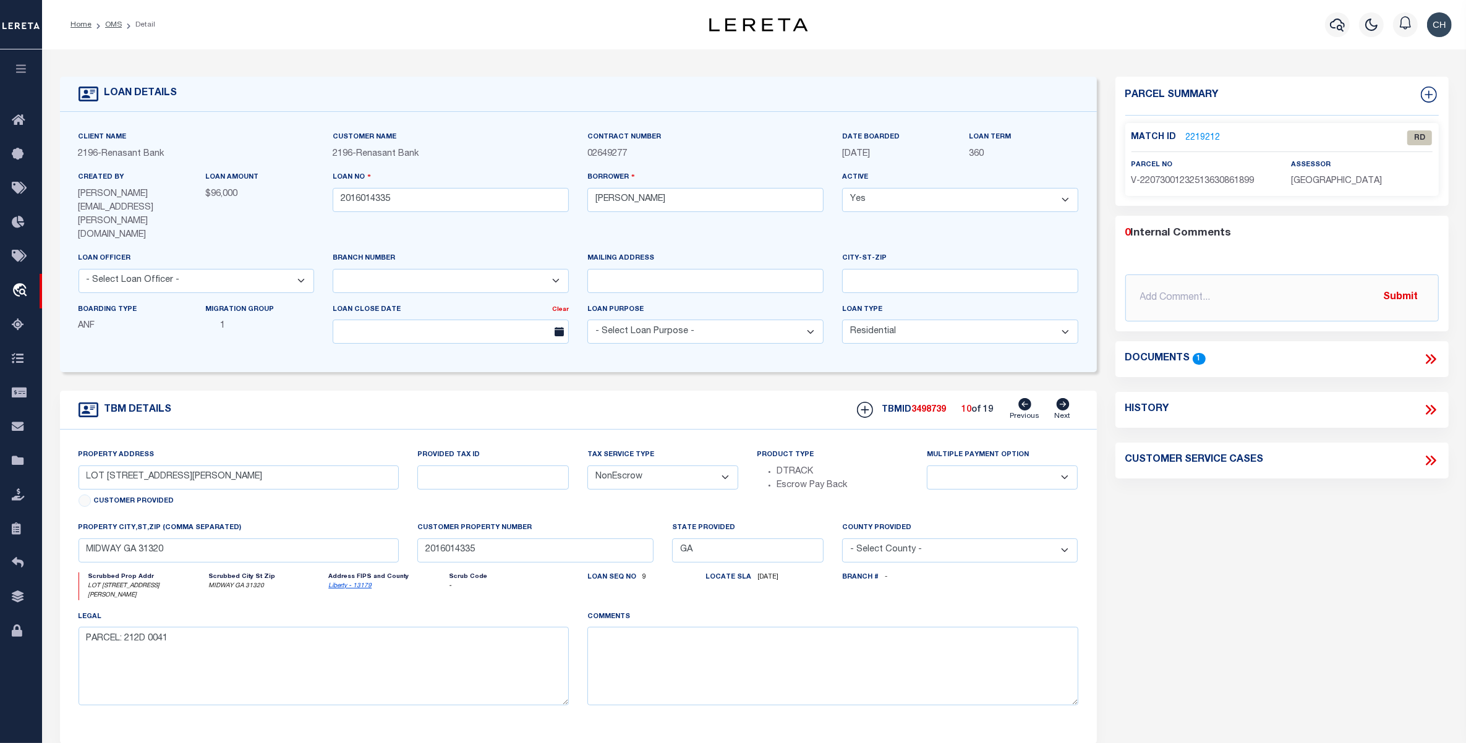
select select
click at [1428, 359] on icon at bounding box center [1431, 359] width 16 height 16
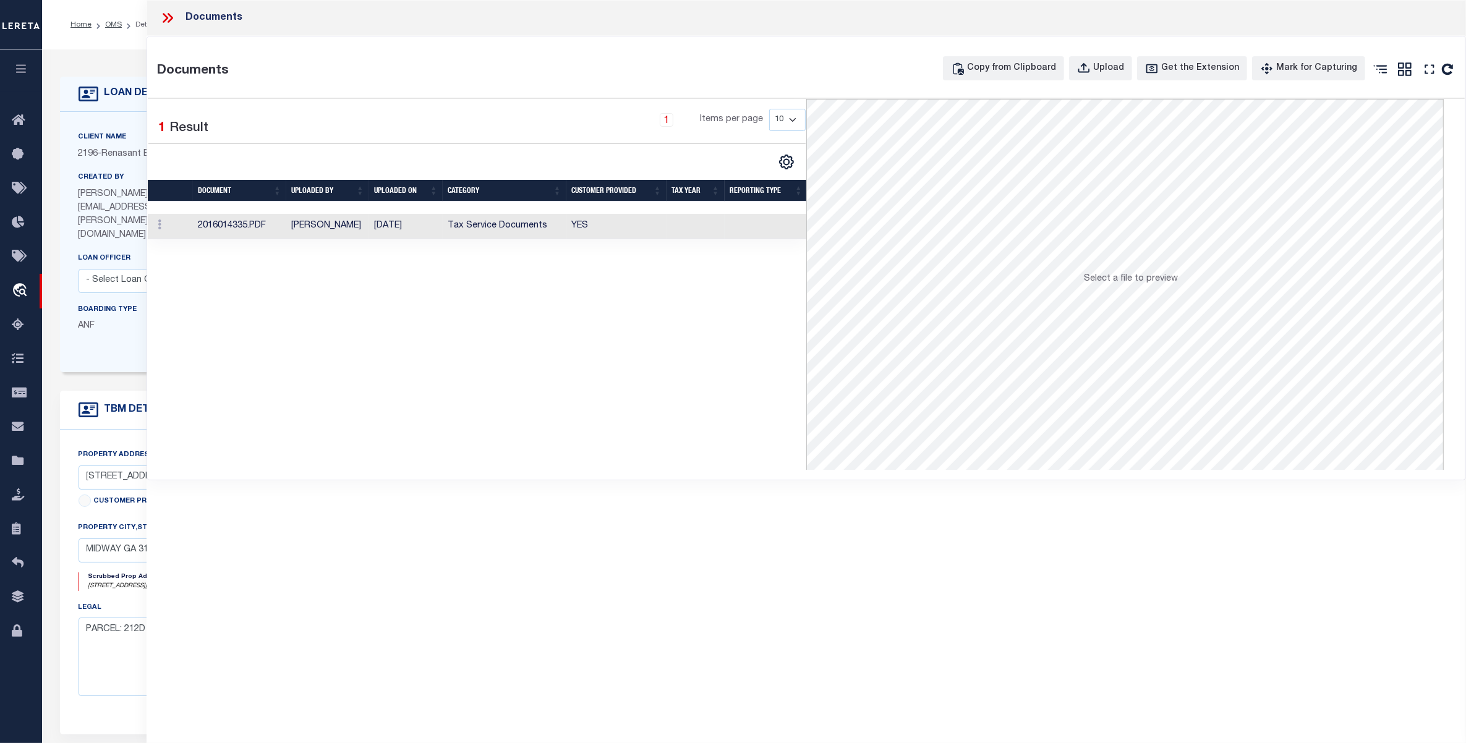
click at [526, 223] on td "Tax Service Documents" at bounding box center [505, 226] width 124 height 25
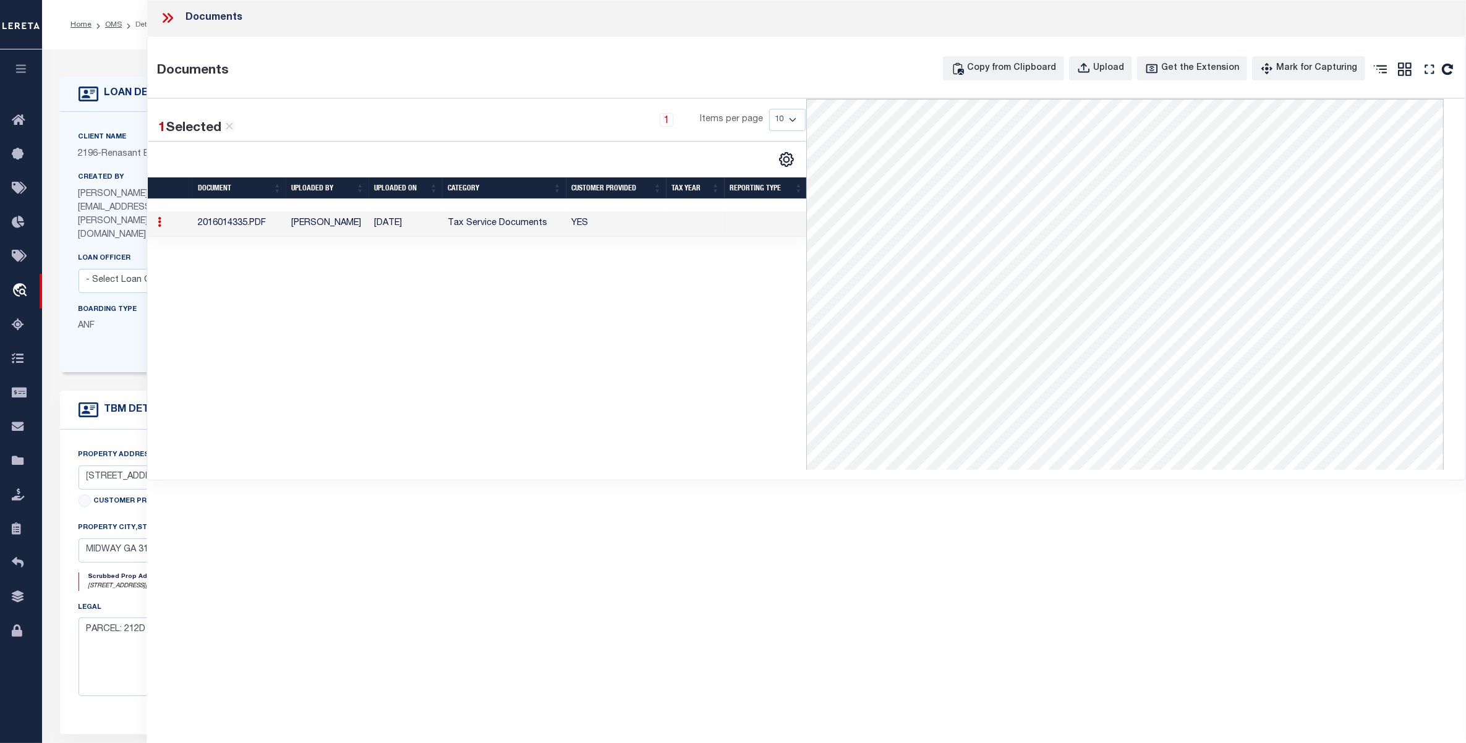
click at [171, 23] on icon at bounding box center [168, 18] width 16 height 16
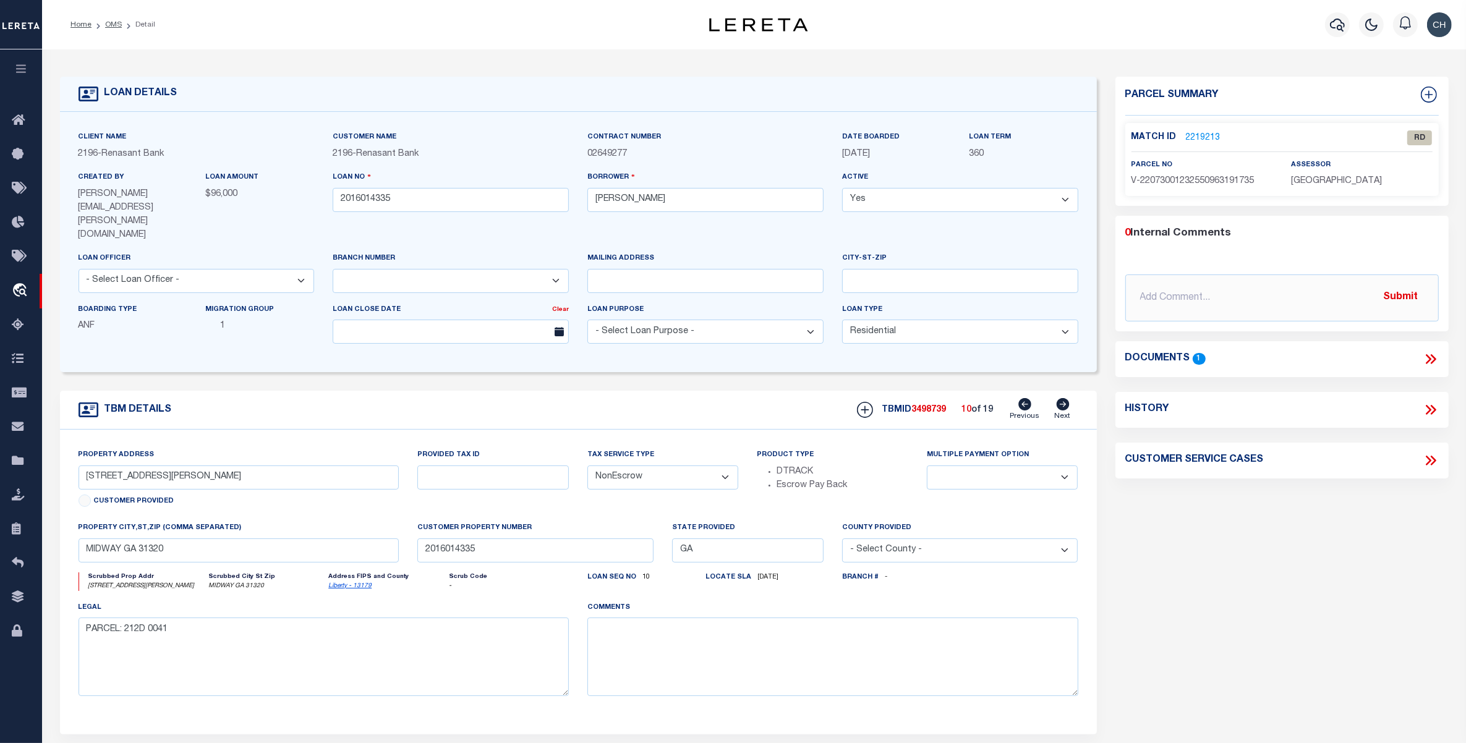
click at [341, 583] on link "Liberty - 13179" at bounding box center [349, 586] width 43 height 6
drag, startPoint x: 114, startPoint y: 450, endPoint x: 140, endPoint y: 453, distance: 26.2
click at [140, 466] on input "LOT 2 MARIE AVE" at bounding box center [239, 478] width 321 height 24
drag, startPoint x: 715, startPoint y: 199, endPoint x: 572, endPoint y: 198, distance: 143.5
click at [572, 198] on div "Client Name 2196 - Renasant Bank Customer Name 2196 - Renasant Bank" at bounding box center [578, 241] width 1018 height 223
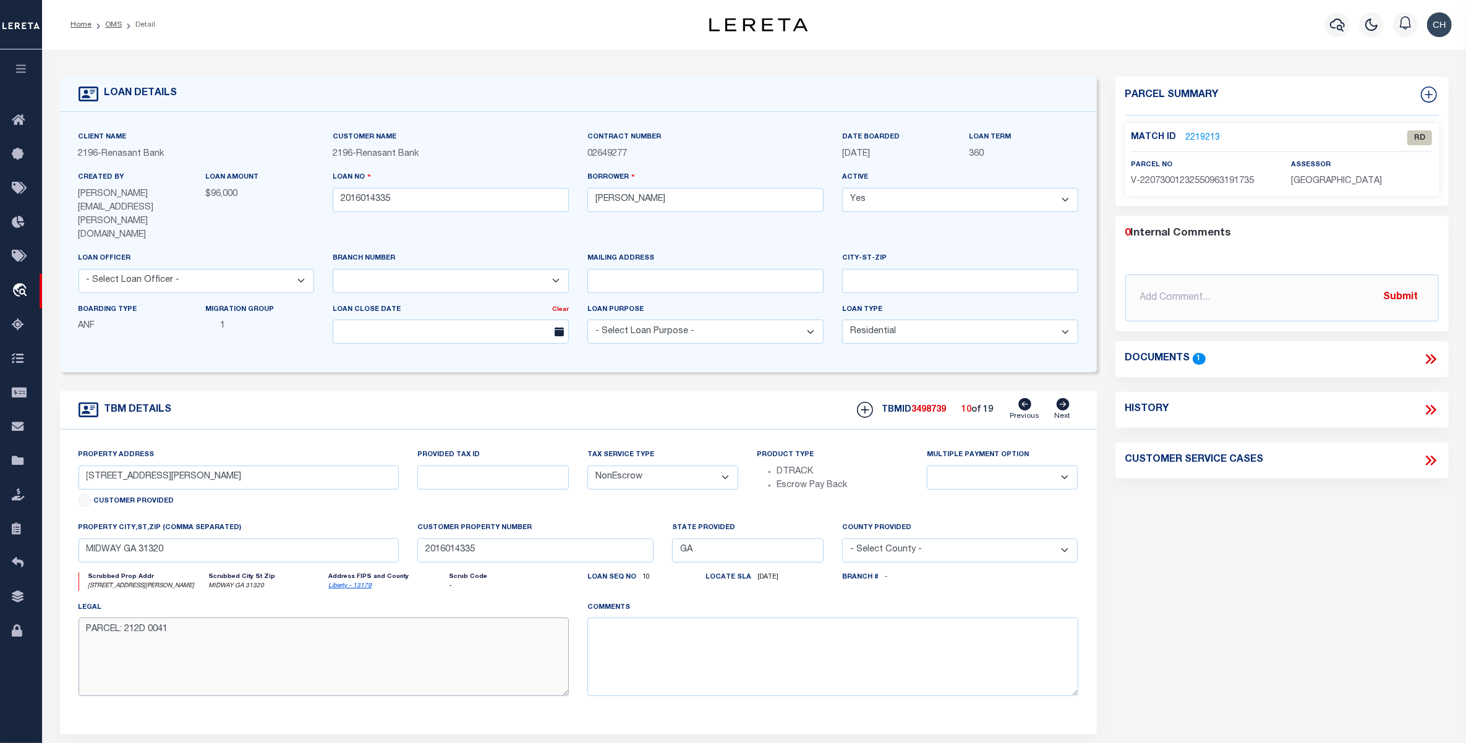
drag, startPoint x: 130, startPoint y: 608, endPoint x: 234, endPoint y: 605, distance: 103.3
click at [234, 618] on textarea "PARCEL: 212D 0041" at bounding box center [324, 657] width 491 height 78
drag, startPoint x: 128, startPoint y: 608, endPoint x: 181, endPoint y: 607, distance: 53.2
click at [181, 618] on textarea "PARCEL: 212D 0041" at bounding box center [324, 657] width 491 height 78
click at [1022, 398] on icon at bounding box center [1024, 404] width 13 height 12
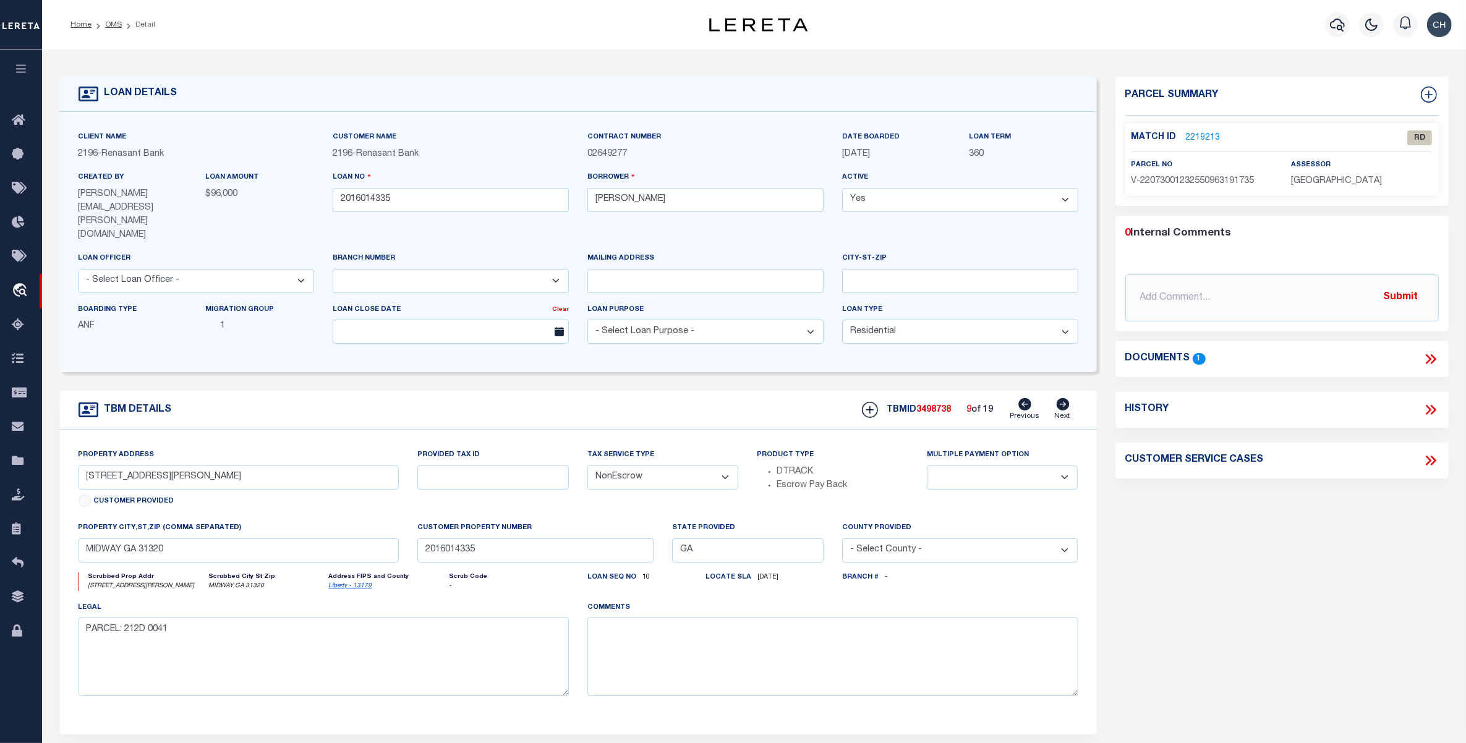
click at [1022, 398] on icon at bounding box center [1024, 404] width 13 height 12
click at [1021, 398] on icon at bounding box center [1024, 404] width 13 height 12
type input "LOT 25 MARIE AVE"
select select
click at [1021, 398] on icon at bounding box center [1024, 404] width 13 height 12
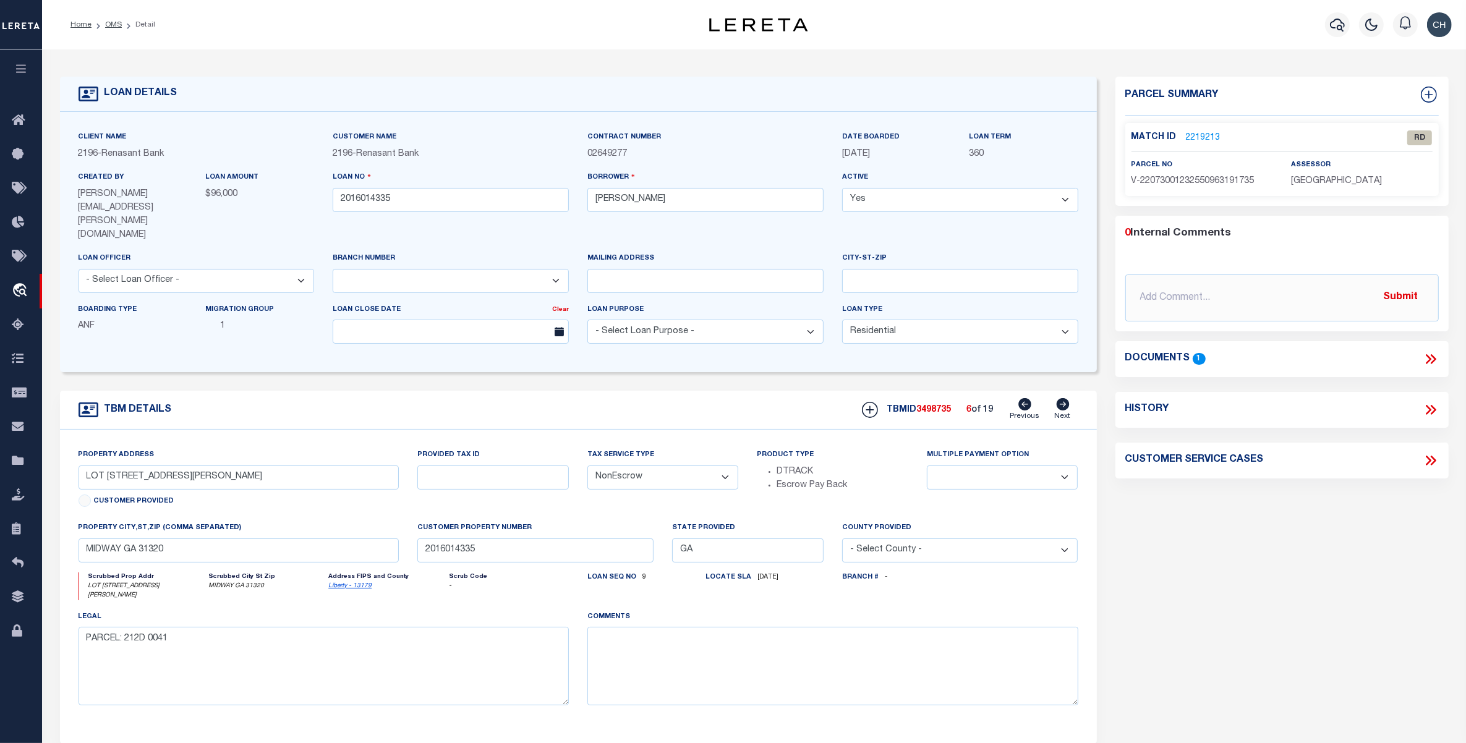
click at [1021, 398] on icon at bounding box center [1024, 404] width 13 height 12
type input "151 HOLLINGSWORTH BLVD"
select select
click at [1021, 398] on icon at bounding box center [1024, 404] width 13 height 12
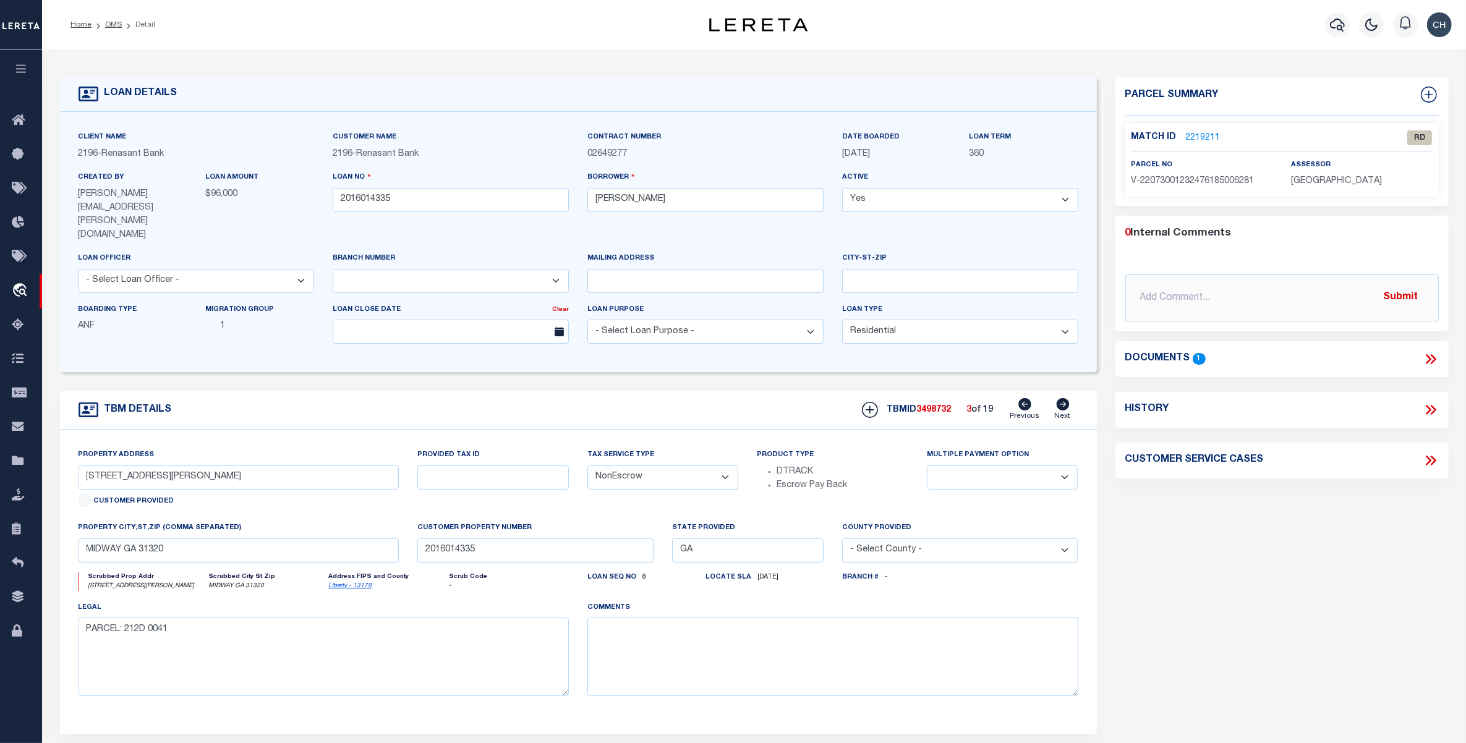
type input "123 SAINT CATHERINE ST"
select select
type input "LOT 10 MARIE AVE"
select select
type input "LT 11 BUTTON GWINNET AVE"
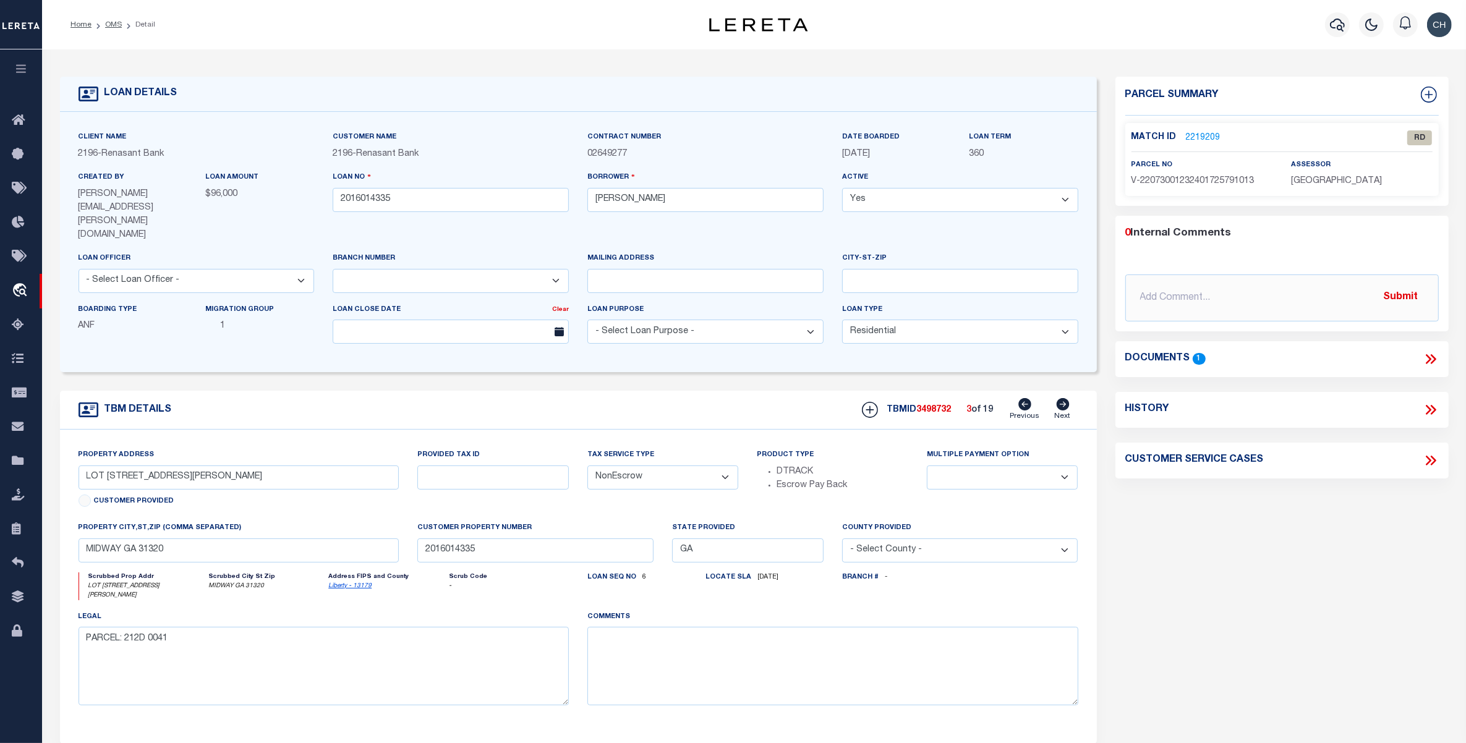
select select
type input "127 SAINT CATHERINE ST"
select select
type input "LOT 28 BARTRAM AVE"
select select
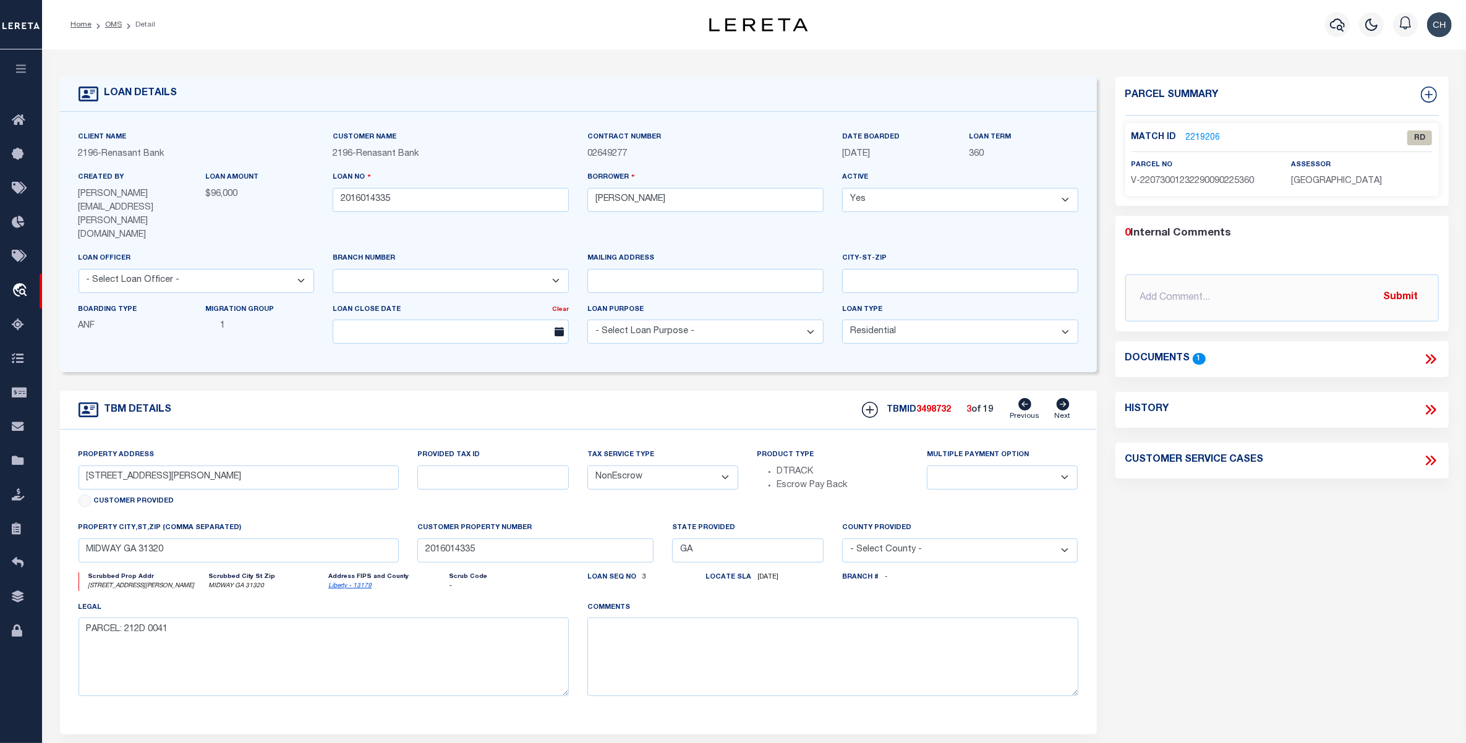
click at [1024, 398] on icon at bounding box center [1024, 404] width 13 height 12
type input "204 HOLLINGSWORTH BLVD"
select select
click at [1024, 398] on icon at bounding box center [1024, 404] width 13 height 12
type input "LOT 45A HOLLINGSWORTH BLVD"
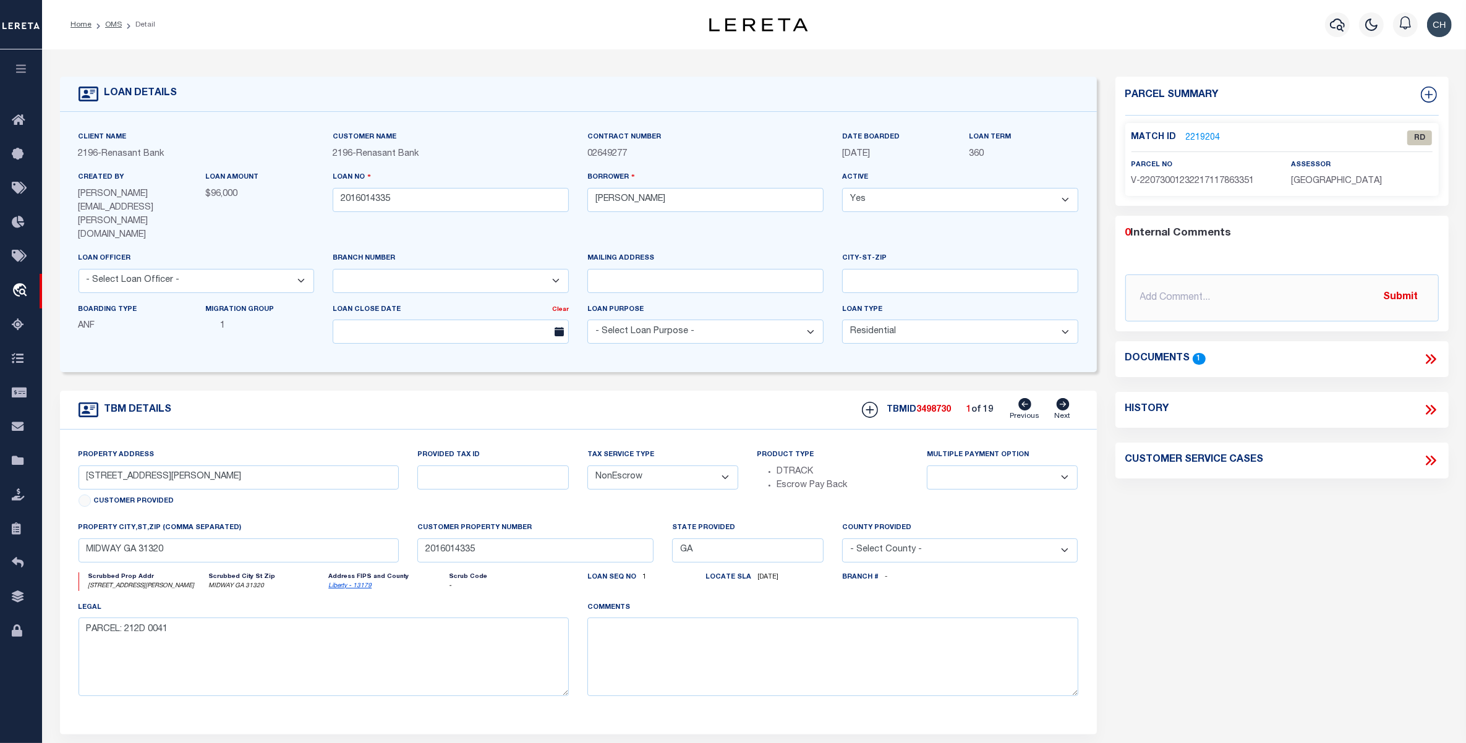
radio input "true"
select select
click at [165, 466] on input "LOT 45A HOLLINGSWORTH BLVD" at bounding box center [239, 478] width 321 height 24
click at [1063, 398] on icon at bounding box center [1063, 404] width 14 height 12
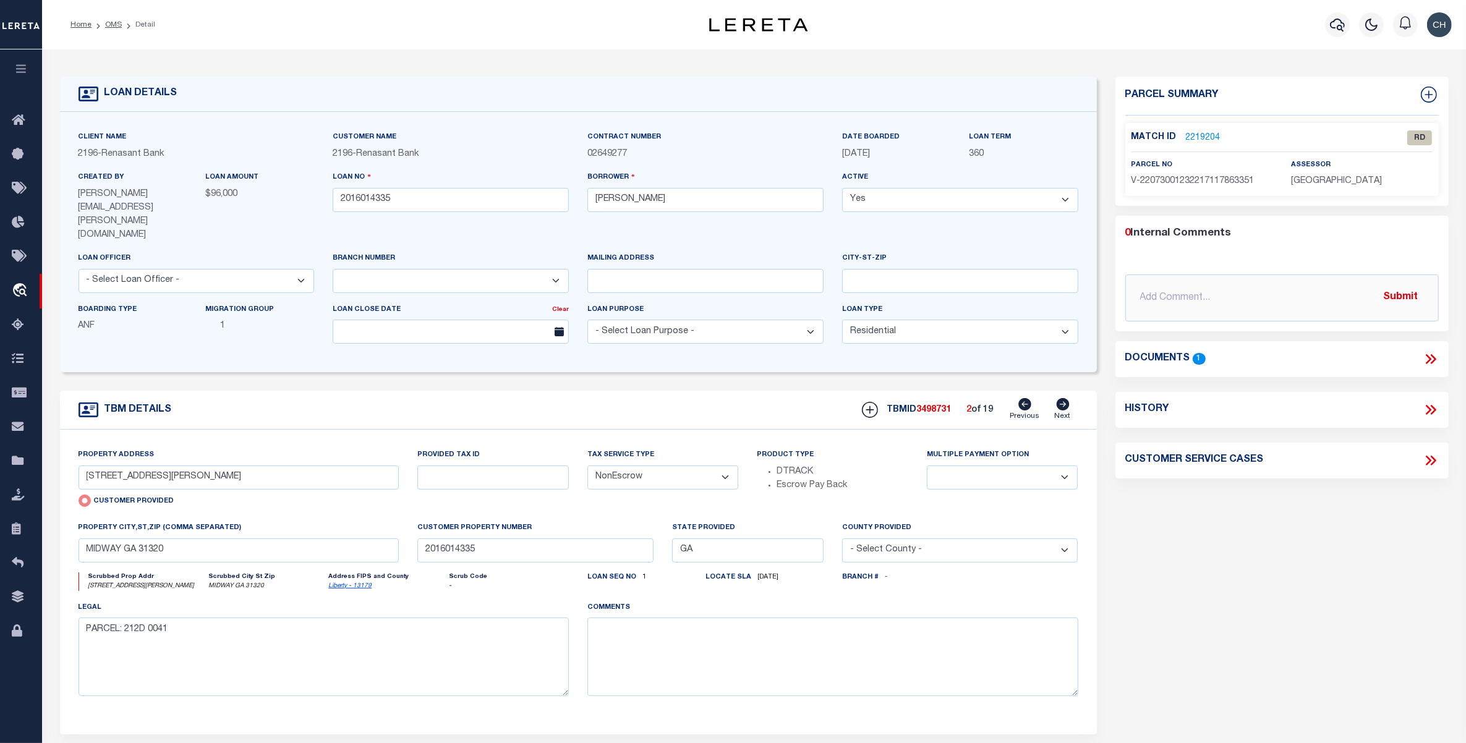
type input "204 HOLLINGSWORTH BLVD"
radio input "false"
click at [1063, 398] on icon at bounding box center [1063, 404] width 14 height 12
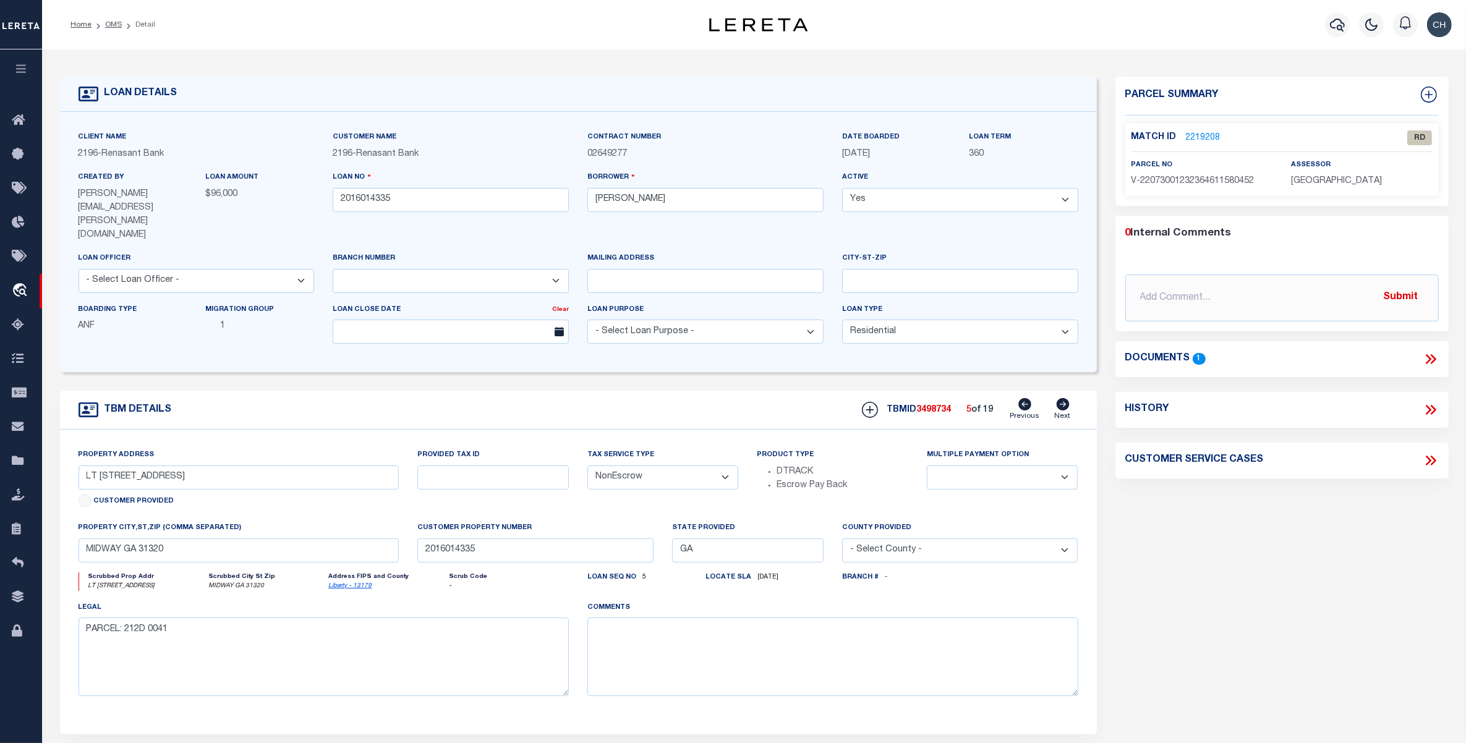
click at [1063, 398] on icon at bounding box center [1063, 404] width 14 height 12
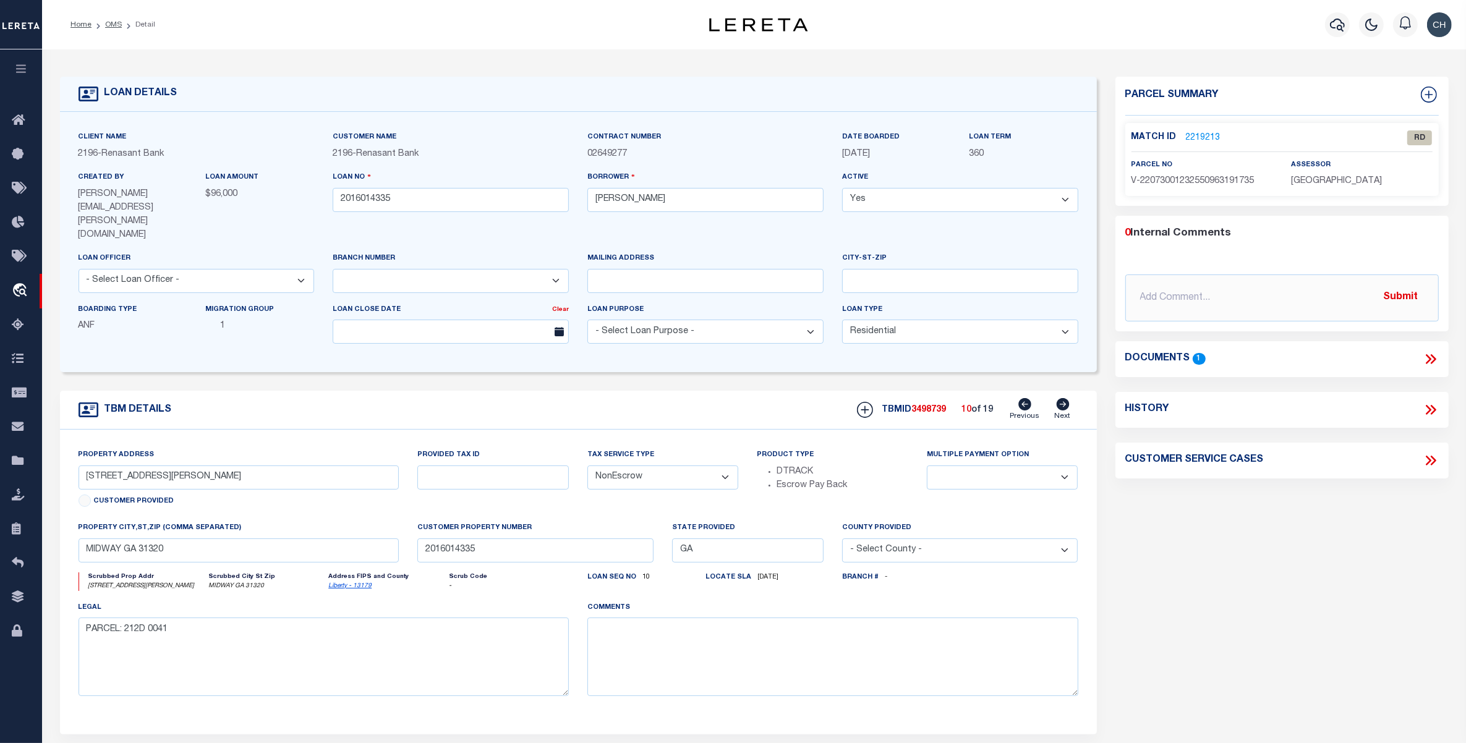
click at [1063, 398] on icon at bounding box center [1063, 404] width 14 height 12
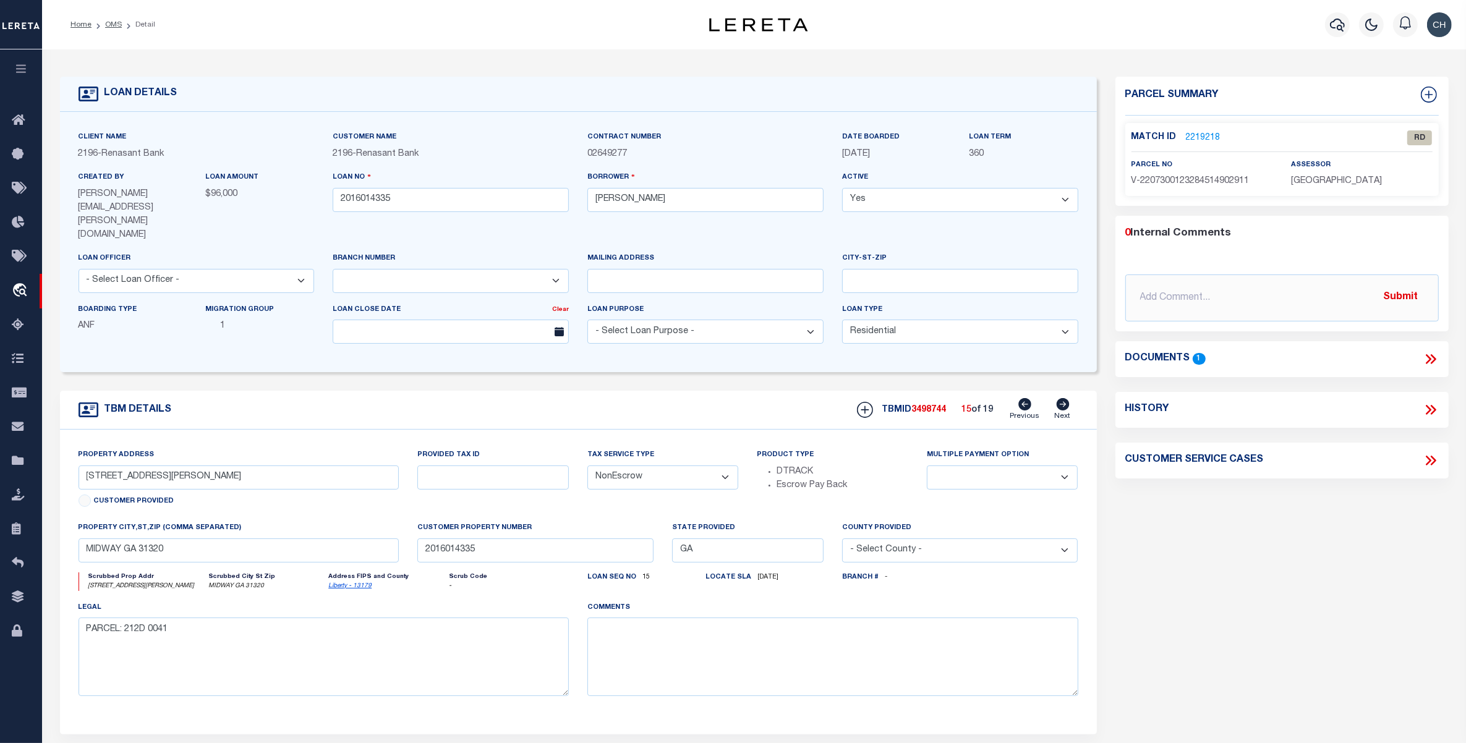
click at [1063, 398] on icon at bounding box center [1063, 404] width 14 height 12
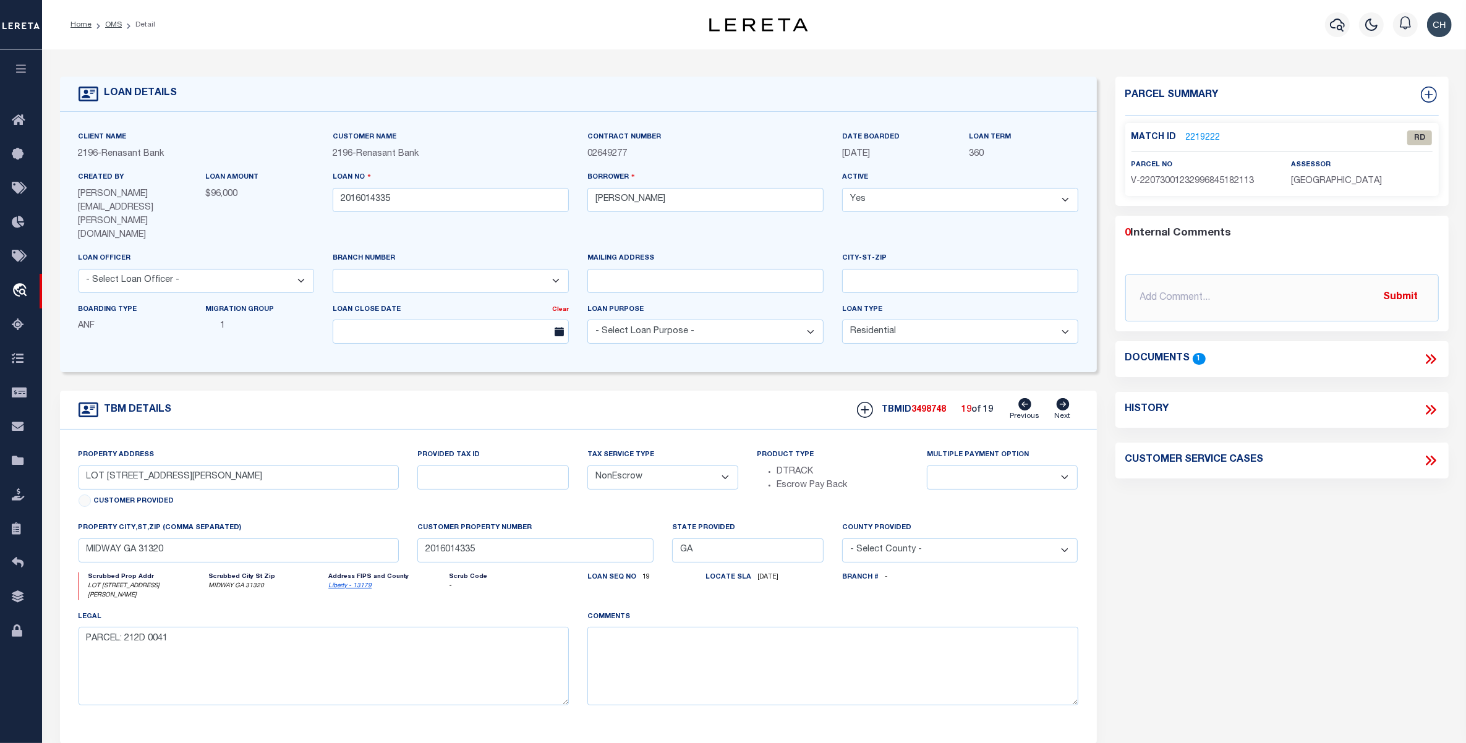
click at [1023, 398] on icon at bounding box center [1024, 404] width 13 height 12
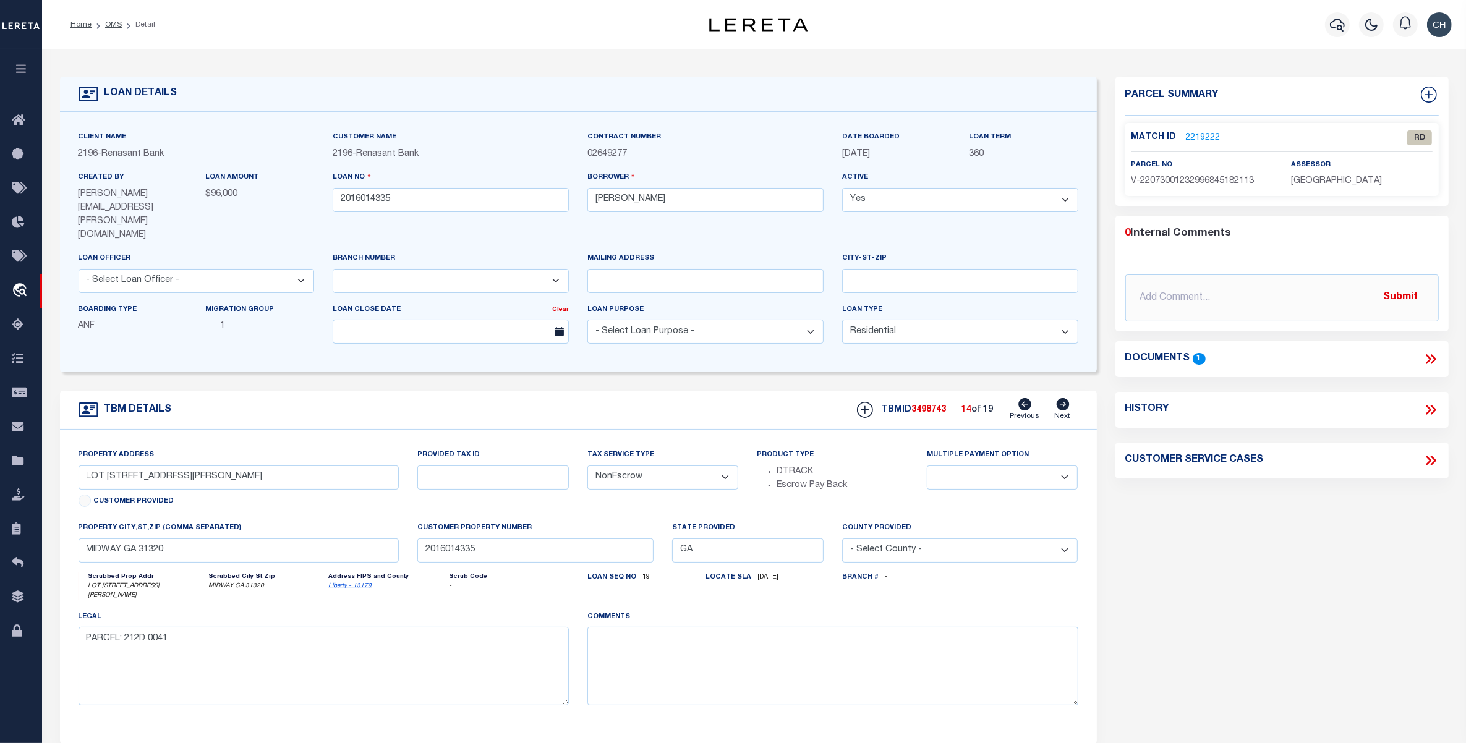
click at [1023, 398] on icon at bounding box center [1024, 404] width 13 height 12
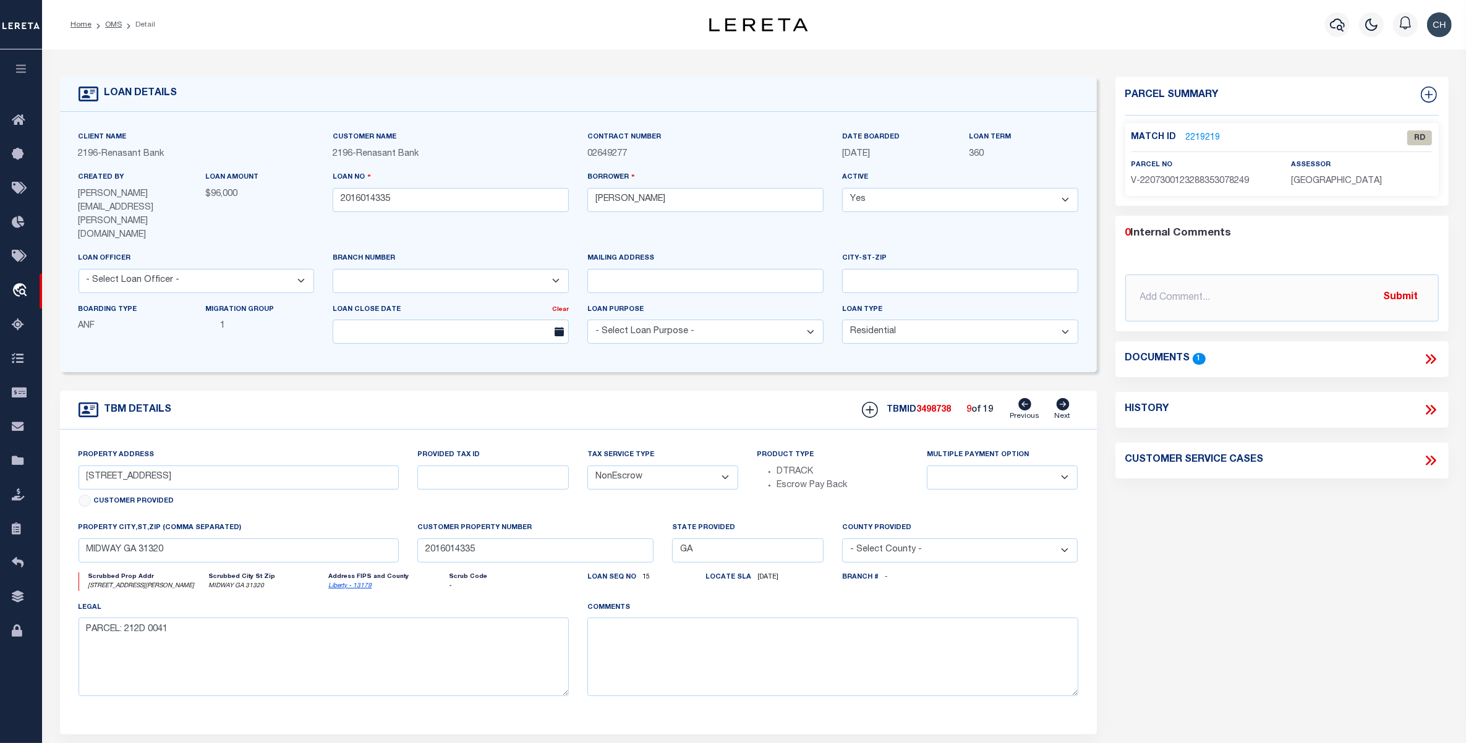
click at [1023, 398] on icon at bounding box center [1024, 404] width 13 height 12
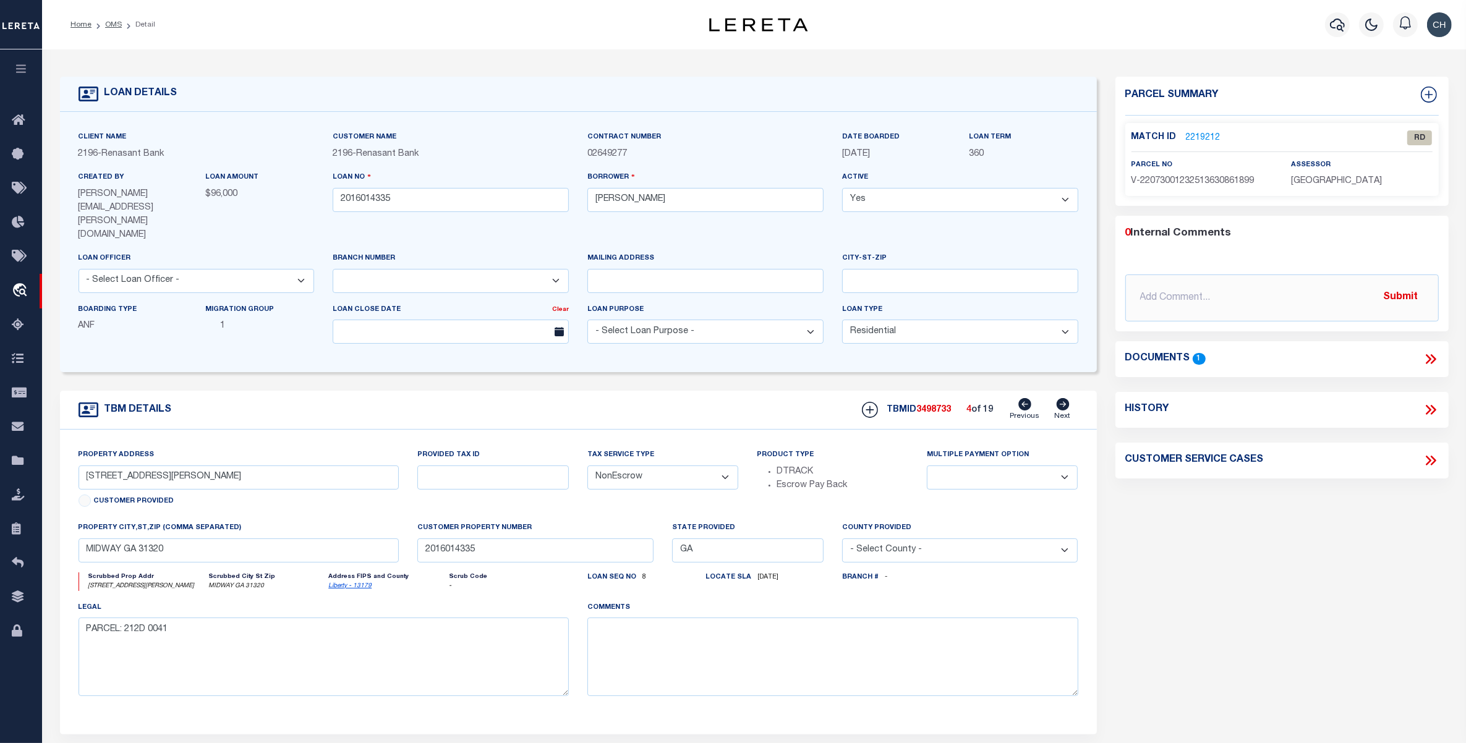
click at [1023, 398] on icon at bounding box center [1024, 404] width 13 height 12
click at [1059, 398] on icon at bounding box center [1062, 404] width 13 height 12
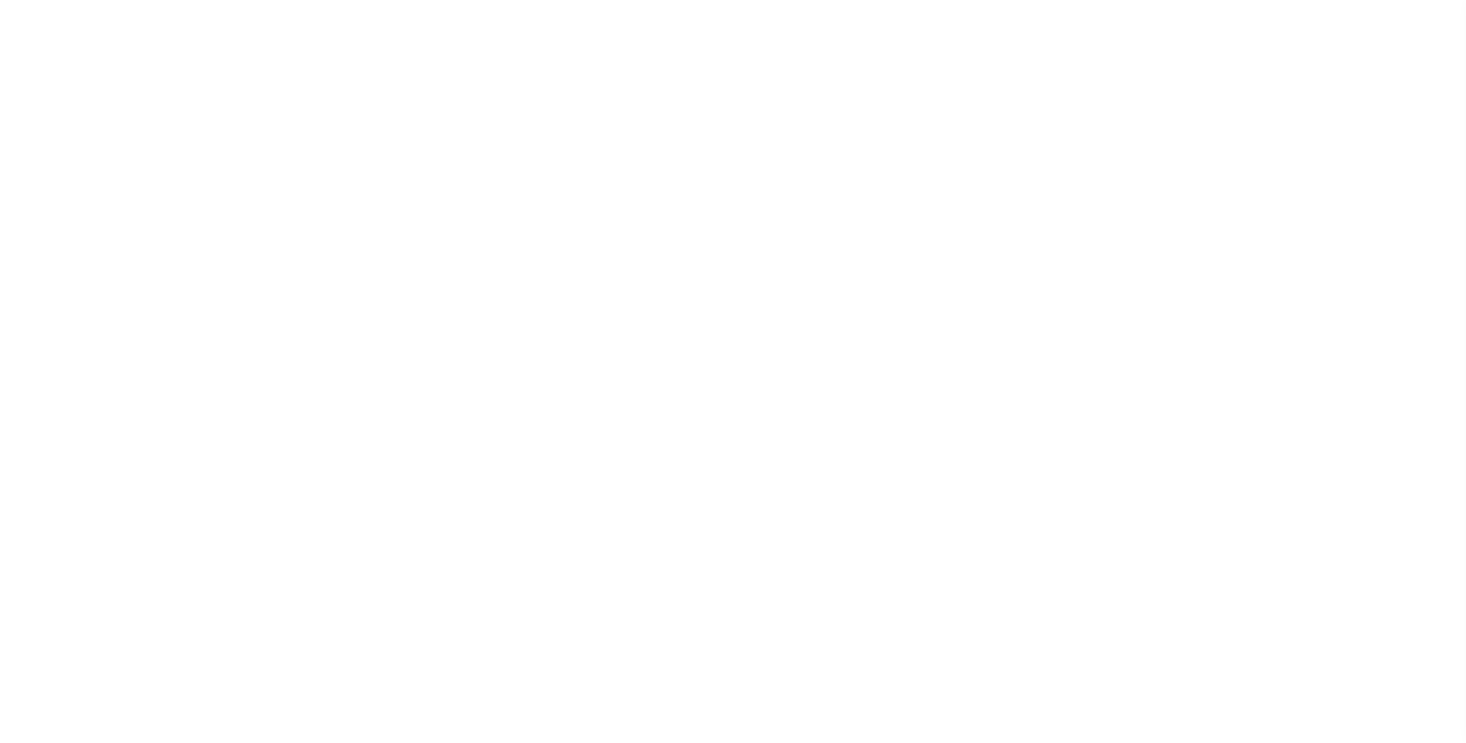
select select "10"
select select "4983"
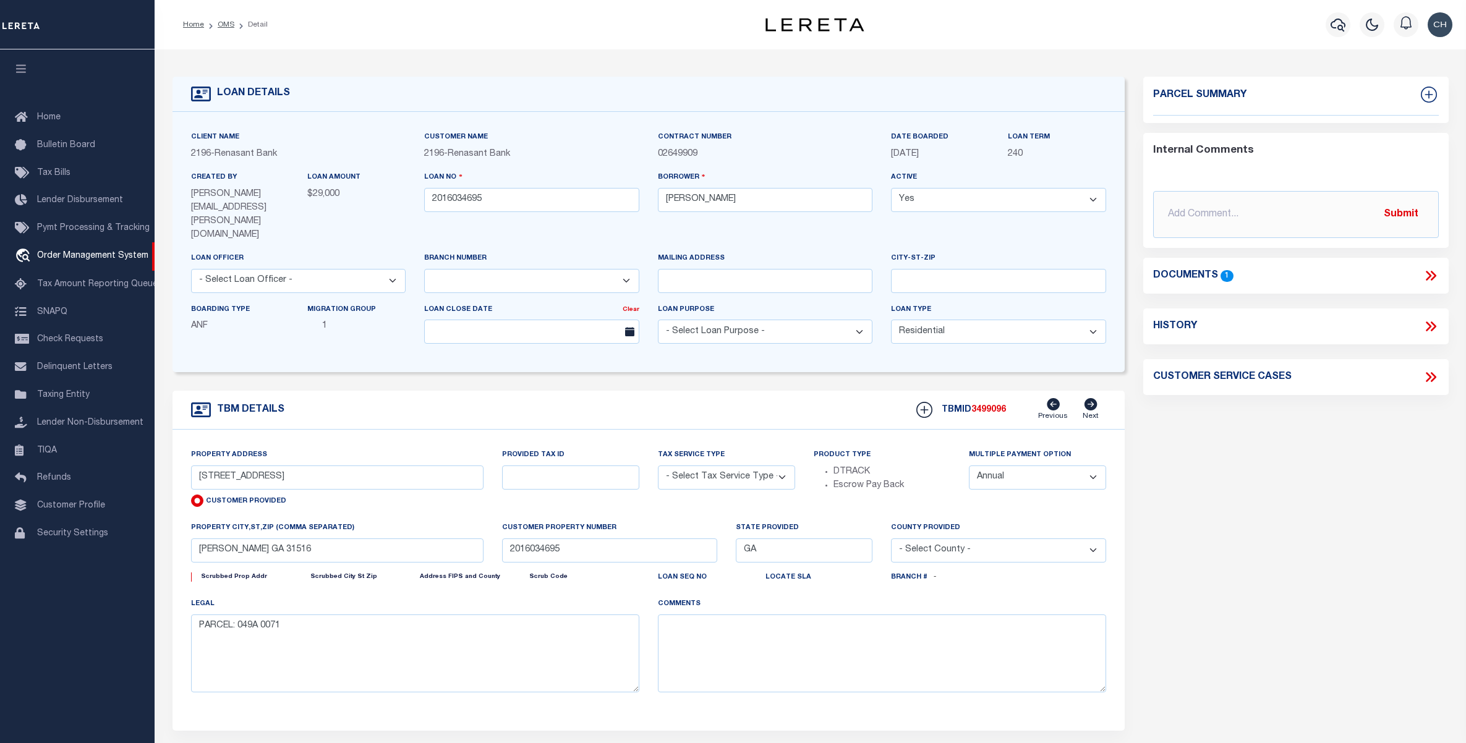
select select "Escrow"
select select
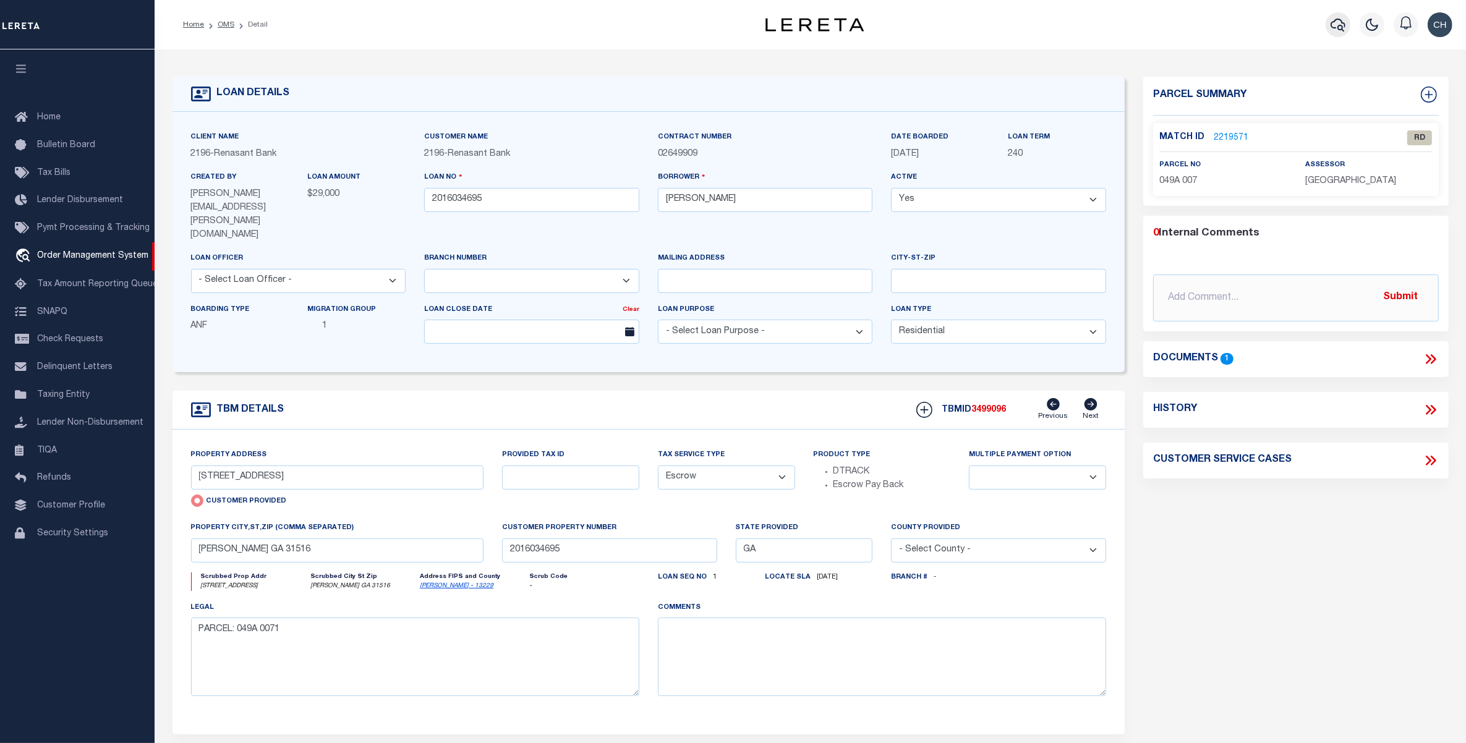
click at [1332, 20] on icon "button" at bounding box center [1338, 24] width 15 height 15
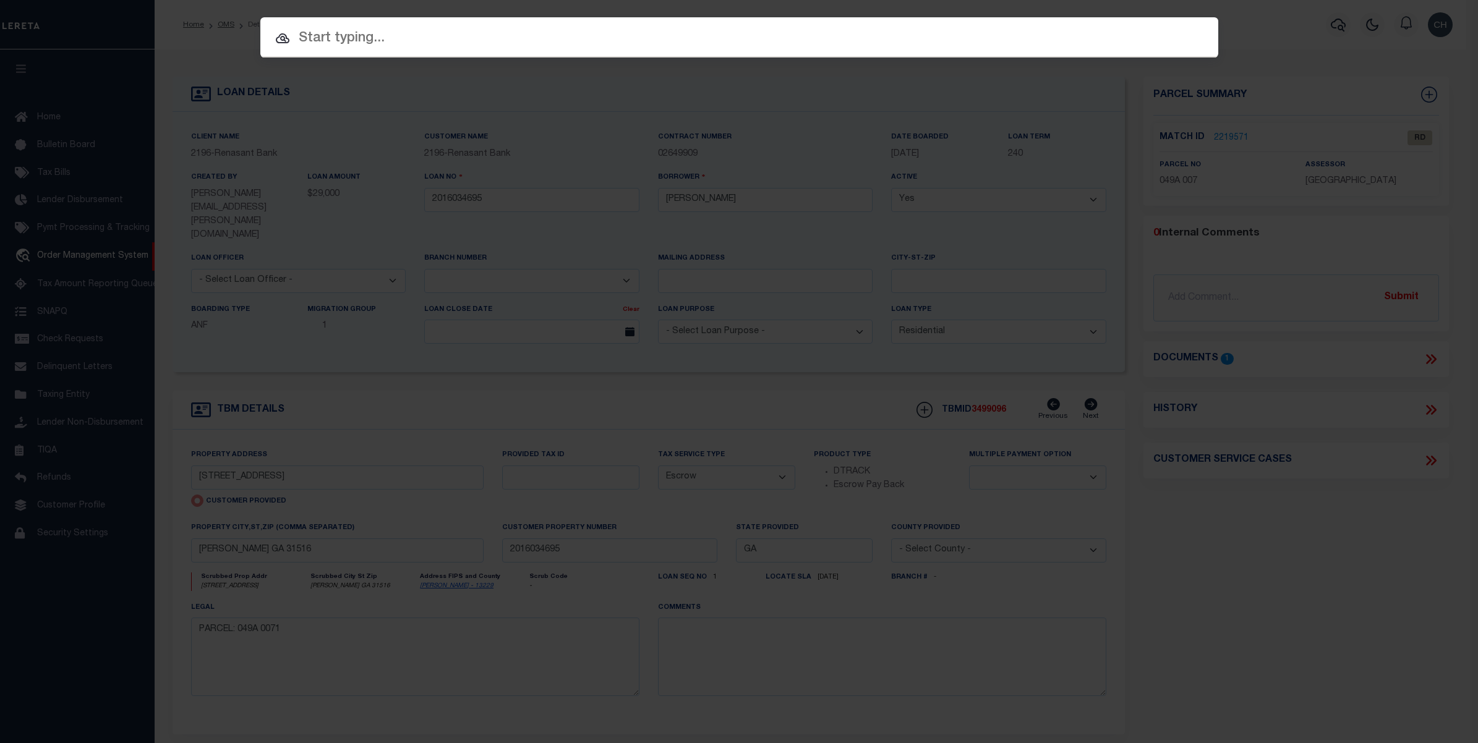
paste input "[GEOGRAPHIC_DATA]"
type input "[GEOGRAPHIC_DATA]"
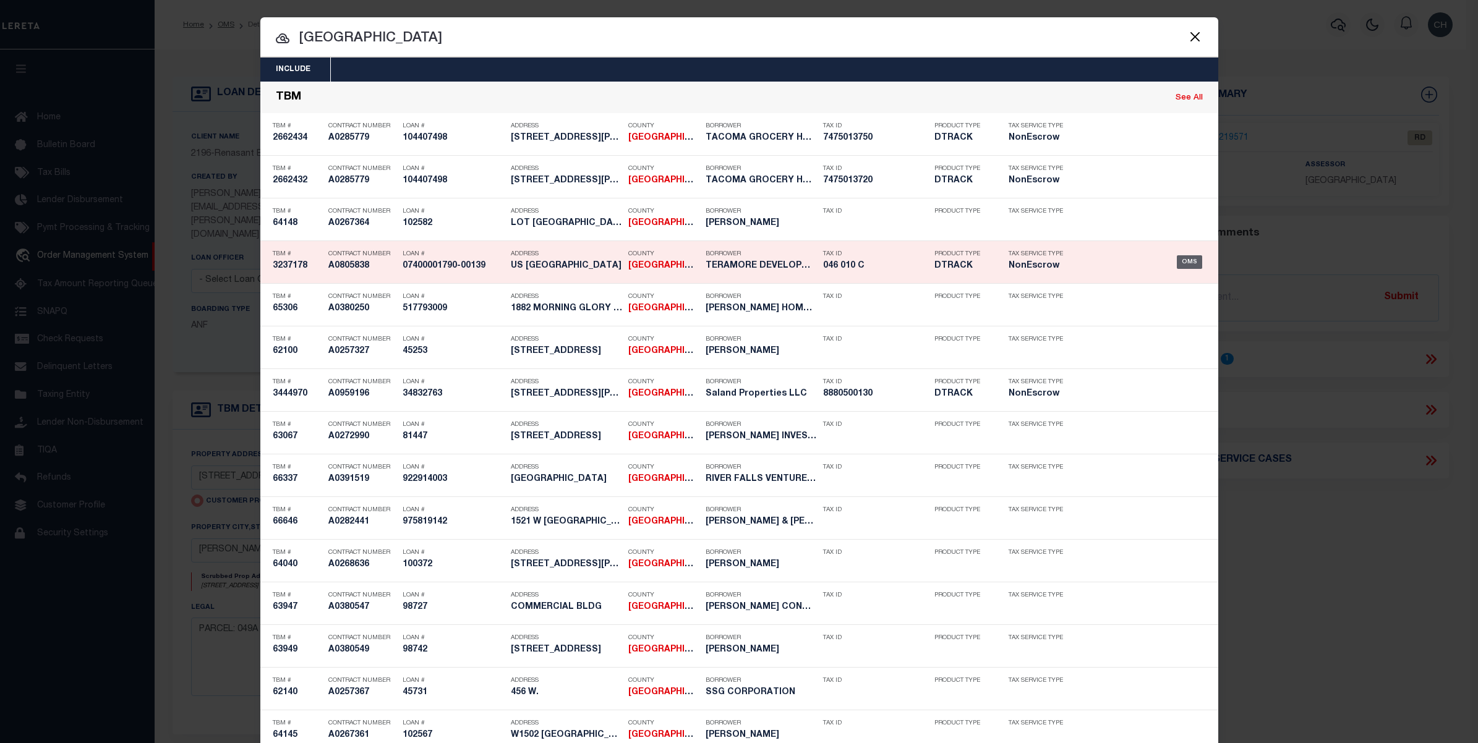
click at [1186, 261] on div "OMS" at bounding box center [1189, 262] width 25 height 14
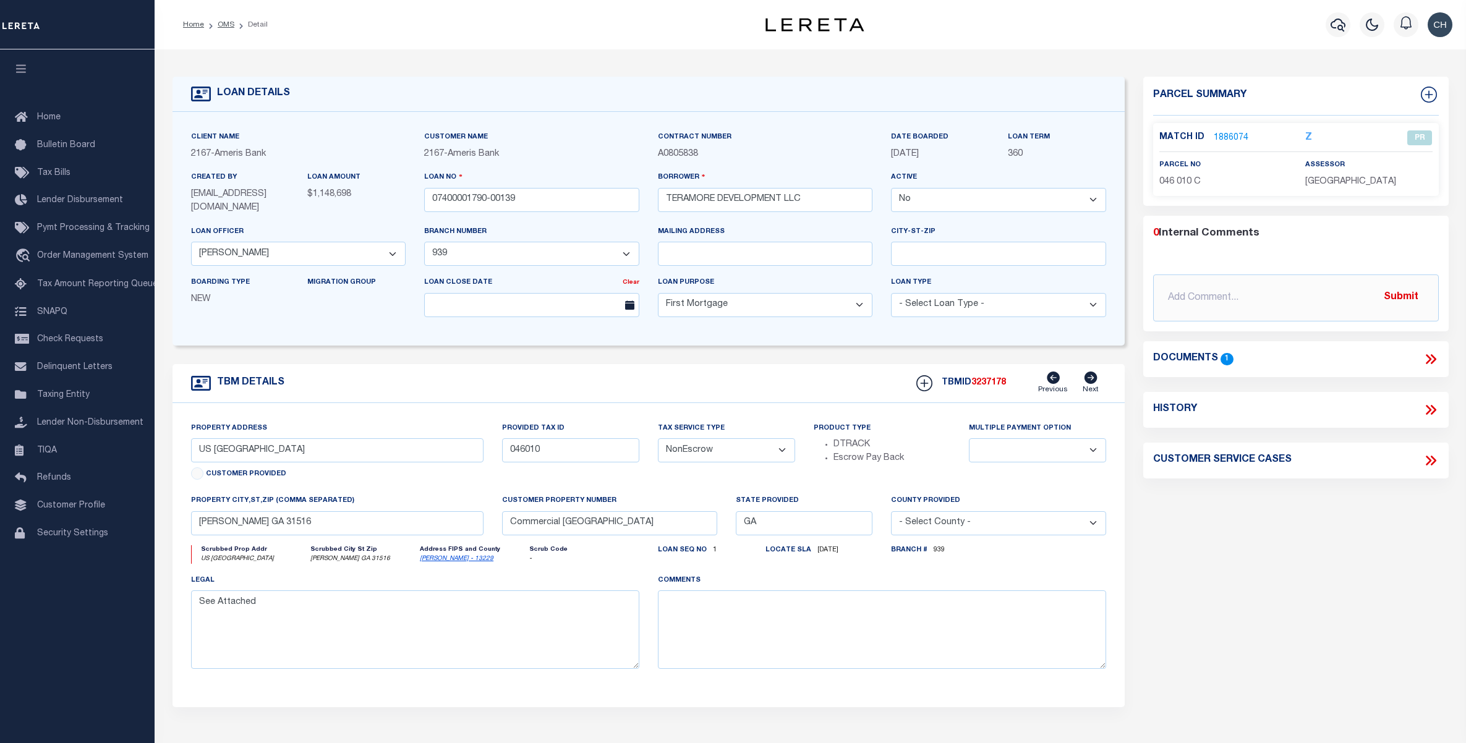
select select "False"
select select "10922"
select select "4831"
select select "10"
select select "NonEscrow"
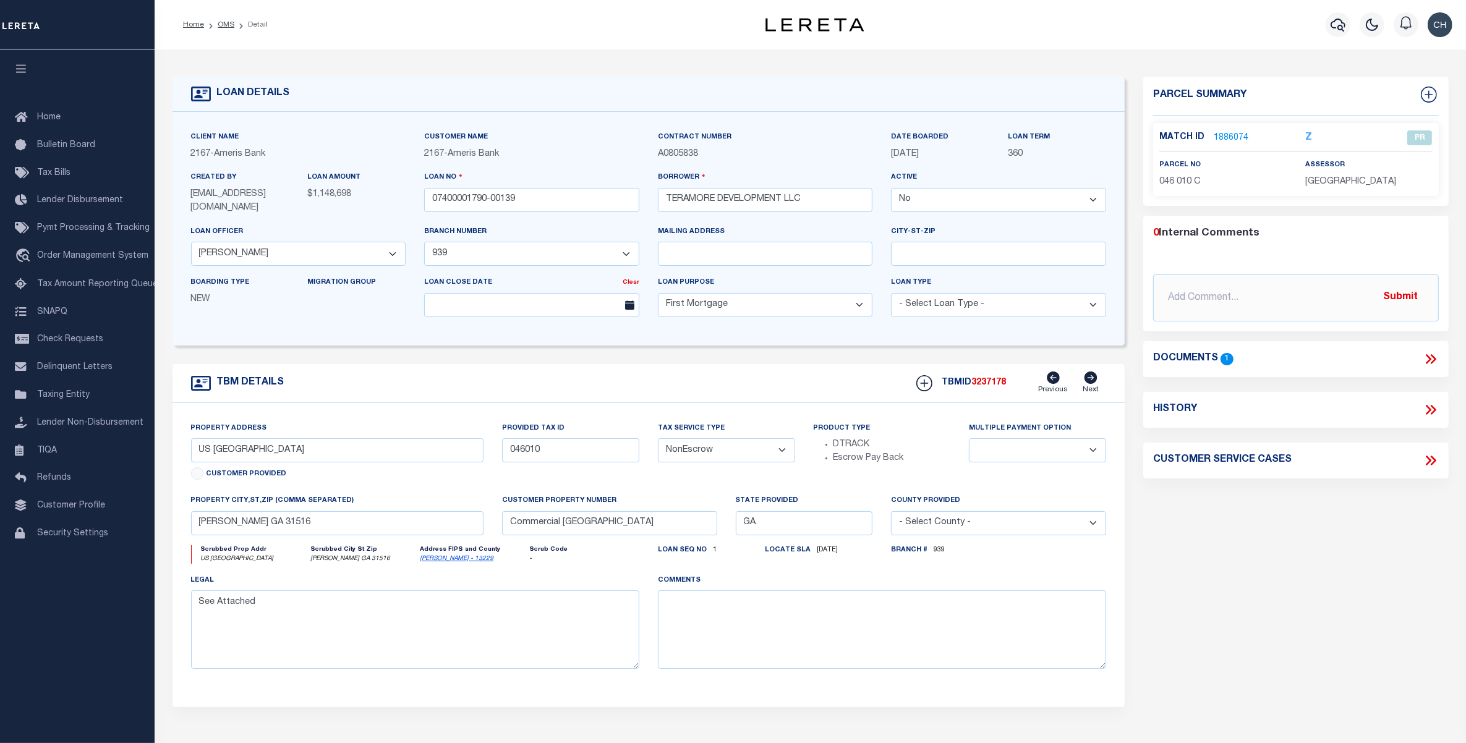
click at [1235, 139] on link "1886074" at bounding box center [1231, 138] width 35 height 13
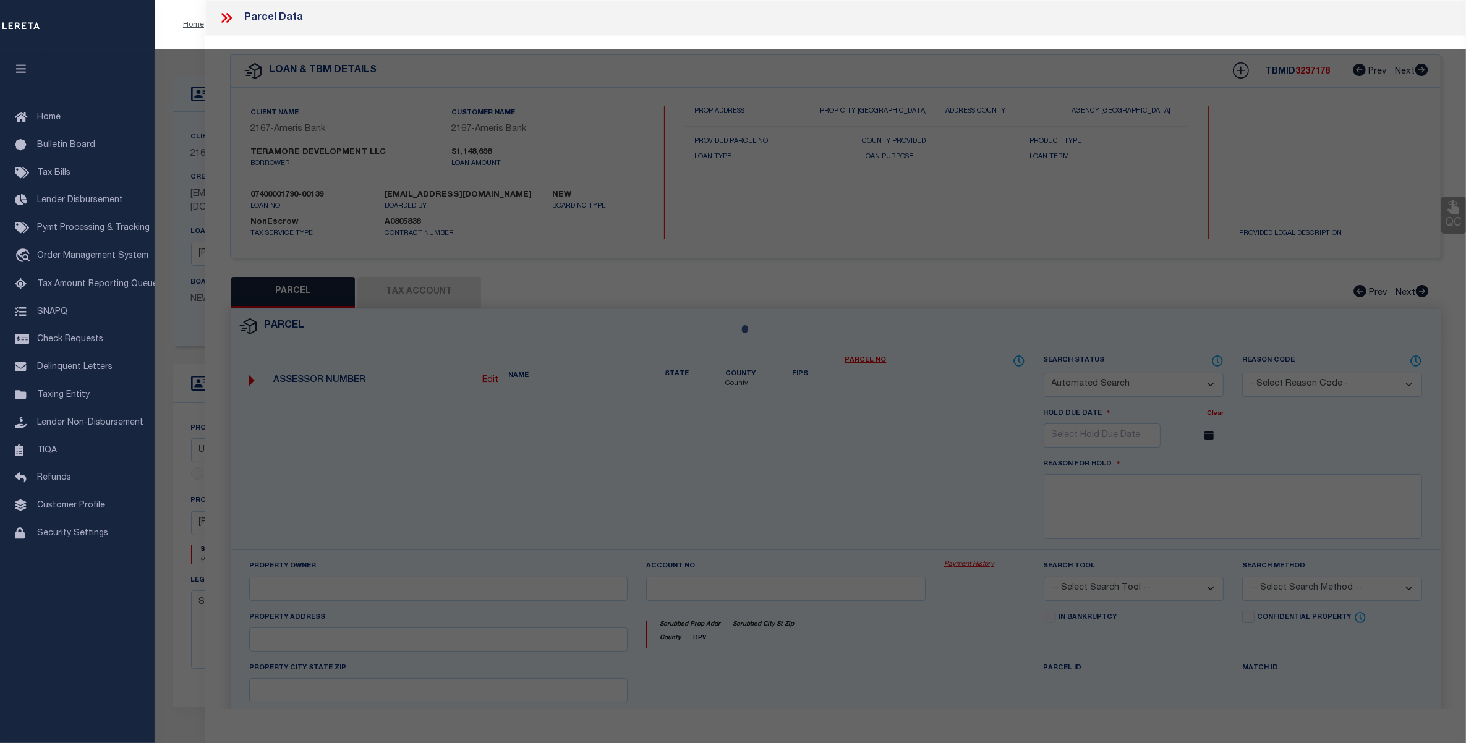
checkbox input "false"
select select "PR"
type input "TERAMORE DEVELOPMENT LLC"
select select
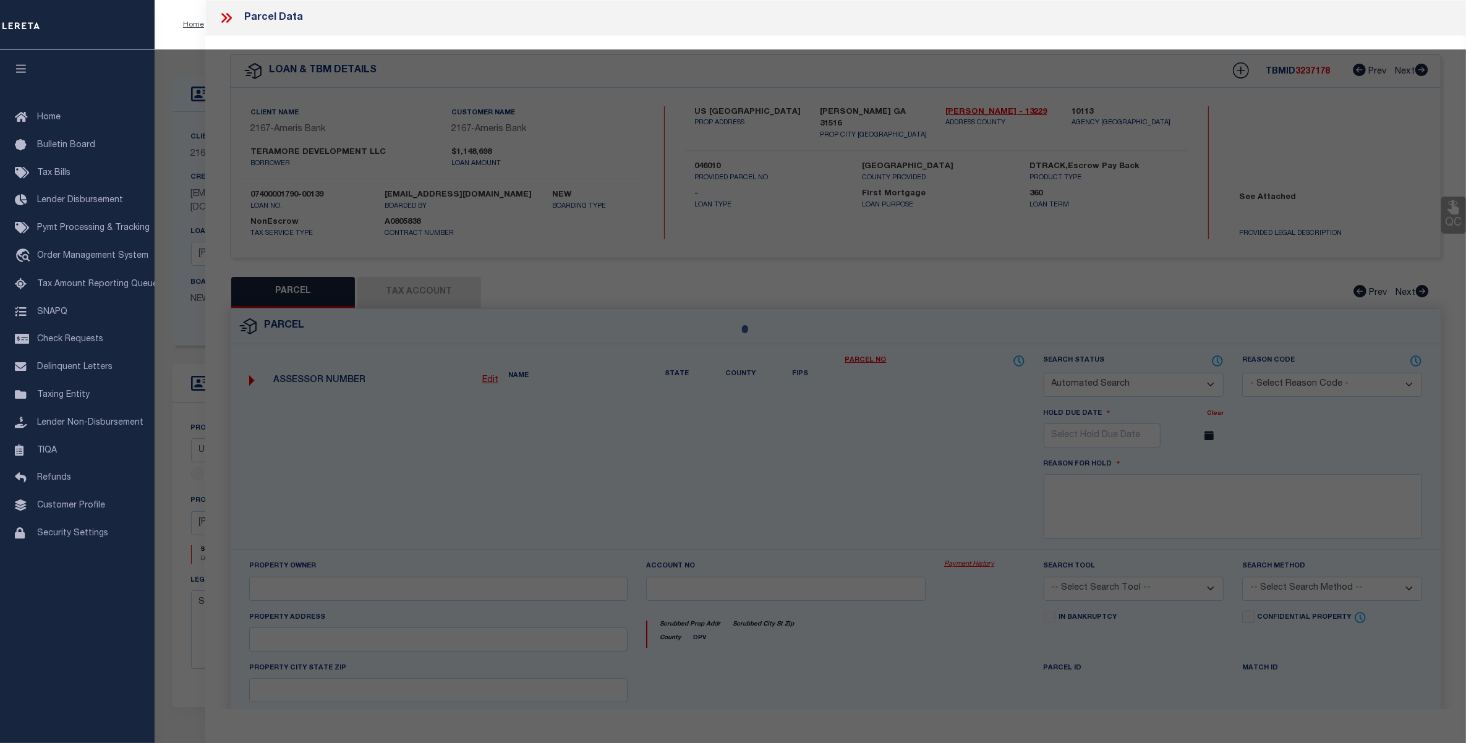
type input "4174 E HWY 84"
type input "Blackshear GA 31516"
type textarea "LL93 LD4 TR 1 & 2 PL 20-86B Acres 2.68"
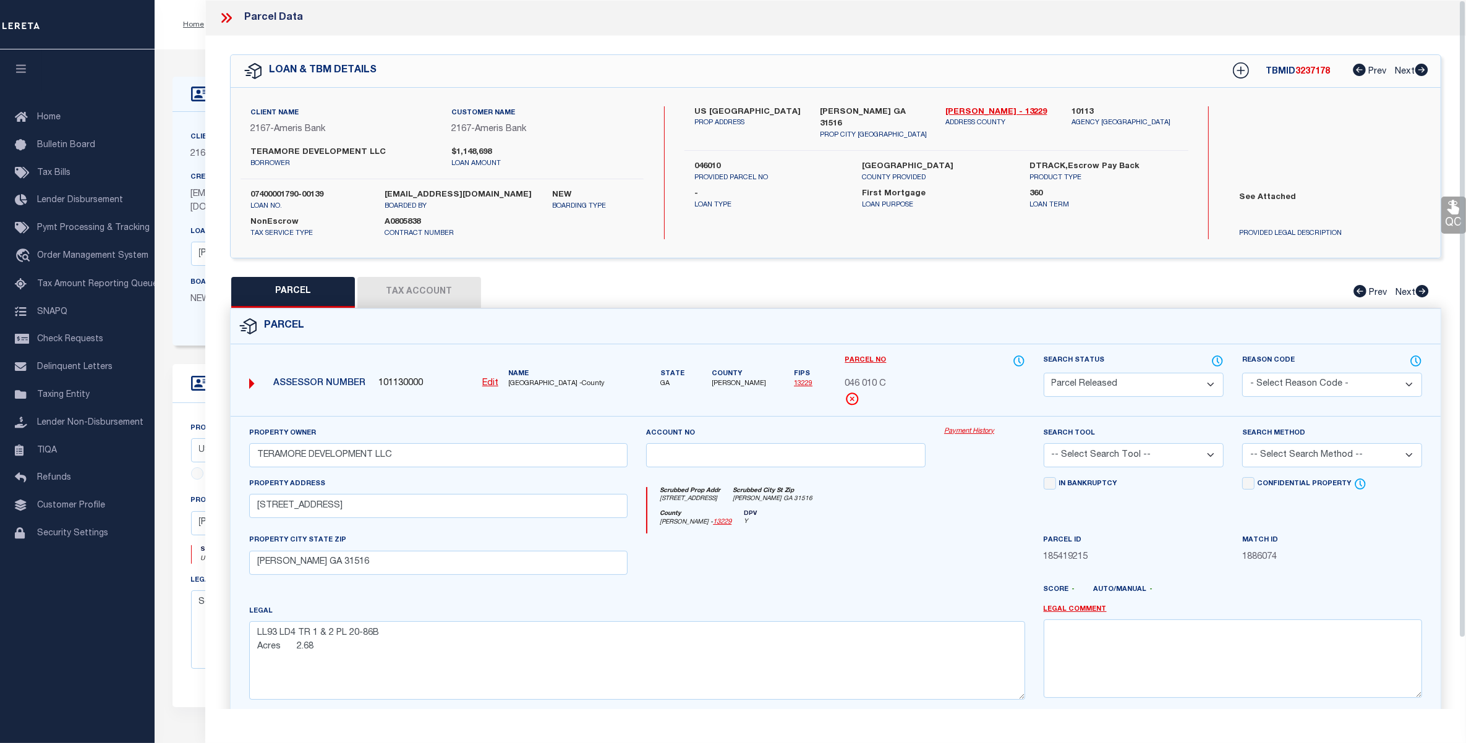
click at [443, 297] on button "Tax Account" at bounding box center [419, 292] width 124 height 31
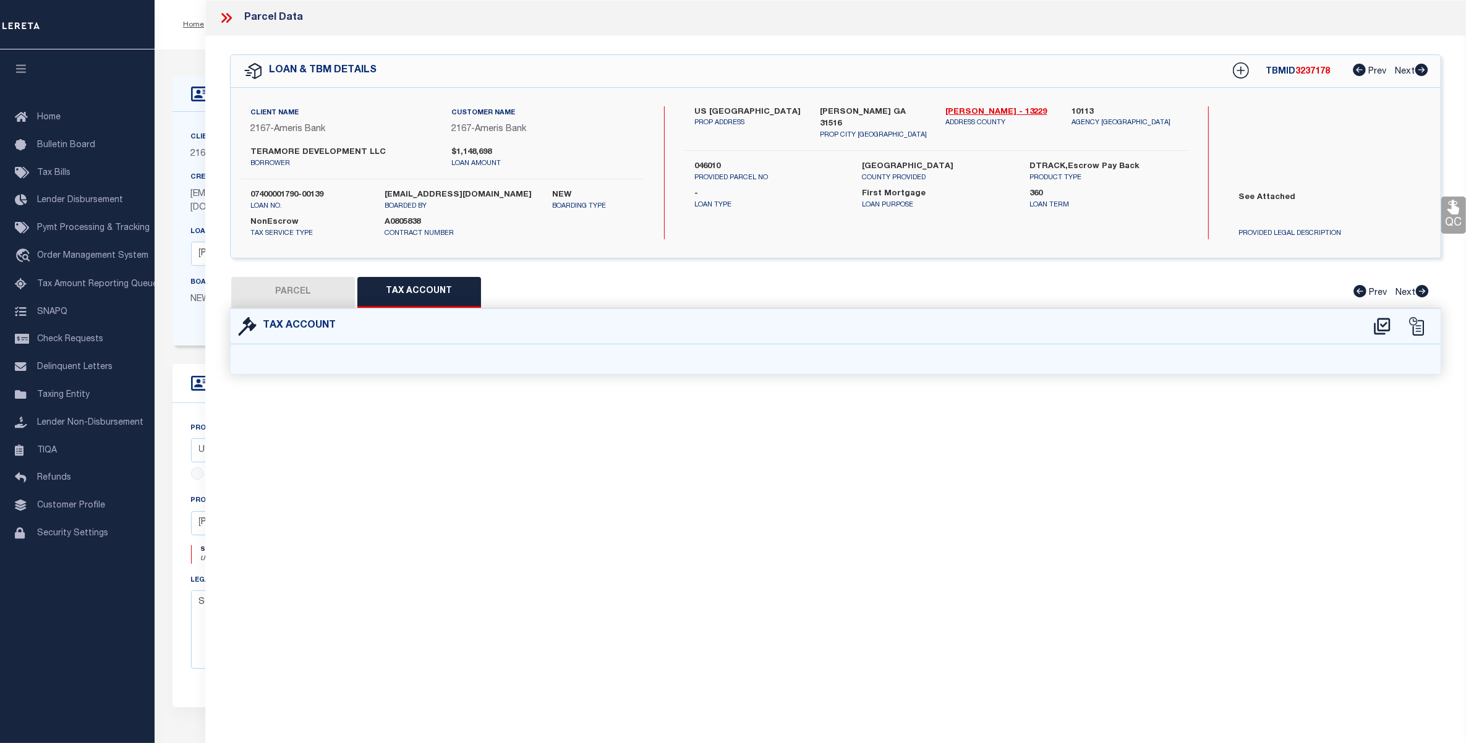
select select "100"
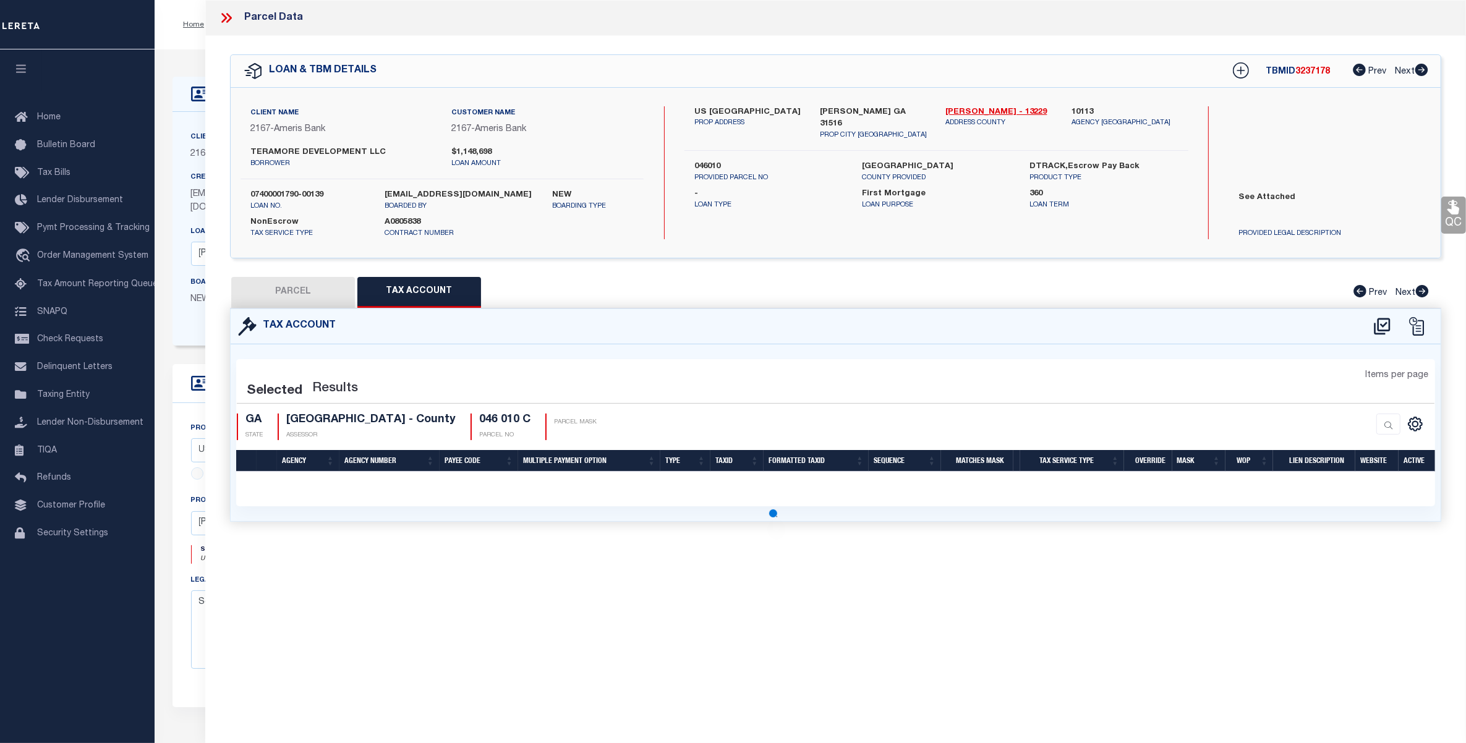
select select "100"
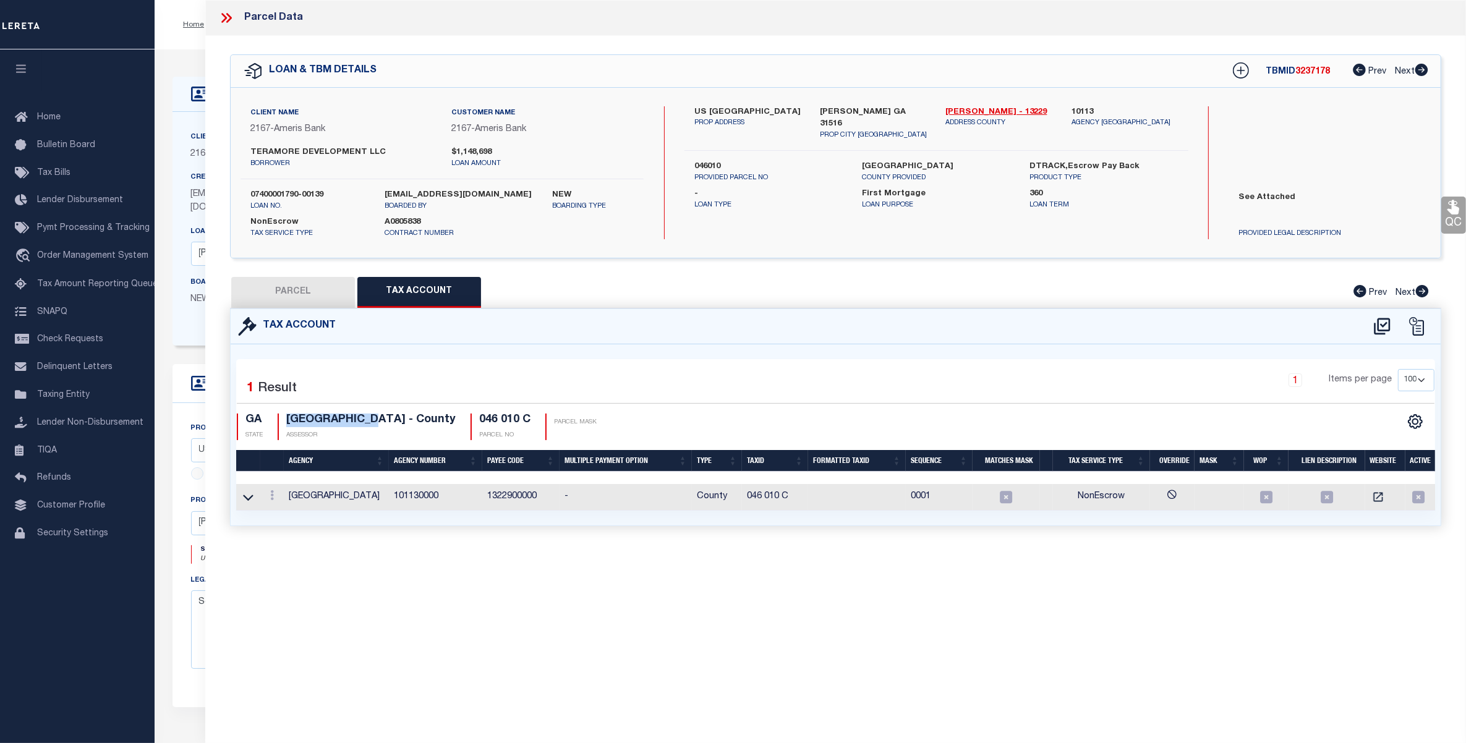
drag, startPoint x: 378, startPoint y: 419, endPoint x: 289, endPoint y: 419, distance: 89.0
click at [289, 419] on h4 "PIERCE COUNTY - County" at bounding box center [370, 421] width 169 height 14
copy h4 "[GEOGRAPHIC_DATA]"
click at [230, 20] on icon at bounding box center [226, 18] width 16 height 16
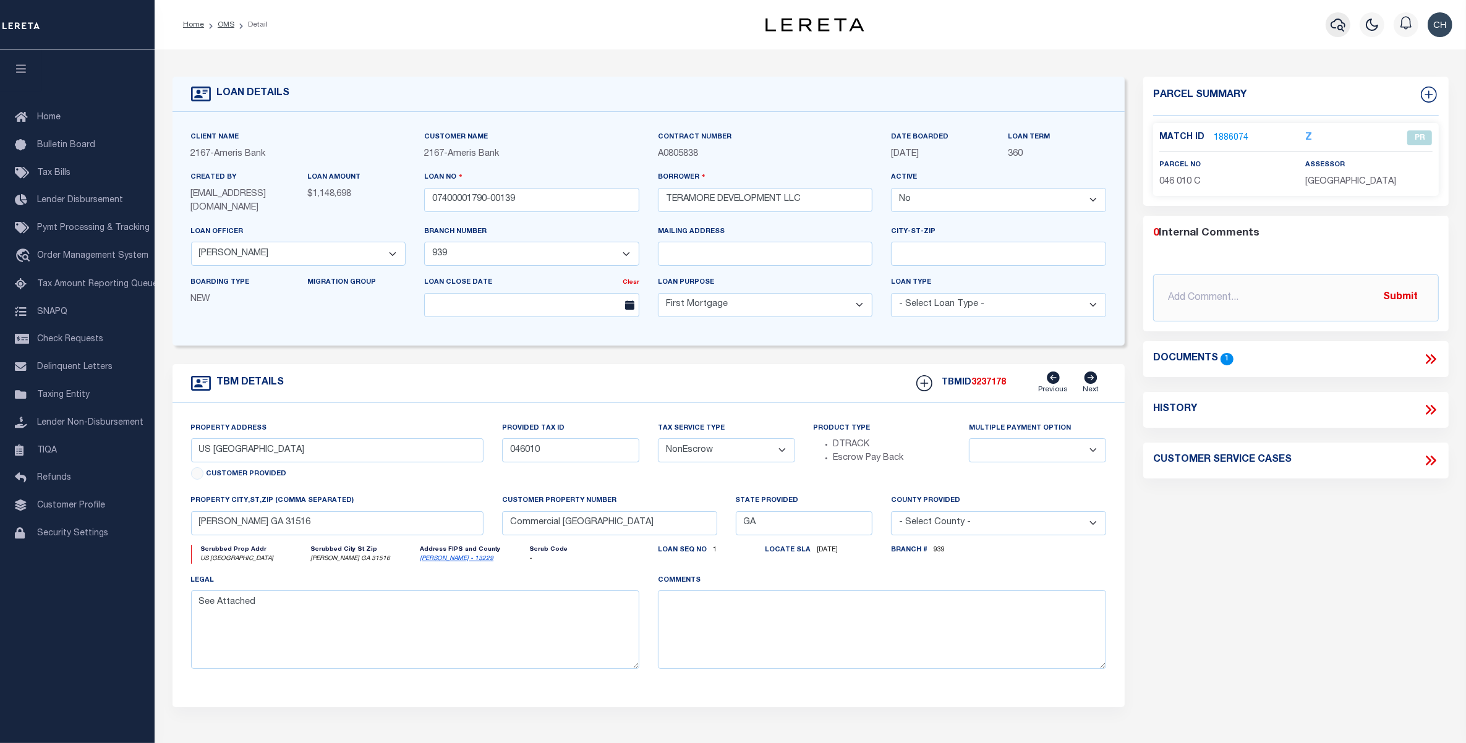
click at [1336, 25] on icon "button" at bounding box center [1338, 24] width 15 height 15
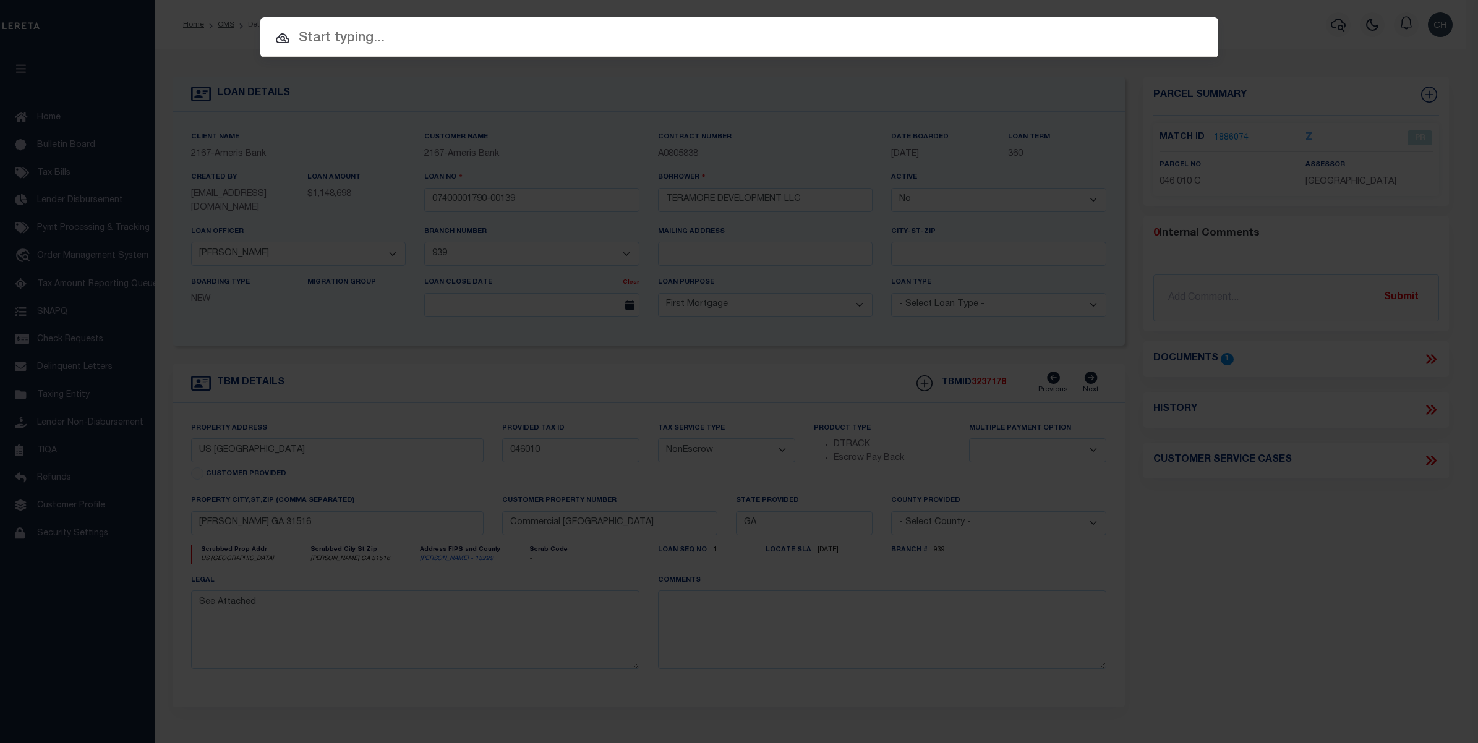
paste input "[GEOGRAPHIC_DATA]"
type input "[GEOGRAPHIC_DATA]"
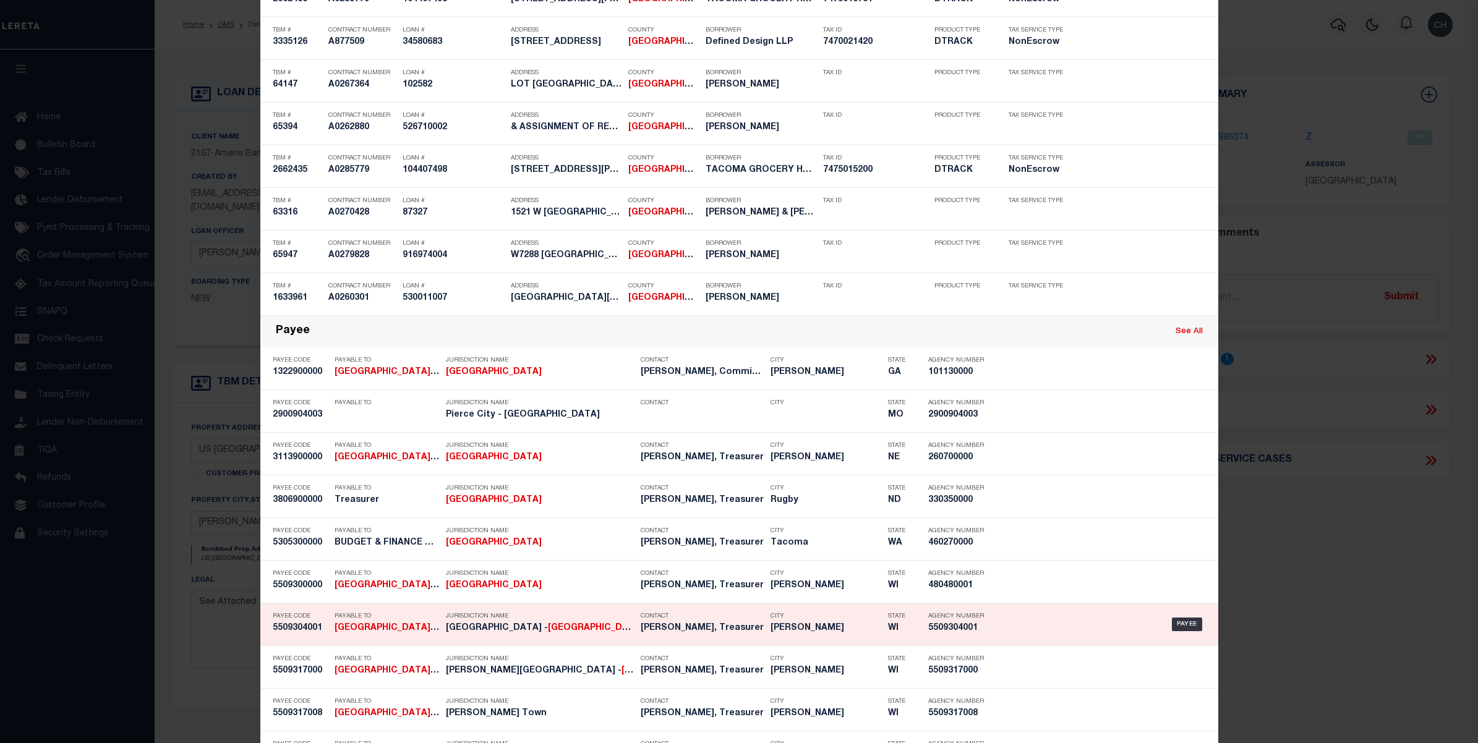
scroll to position [858, 0]
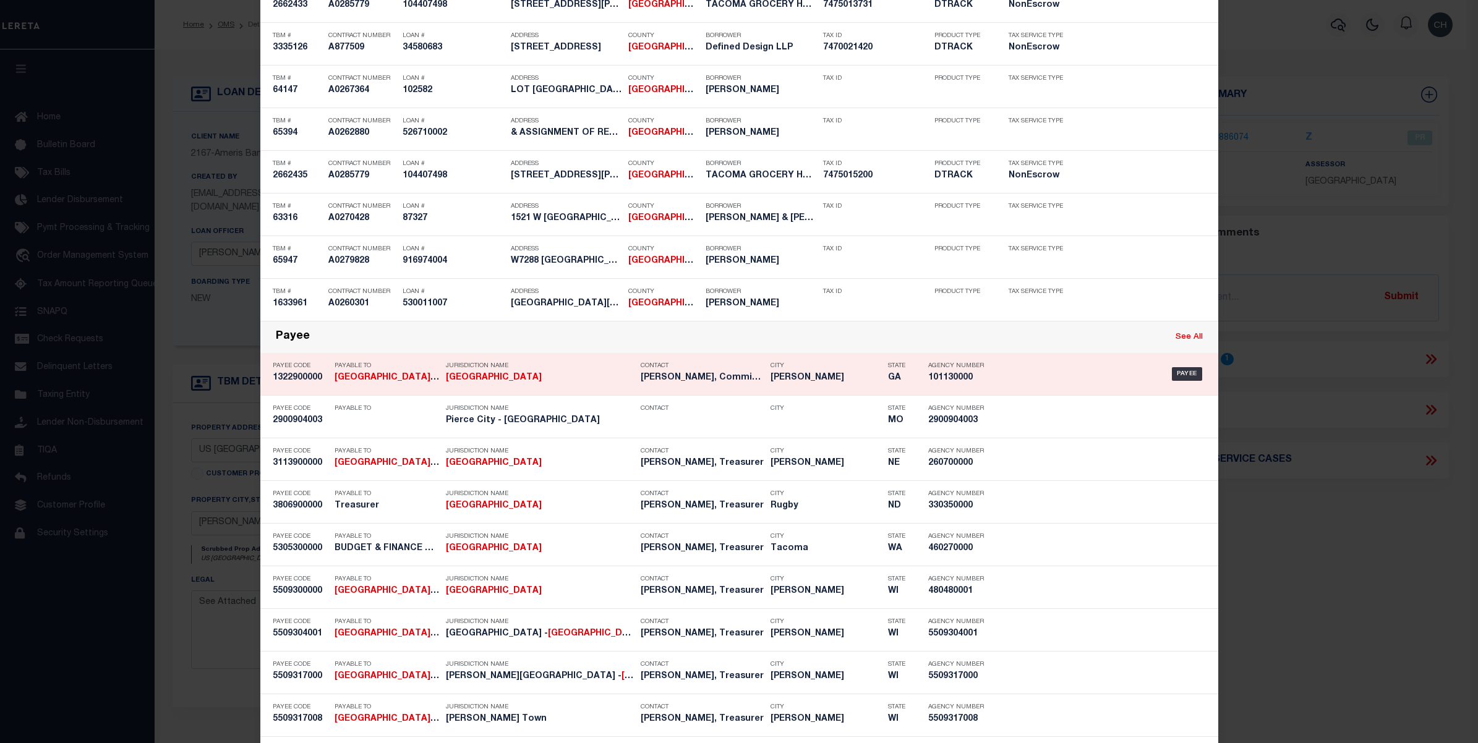
click at [381, 379] on strong "[GEOGRAPHIC_DATA]" at bounding box center [387, 377] width 104 height 9
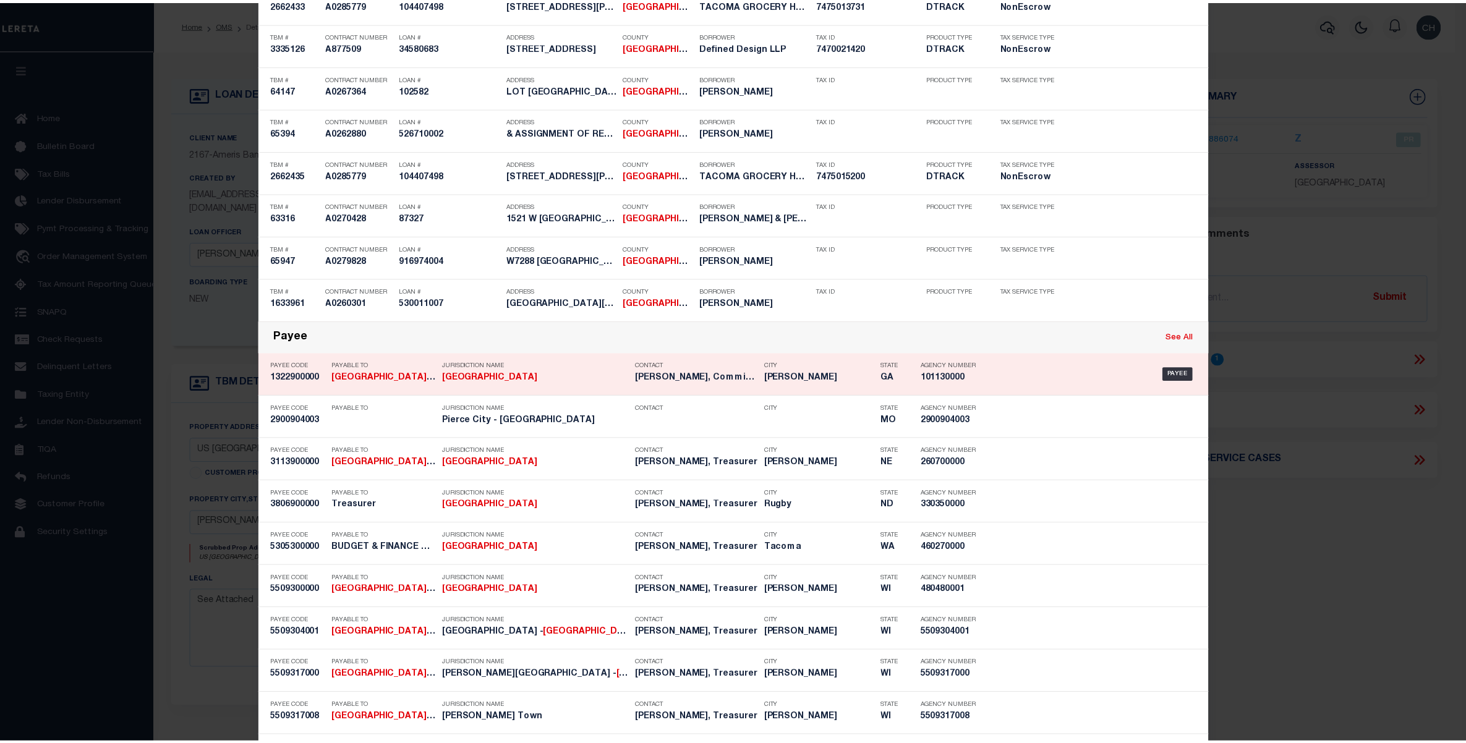
scroll to position [0, 0]
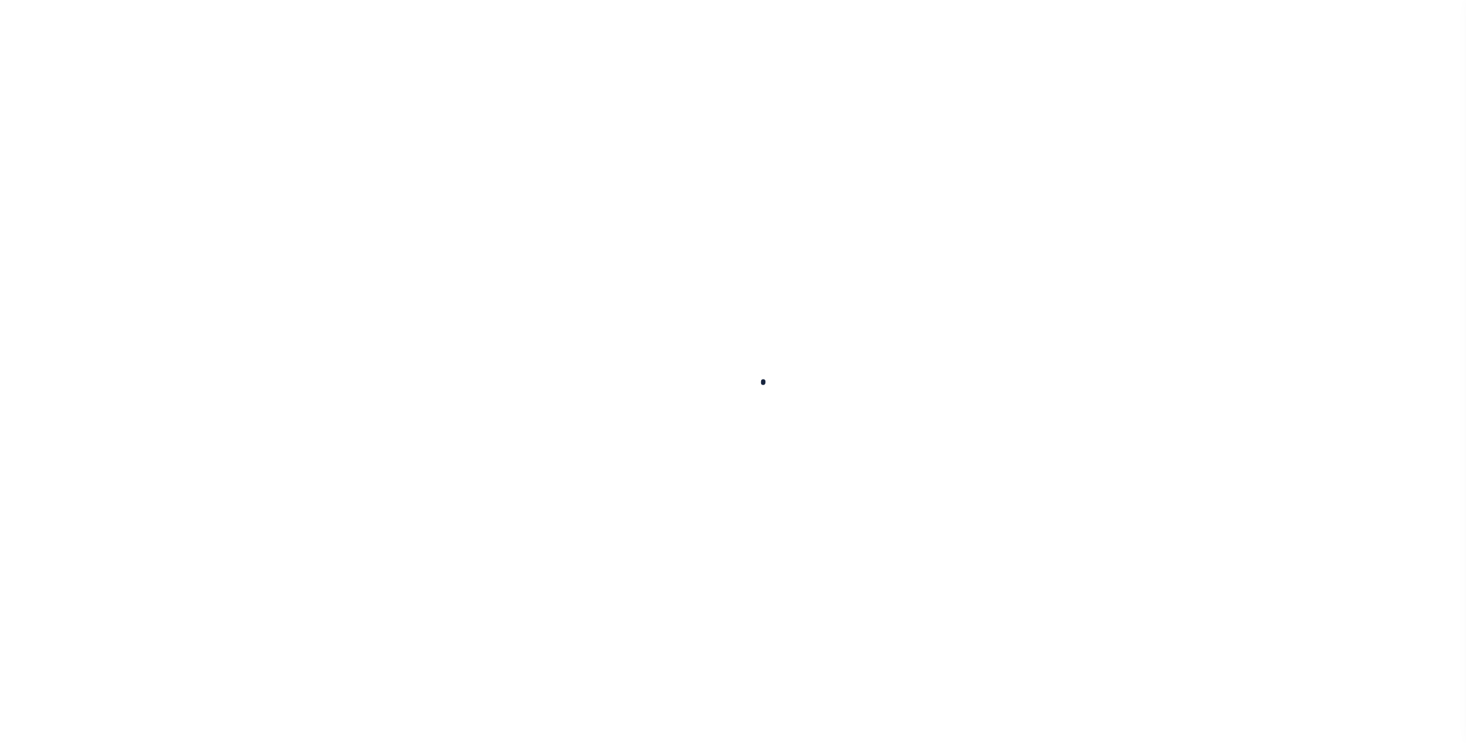
select select
checkbox input "false"
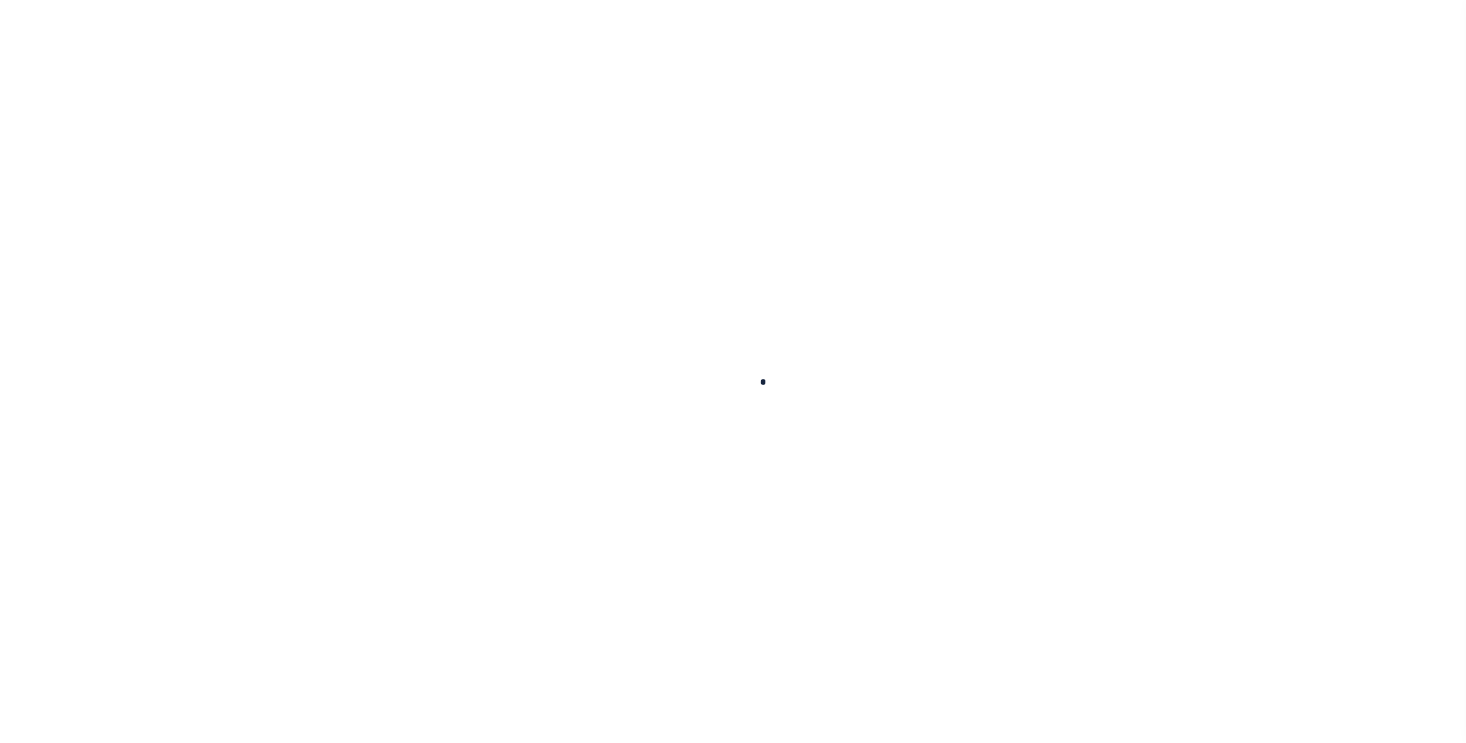
checkbox input "false"
type input "1322900000"
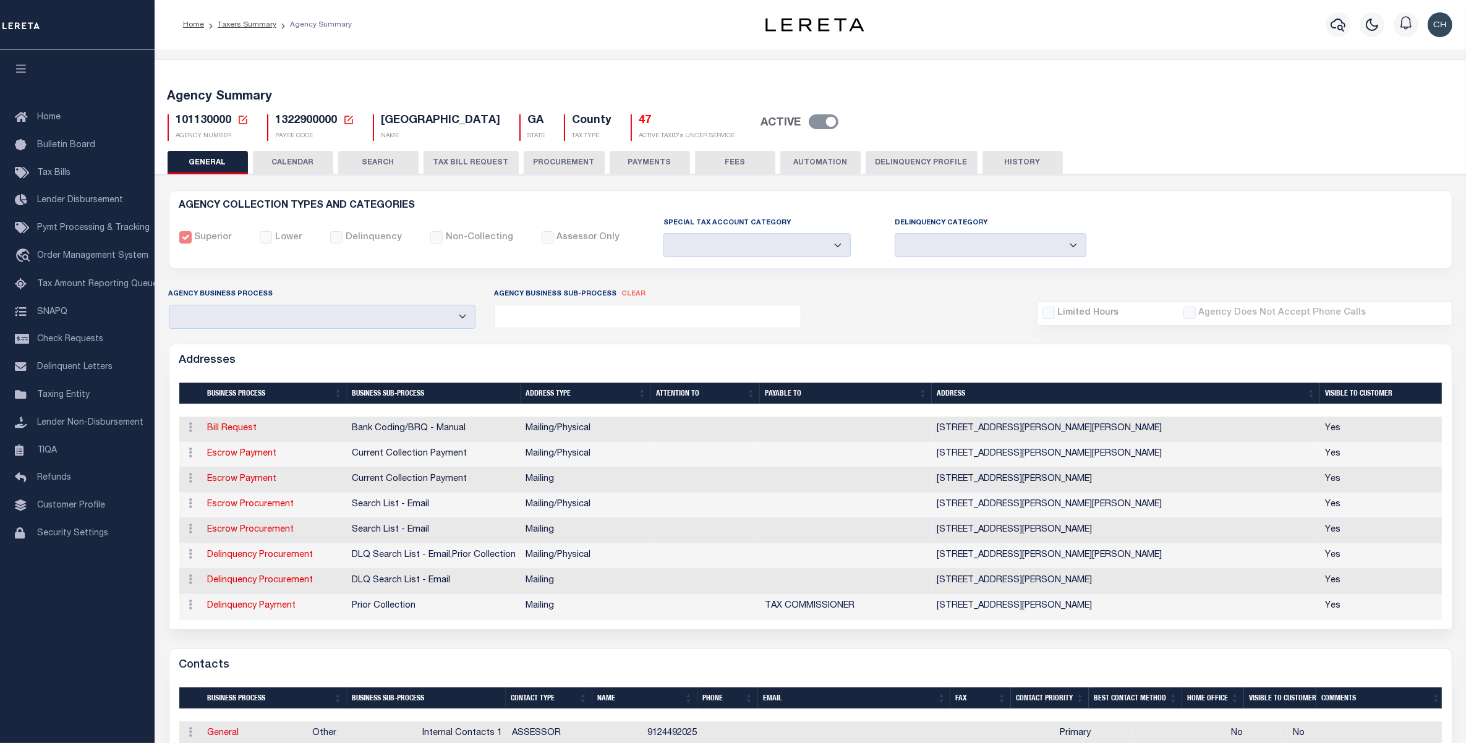
click at [645, 156] on button "PAYMENTS" at bounding box center [650, 162] width 80 height 23
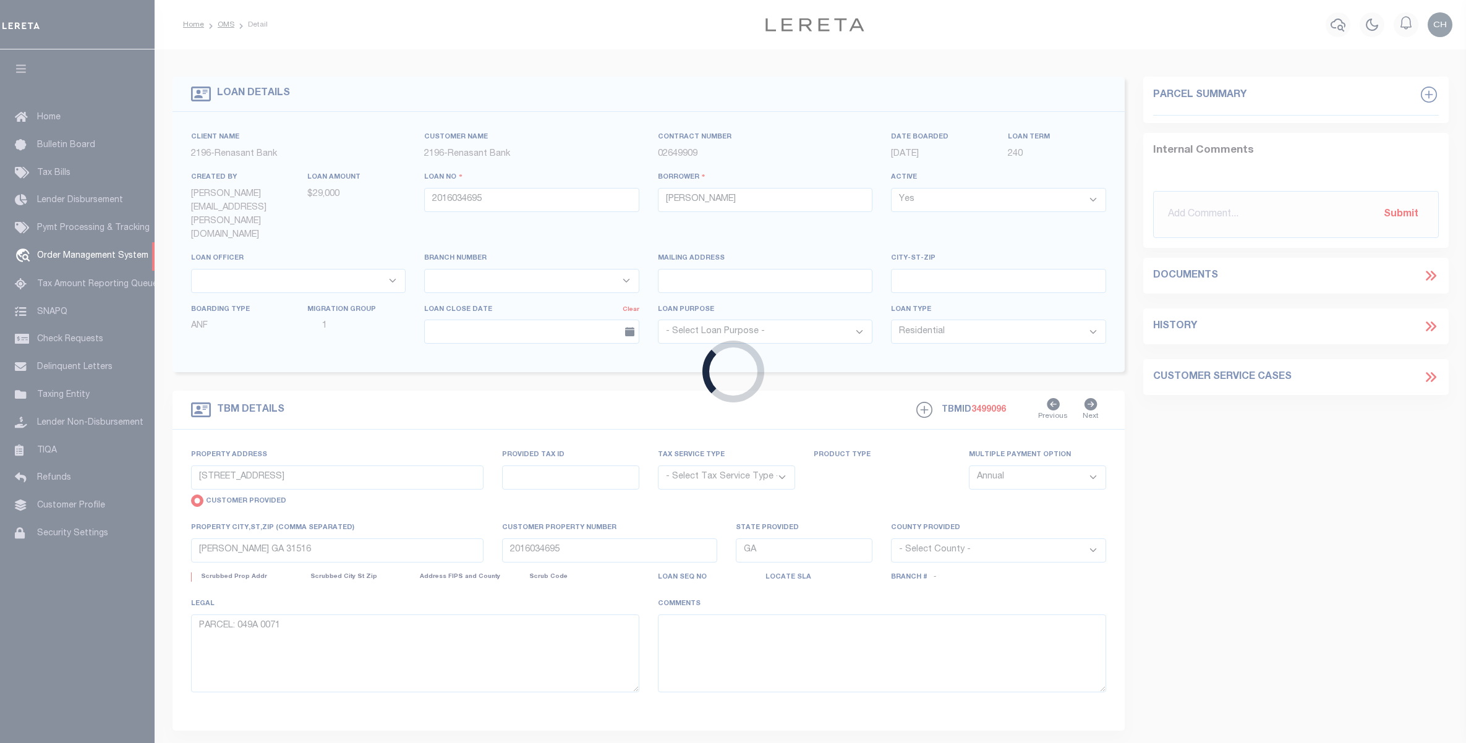
select select "10"
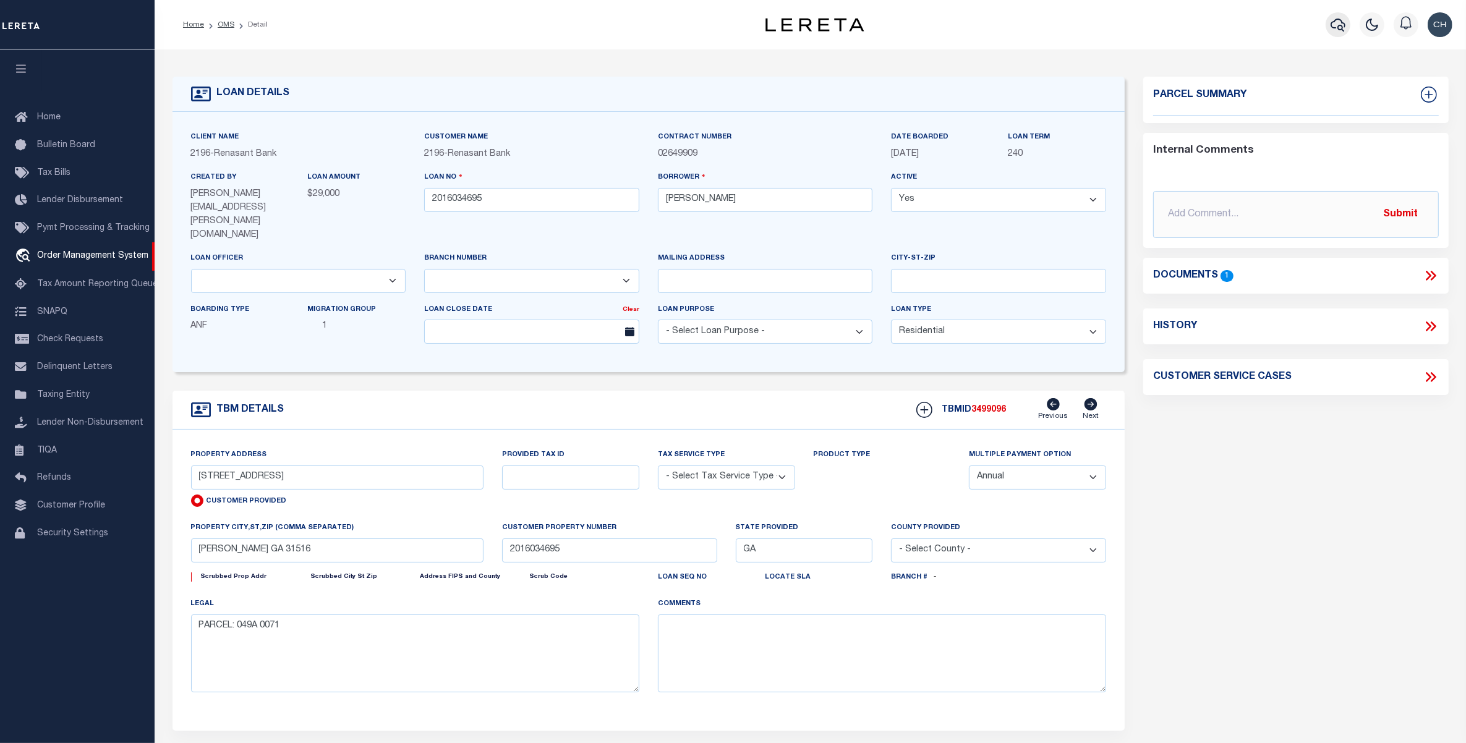
click at [1332, 23] on icon "button" at bounding box center [1338, 25] width 15 height 13
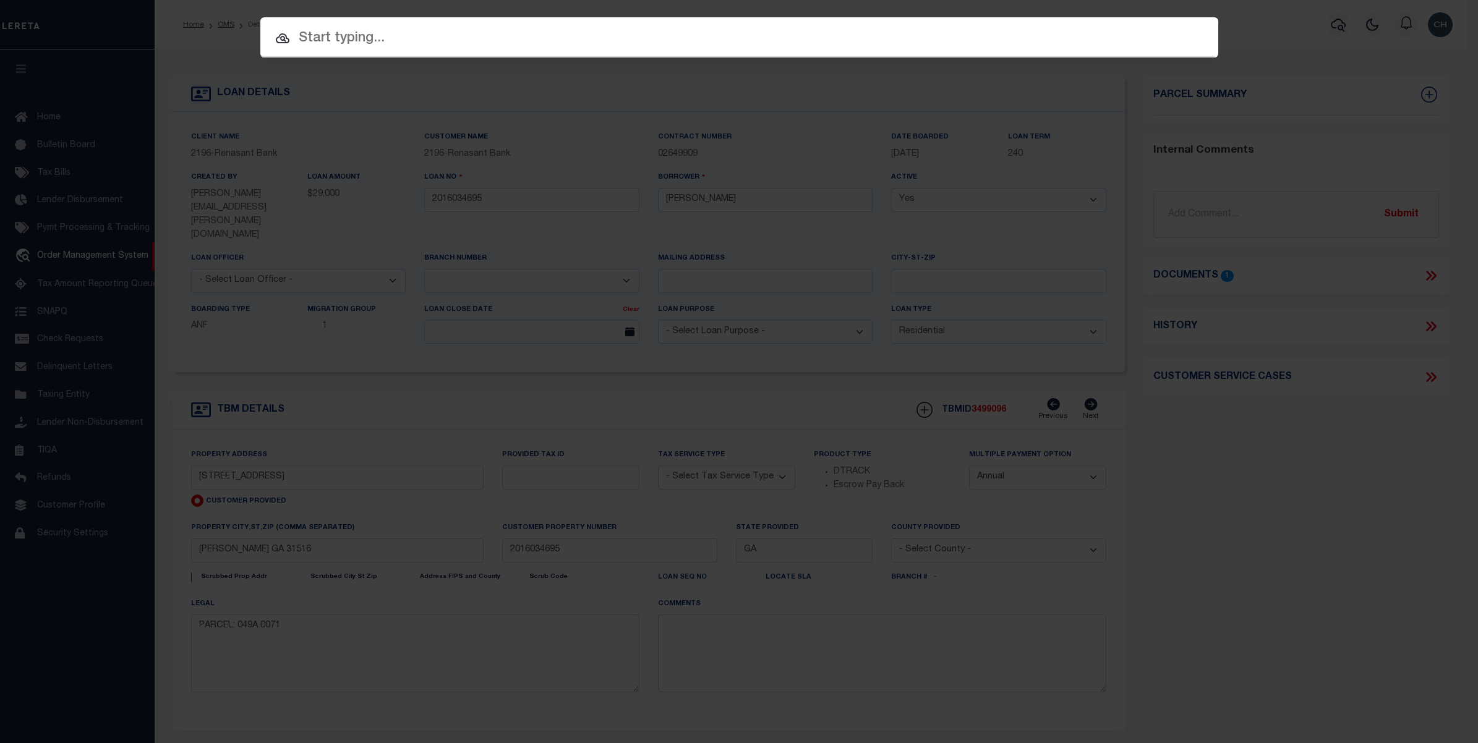
paste input "049A 007"
type input "049A 007"
select select "Escrow"
select select
select select "4983"
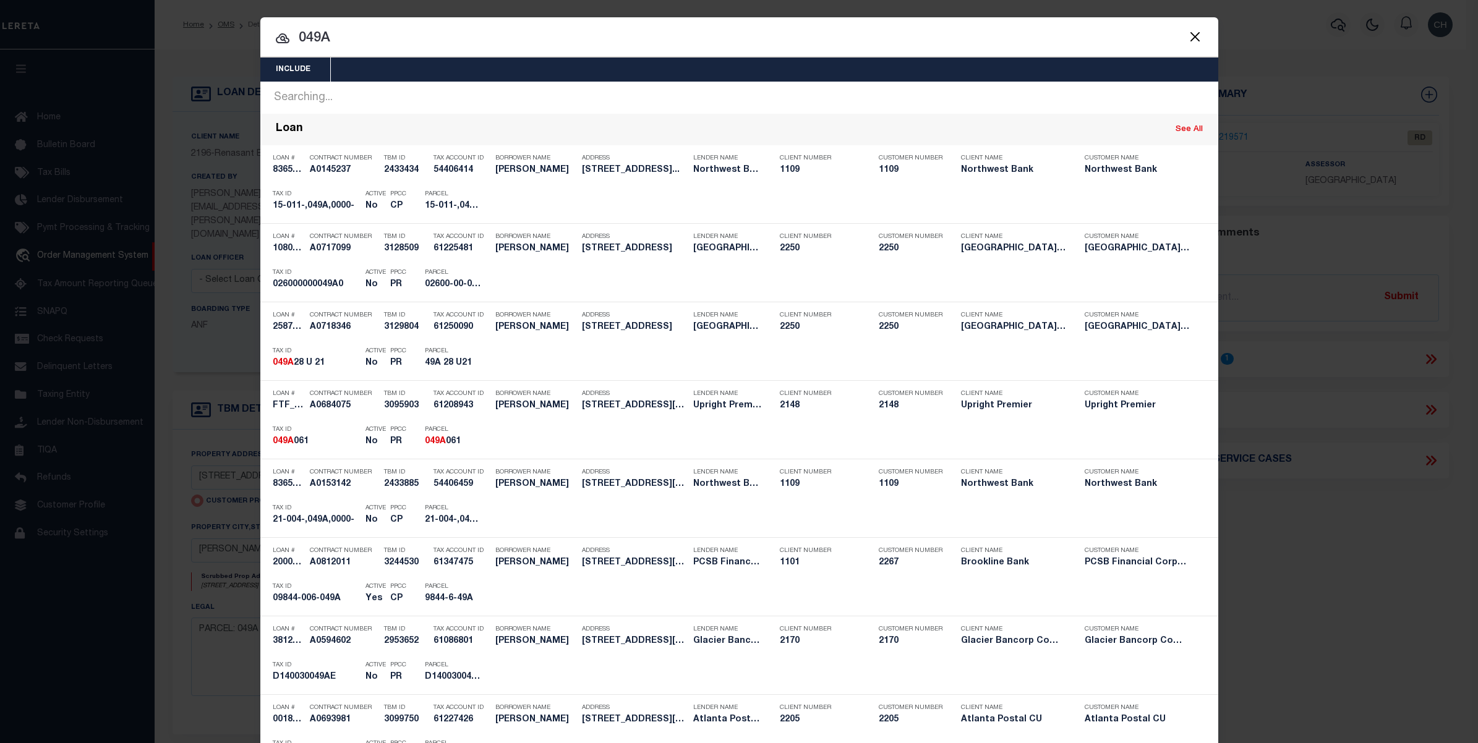
click at [221, 31] on div "Include Loans TBM Customers Borrowers Payments (Lender Non-Disb) Payments (Lend…" at bounding box center [739, 371] width 1478 height 743
paste input "[GEOGRAPHIC_DATA]"
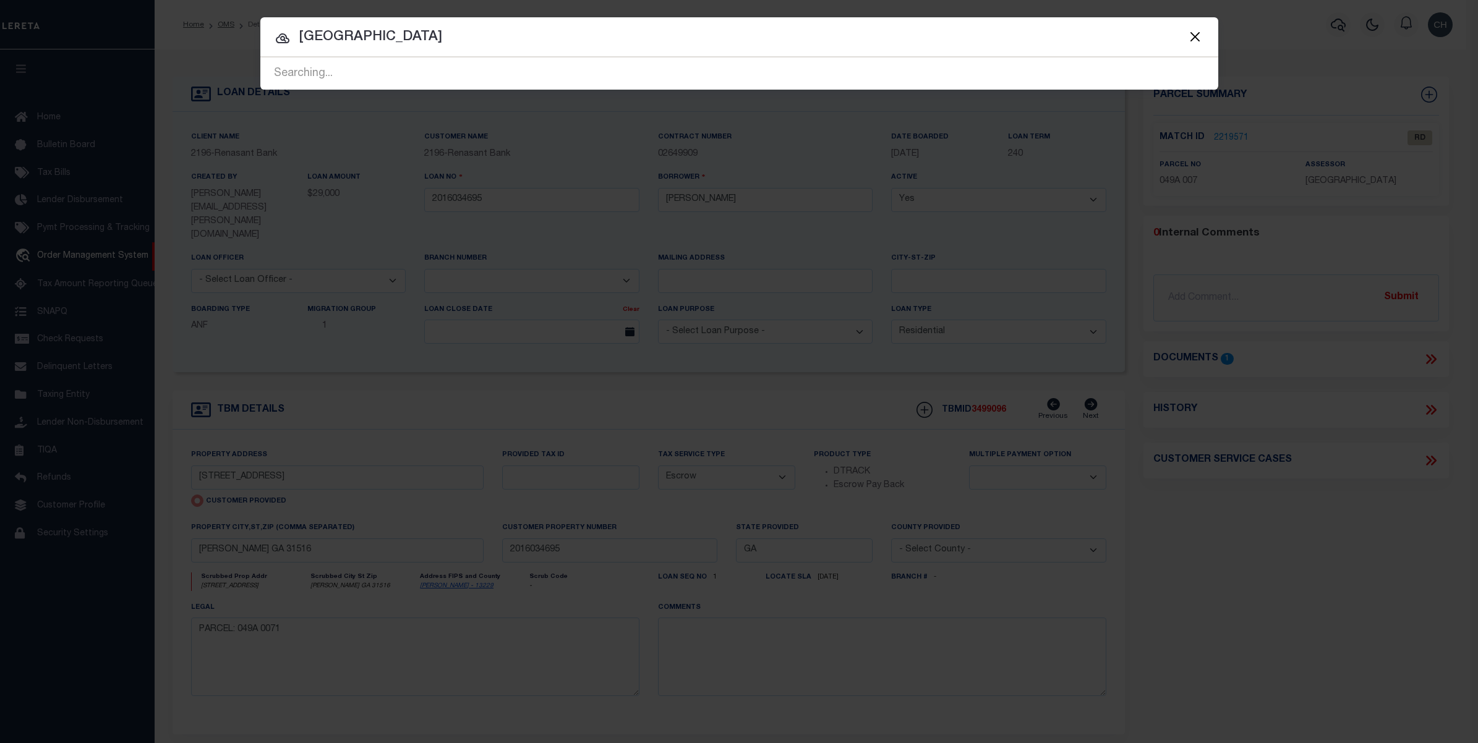
type input "[GEOGRAPHIC_DATA]"
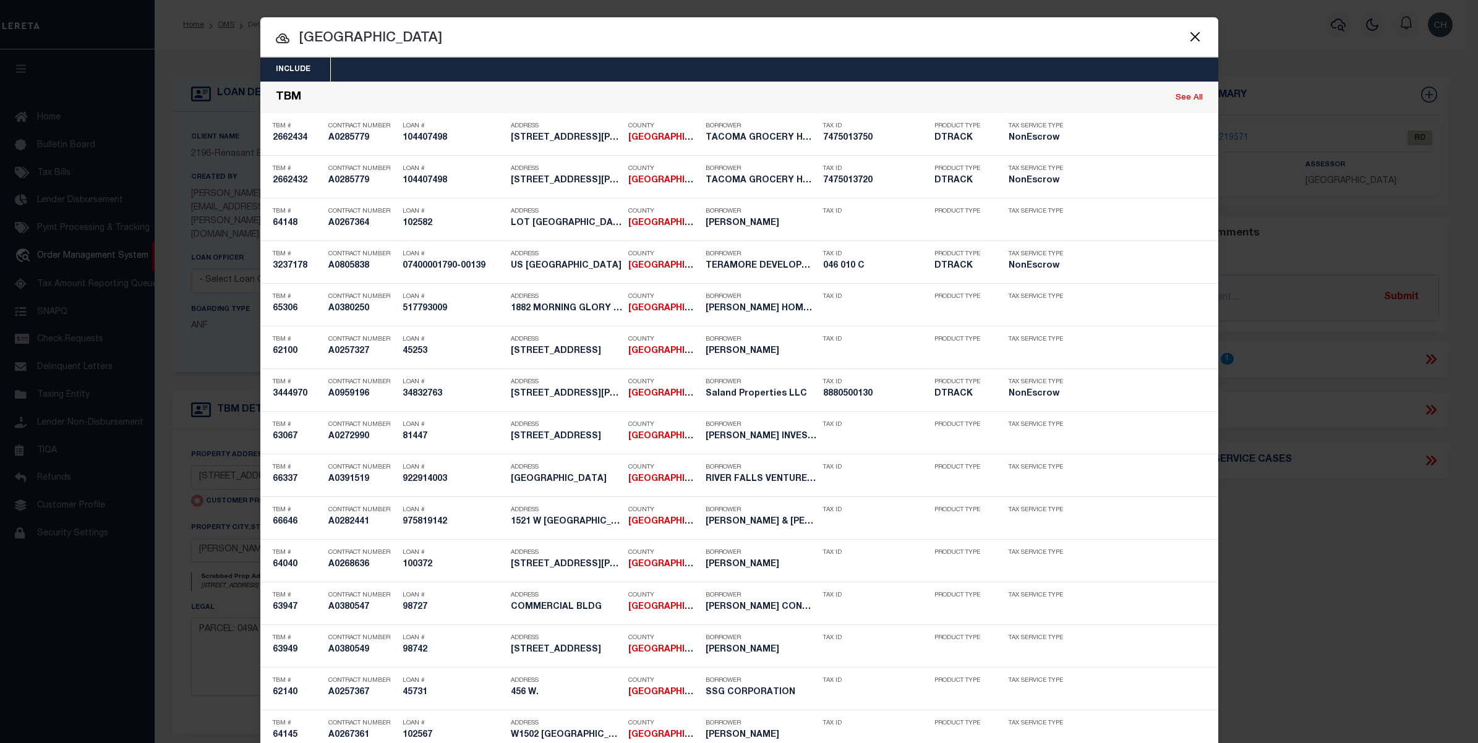
select select "4983"
select select "10"
select select "Escrow"
